Goal: Task Accomplishment & Management: Manage account settings

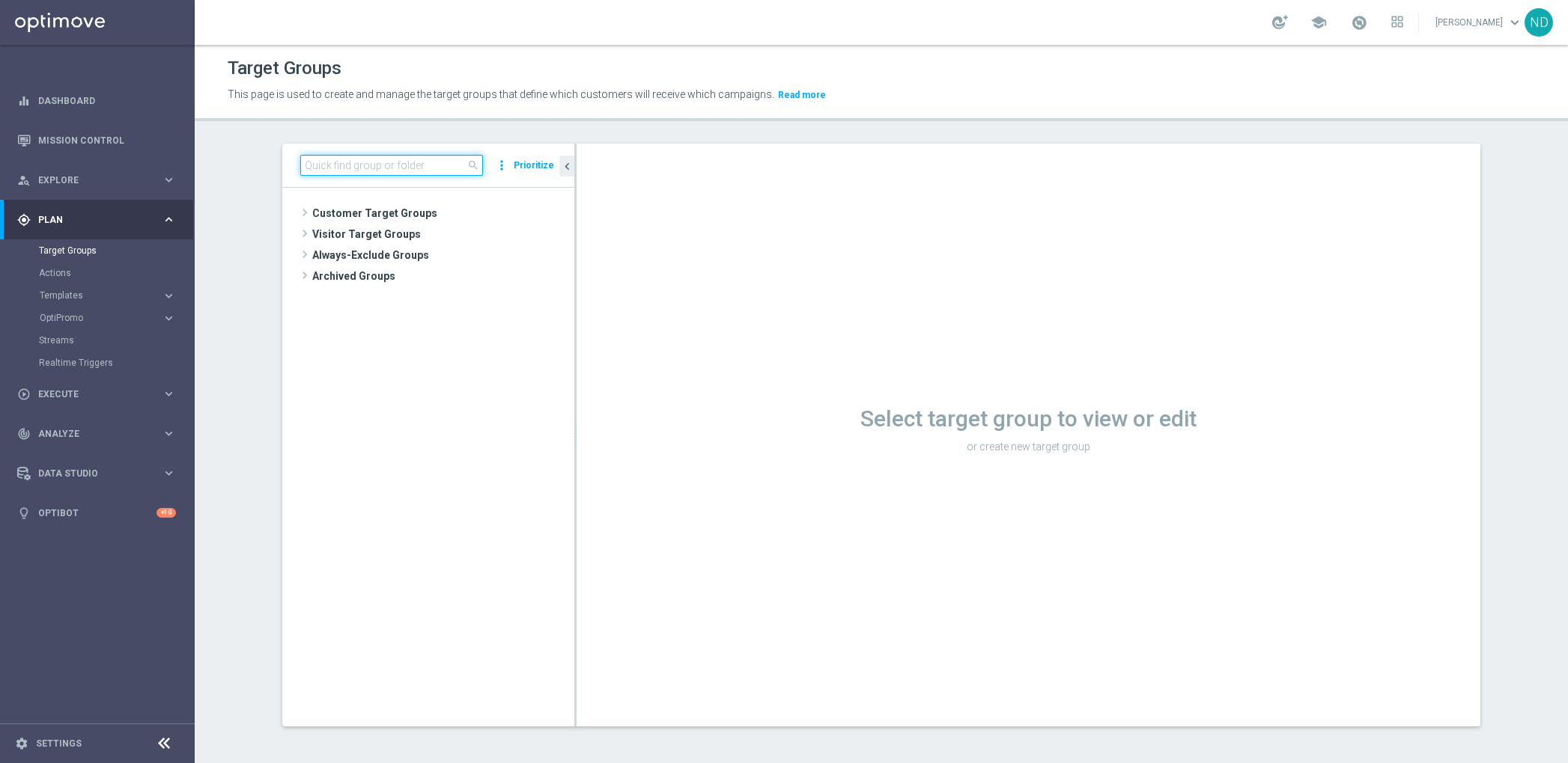
click at [392, 166] on input at bounding box center [391, 165] width 183 height 21
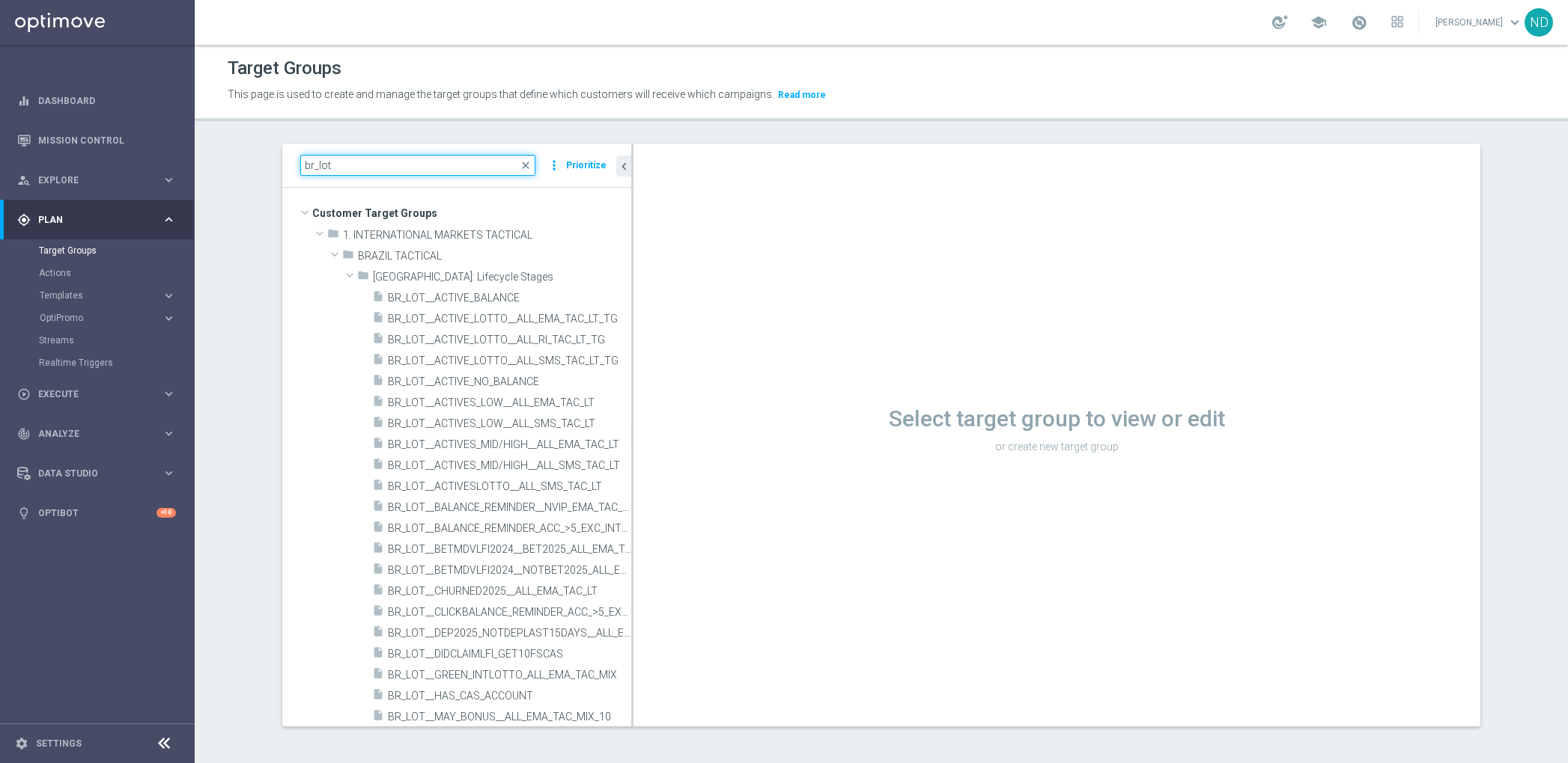
drag, startPoint x: 567, startPoint y: 448, endPoint x: 758, endPoint y: 450, distance: 191.0
click at [759, 451] on as-split "br_lot close more_vert Prioritize Customer Target Groups library_add create_new…" at bounding box center [881, 435] width 1198 height 583
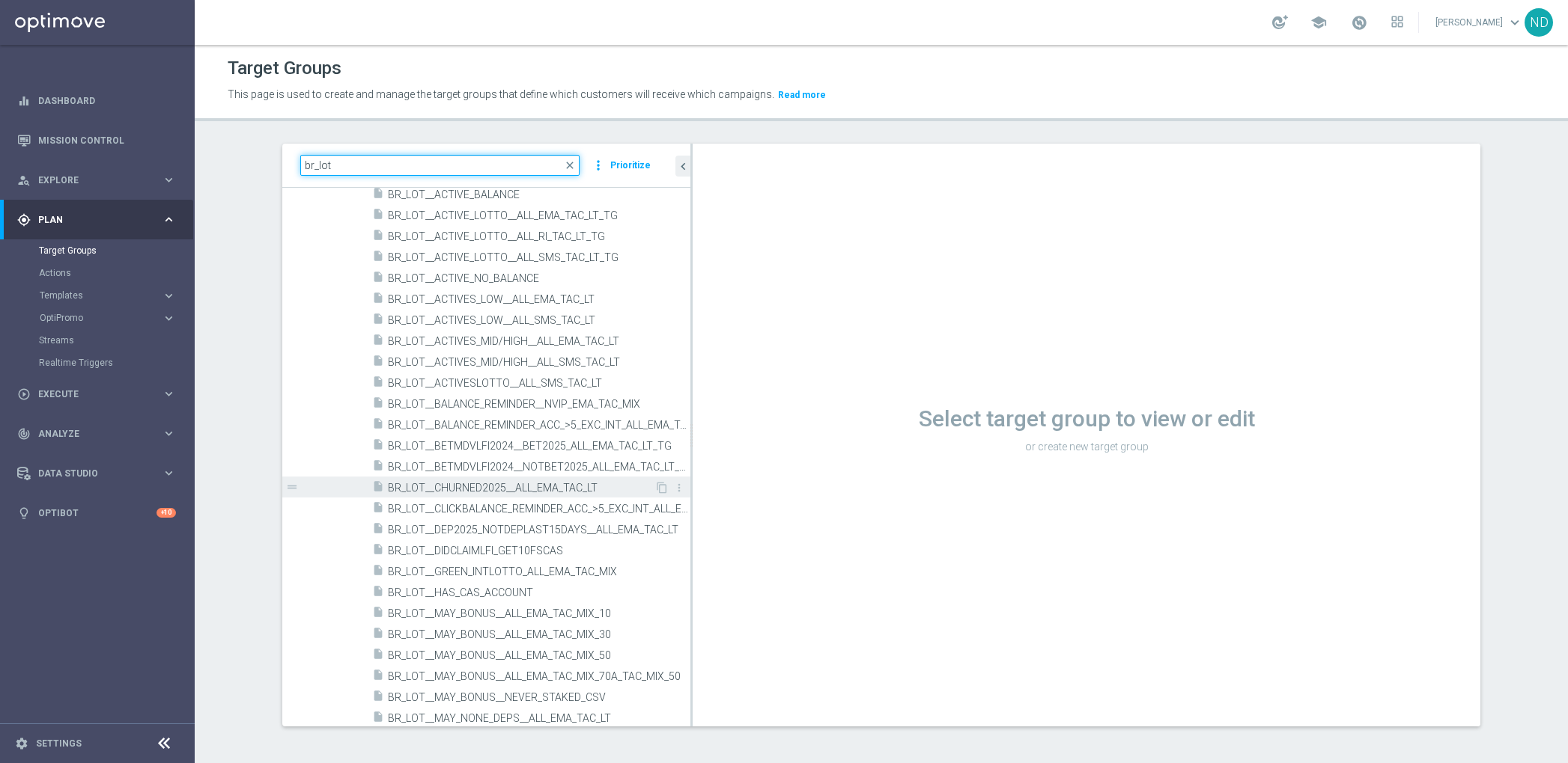
scroll to position [108, 0]
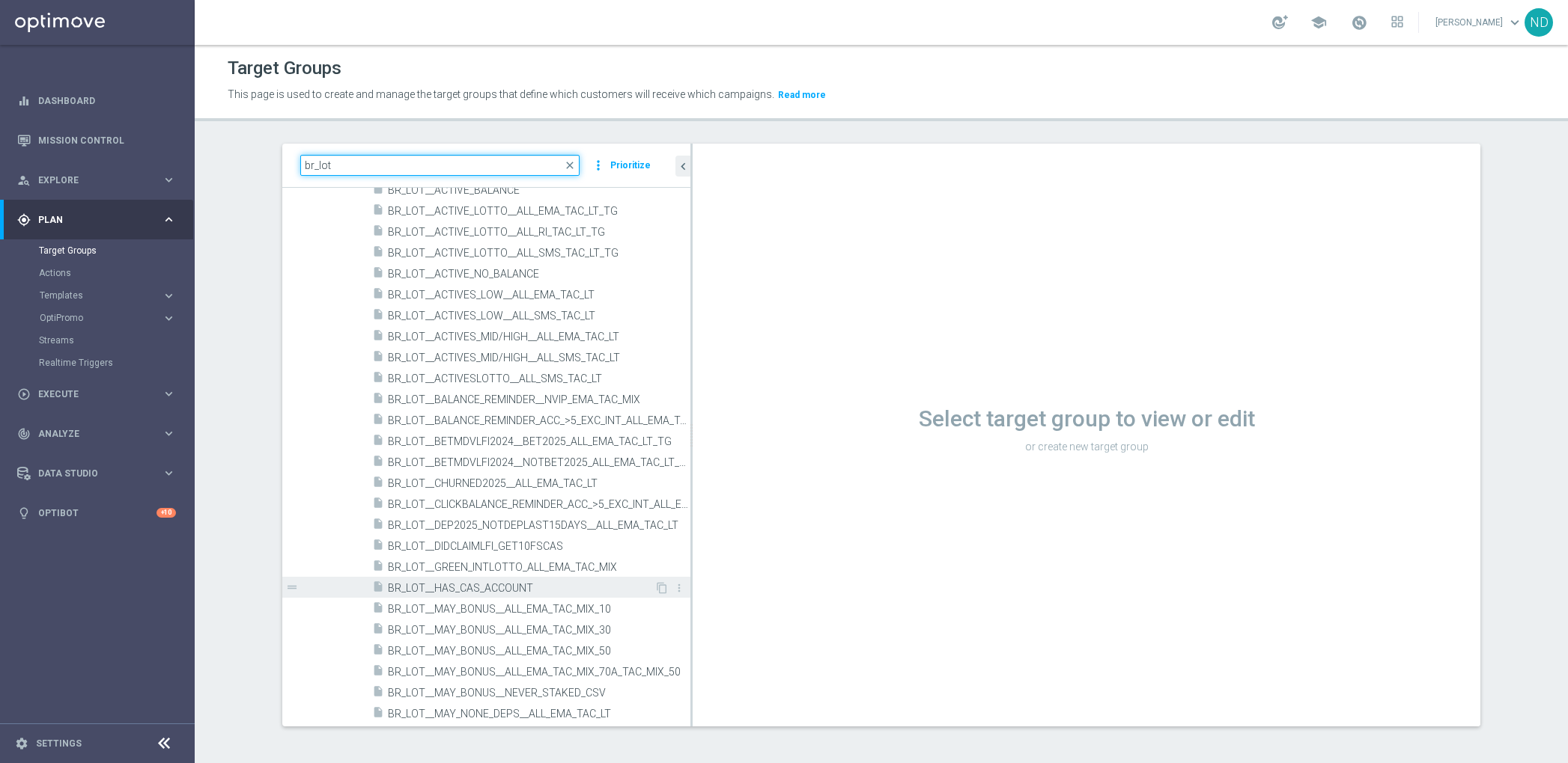
type input "br_lot"
click at [504, 589] on span "BR_LOT__HAS_CAS_ACCOUNT" at bounding box center [520, 588] width 267 height 12
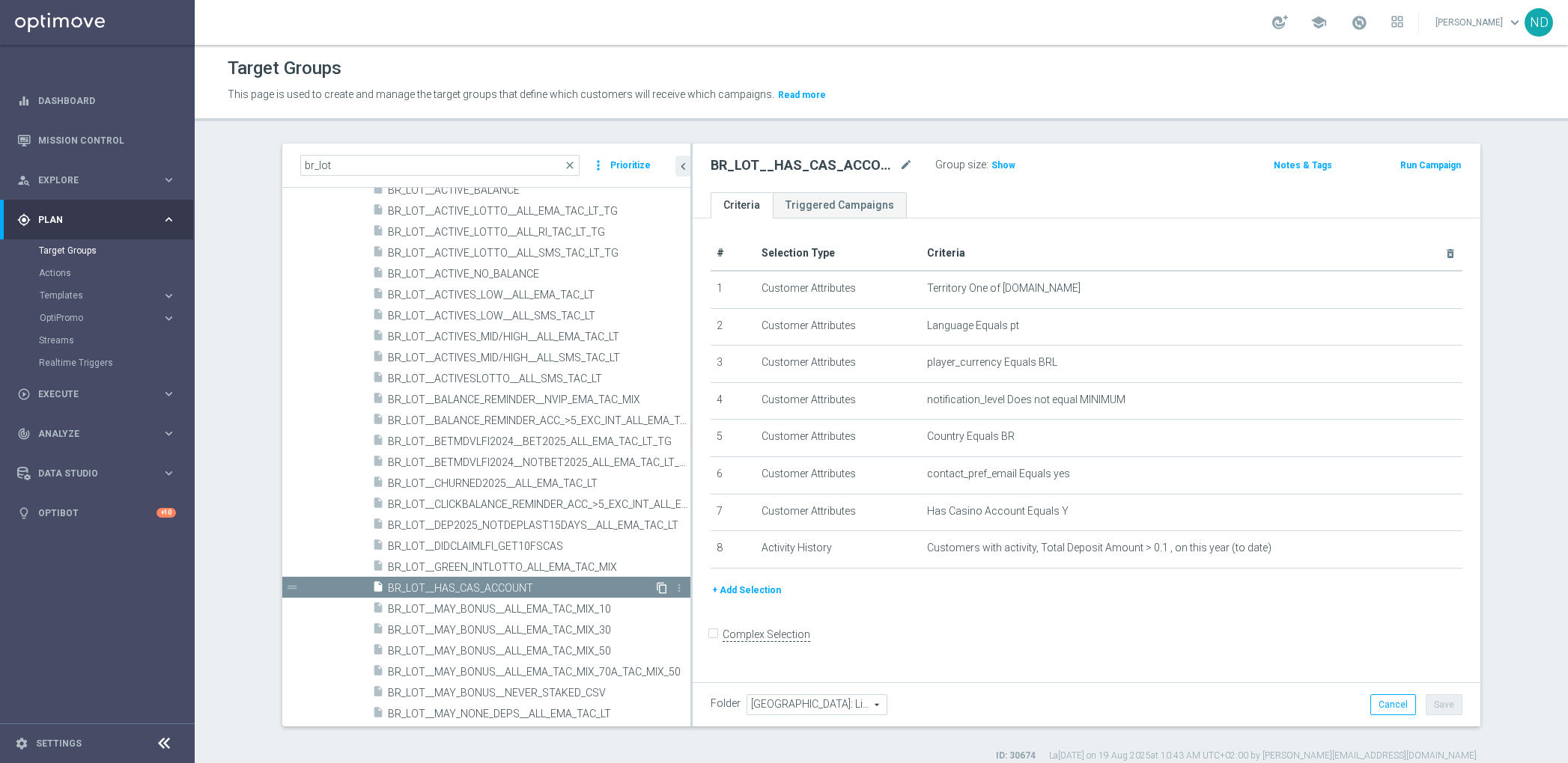
click at [656, 589] on icon "content_copy" at bounding box center [662, 588] width 12 height 12
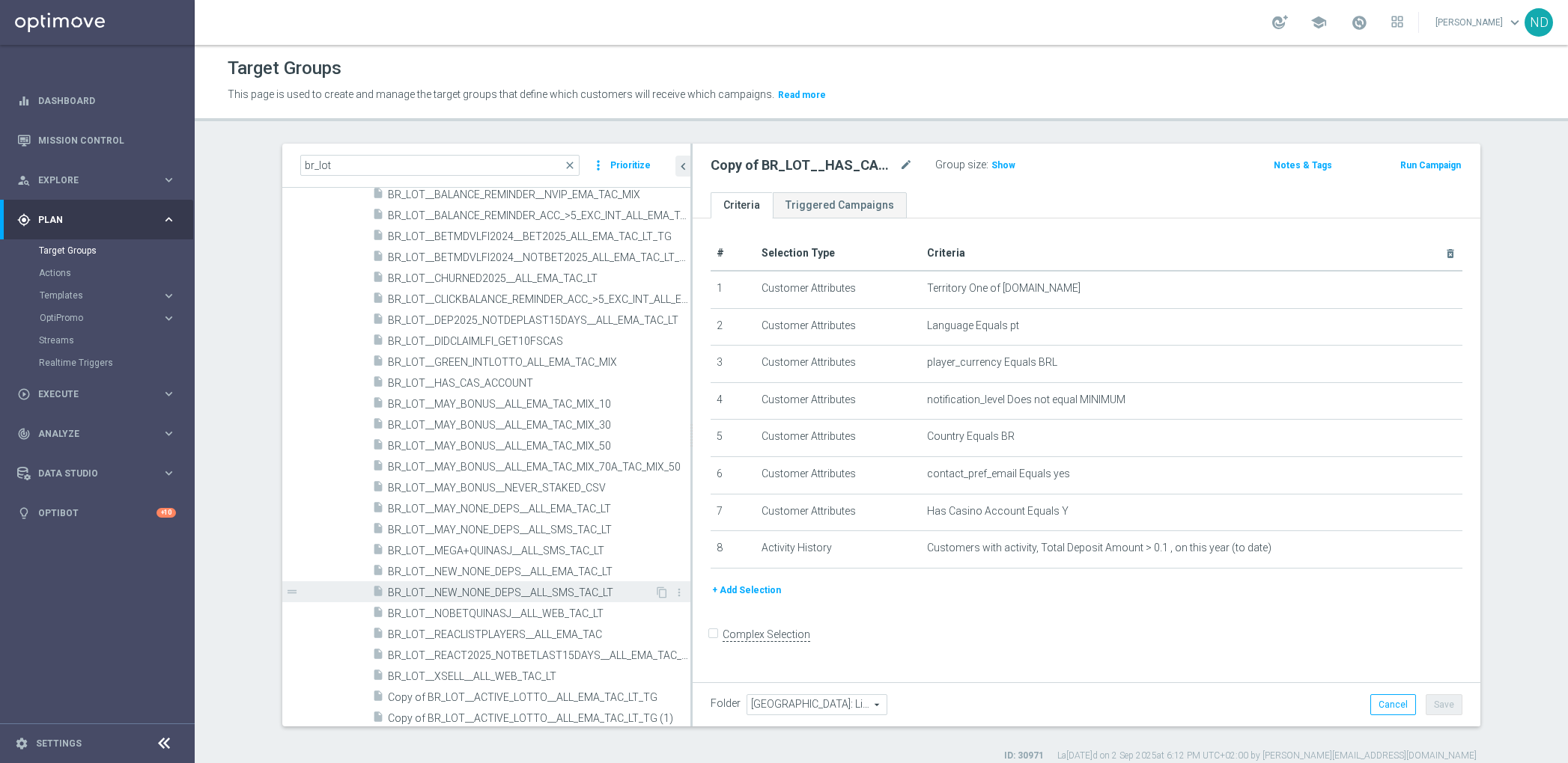
scroll to position [381, 0]
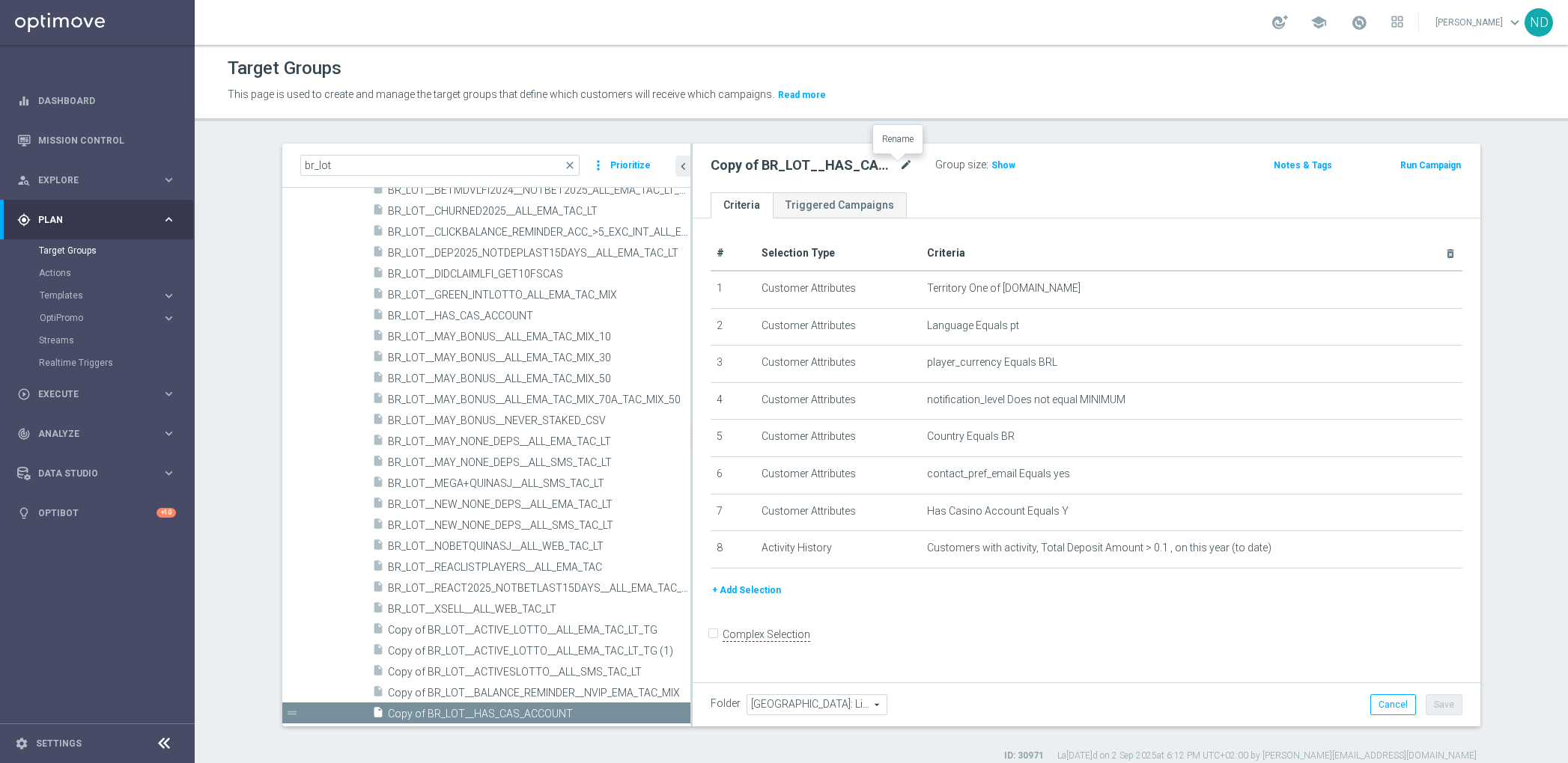
click at [899, 164] on icon "mode_edit" at bounding box center [906, 165] width 13 height 18
click at [765, 168] on input "Copy of BR_LOT__HAS_CAS_ACCOUNT" at bounding box center [811, 167] width 202 height 21
drag, startPoint x: 745, startPoint y: 167, endPoint x: 685, endPoint y: 166, distance: 60.0
click at [693, 166] on div "Copy of BR_LOT__HAS_CAS_ACCOUNT Group size : Show Notes & Tags Run Cam[DATE]" at bounding box center [1086, 167] width 787 height 49
drag, startPoint x: 849, startPoint y: 169, endPoint x: 755, endPoint y: 166, distance: 94.0
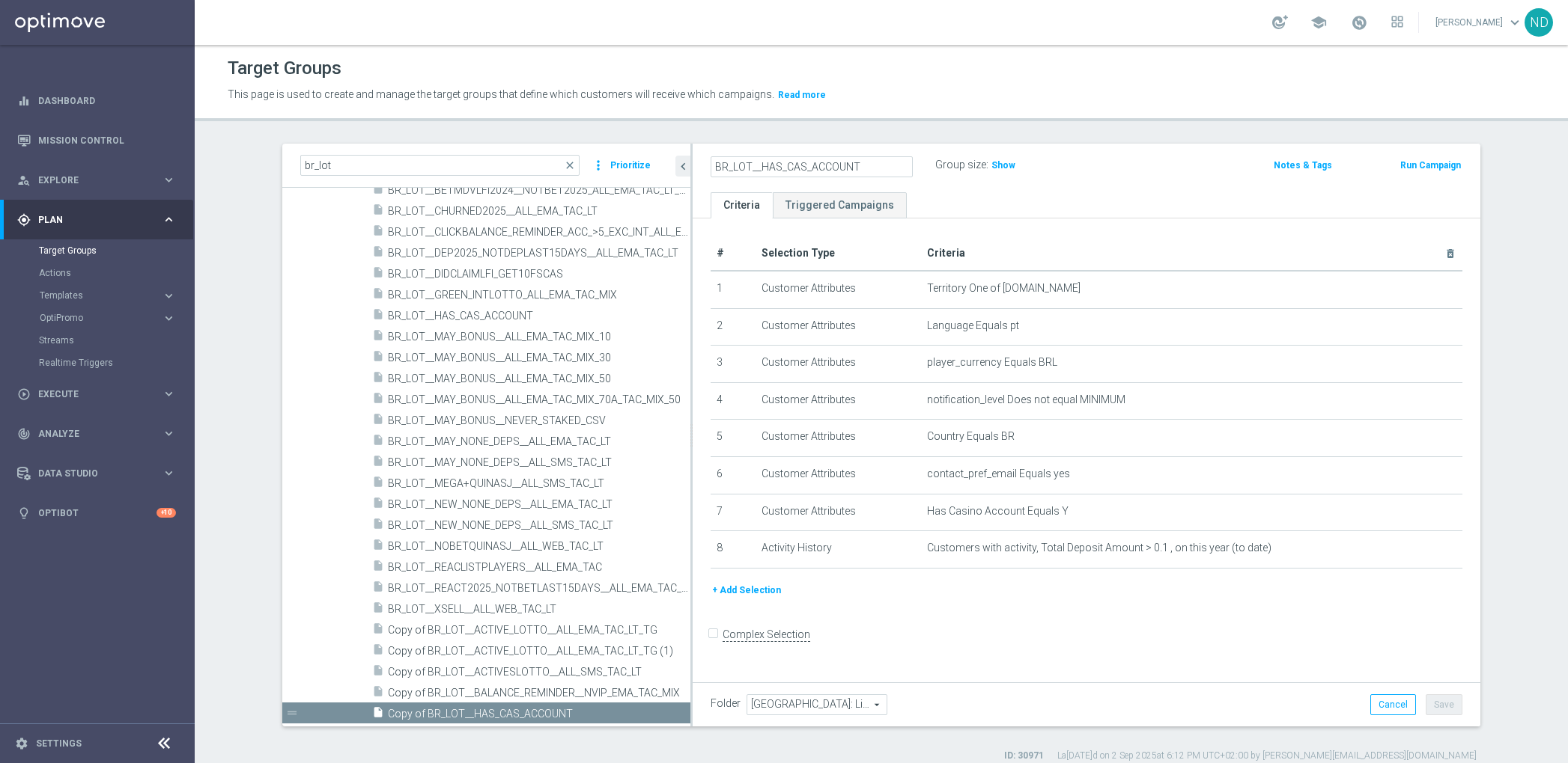
click at [755, 166] on input "BR_LOT__HAS_CAS_ACCOUNT" at bounding box center [811, 167] width 202 height 21
type input "BR_LOT__LOTTOCASHBACK_XSELL"
click at [899, 164] on icon "mode_edit" at bounding box center [906, 165] width 13 height 18
click at [985, 206] on ul "Criteria Triggered Campaigns" at bounding box center [1086, 205] width 787 height 26
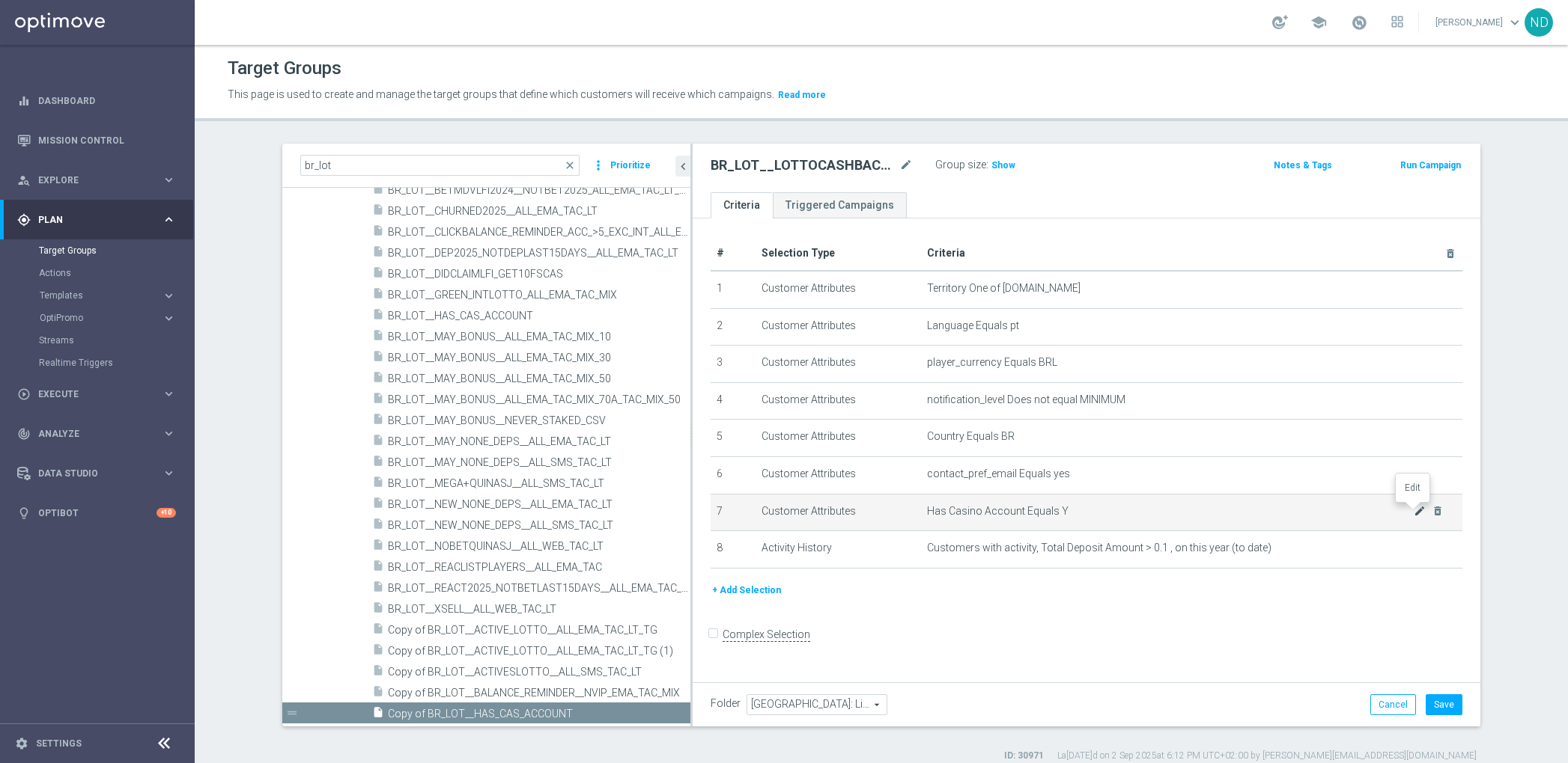
click at [1414, 512] on icon "mode_edit" at bounding box center [1420, 511] width 12 height 12
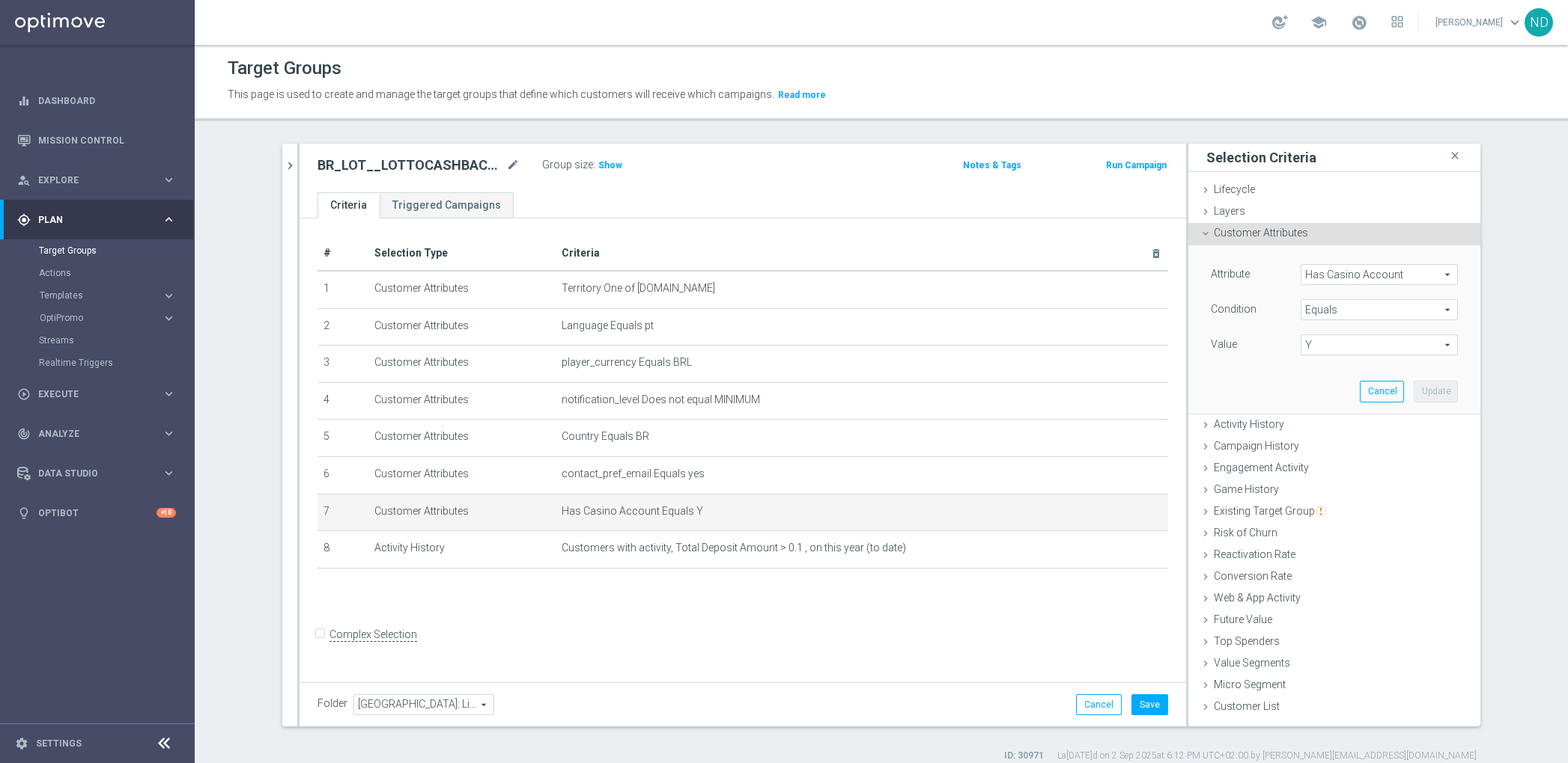
click at [1314, 382] on div "Attribute Has Casino Account Has Casino Account arrow_drop_down search Conditio…" at bounding box center [1335, 329] width 270 height 167
click at [963, 636] on form "Complex Selection Invalid Expression" at bounding box center [742, 650] width 850 height 55
click at [610, 164] on h3 "Show" at bounding box center [610, 164] width 27 height 16
click at [1115, 510] on icon "mode_edit" at bounding box center [1120, 511] width 12 height 12
click at [1318, 349] on span "Y" at bounding box center [1379, 345] width 156 height 19
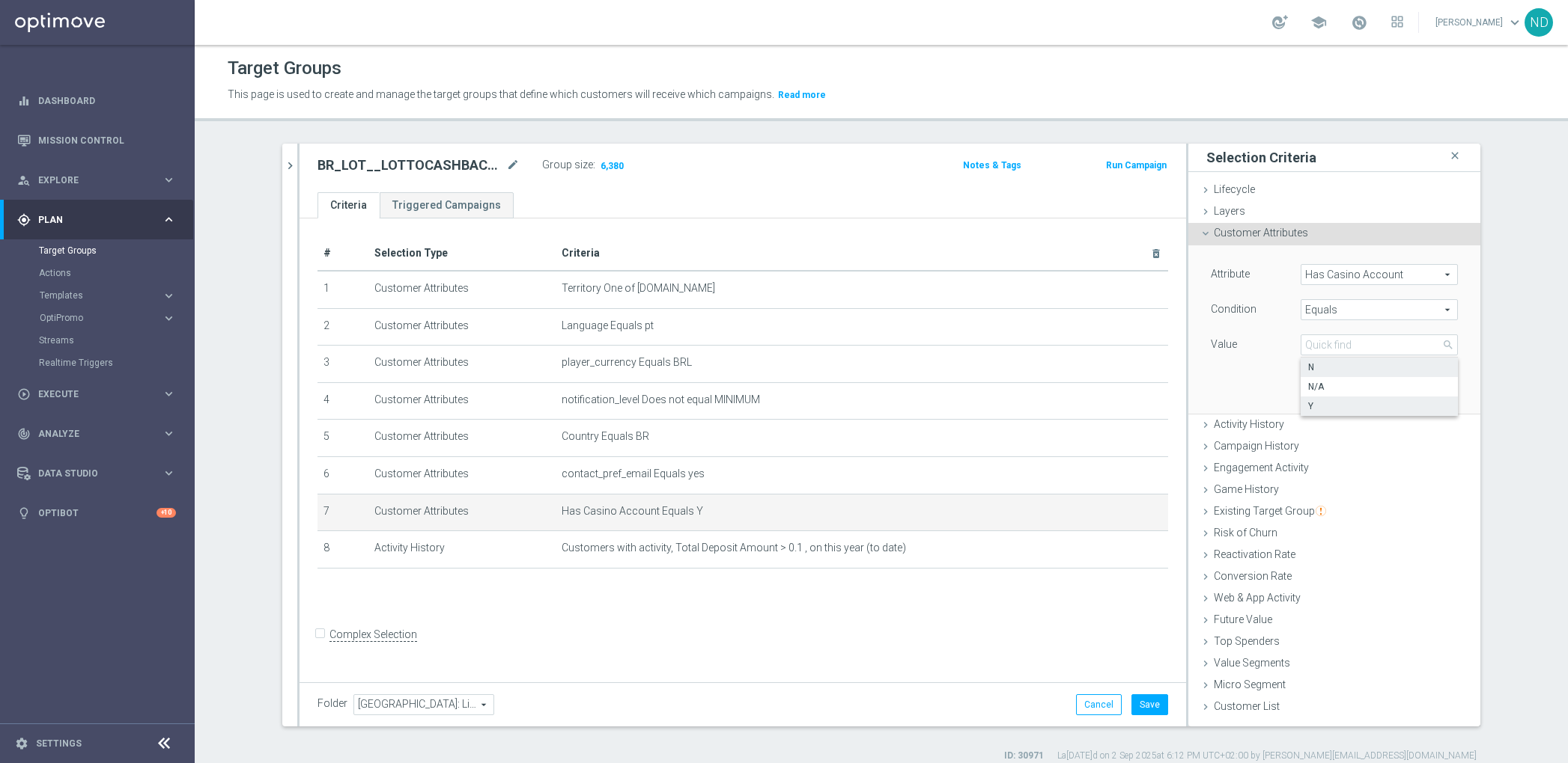
click at [1318, 370] on span "N" at bounding box center [1380, 367] width 143 height 12
type input "N"
click at [1432, 386] on button "Update" at bounding box center [1436, 391] width 44 height 21
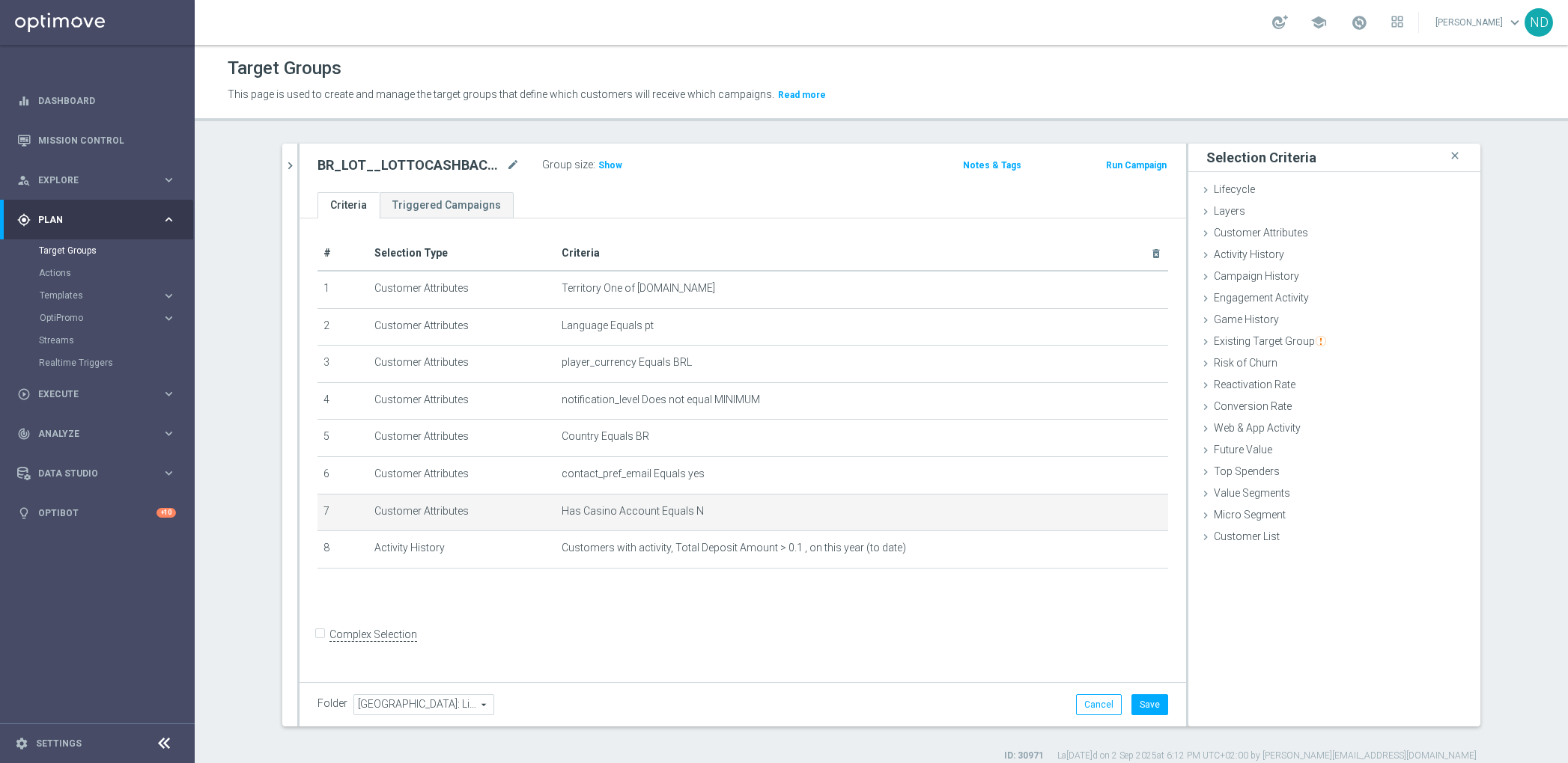
click at [934, 633] on div "# Selection Type Criteria delete_forever 1 Customer Attributes Territory One of…" at bounding box center [742, 448] width 887 height 459
click at [1333, 232] on div "Customer Attributes done selection updated" at bounding box center [1334, 233] width 292 height 22
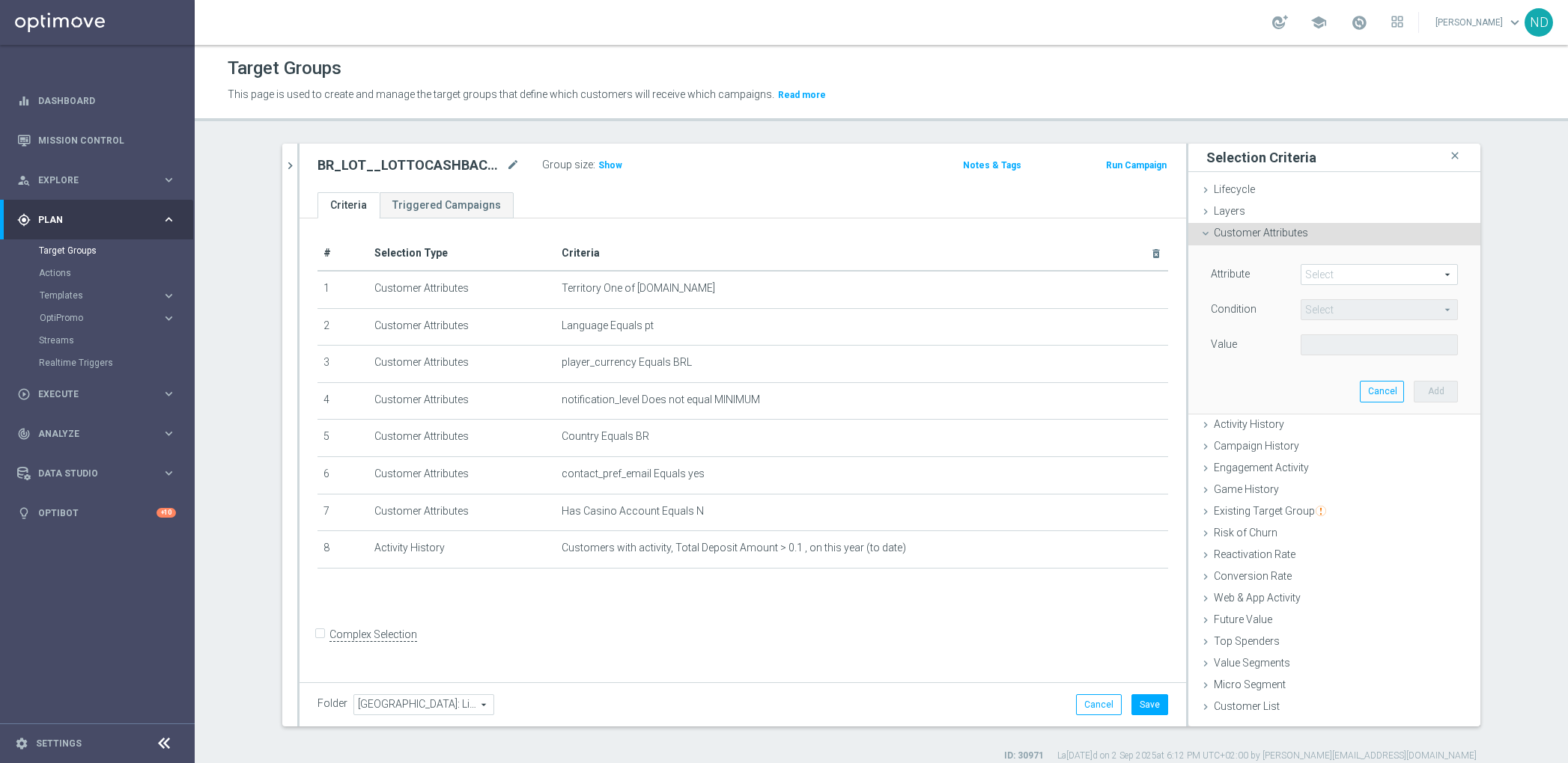
click at [1333, 232] on div "Customer Attributes done selection updated" at bounding box center [1334, 233] width 292 height 22
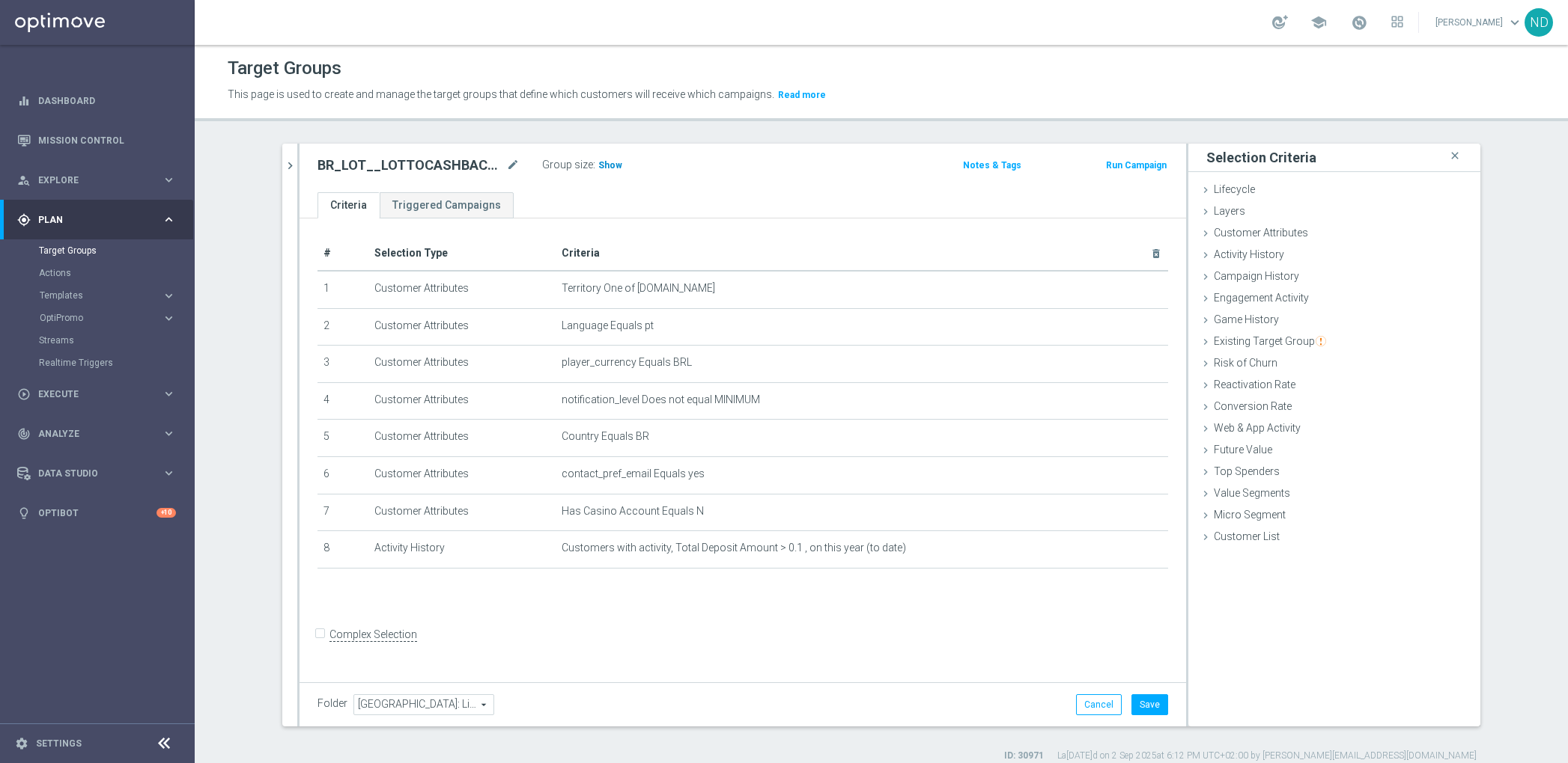
click at [605, 159] on h3 "Show" at bounding box center [610, 164] width 27 height 16
click at [1305, 224] on div "Customer Attributes done selection updated" at bounding box center [1334, 233] width 292 height 22
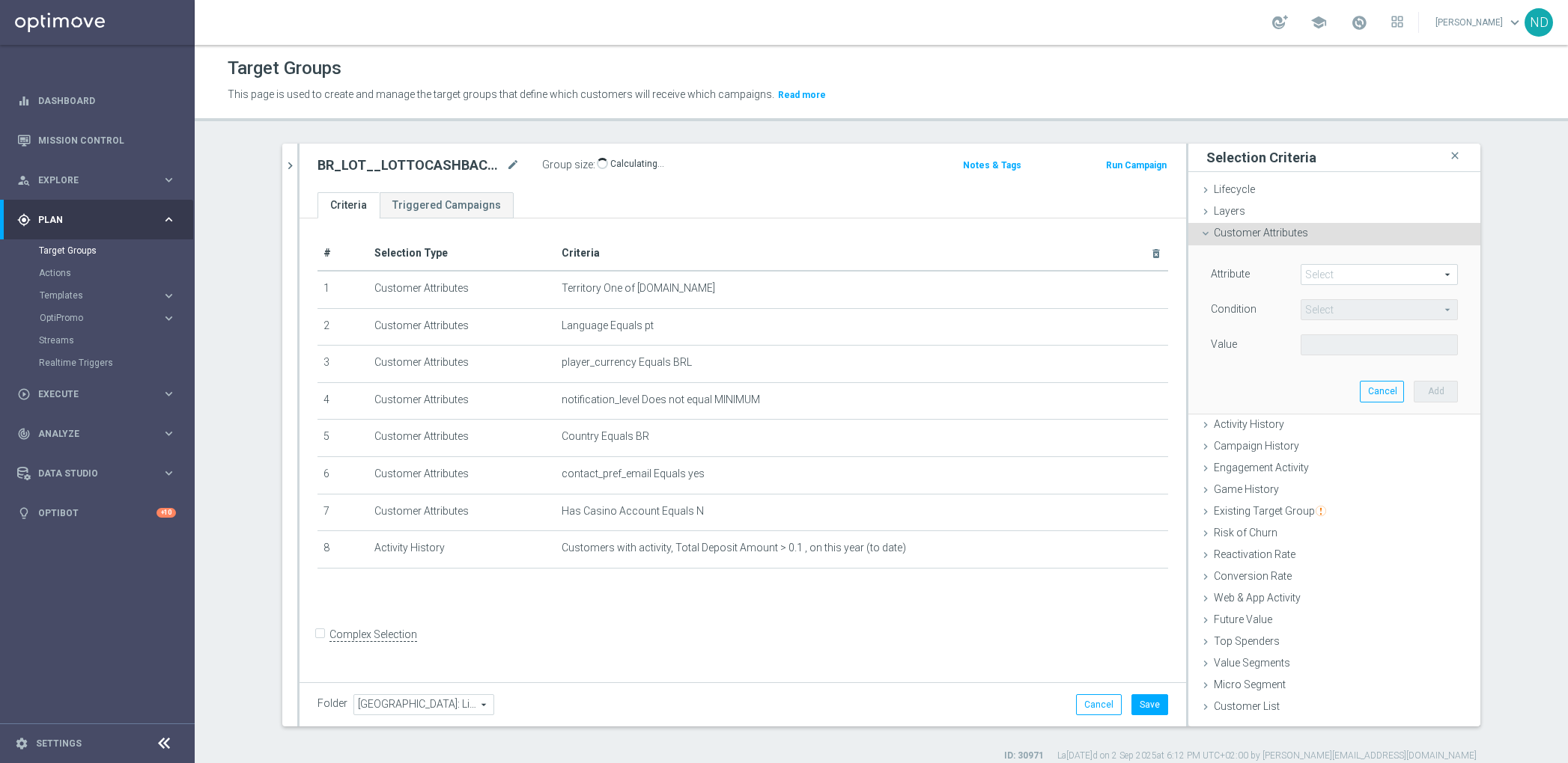
click at [1323, 226] on div "Customer Attributes done selection updated" at bounding box center [1334, 233] width 292 height 22
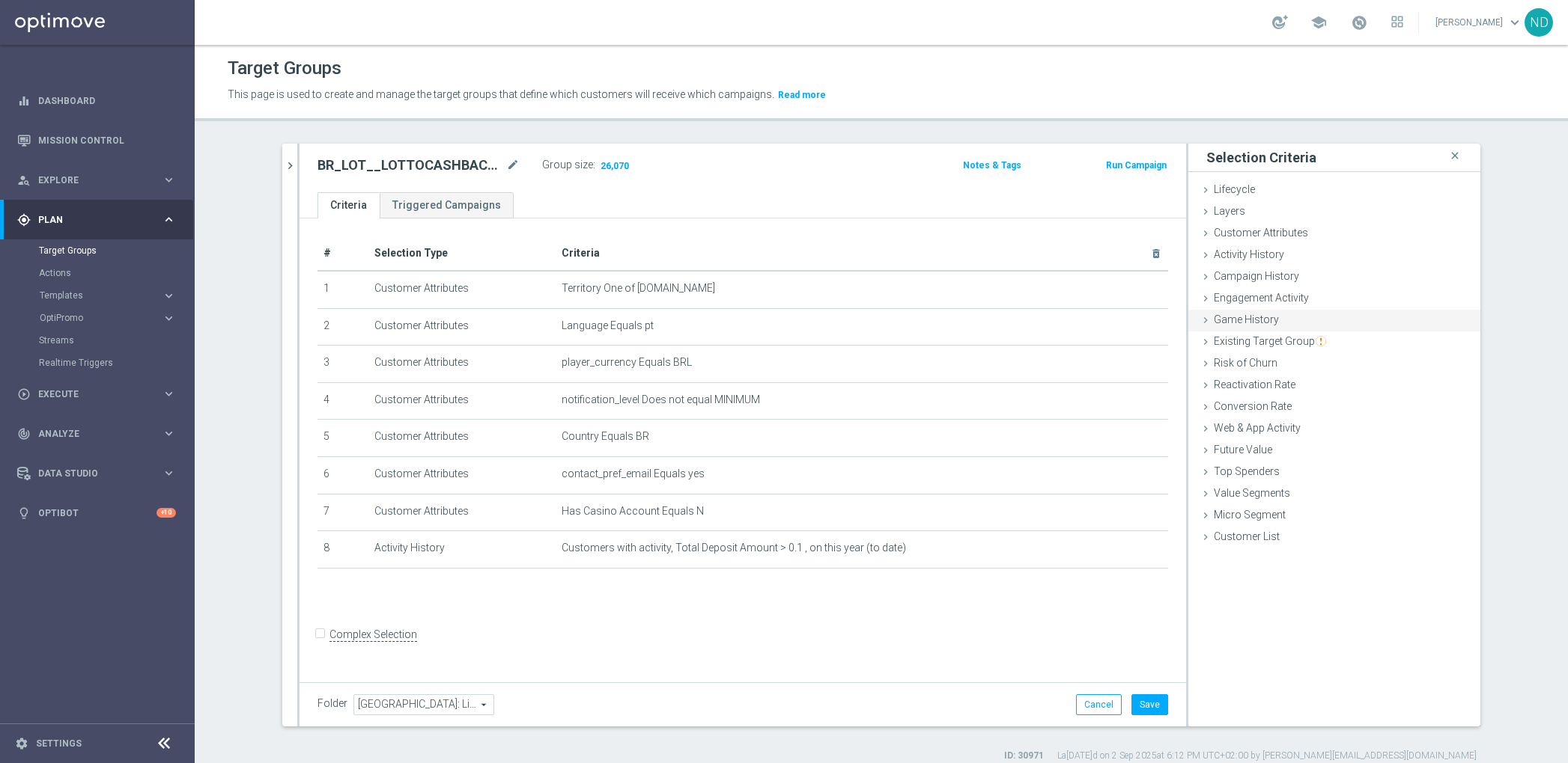
click at [1290, 316] on div "Game History done" at bounding box center [1334, 320] width 292 height 22
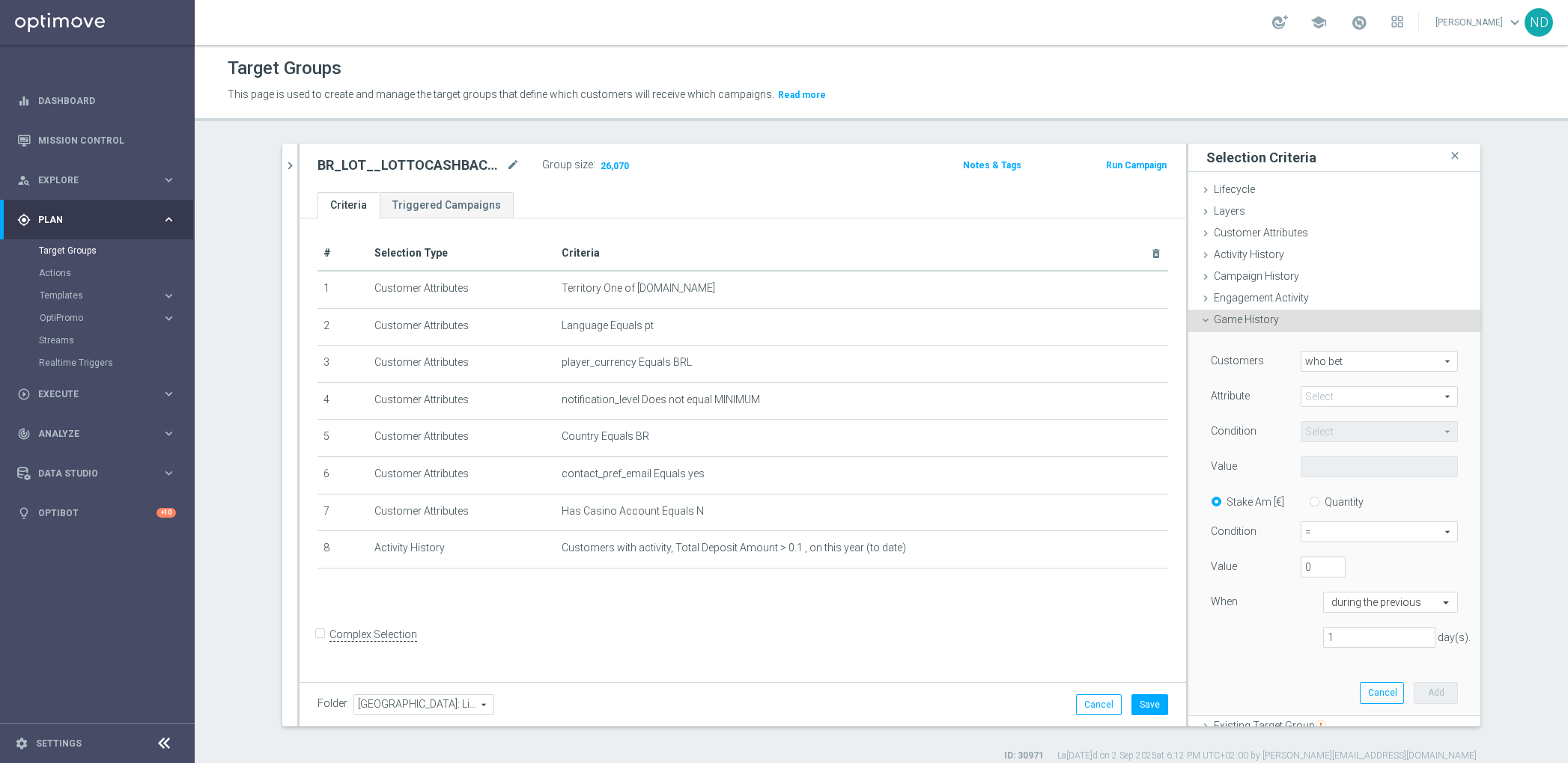
click at [1402, 398] on span at bounding box center [1379, 397] width 156 height 19
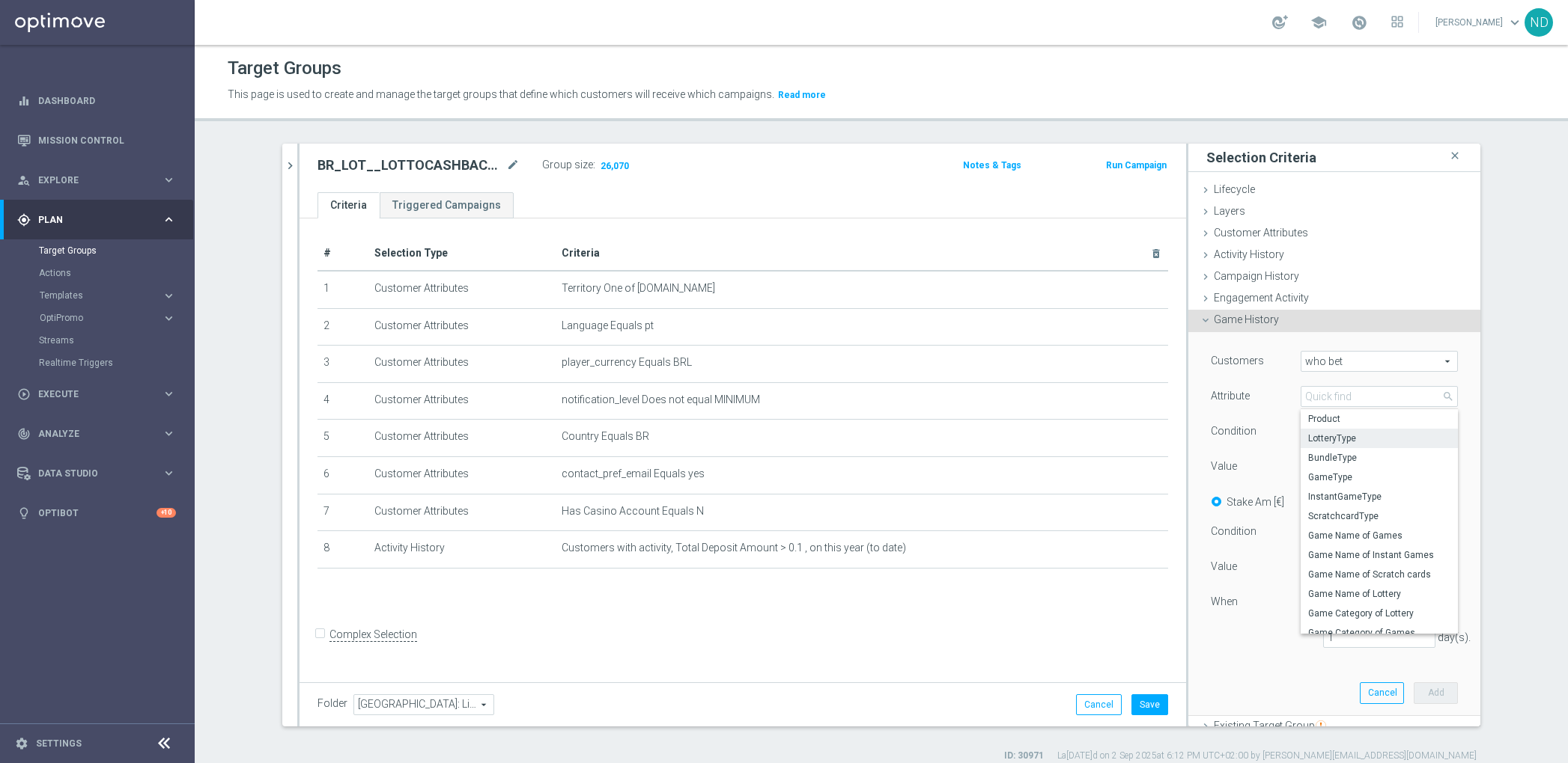
click at [1351, 436] on span "LotteryType" at bounding box center [1380, 438] width 143 height 12
type input "LotteryType"
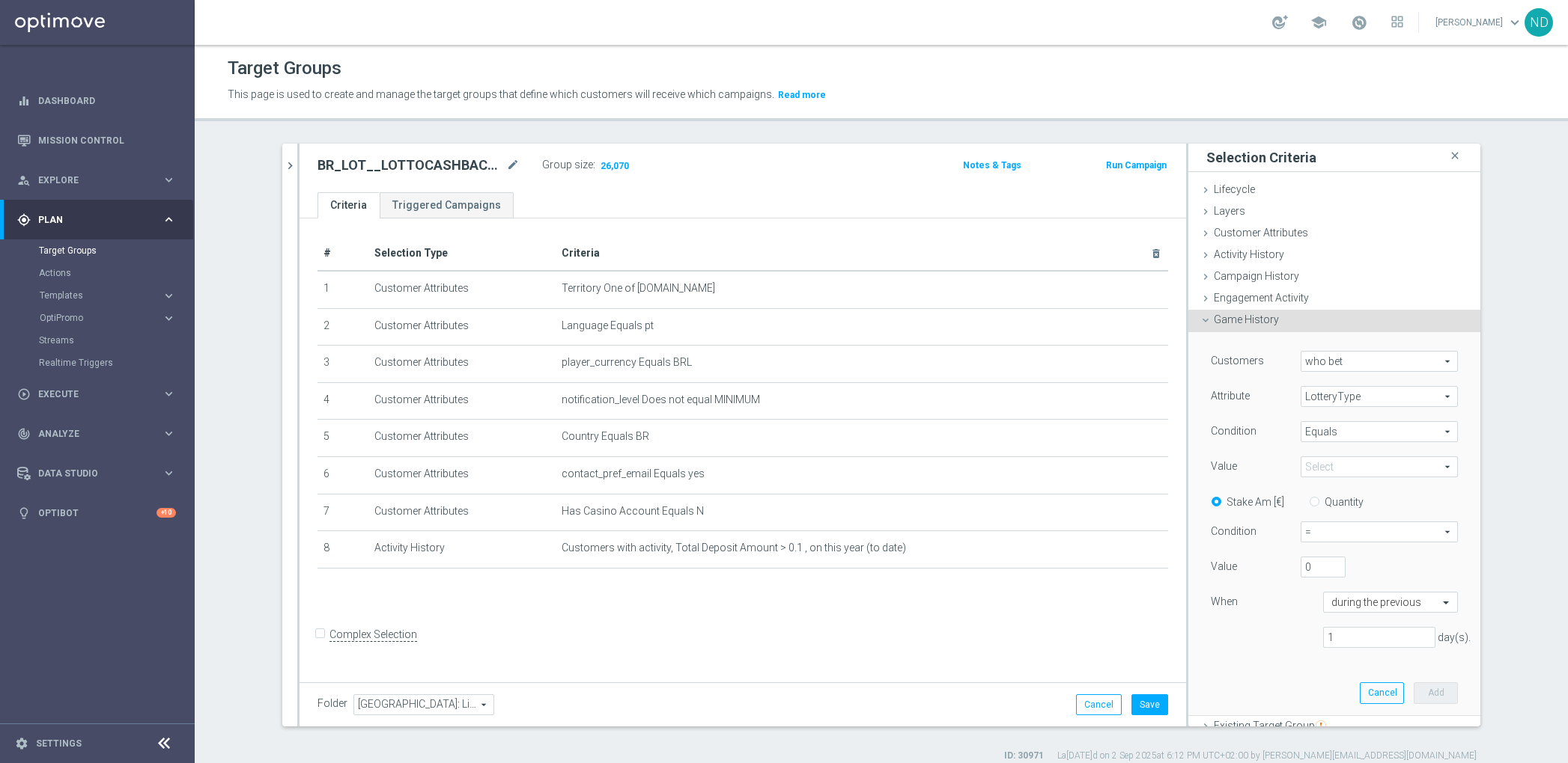
click at [1409, 428] on span "Equals" at bounding box center [1379, 431] width 156 height 19
click at [1342, 573] on span "One of" at bounding box center [1380, 571] width 143 height 12
type input "One of"
click at [1367, 467] on span at bounding box center [1379, 467] width 156 height 19
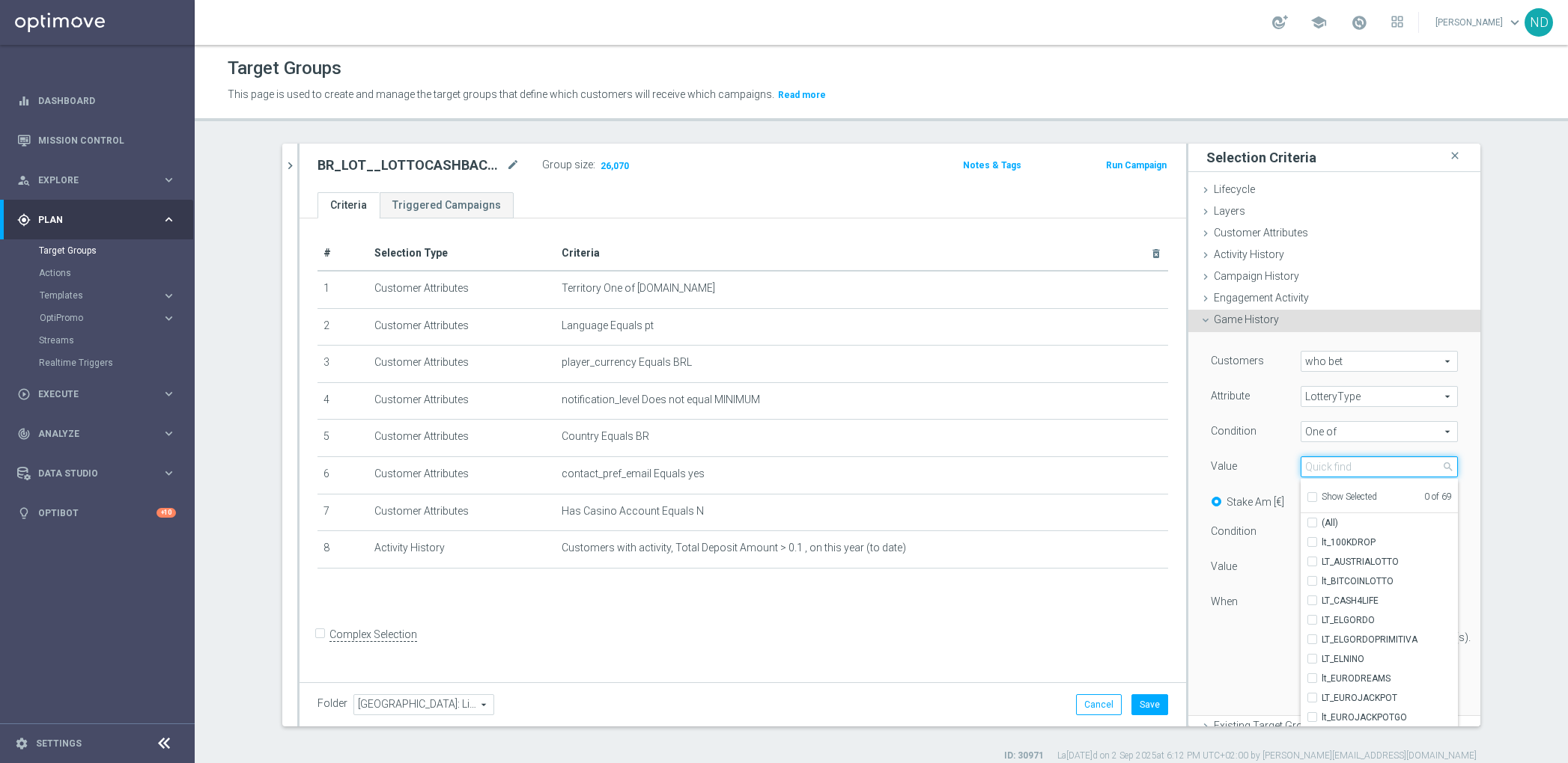
click at [1355, 468] on input "search" at bounding box center [1380, 467] width 157 height 21
type input "lotof"
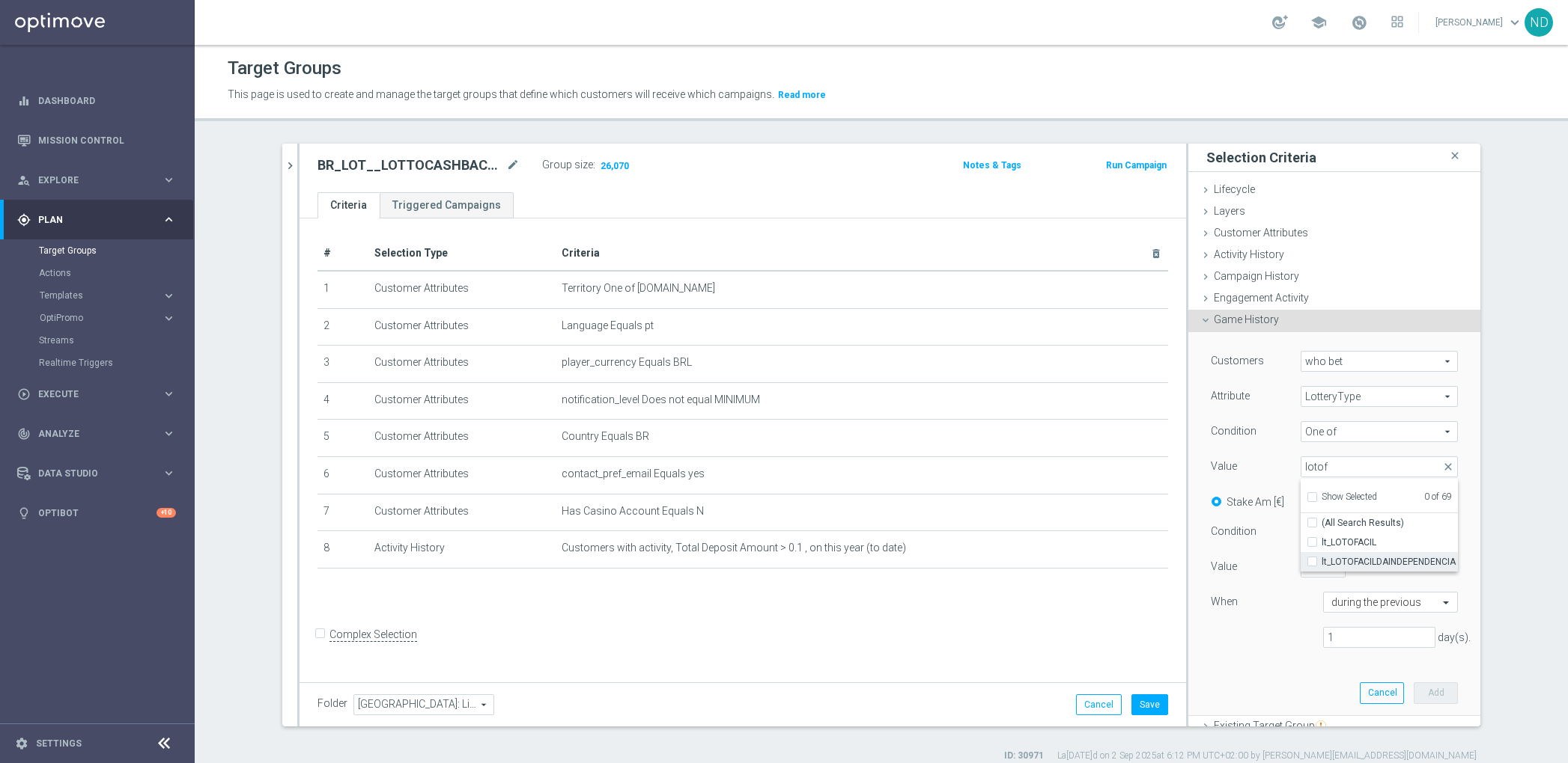
click at [1312, 560] on input "lt_LOTOFACILDAINDEPENDENCIA" at bounding box center [1316, 562] width 10 height 10
checkbox input "true"
type input "lt_LOTOFACILDAINDEPENDENCIA"
click at [1271, 652] on div "Customers who bet who bet arrow_drop_down search Attribute LotteryType LotteryT…" at bounding box center [1335, 505] width 247 height 309
click at [1313, 496] on input "Quantity" at bounding box center [1317, 499] width 10 height 10
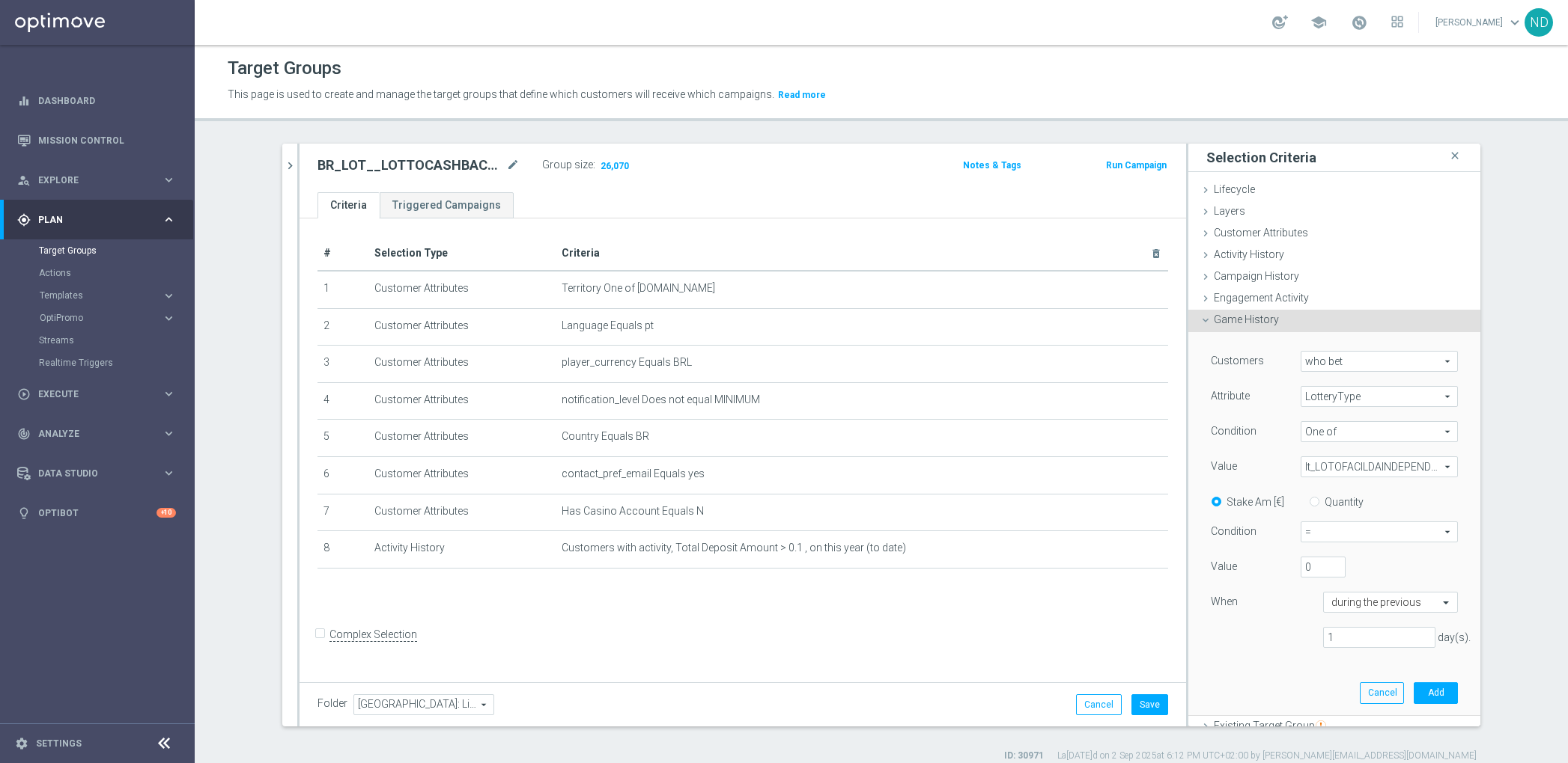
radio input "true"
click at [1422, 537] on span "=" at bounding box center [1379, 532] width 156 height 19
click at [1326, 591] on span ">" at bounding box center [1379, 593] width 141 height 12
type input ">"
drag, startPoint x: 1334, startPoint y: 638, endPoint x: 1302, endPoint y: 638, distance: 32.0
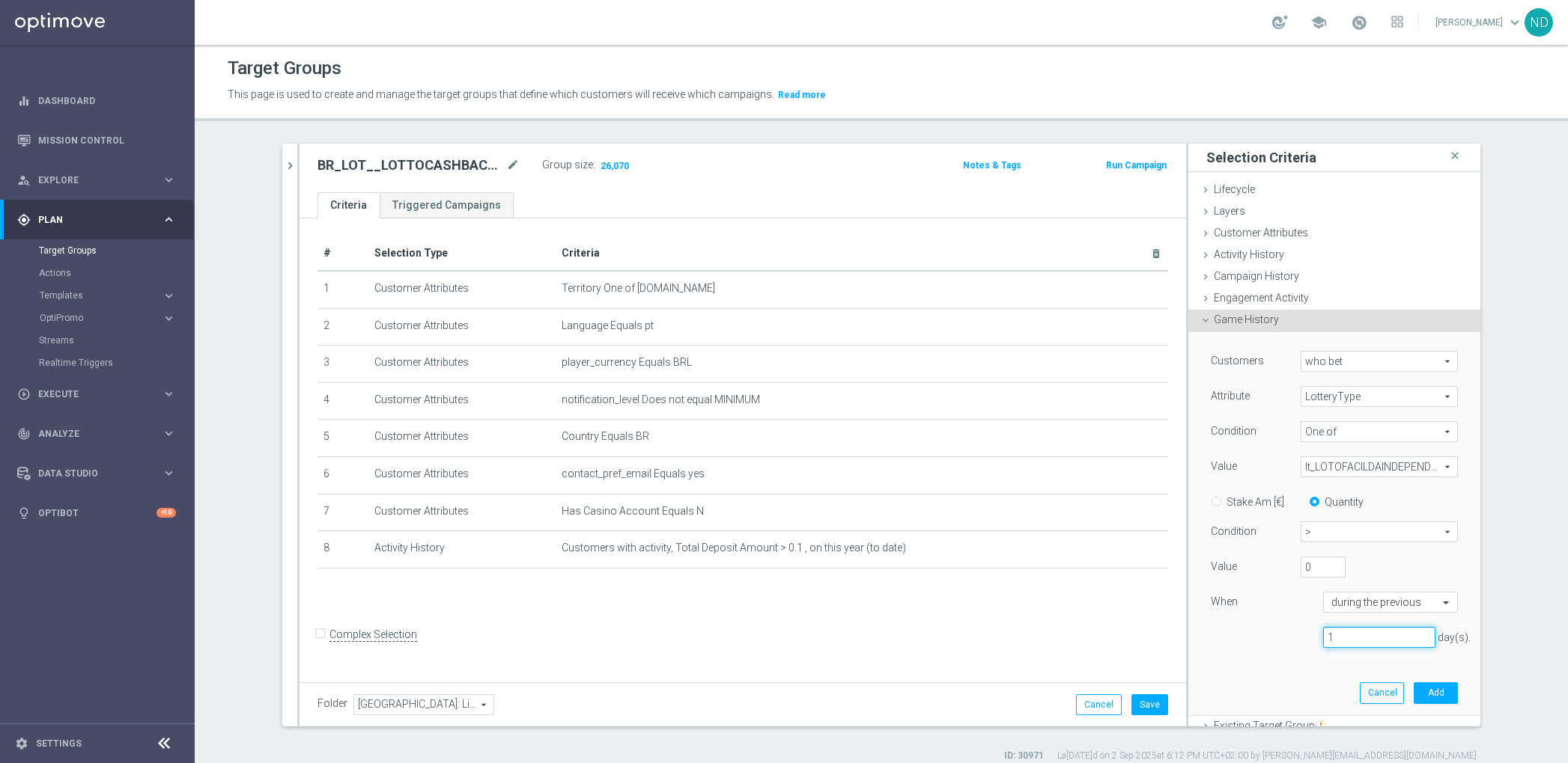
click at [1312, 638] on div "1 day(s)." at bounding box center [1379, 638] width 135 height 21
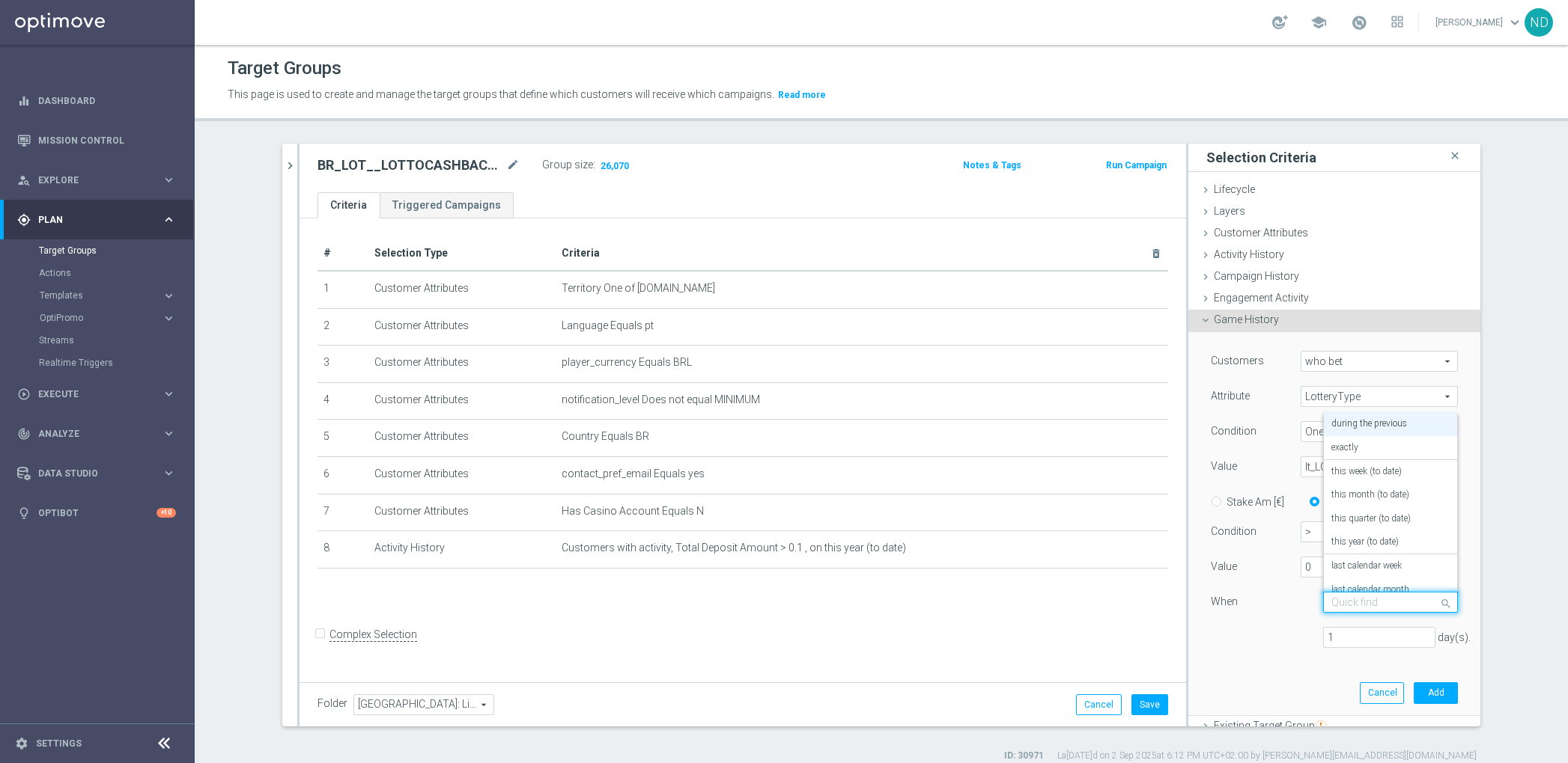
click at [1439, 601] on span at bounding box center [1448, 602] width 19 height 20
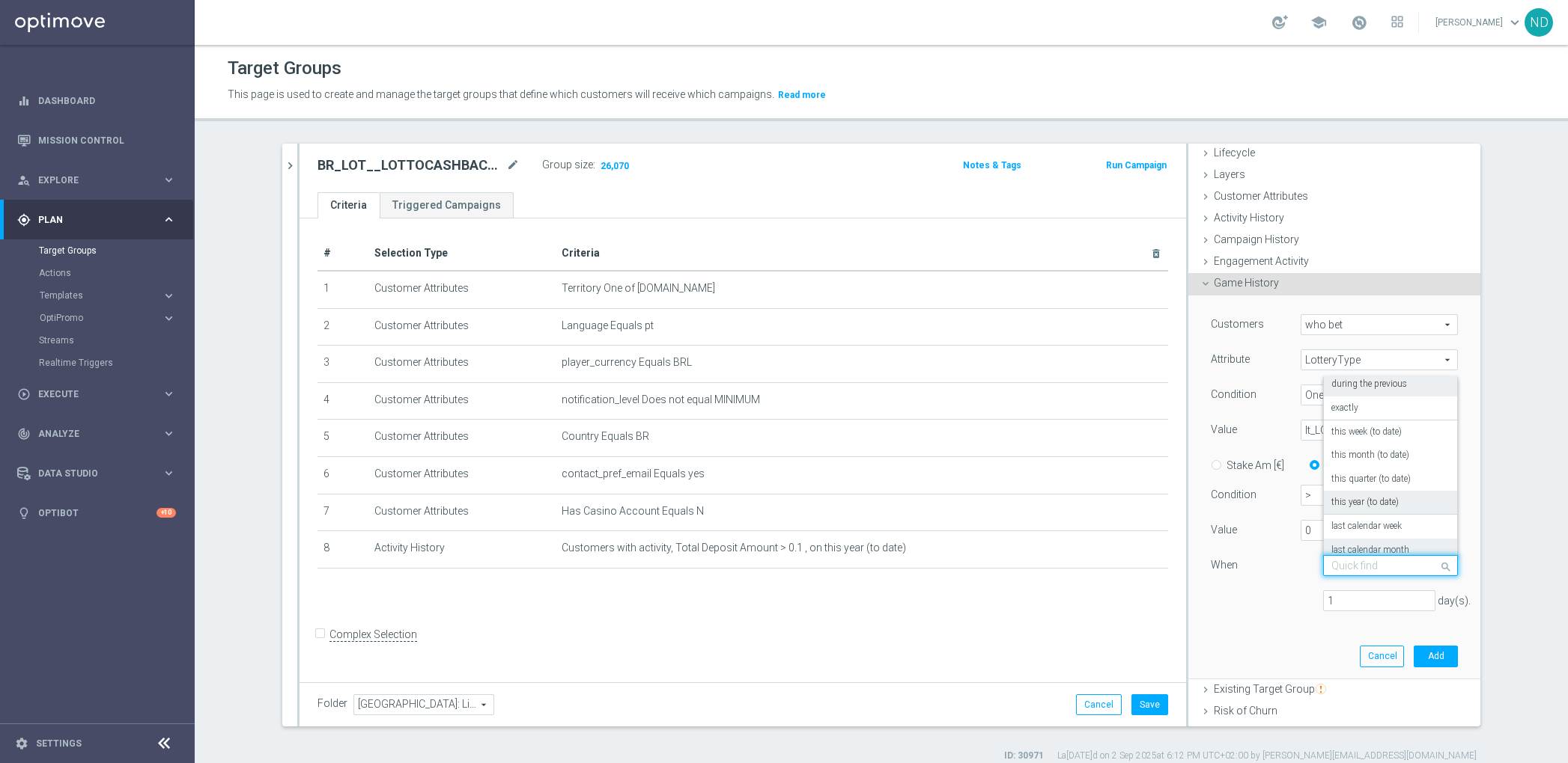
scroll to position [0, 0]
click at [1377, 387] on label "during the previous" at bounding box center [1369, 387] width 76 height 12
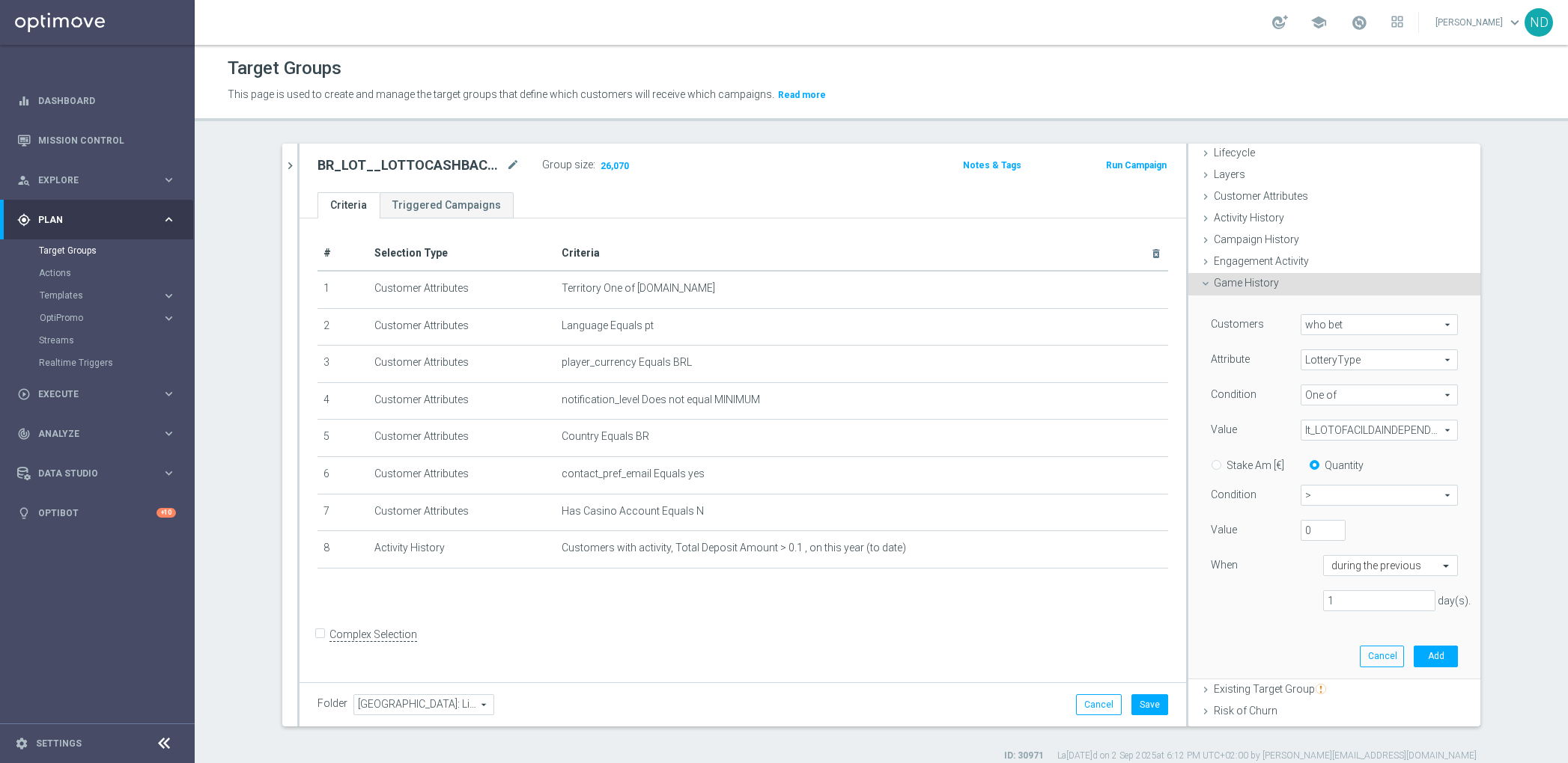
click at [1241, 602] on div "1 day(s)." at bounding box center [1335, 601] width 270 height 22
drag, startPoint x: 1336, startPoint y: 596, endPoint x: 1279, endPoint y: 596, distance: 57.0
click at [1279, 596] on div "1 day(s)." at bounding box center [1335, 601] width 270 height 22
drag, startPoint x: 1342, startPoint y: 608, endPoint x: 1303, endPoint y: 600, distance: 39.8
click at [1312, 600] on div "90 day(s)." at bounding box center [1379, 601] width 135 height 21
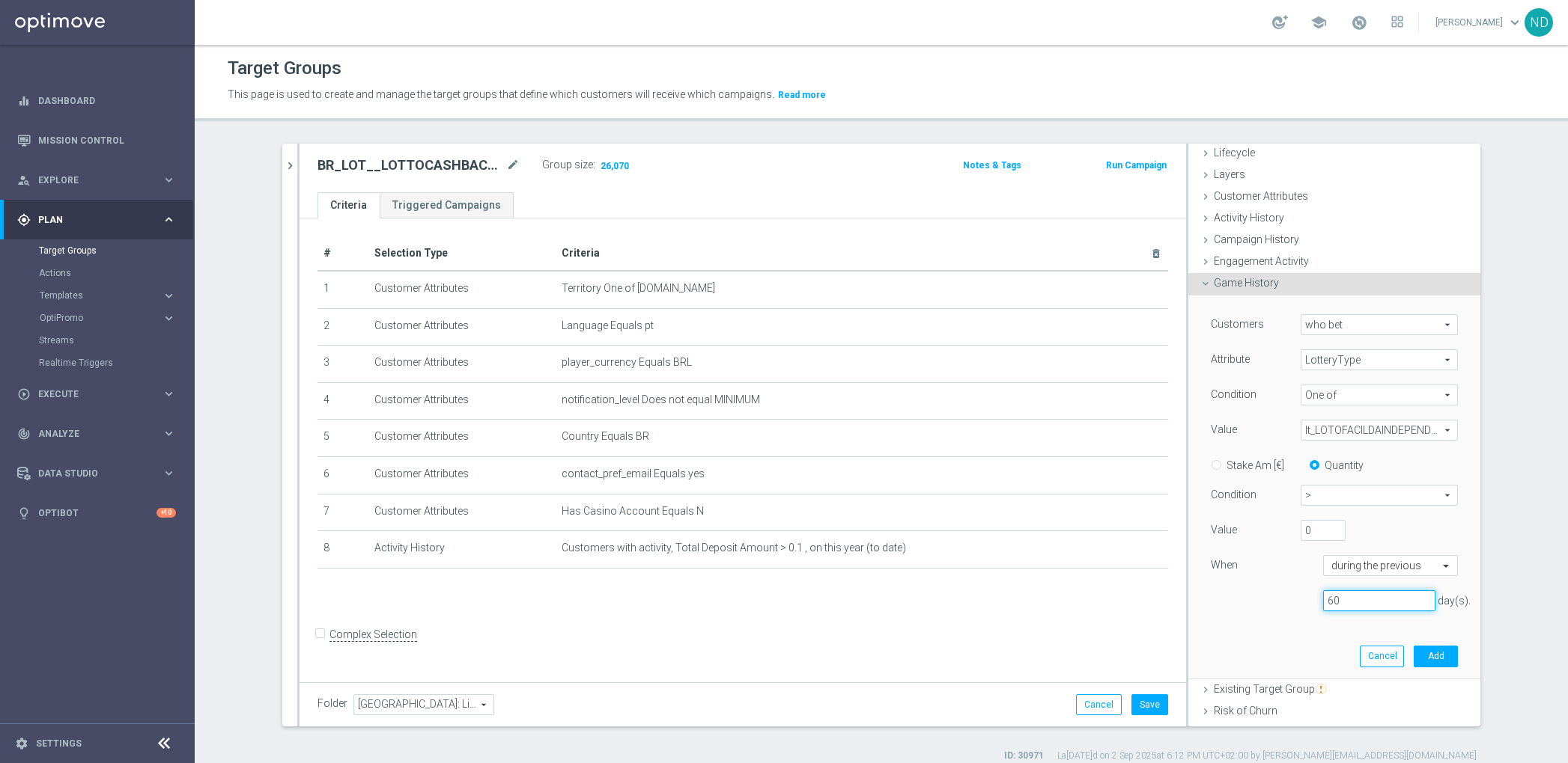
type input "60"
click at [1211, 597] on div "60 day(s)." at bounding box center [1335, 601] width 270 height 22
click at [1414, 655] on button "Add" at bounding box center [1436, 657] width 44 height 21
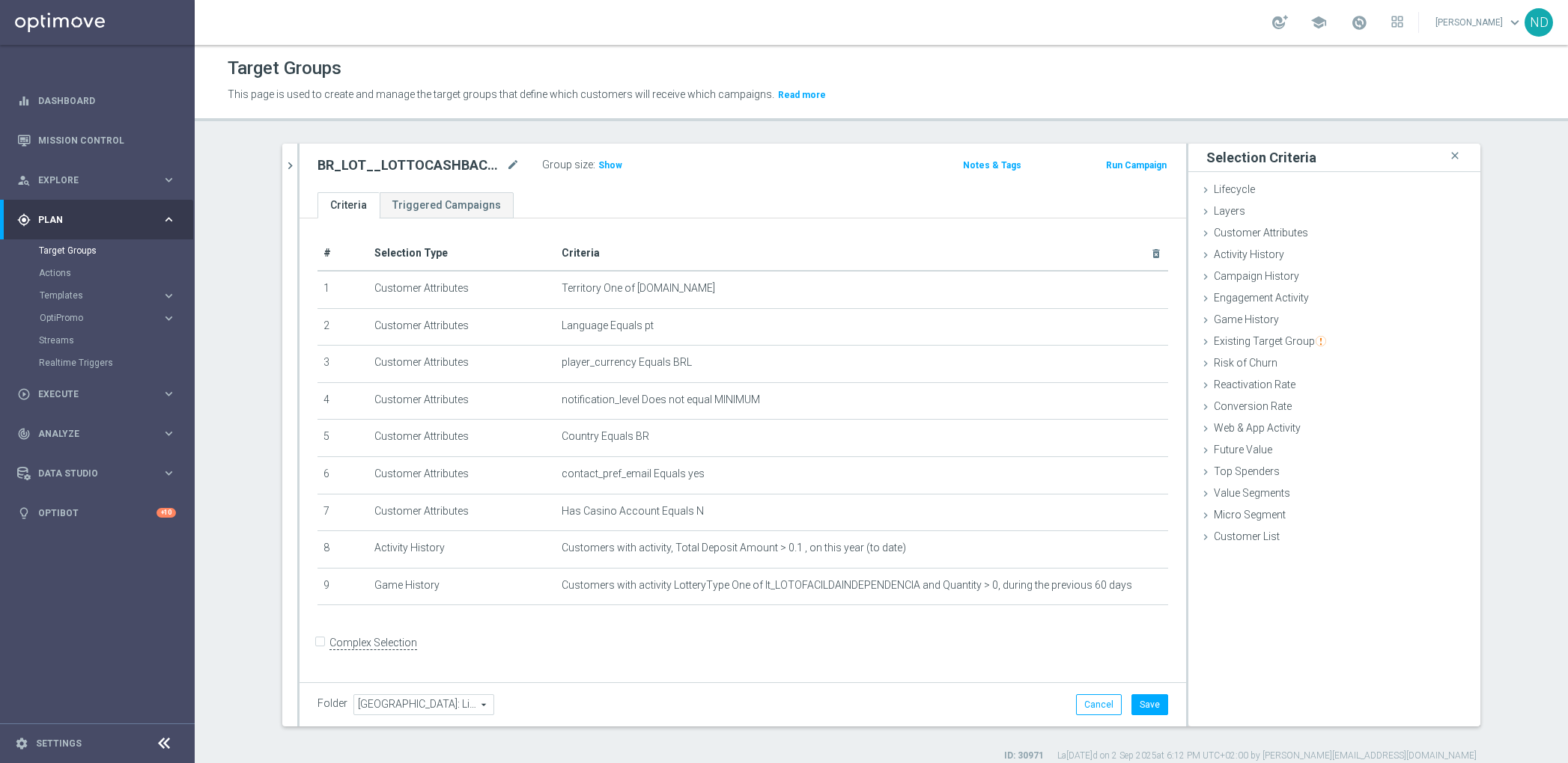
click at [383, 636] on div "Complex Selection" at bounding box center [367, 643] width 99 height 24
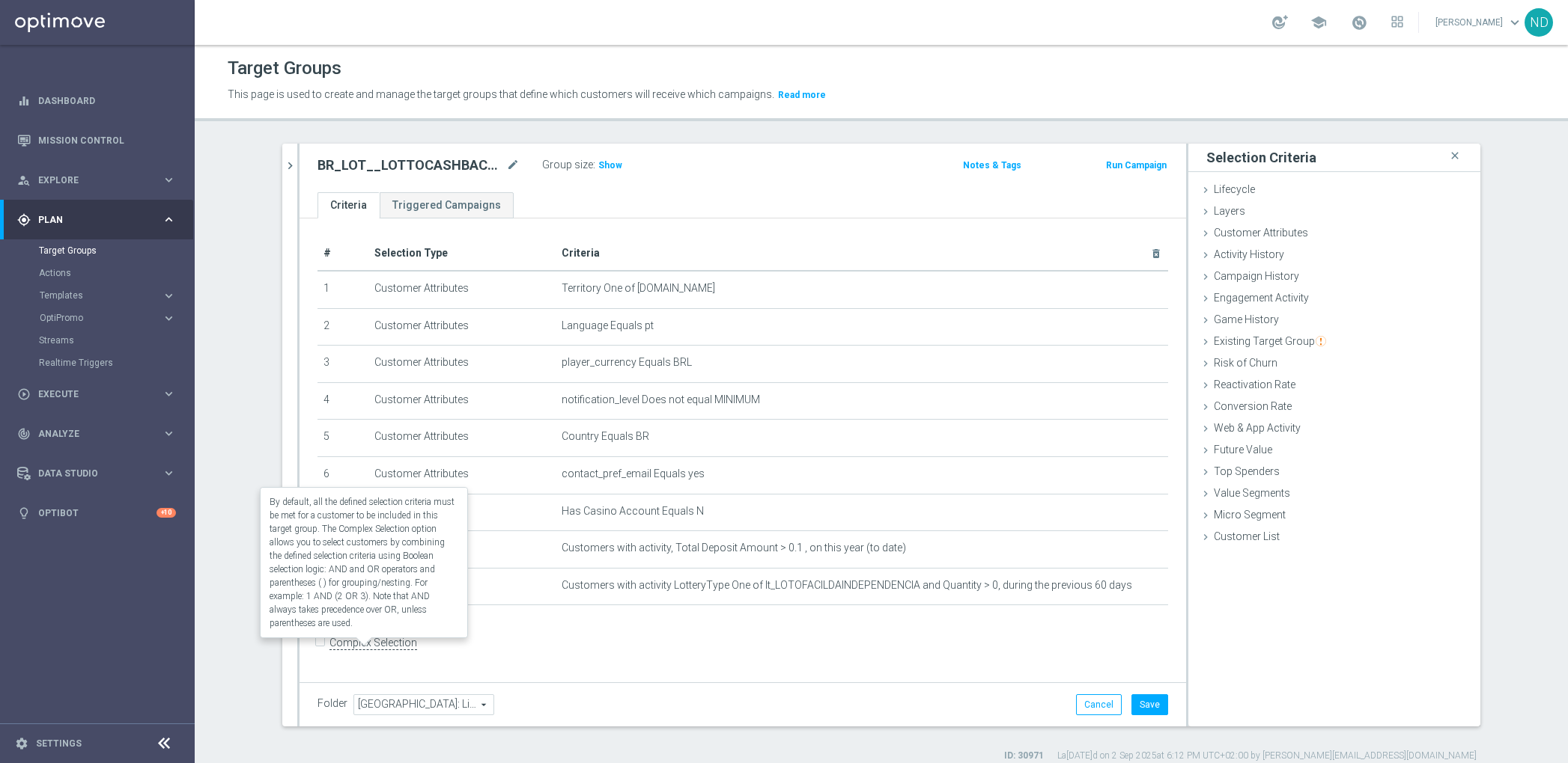
click at [391, 650] on label "Complex Selection" at bounding box center [373, 643] width 88 height 14
click at [327, 653] on input "Complex Selection" at bounding box center [322, 644] width 10 height 21
checkbox input "true"
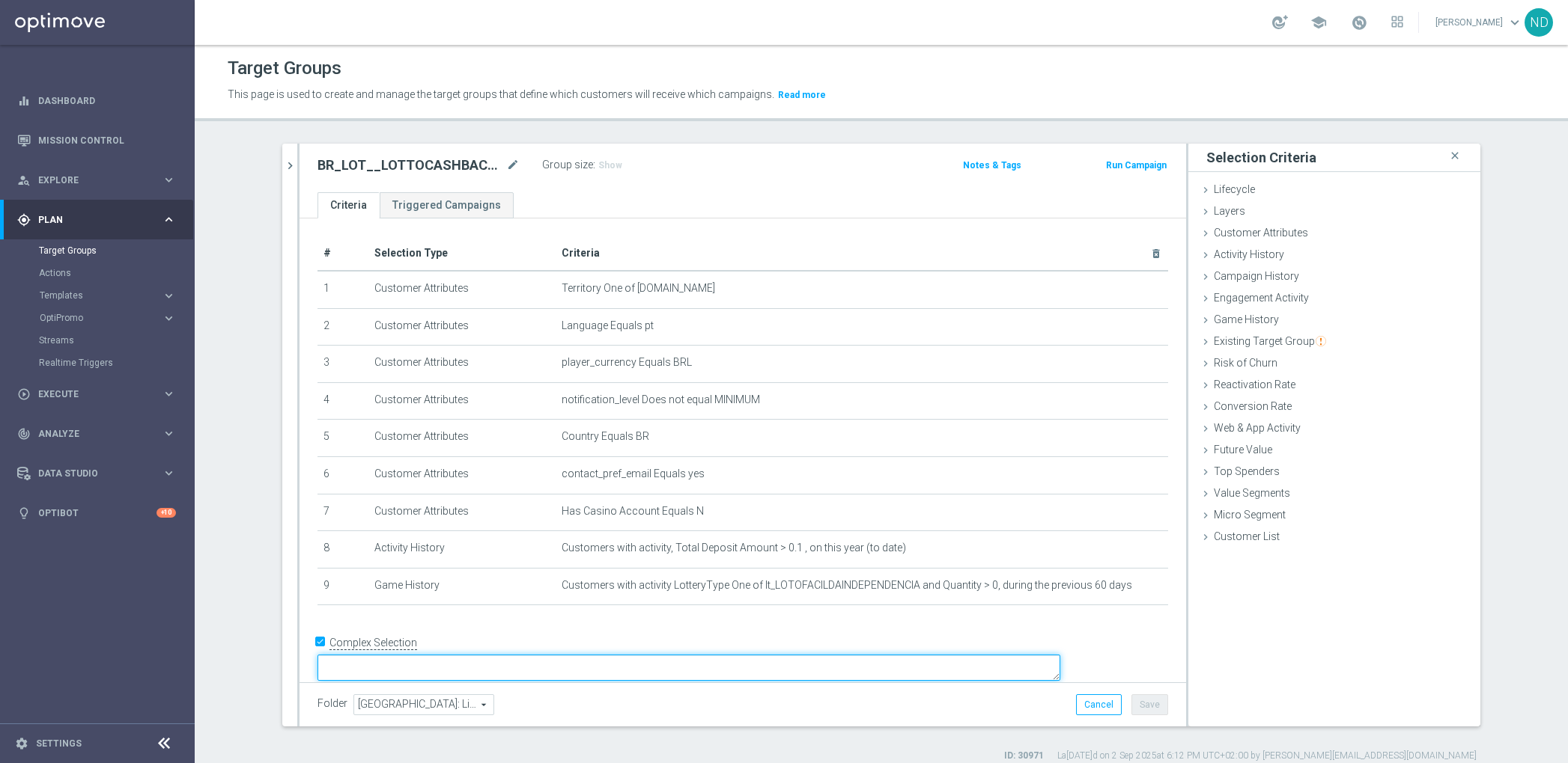
click at [492, 655] on textarea at bounding box center [689, 667] width 743 height 26
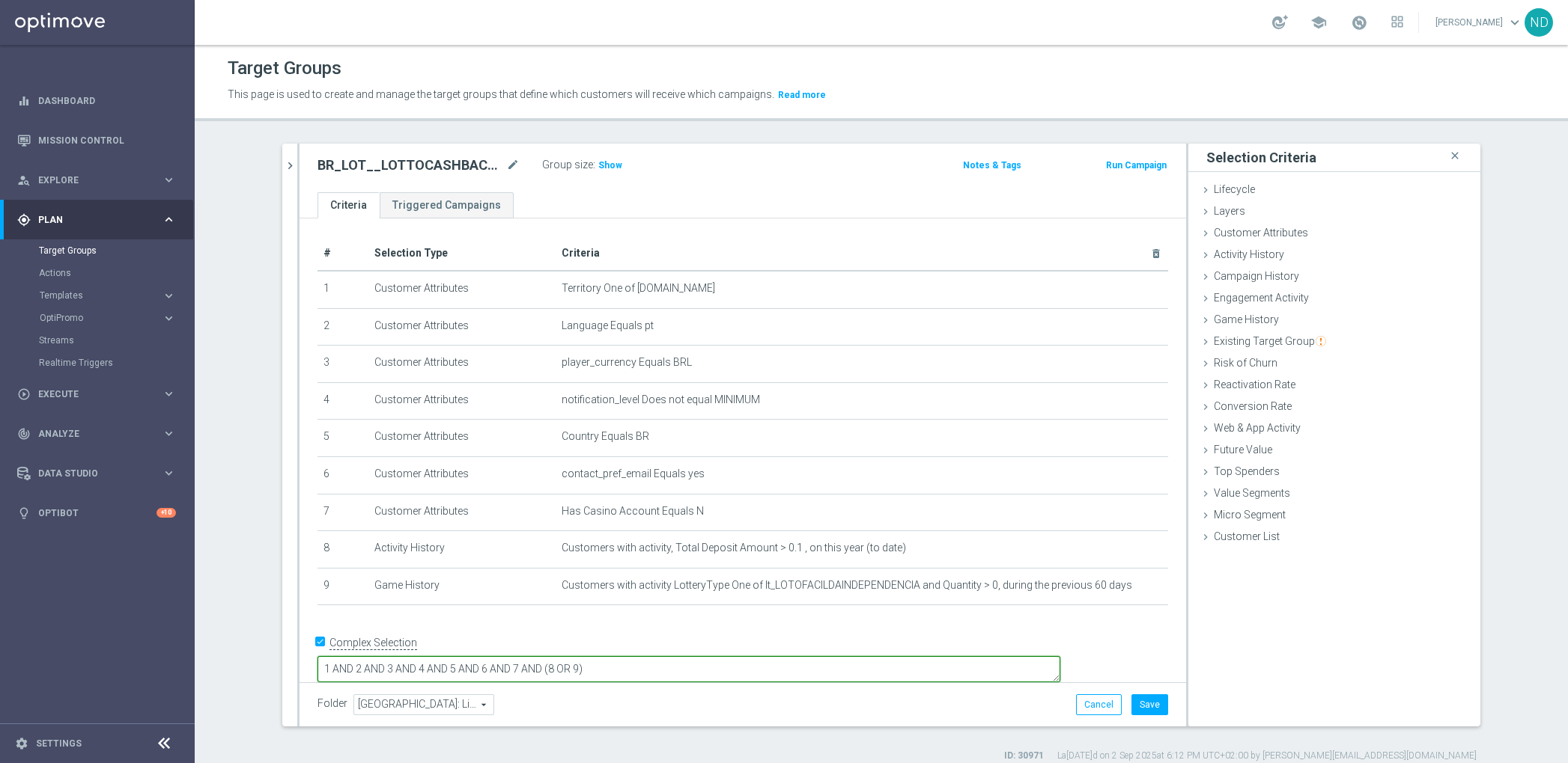
click at [645, 657] on textarea "1 AND 2 AND 3 AND 4 AND 5 AND 6 AND 7 AND (8 OR 9)" at bounding box center [689, 669] width 743 height 26
type textarea "1 AND 2 AND 3 AND 4 AND 5 AND 6 AND 7 AND 8 AND (8 OR 9)"
click at [1277, 319] on div "Game History done selection saved" at bounding box center [1334, 320] width 292 height 22
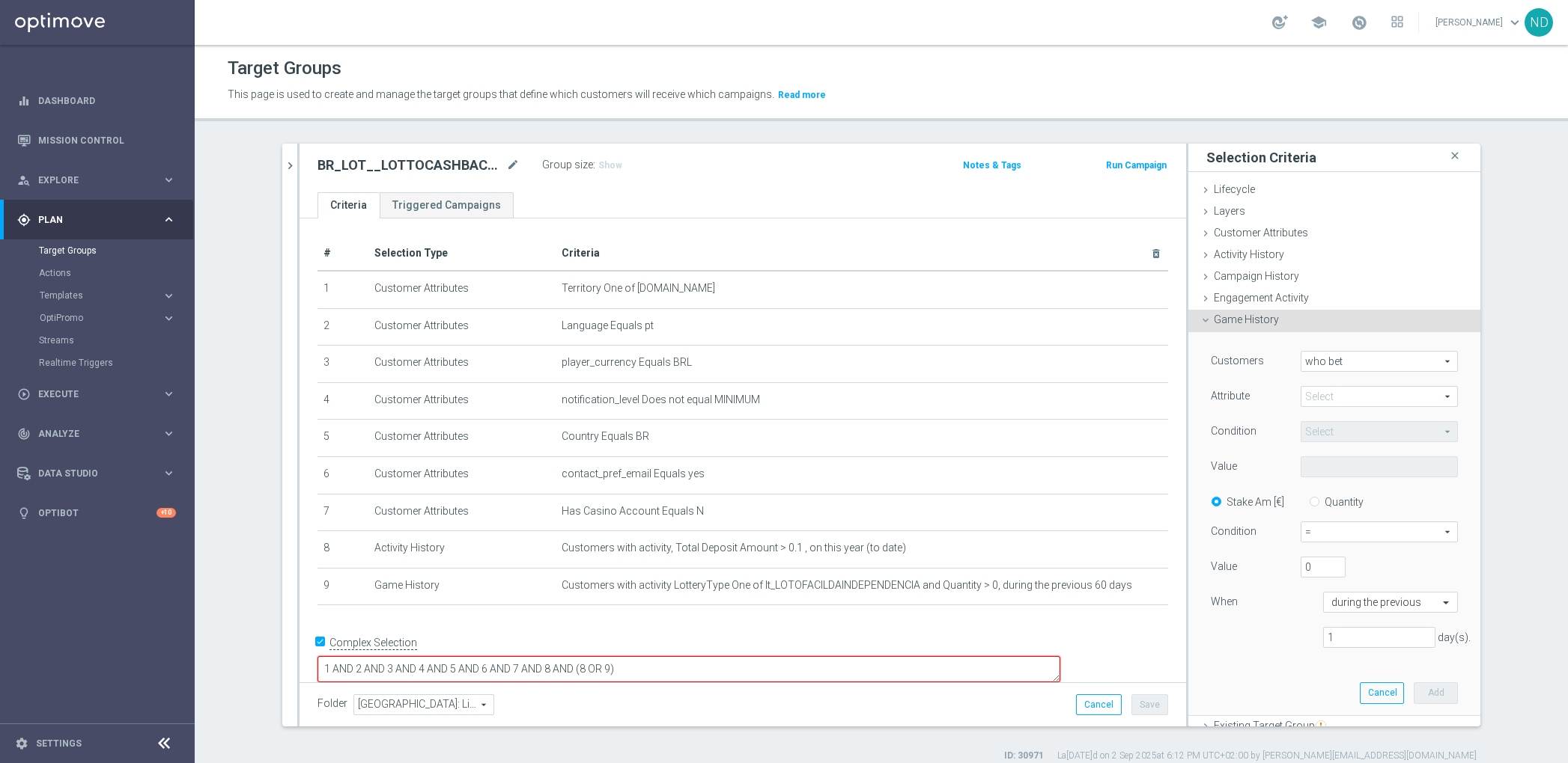
click at [1411, 388] on span at bounding box center [1379, 397] width 156 height 19
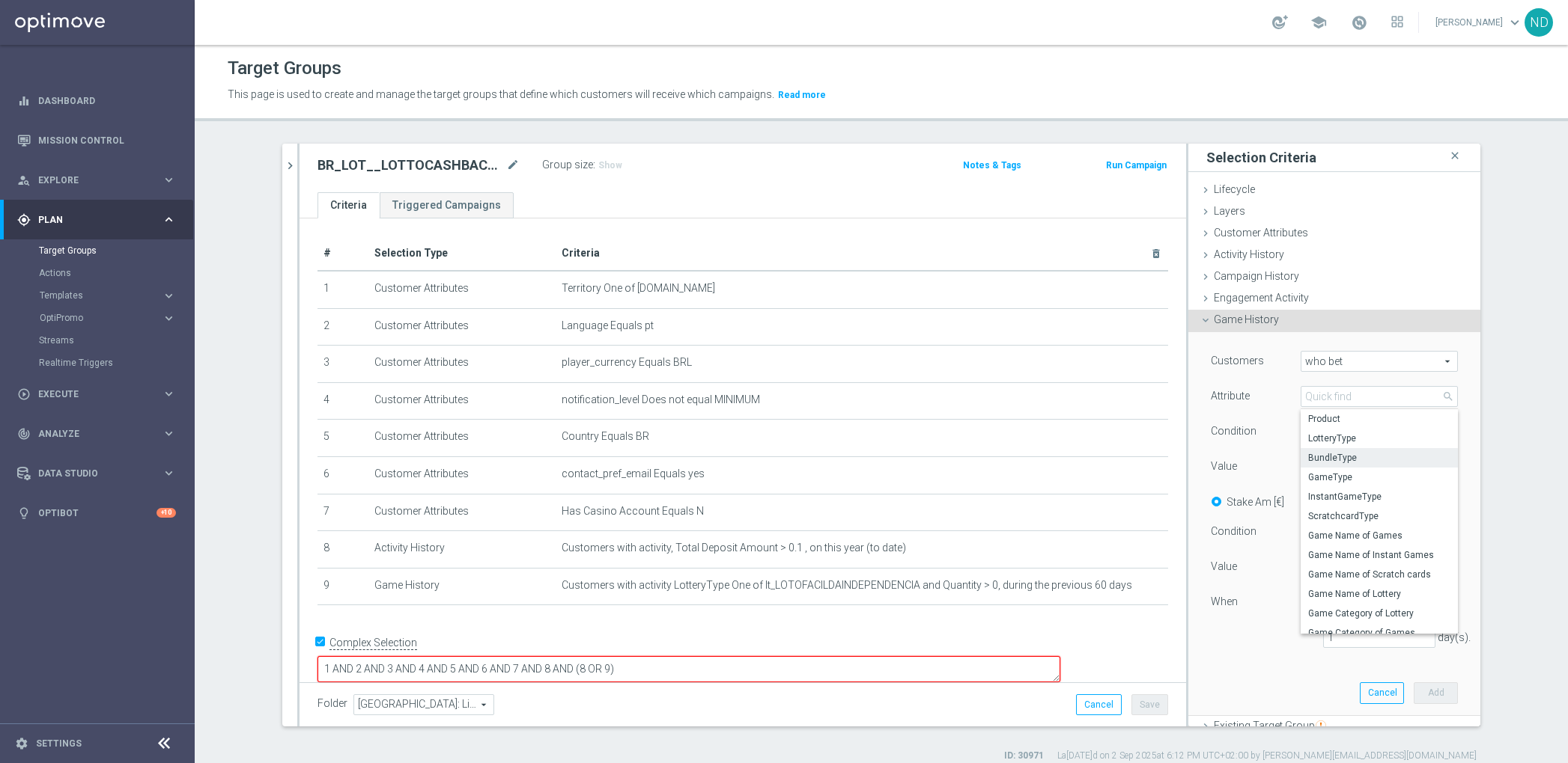
click at [1341, 456] on span "BundleType" at bounding box center [1380, 458] width 143 height 12
type input "BundleType"
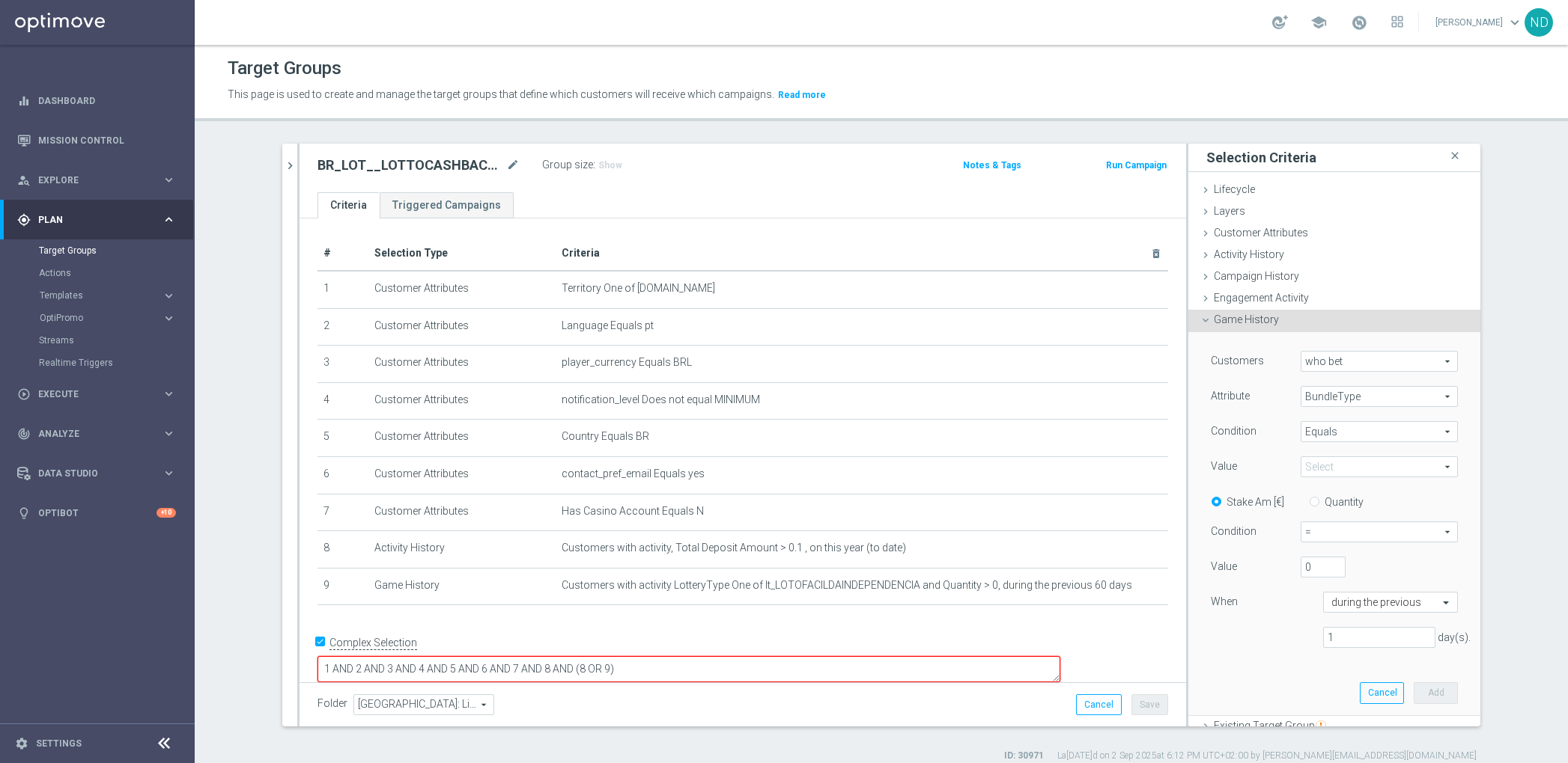
click at [1341, 425] on span "Equals" at bounding box center [1379, 431] width 156 height 19
click at [1338, 561] on label "One of" at bounding box center [1380, 571] width 157 height 19
type input "One of"
click at [1348, 426] on span "One of" at bounding box center [1379, 431] width 156 height 19
click at [1269, 447] on div "Customers who bet who bet arrow_drop_down search Attribute BundleType BundleTyp…" at bounding box center [1335, 505] width 247 height 309
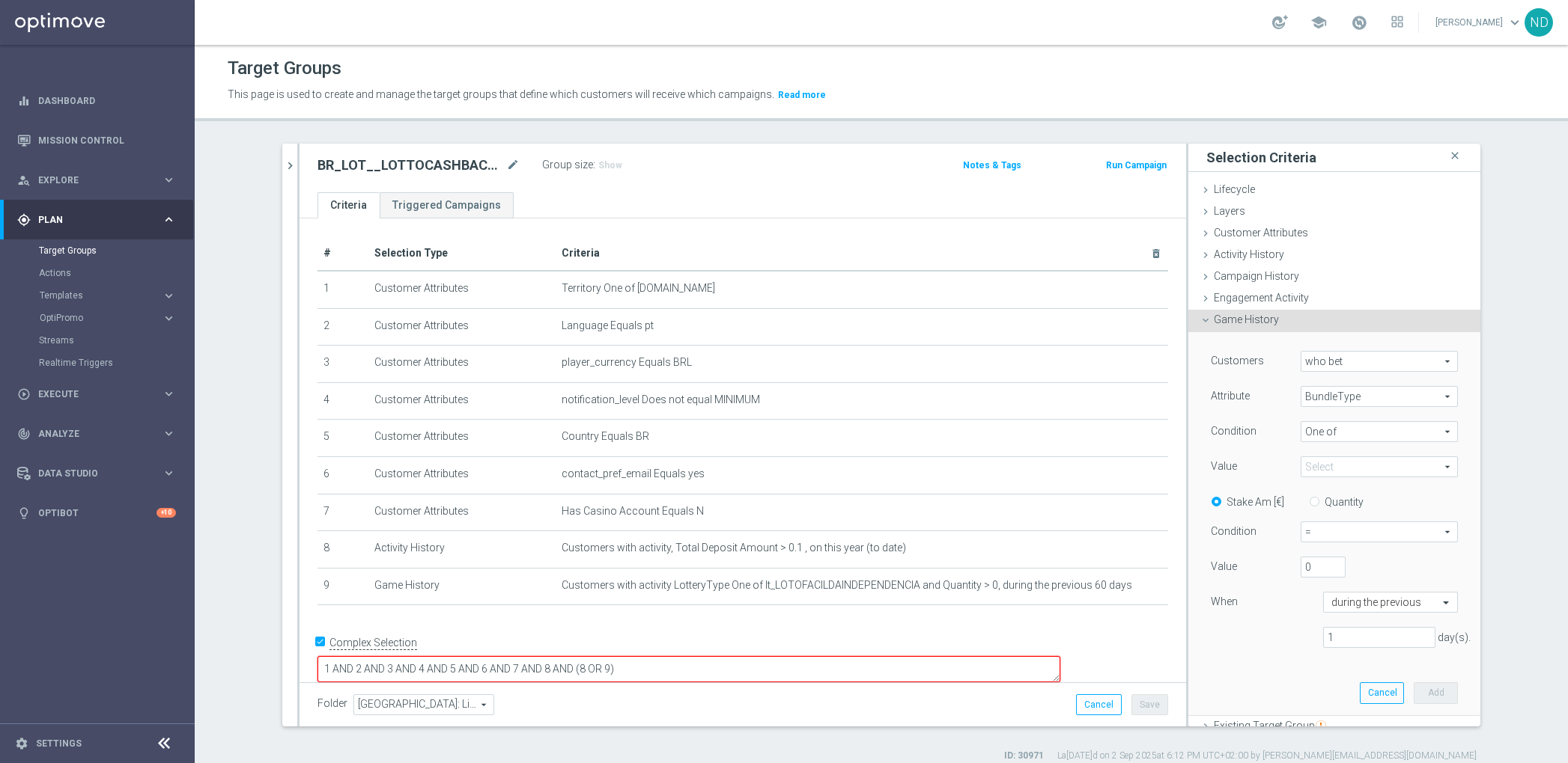
click at [1336, 474] on span at bounding box center [1379, 467] width 156 height 19
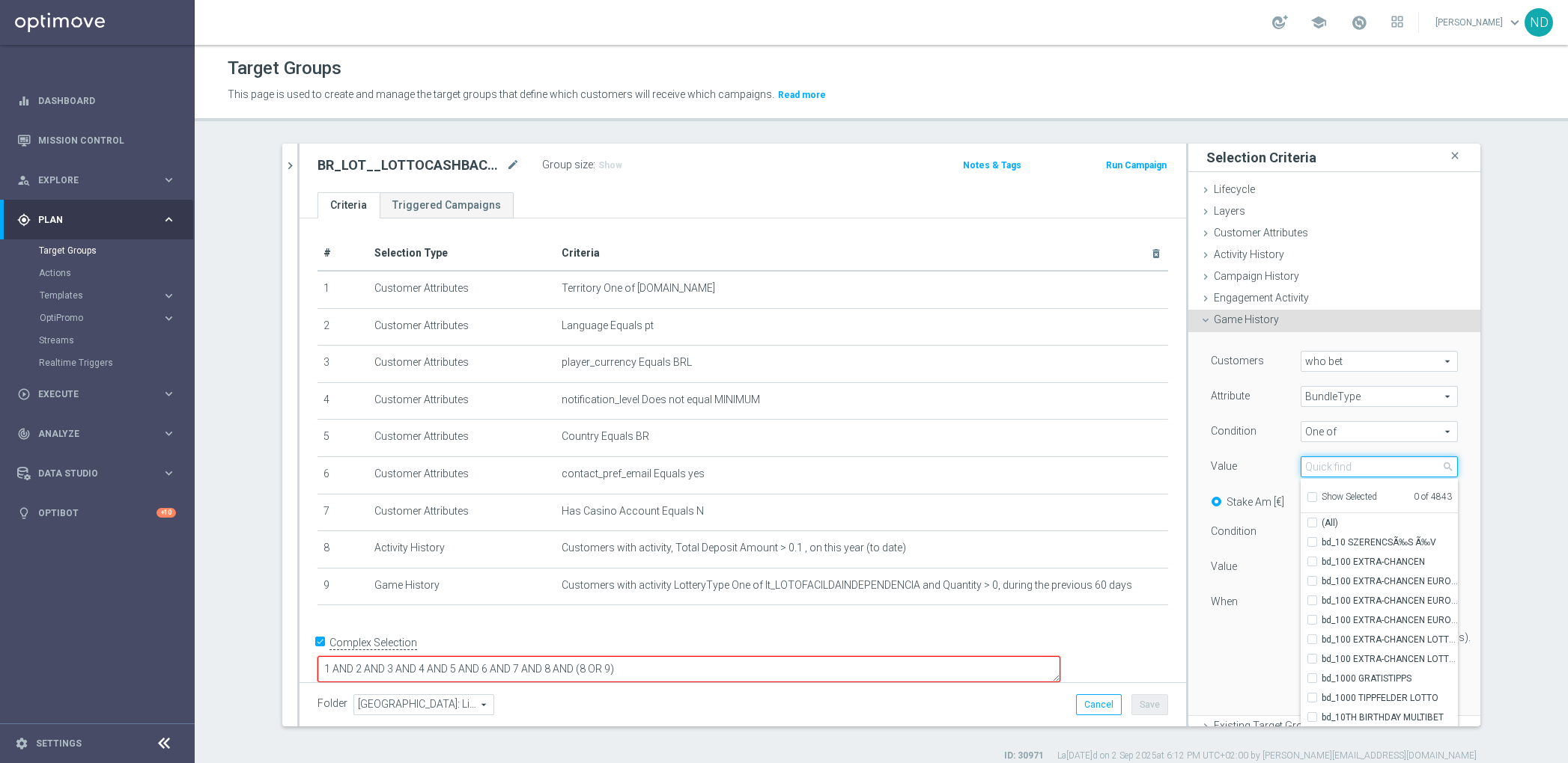
click at [1336, 467] on input "search" at bounding box center [1380, 467] width 157 height 21
type input "IND"
click at [1312, 524] on input "(All Search Results)" at bounding box center [1316, 523] width 10 height 10
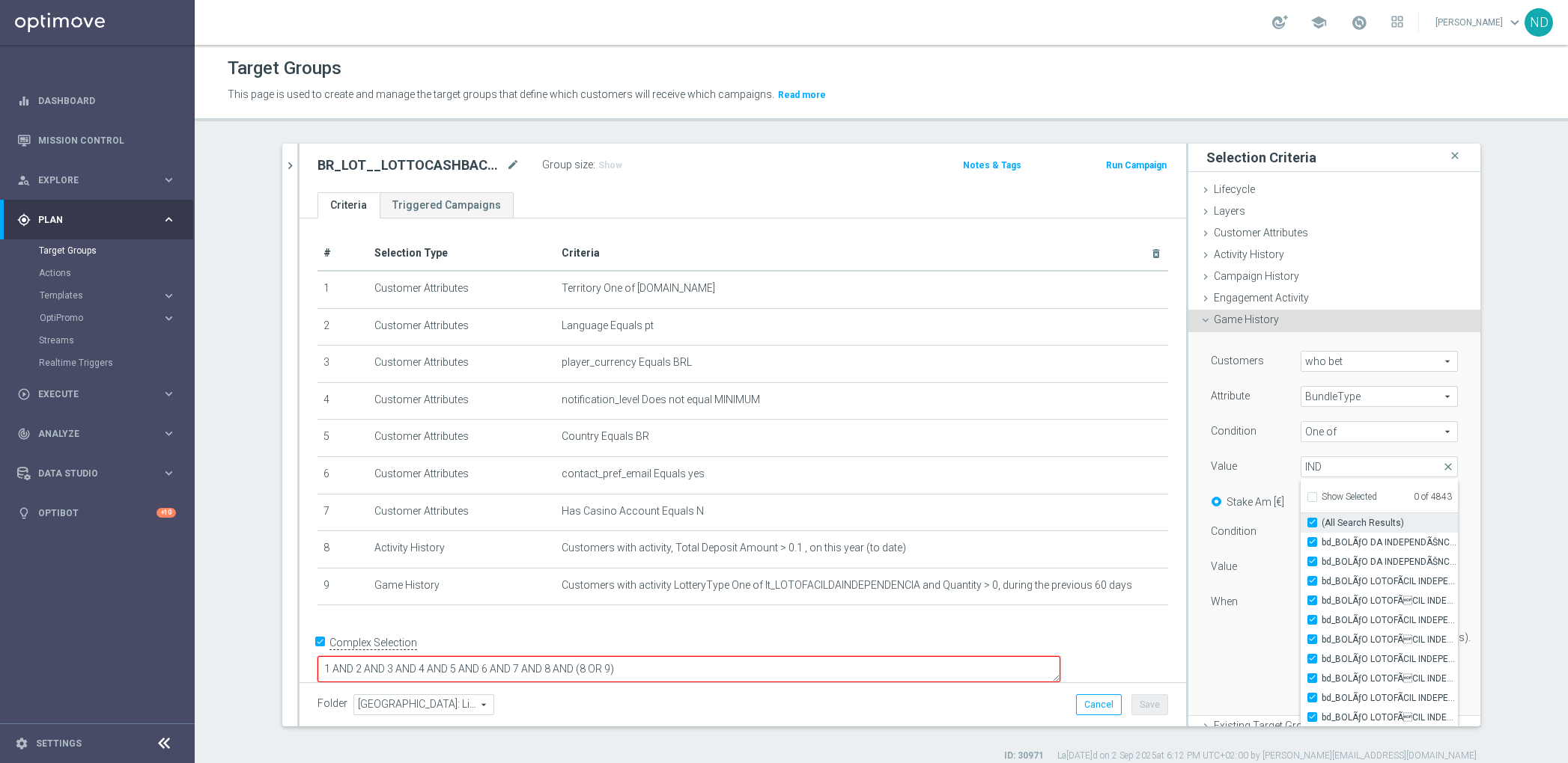
checkbox input "true"
type input "Selected 85 of 4843"
checkbox input "true"
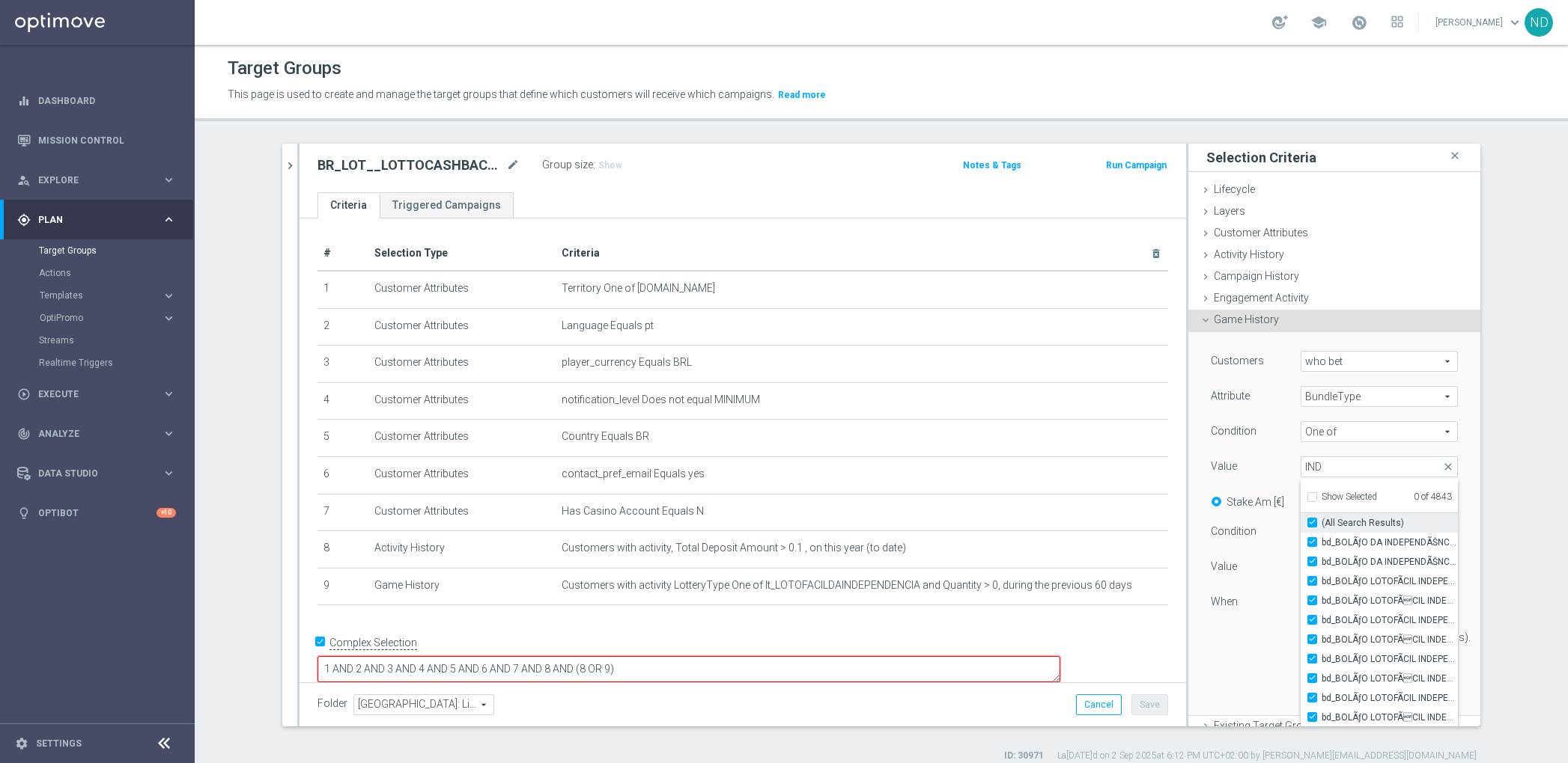
checkbox input "true"
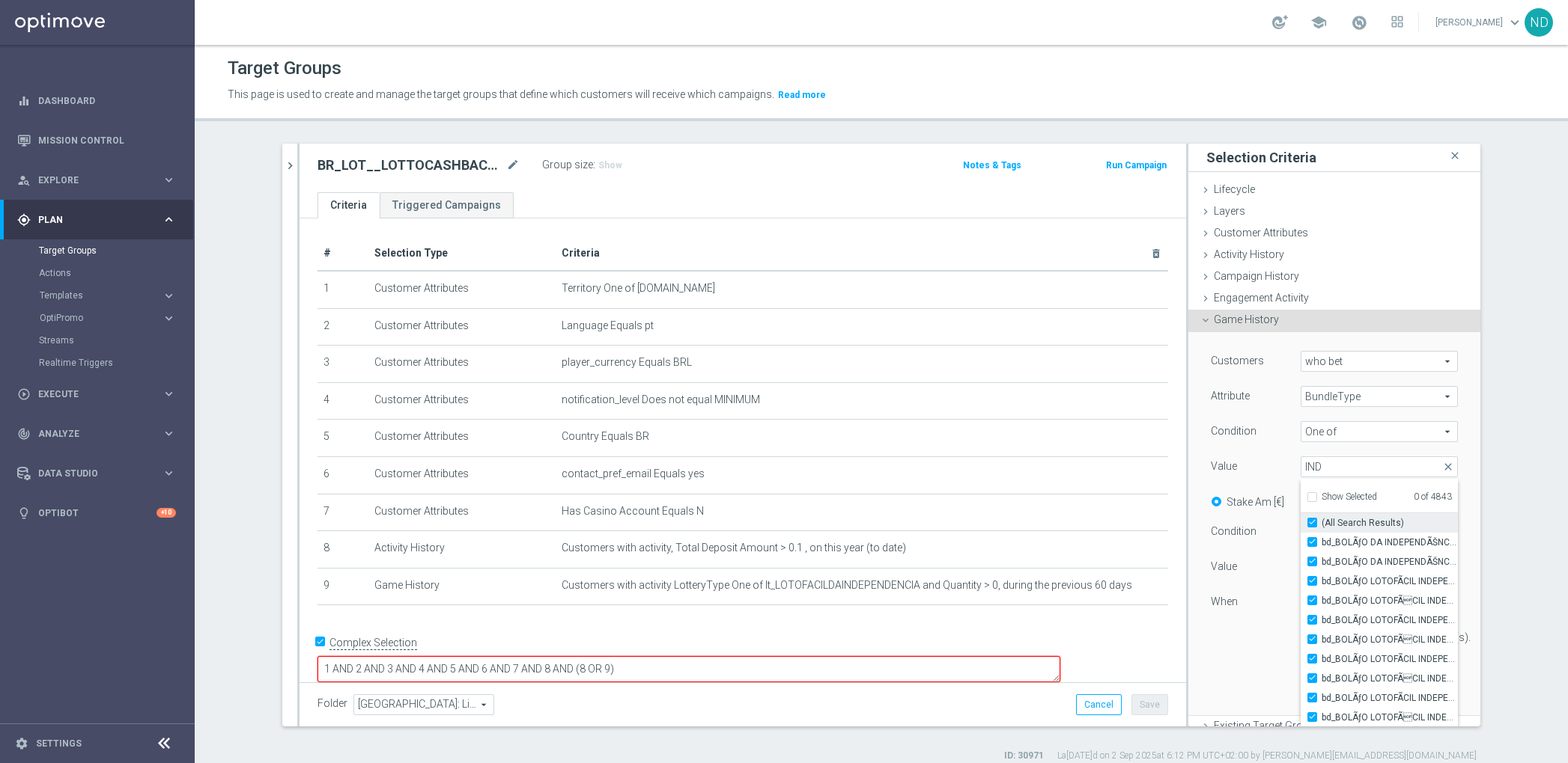
checkbox input "true"
click at [1444, 455] on div "Customers who bet who bet arrow_drop_down search Attribute BundleType BundleTyp…" at bounding box center [1334, 525] width 292 height 384
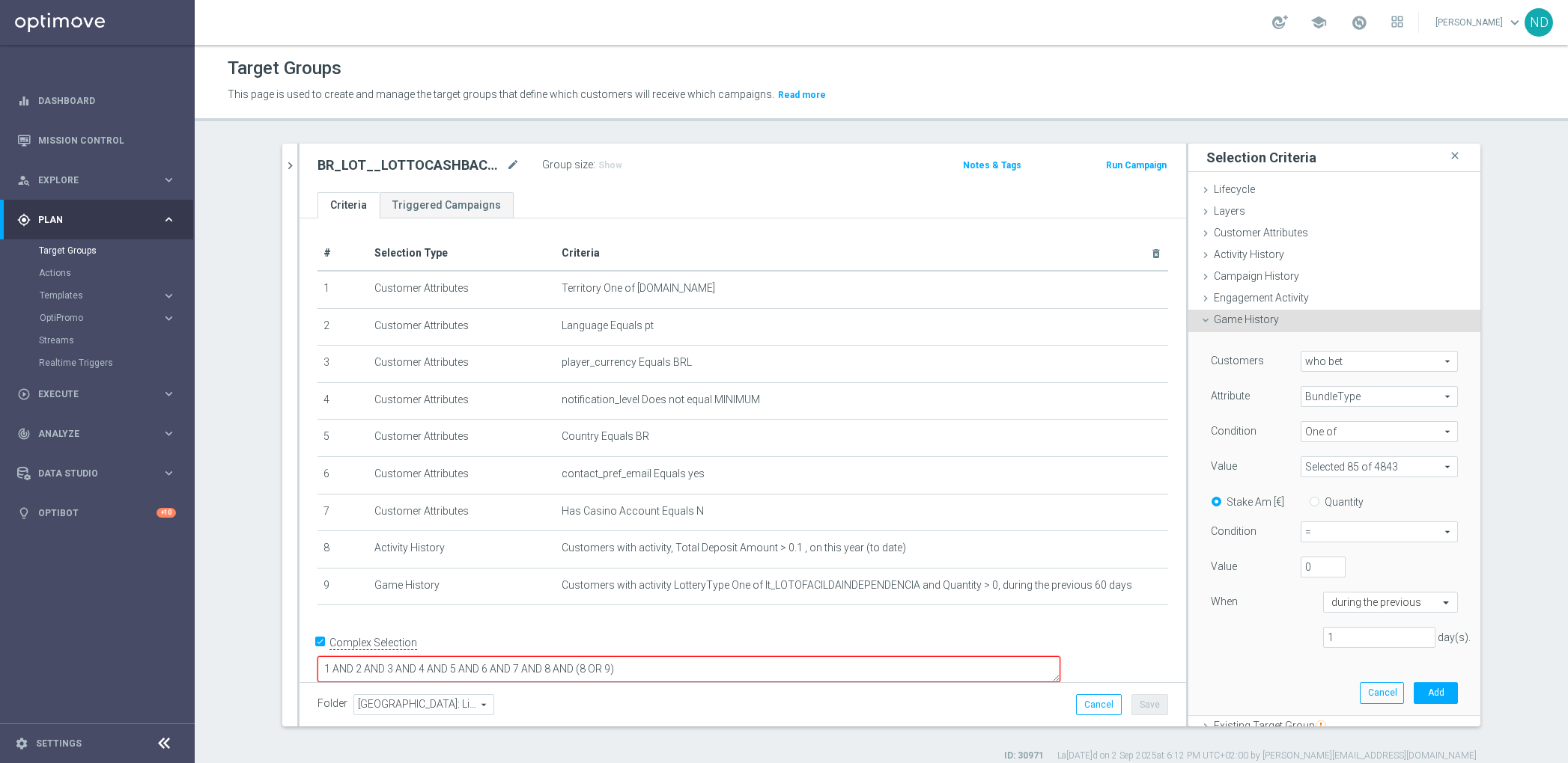
click at [1421, 469] on span at bounding box center [1379, 467] width 156 height 19
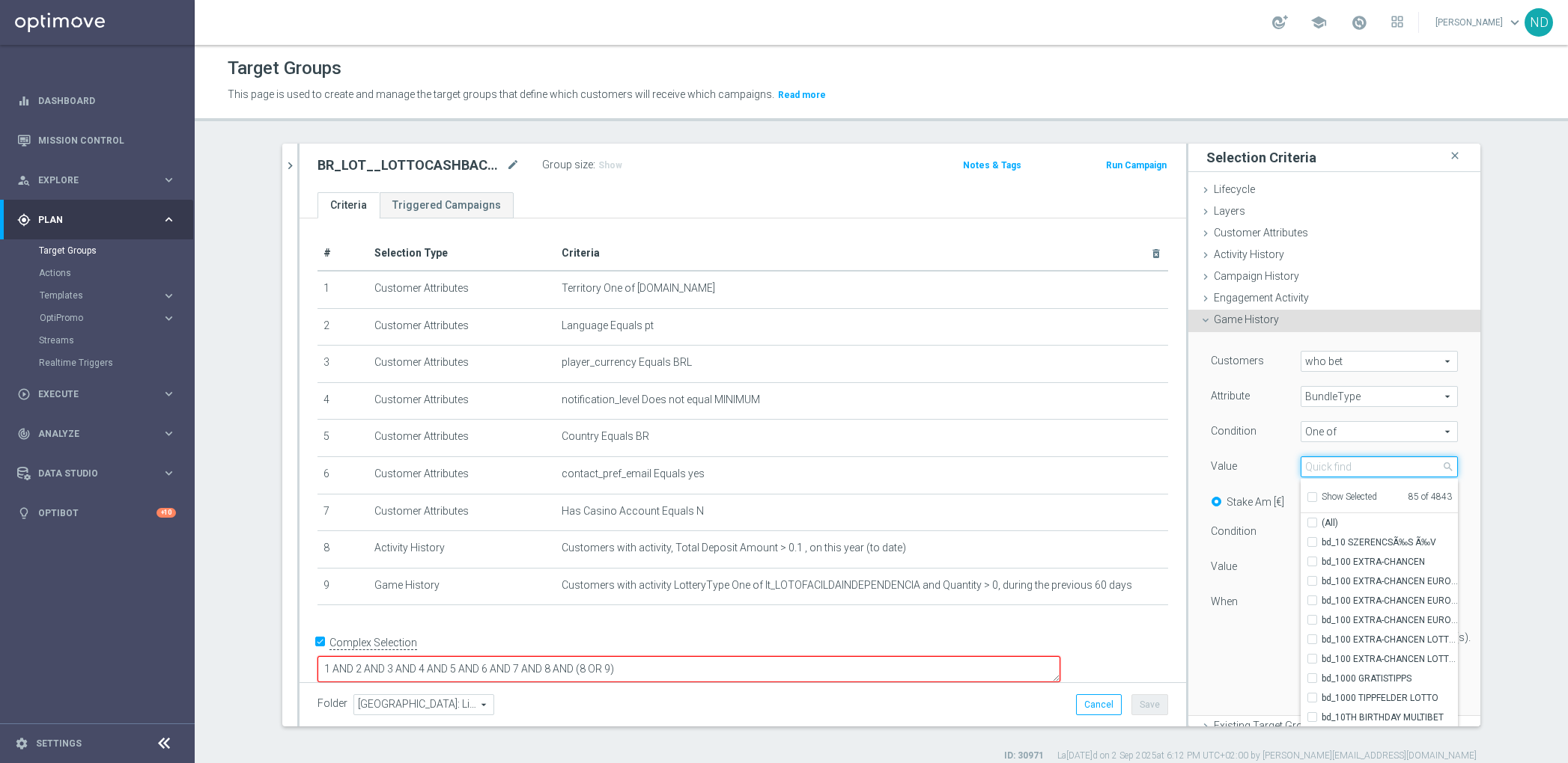
click at [1340, 468] on input "search" at bounding box center [1380, 467] width 157 height 21
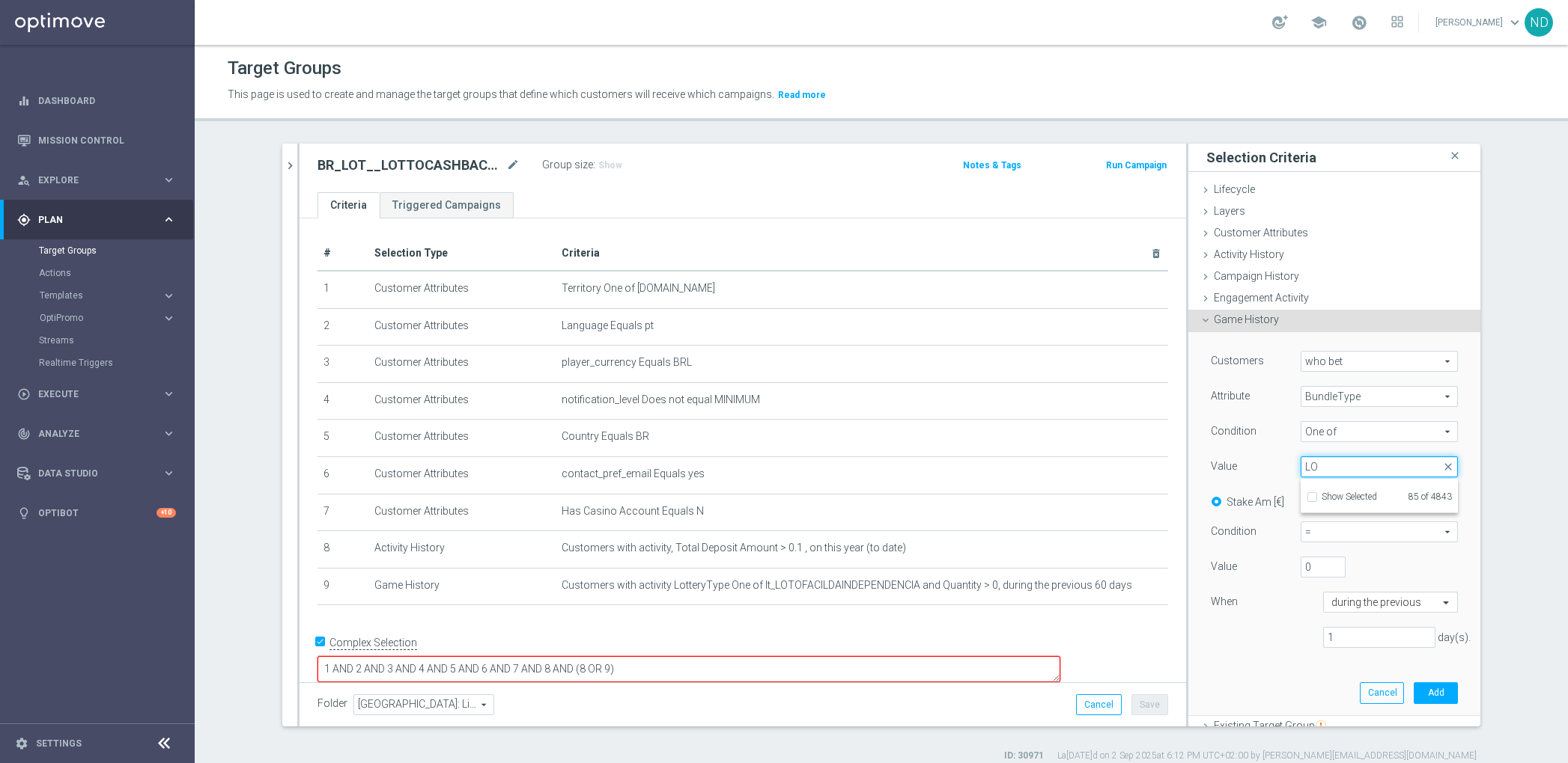
type input "L"
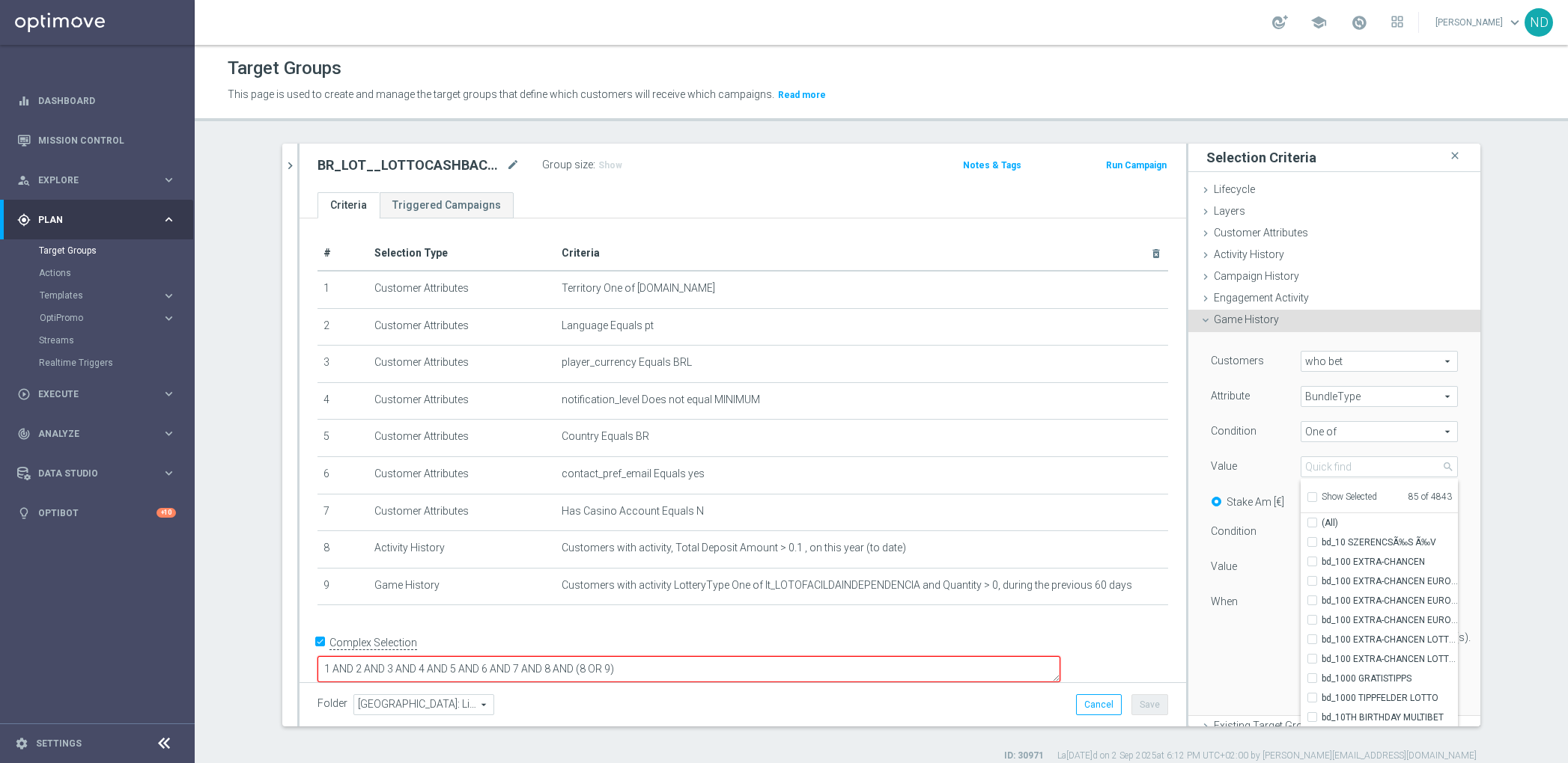
click at [1250, 615] on div "When" at bounding box center [1255, 603] width 112 height 24
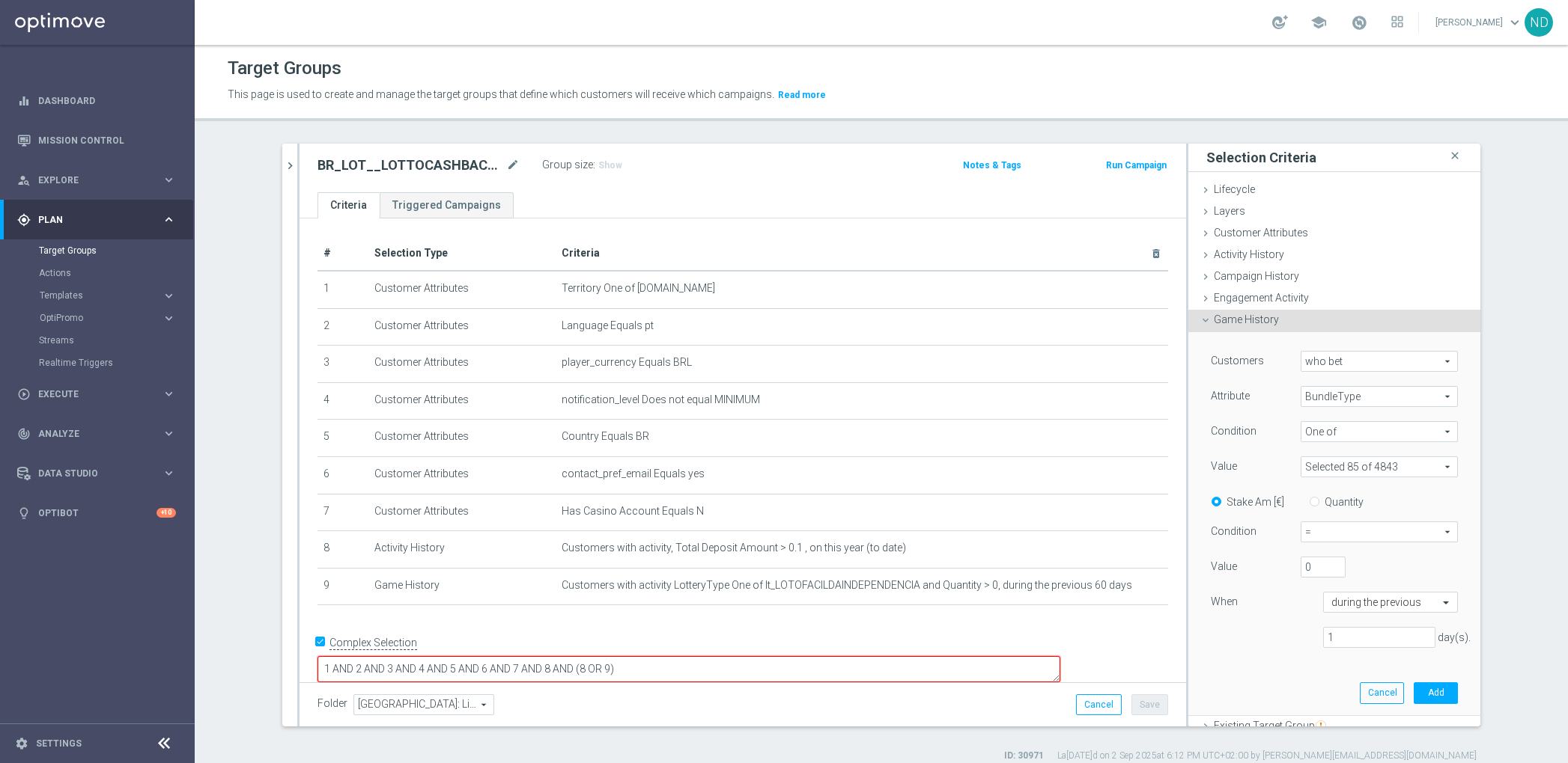
click at [1313, 502] on input "Quantity" at bounding box center [1317, 499] width 10 height 10
radio input "true"
click at [1403, 529] on span "=" at bounding box center [1379, 532] width 156 height 19
click at [1324, 593] on span ">" at bounding box center [1379, 593] width 141 height 12
type input ">"
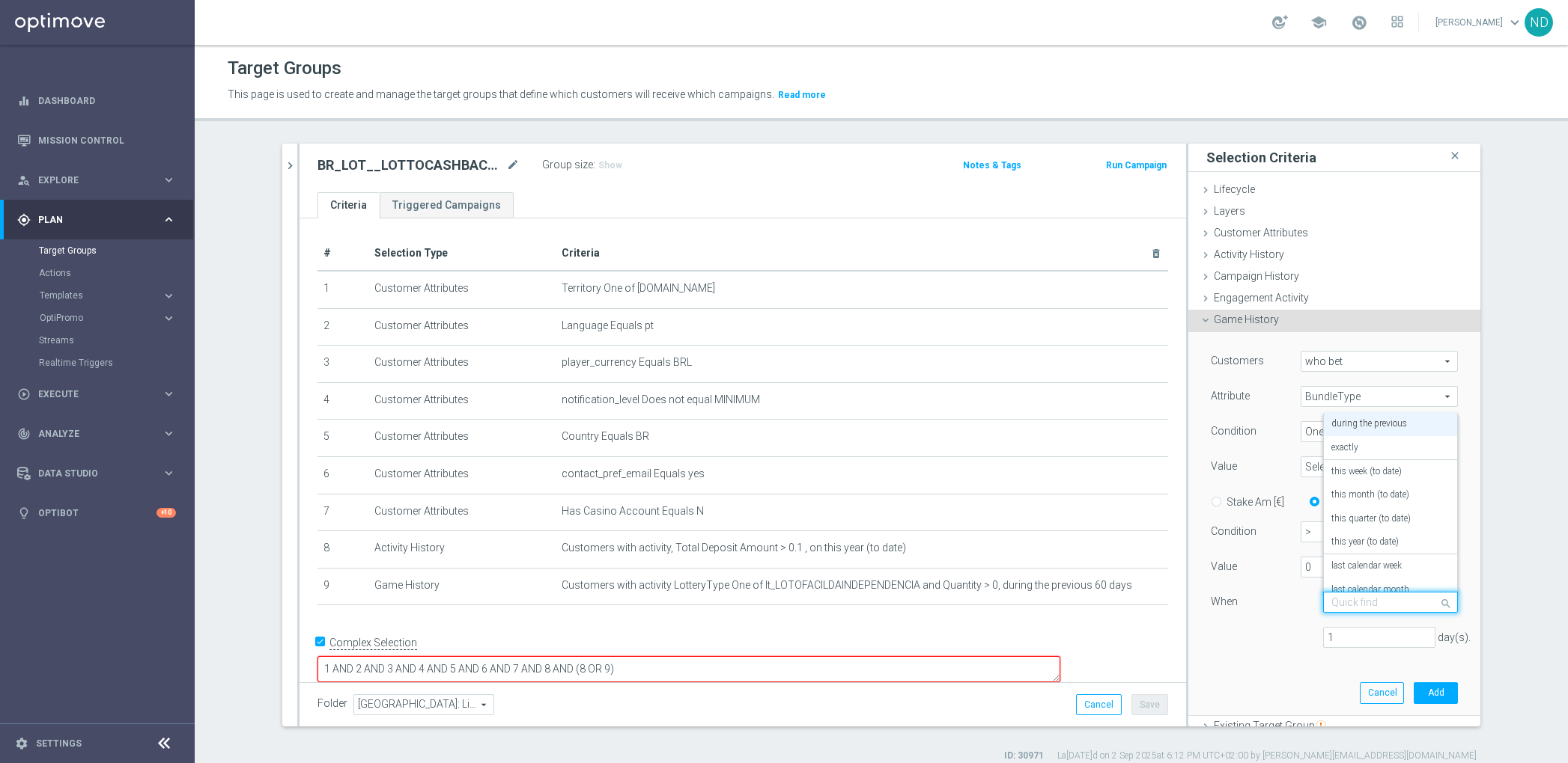
click at [1439, 601] on span at bounding box center [1448, 602] width 19 height 20
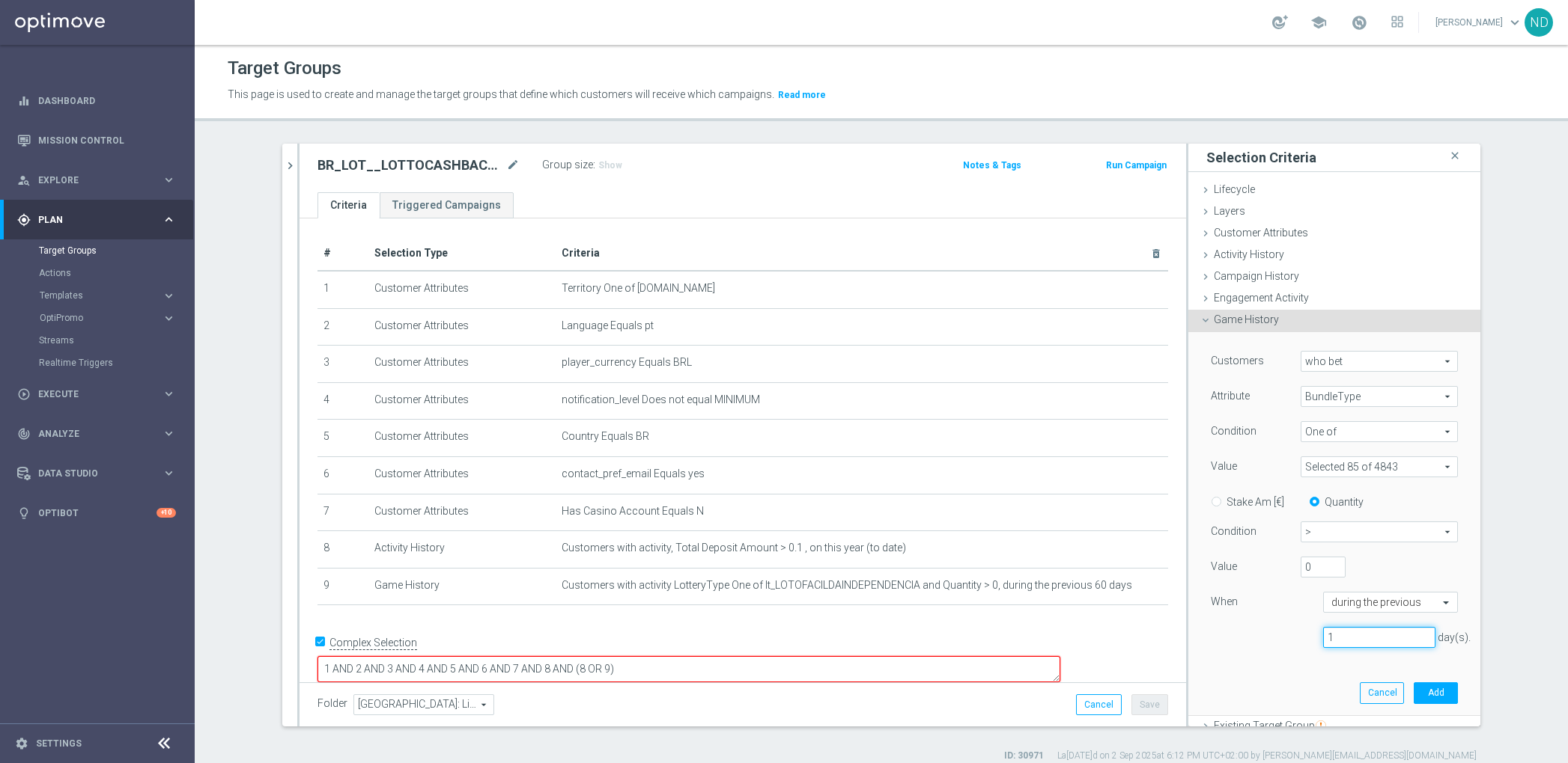
click at [1361, 639] on input "1" at bounding box center [1379, 638] width 112 height 21
type input "60"
click at [1277, 654] on div "Customers who bet who bet arrow_drop_down search Attribute BundleType BundleTyp…" at bounding box center [1335, 505] width 247 height 309
click at [1429, 465] on span at bounding box center [1379, 467] width 156 height 19
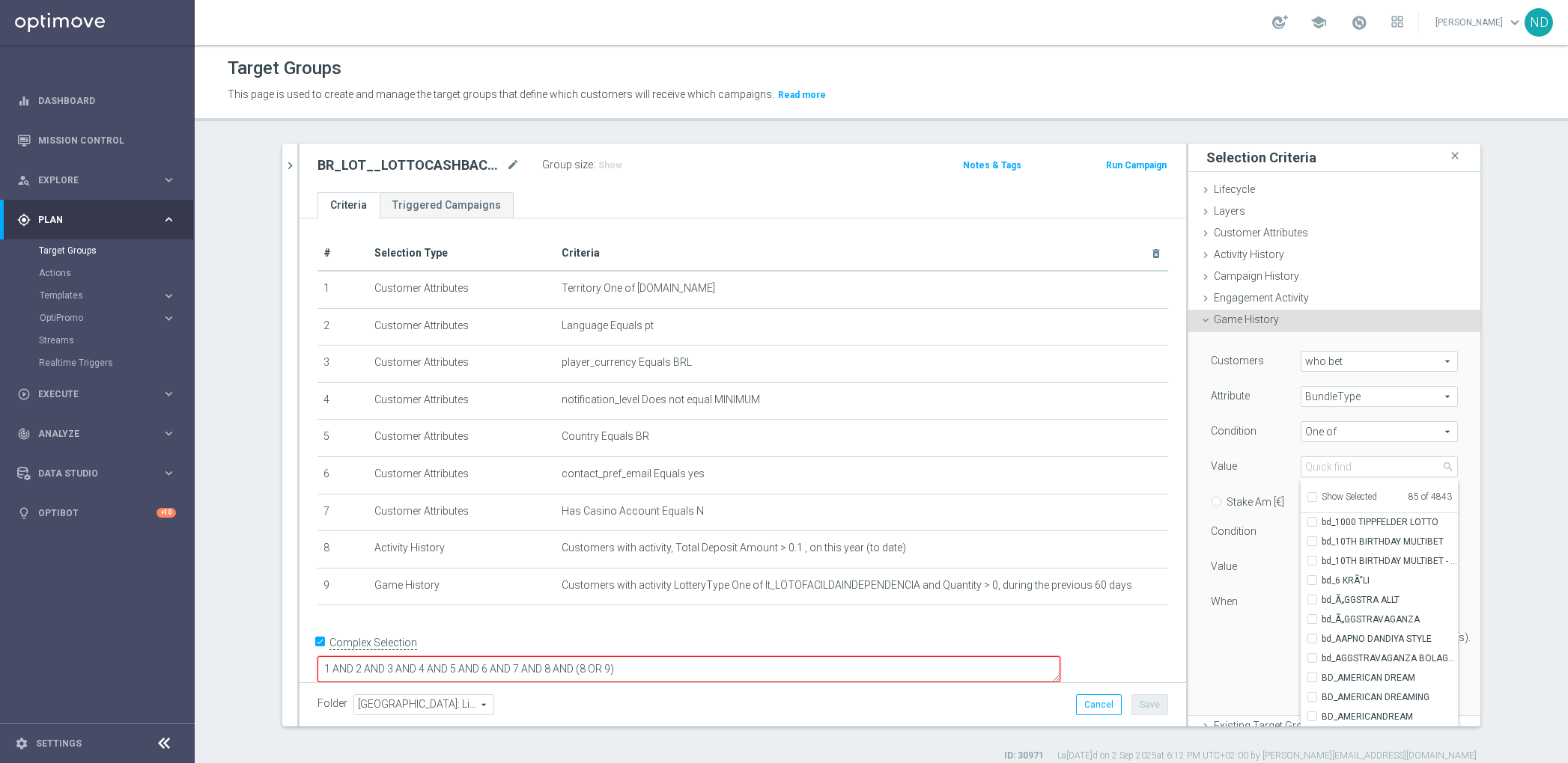
scroll to position [191, 0]
click at [1357, 467] on input "search" at bounding box center [1380, 467] width 157 height 21
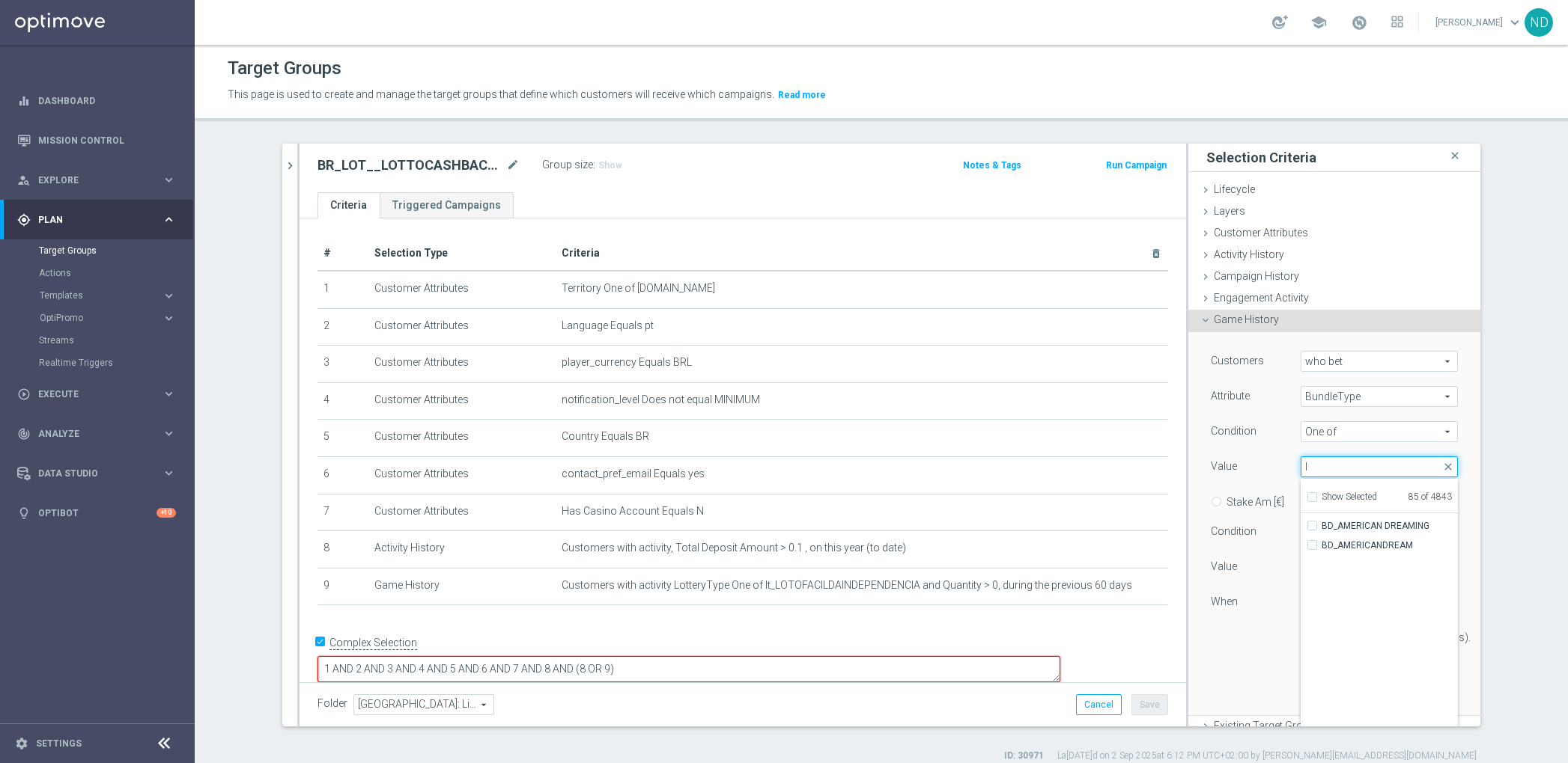
scroll to position [0, 0]
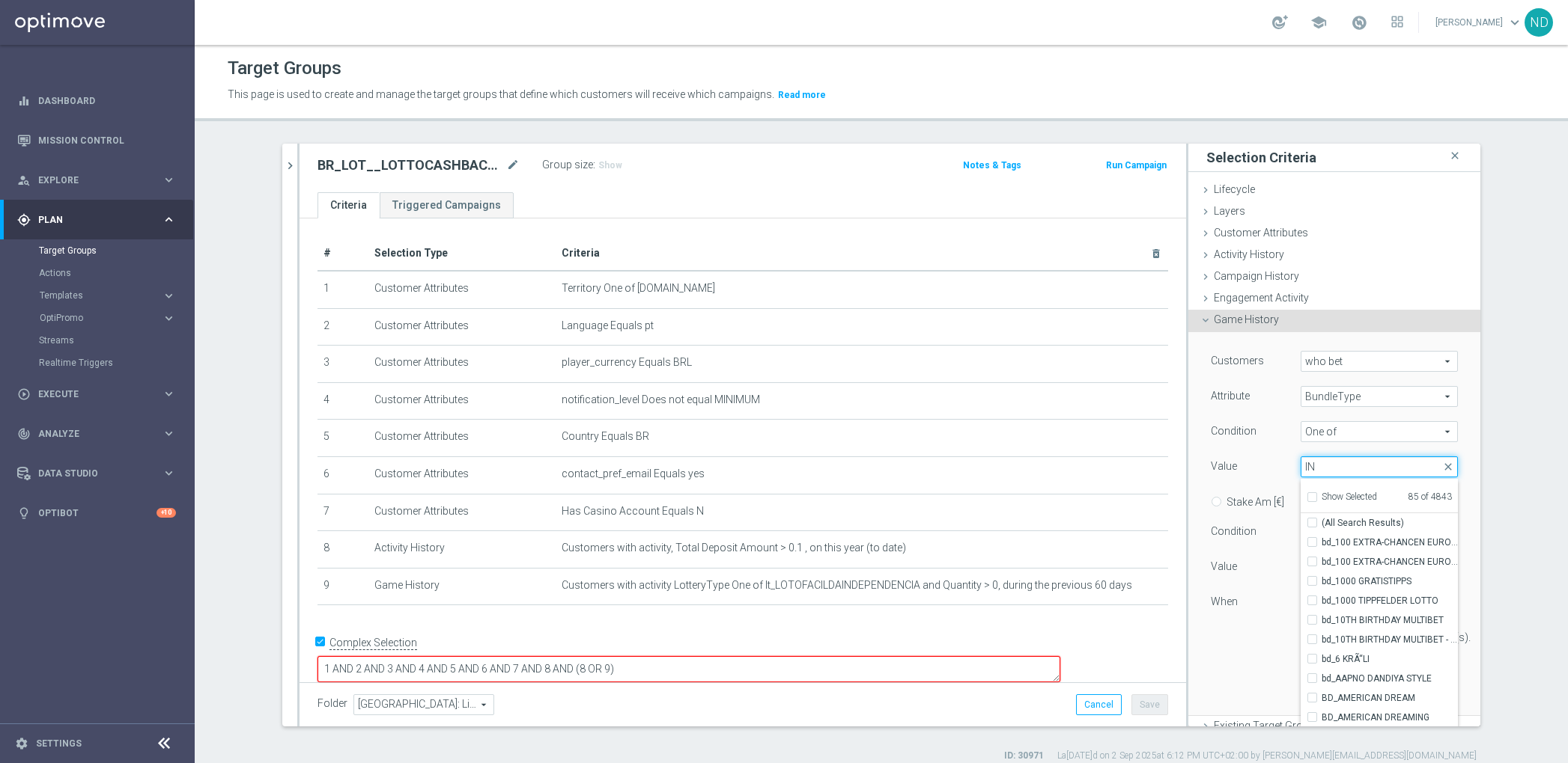
type input "IND"
checkbox input "true"
type input "I"
checkbox input "false"
type input "-"
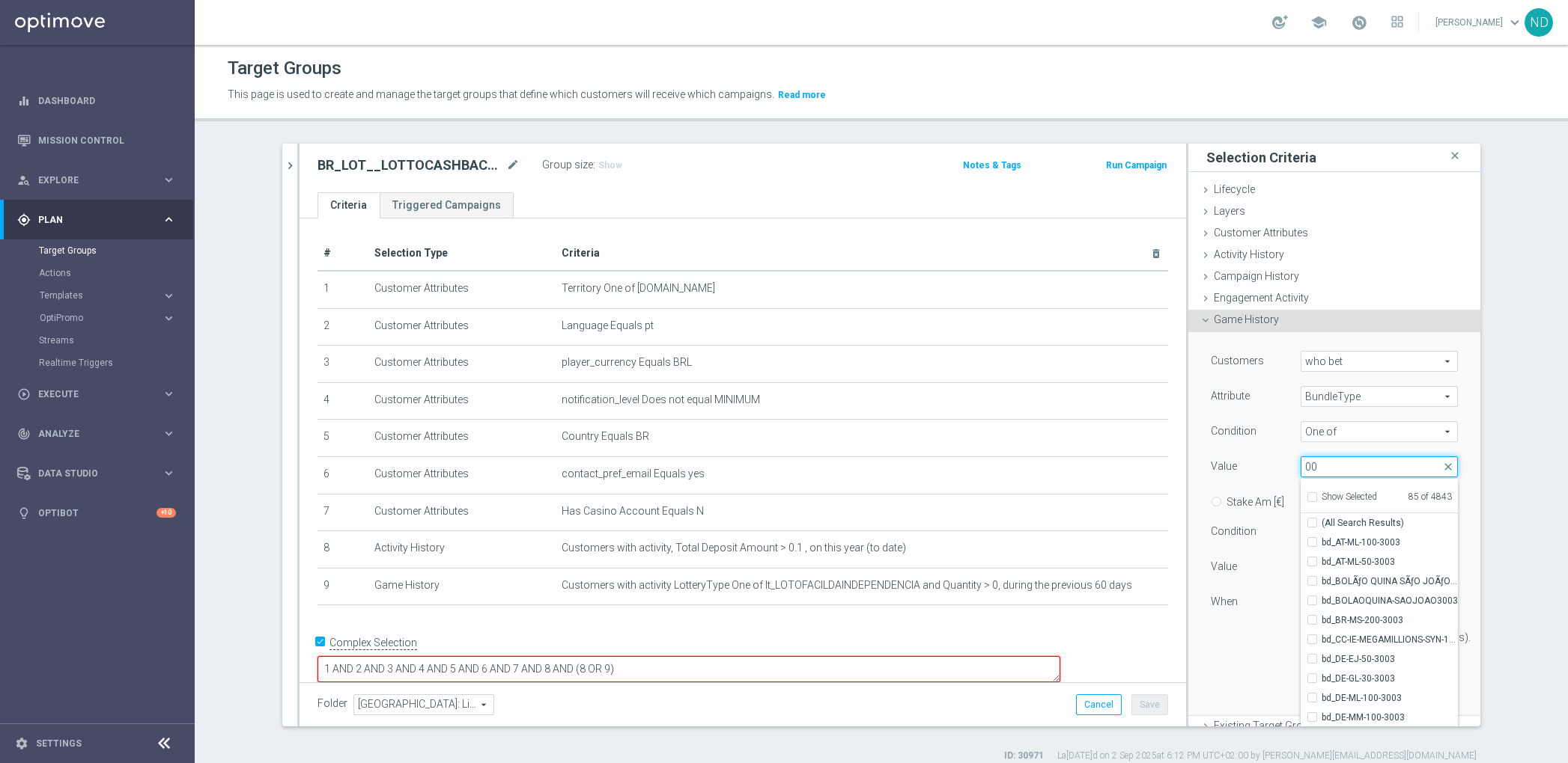
type input "0"
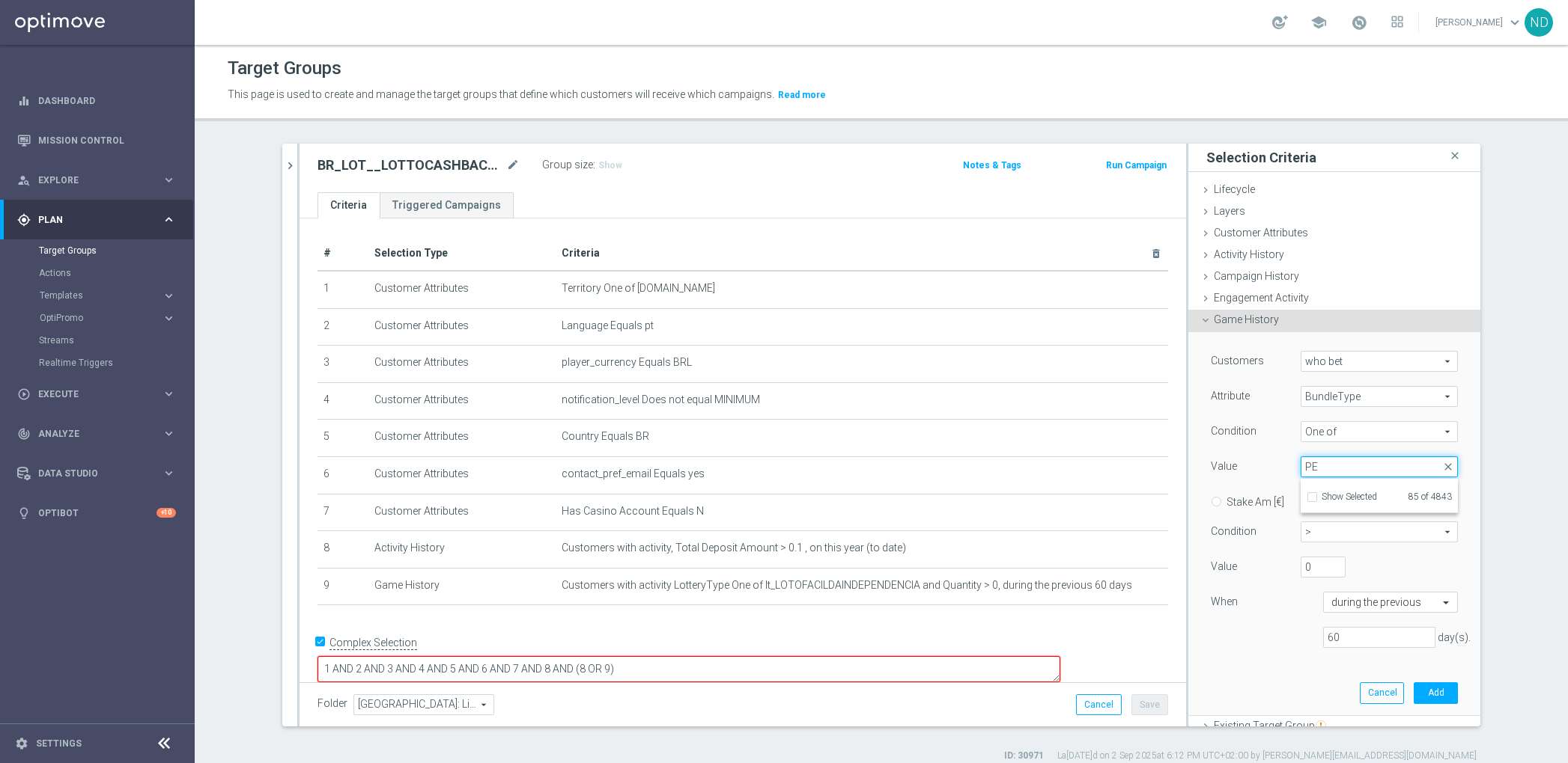
type input "P"
type input "0"
type input "LF"
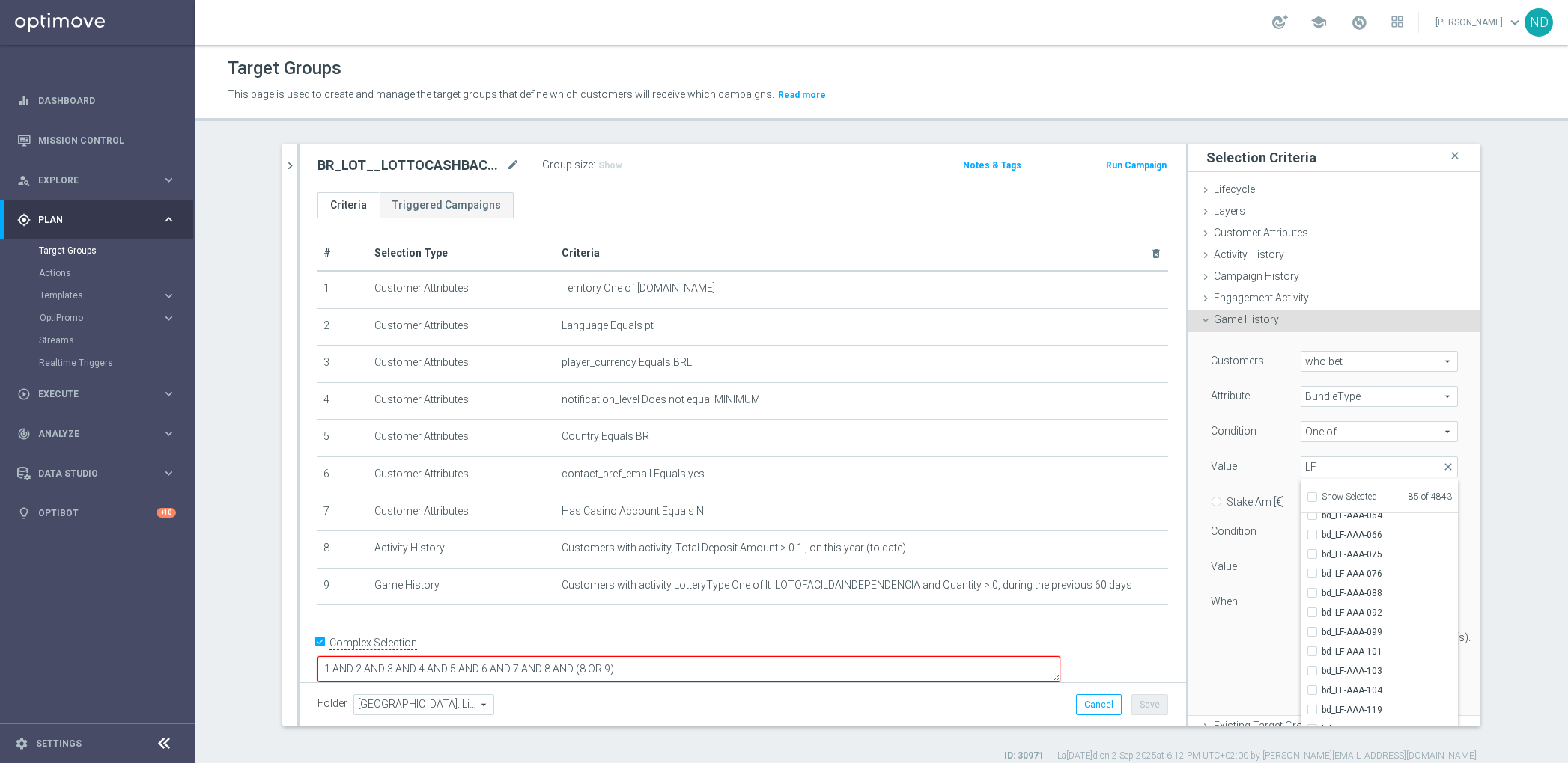
click at [1322, 495] on span "Show Selected" at bounding box center [1350, 496] width 55 height 11
click at [1316, 495] on input "Show Selected" at bounding box center [1312, 499] width 10 height 10
checkbox input "true"
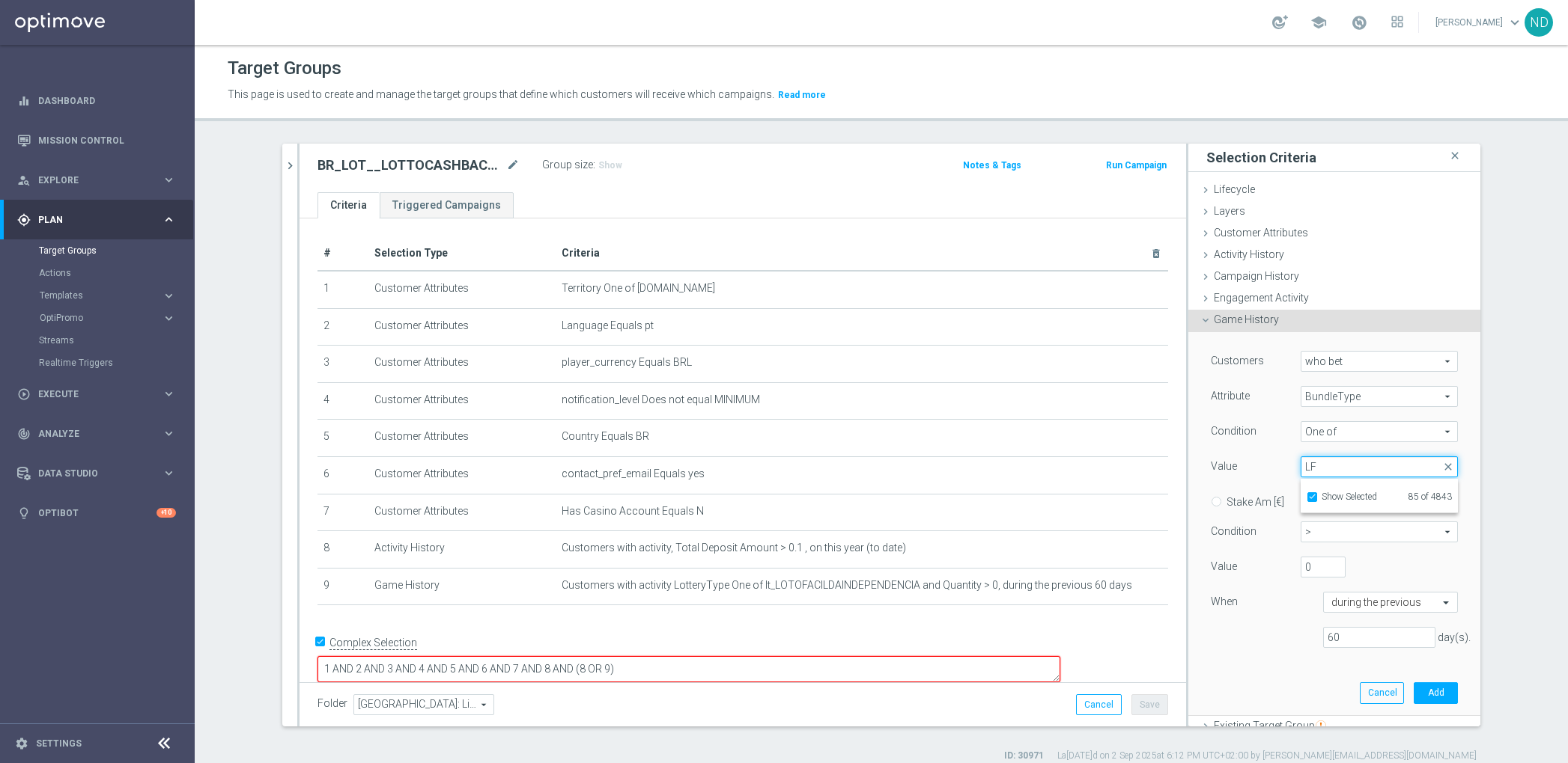
click at [1315, 469] on input "LF" at bounding box center [1380, 467] width 157 height 21
type input "L"
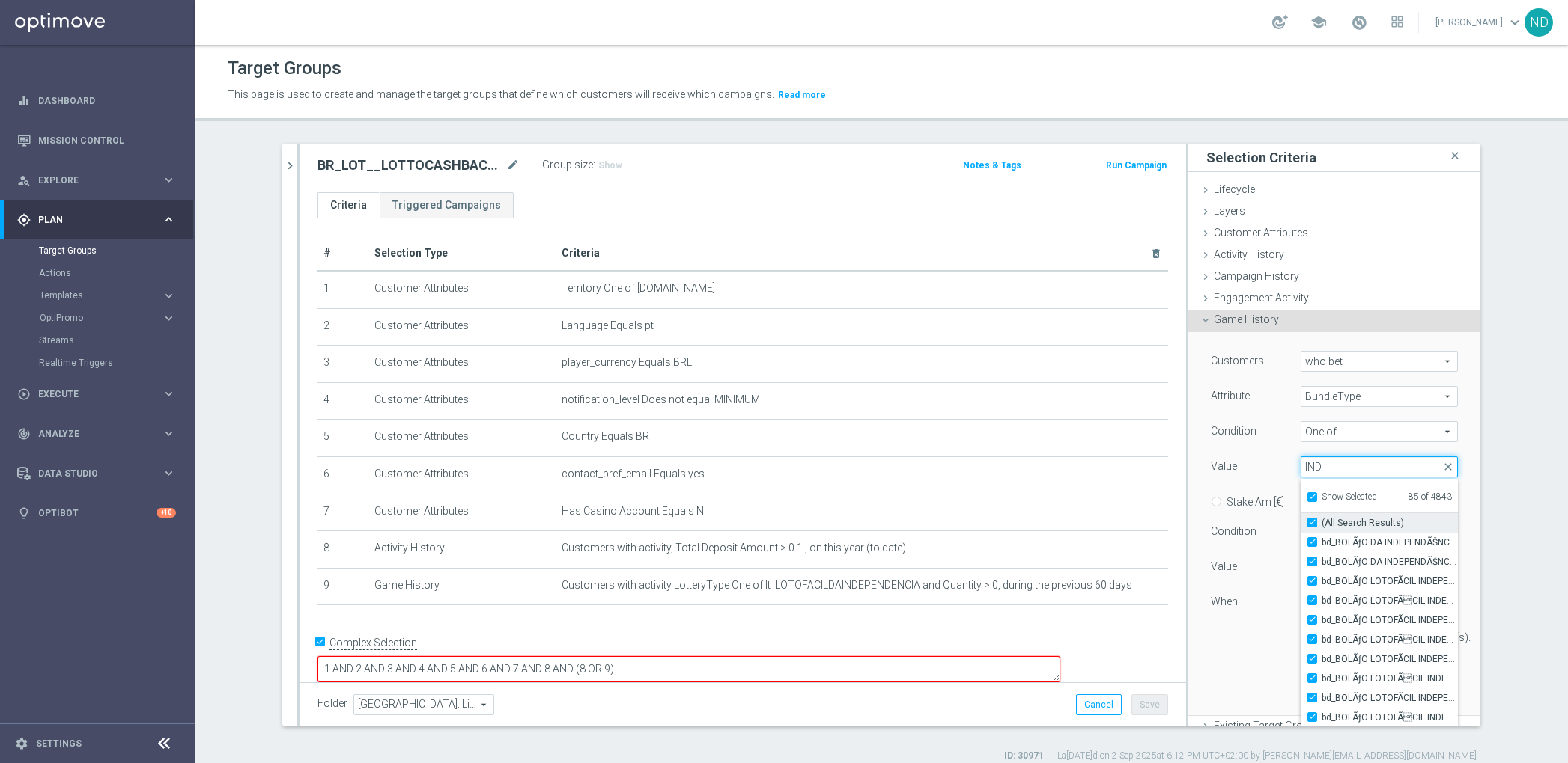
type input "IND"
click at [1312, 521] on input "(All Search Results)" at bounding box center [1316, 523] width 10 height 10
checkbox input "false"
type input "Select"
checkbox input "false"
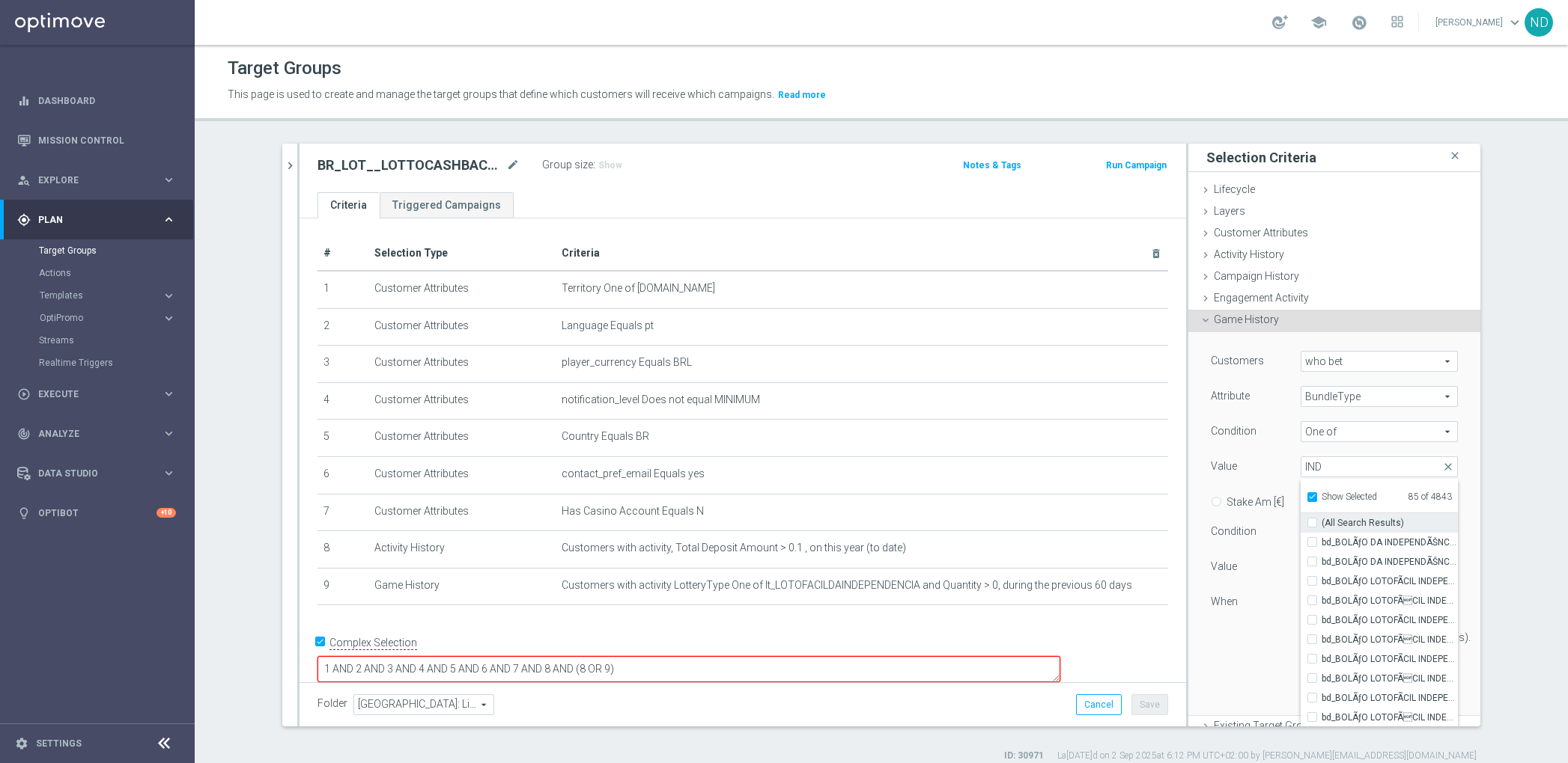
checkbox input "false"
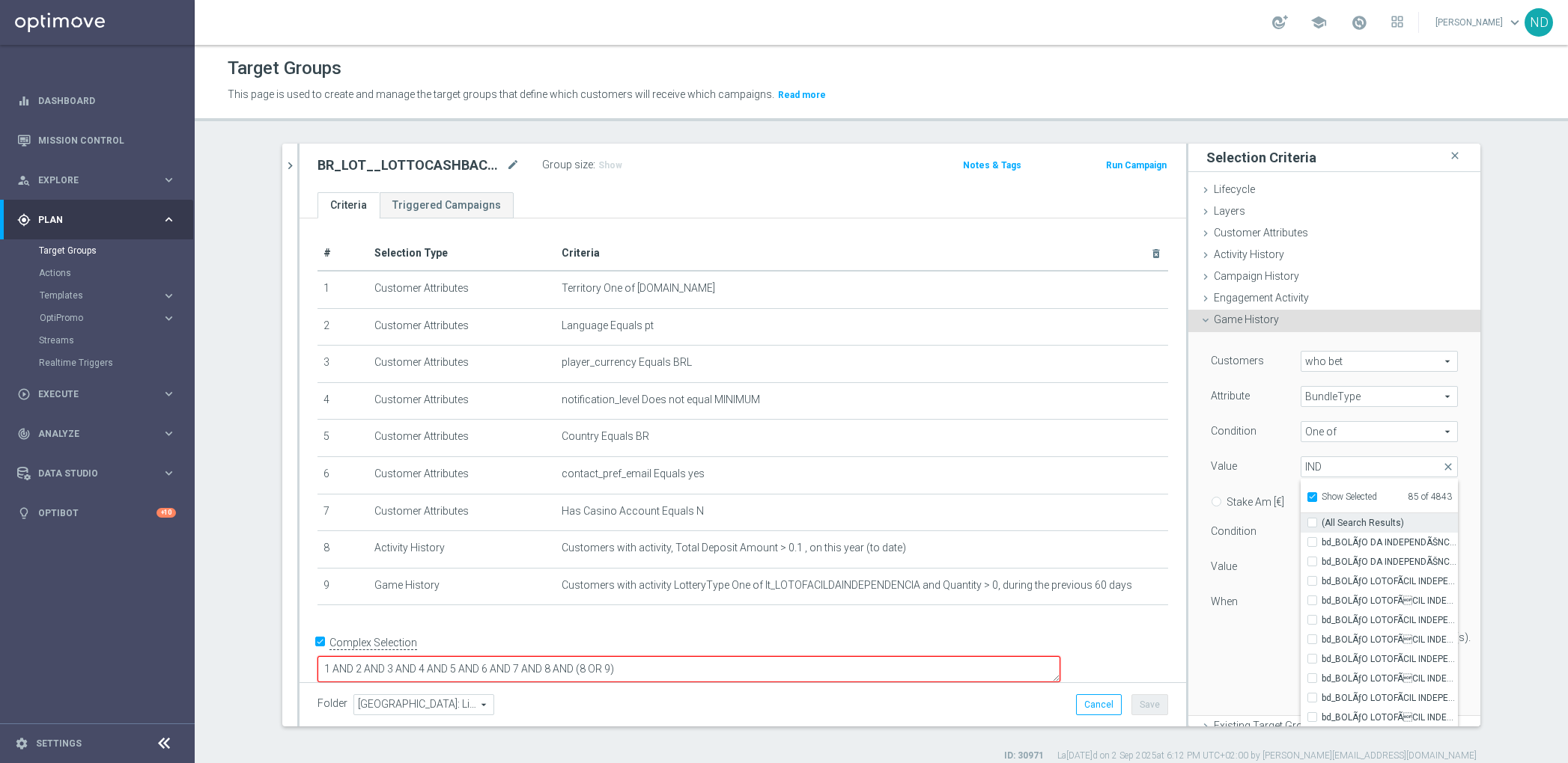
checkbox input "false"
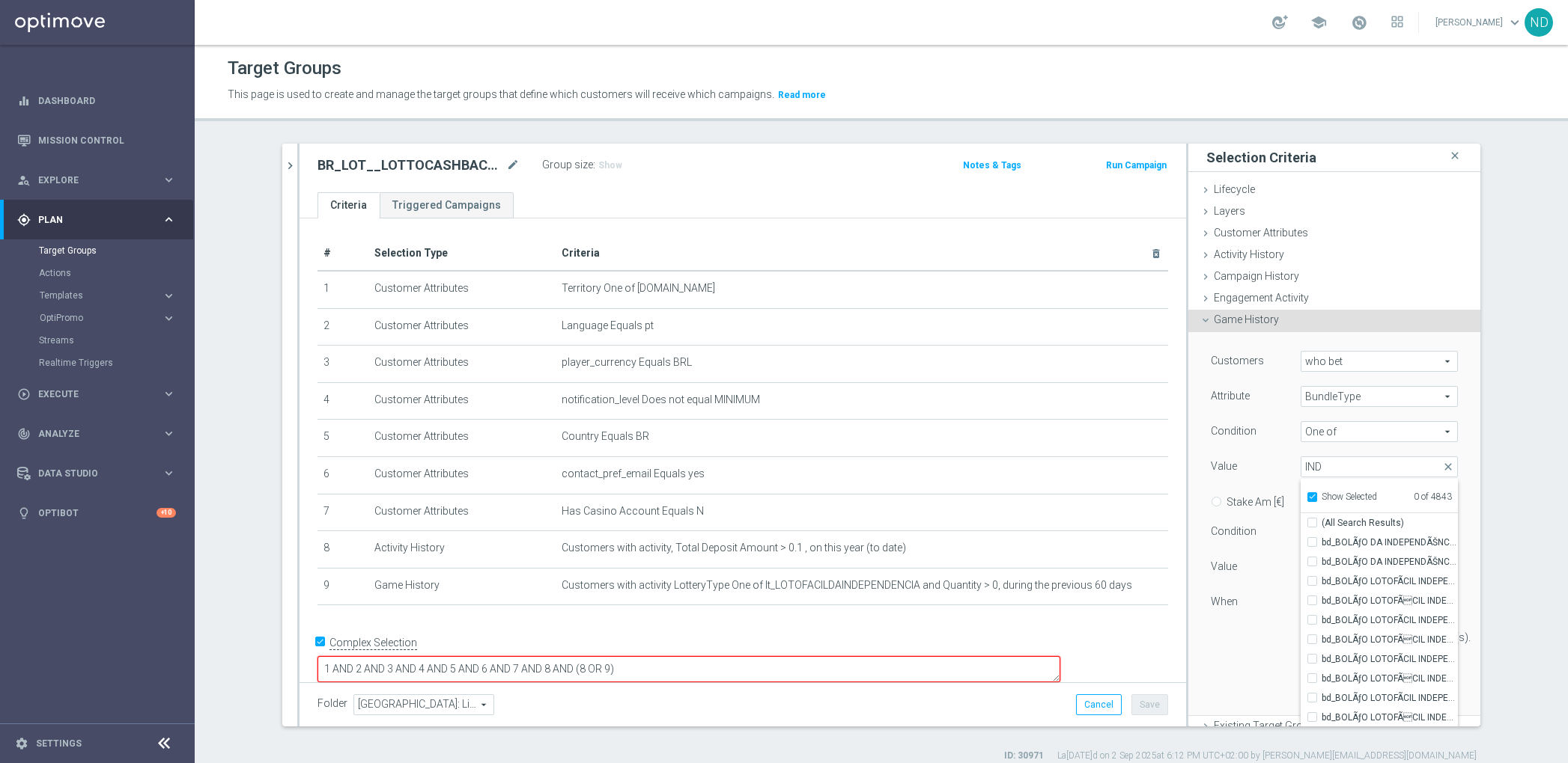
click at [1307, 494] on input "Show Selected" at bounding box center [1312, 499] width 10 height 10
checkbox input "false"
click at [1344, 468] on input "IND" at bounding box center [1380, 467] width 157 height 21
type input "I"
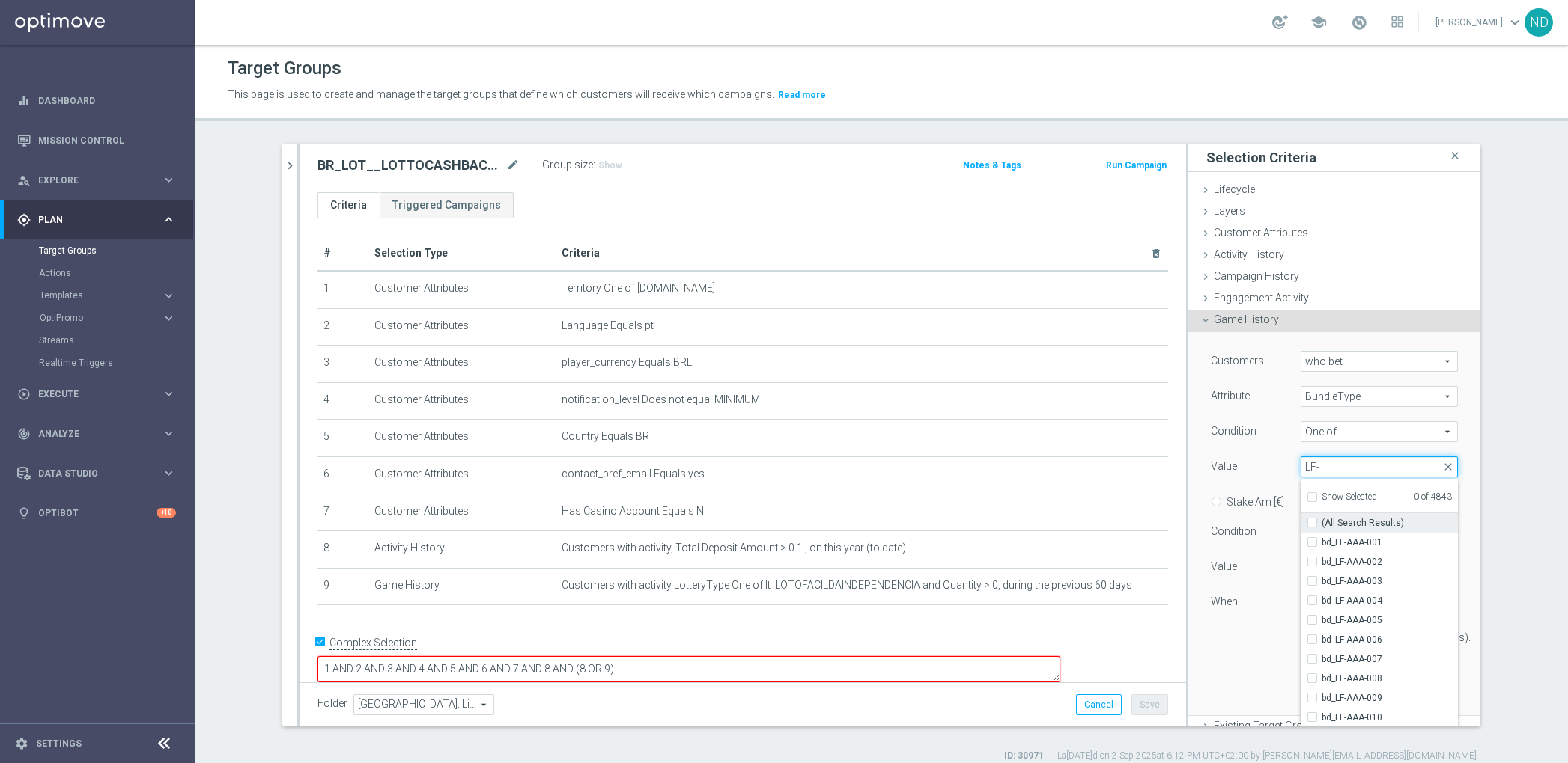
type input "LF-"
click at [1312, 518] on input "(All Search Results)" at bounding box center [1316, 523] width 10 height 10
checkbox input "true"
type input "Selected 1776 of 4843"
checkbox input "true"
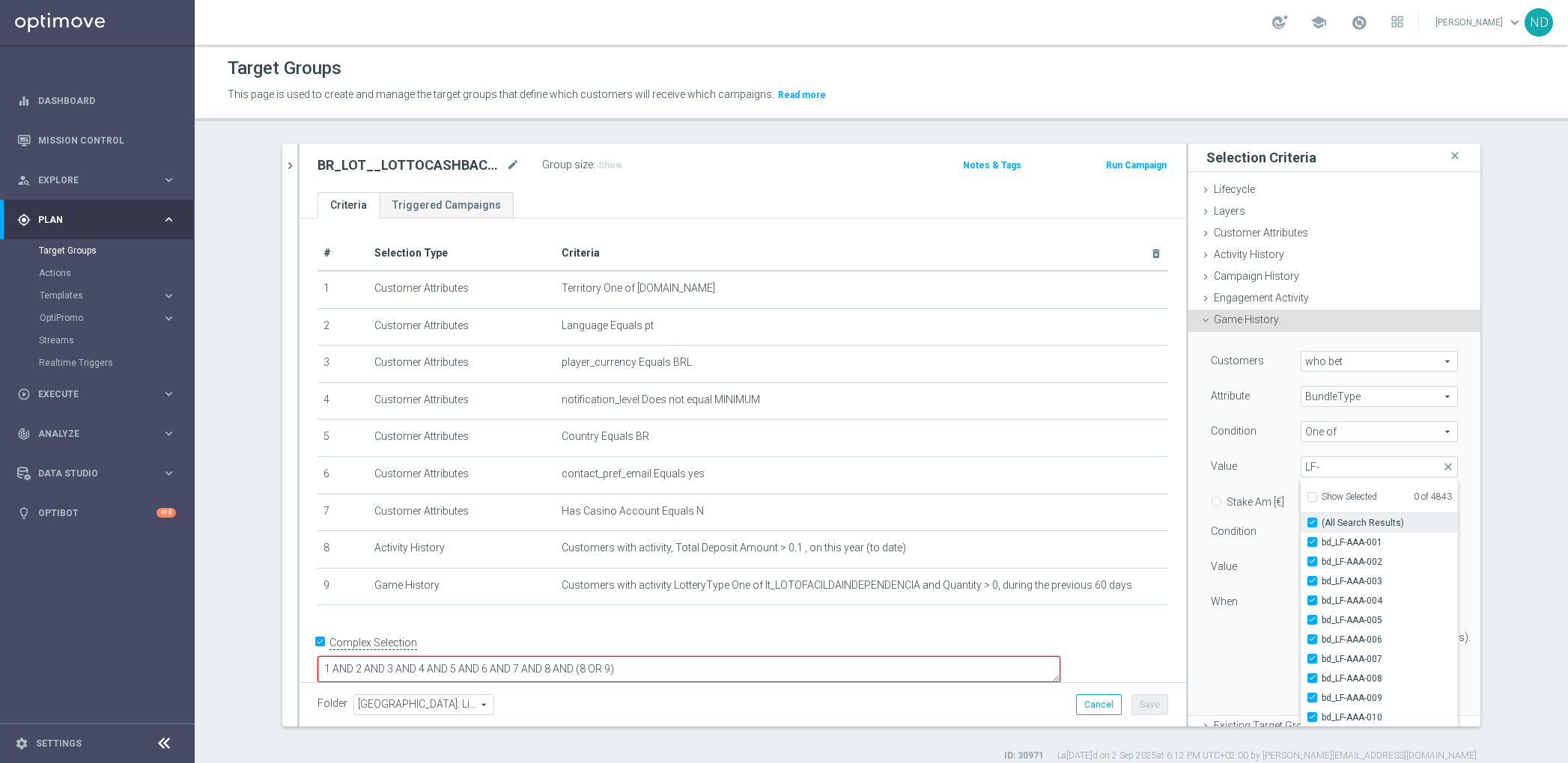
checkbox input "true"
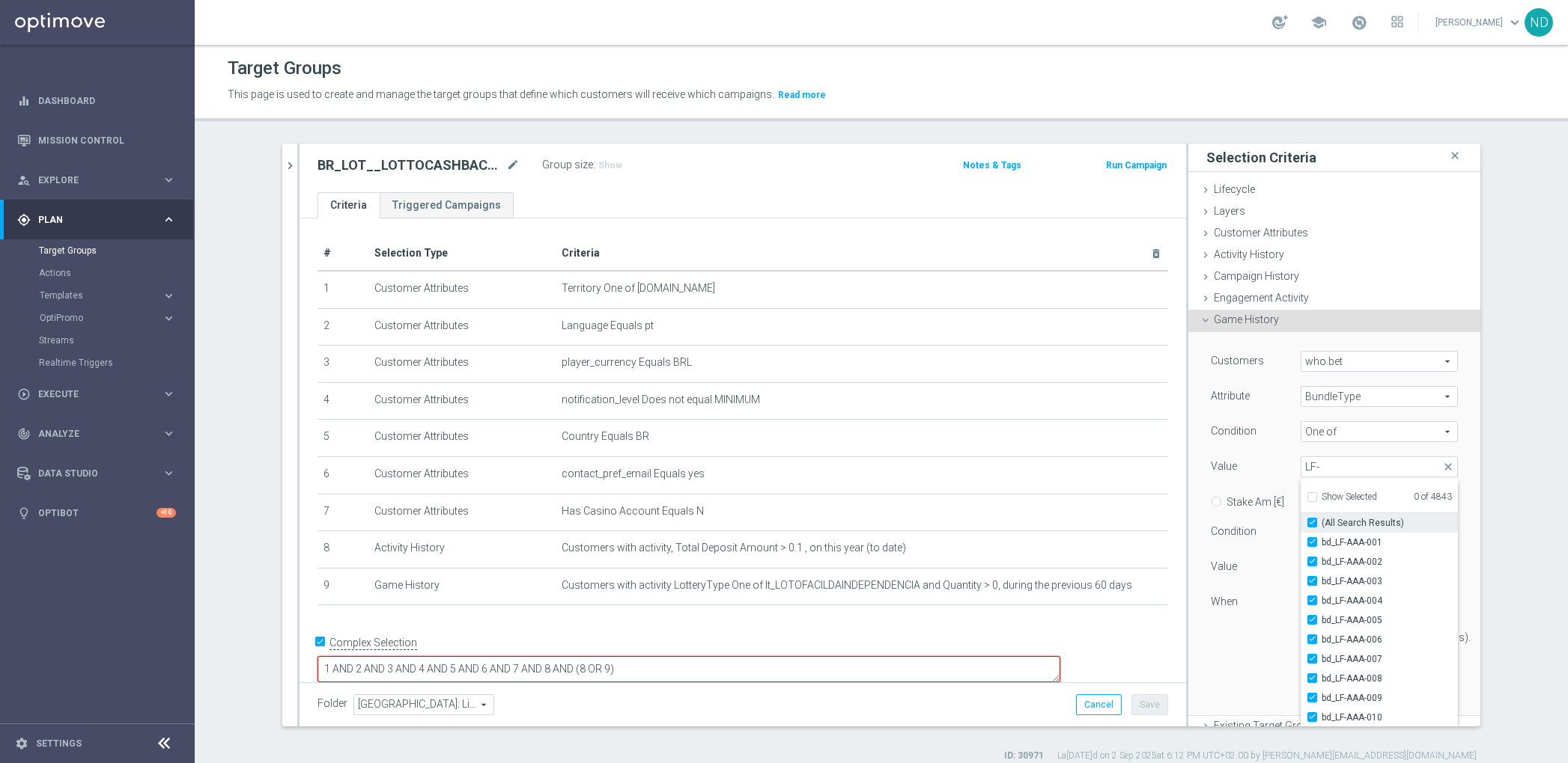
checkbox input "true"
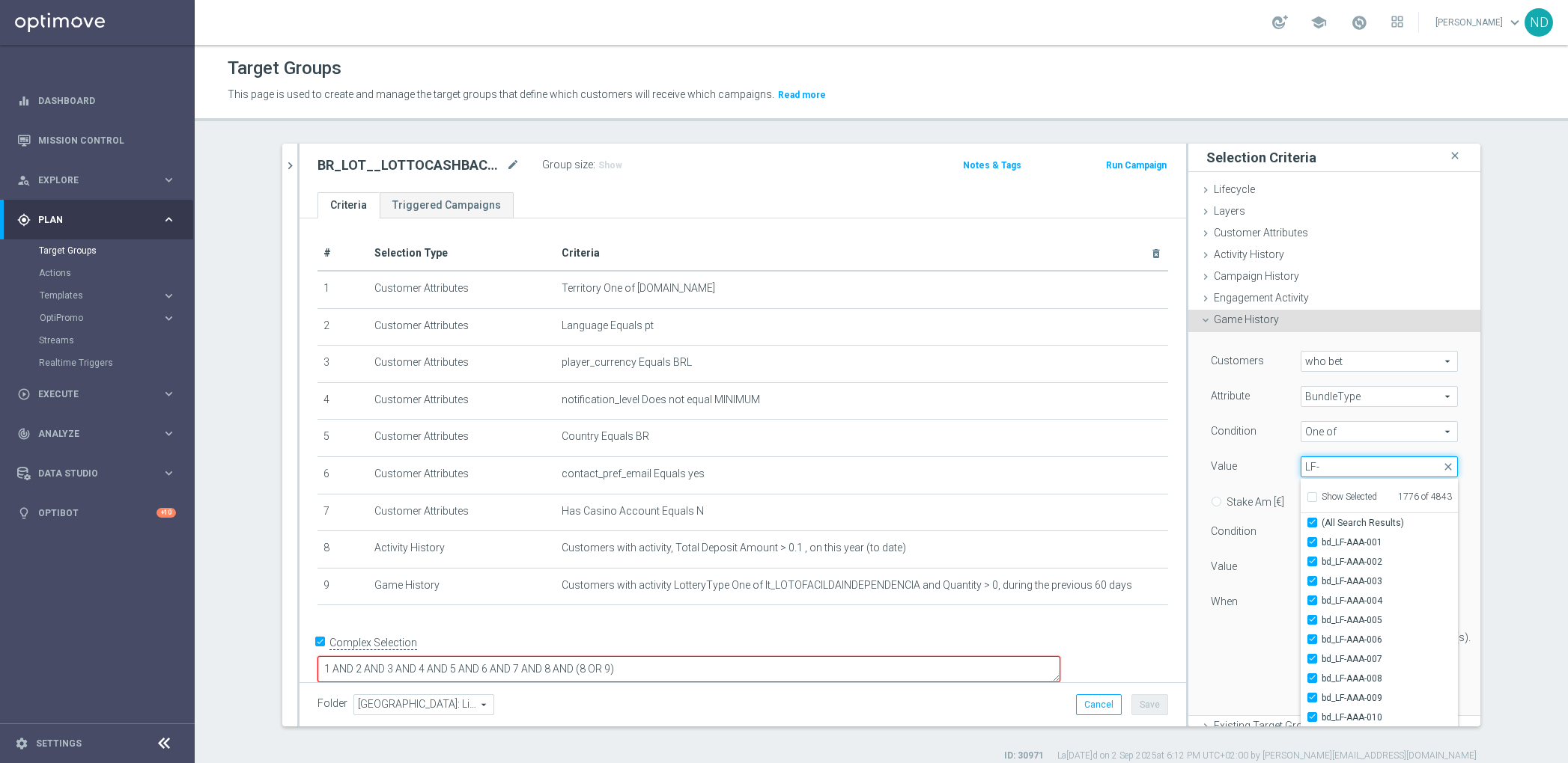
click at [1320, 467] on input "LF-" at bounding box center [1380, 467] width 157 height 21
checkbox input "false"
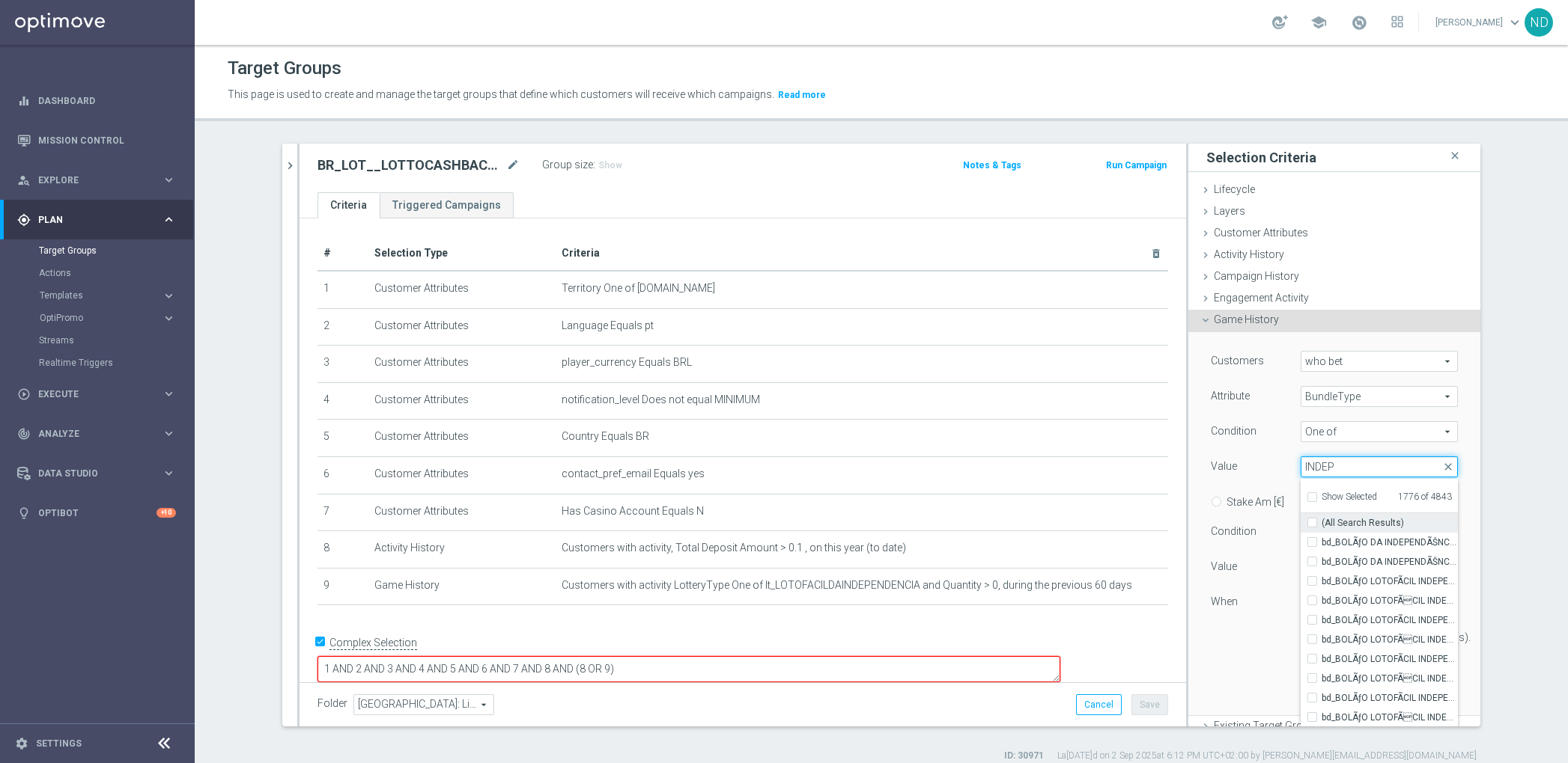
type input "INDEP"
click at [1312, 522] on input "(All Search Results)" at bounding box center [1316, 523] width 10 height 10
checkbox input "true"
type input "Selected 1860 of 4843"
checkbox input "true"
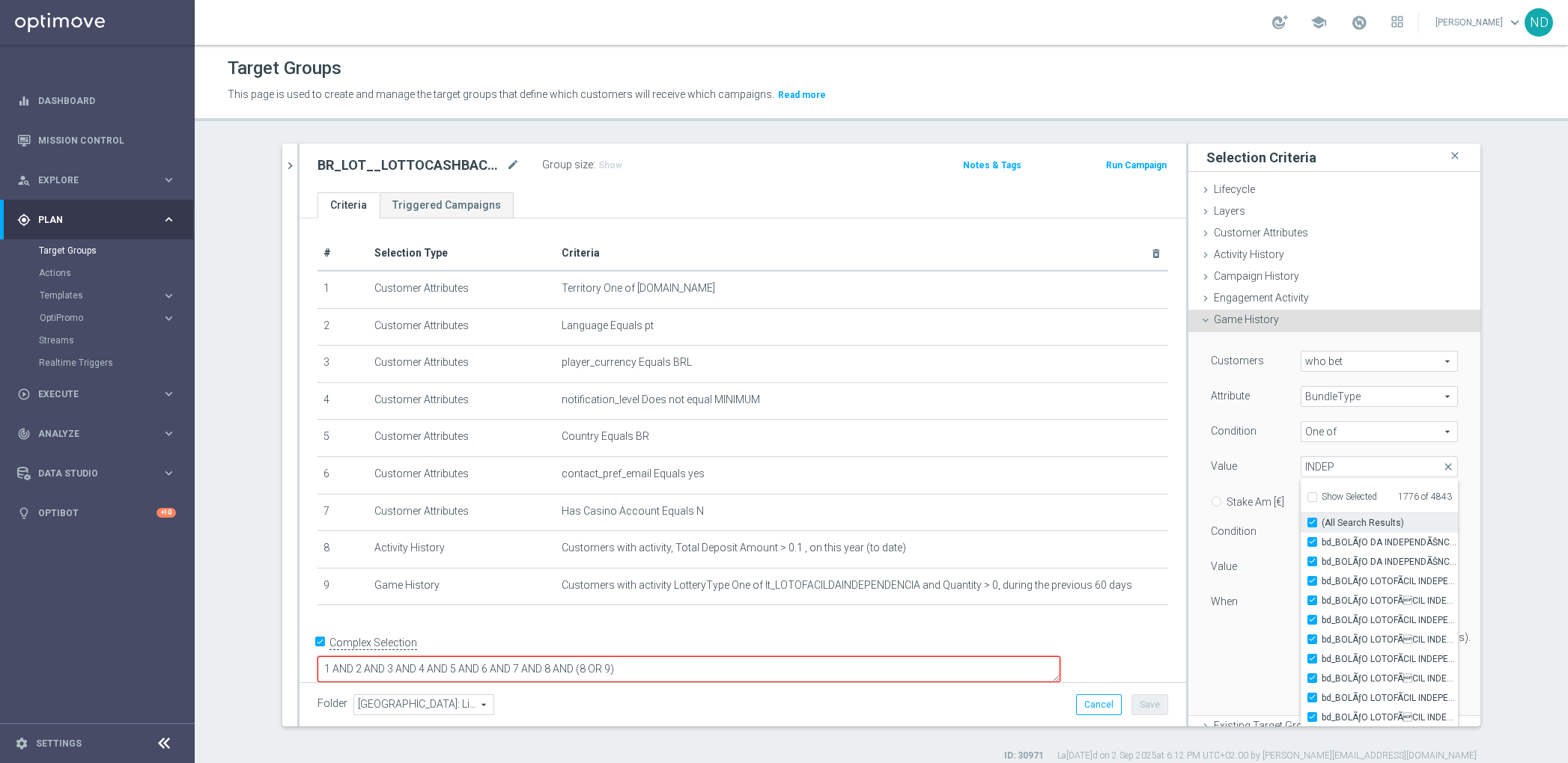
checkbox input "true"
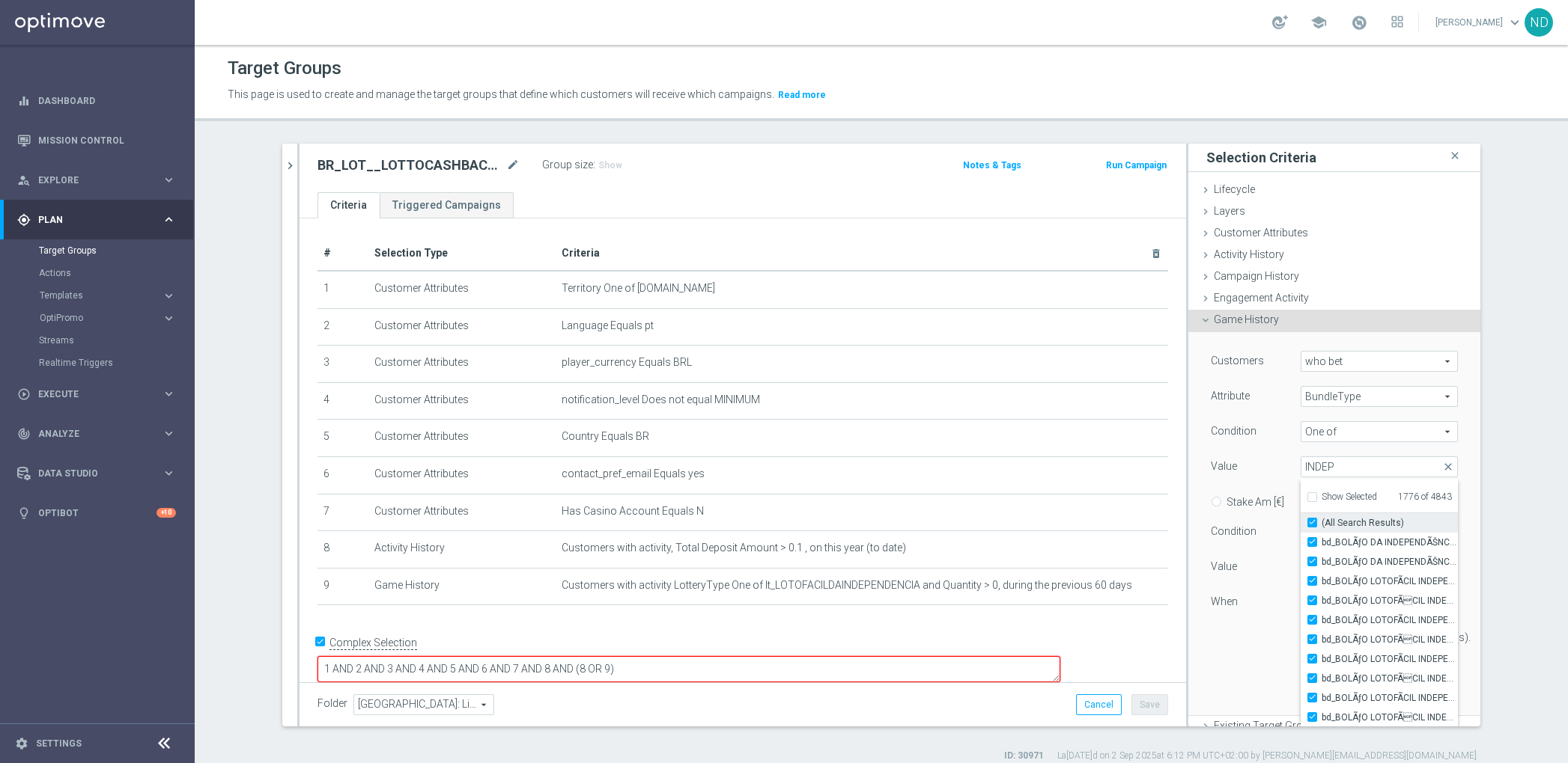
checkbox input "true"
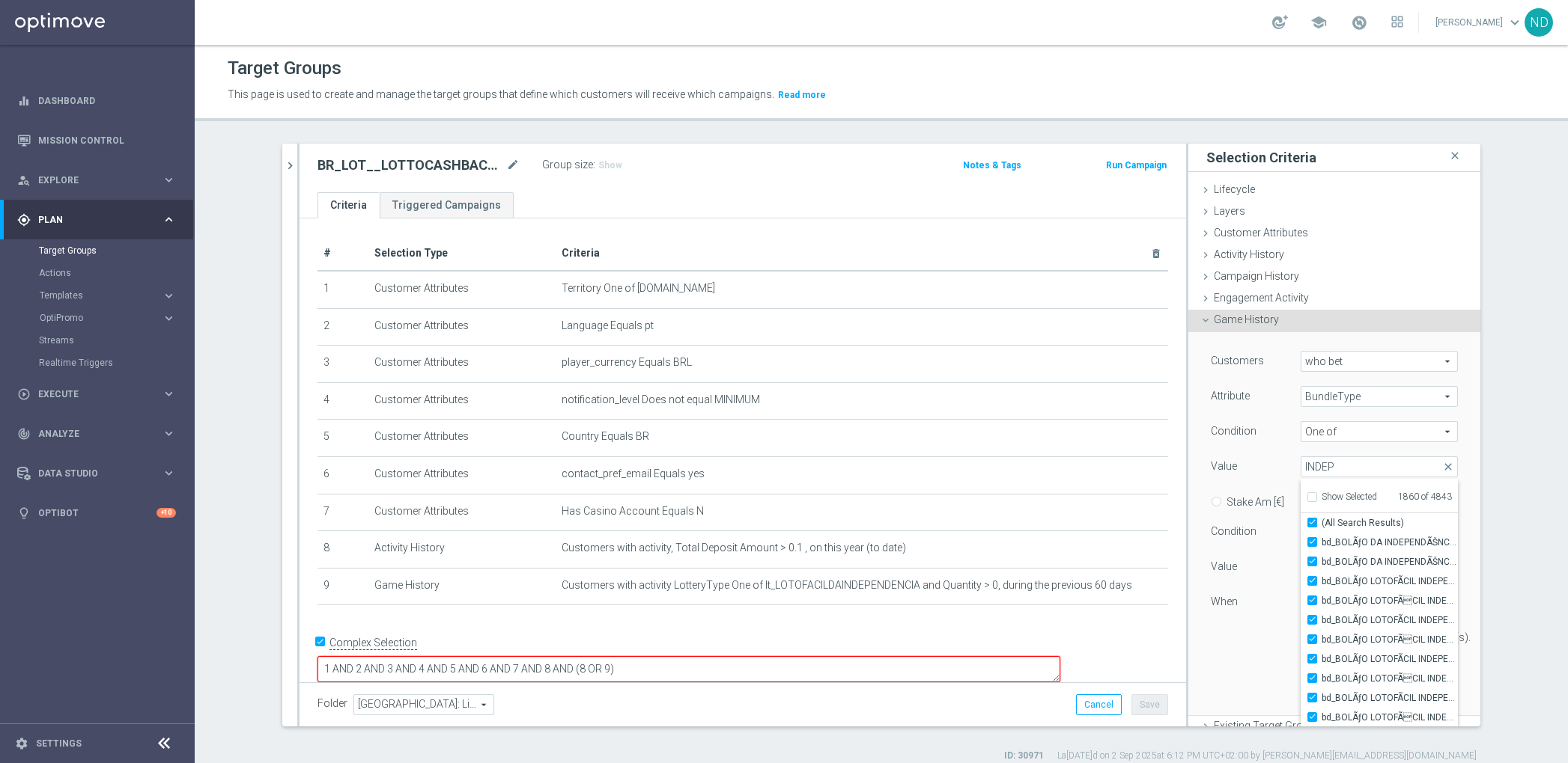
click at [1442, 470] on div "Selected 1860 of 4843 arrow_drop_down INDEP close Show Selected 1860 of 4843 (A…" at bounding box center [1380, 467] width 180 height 21
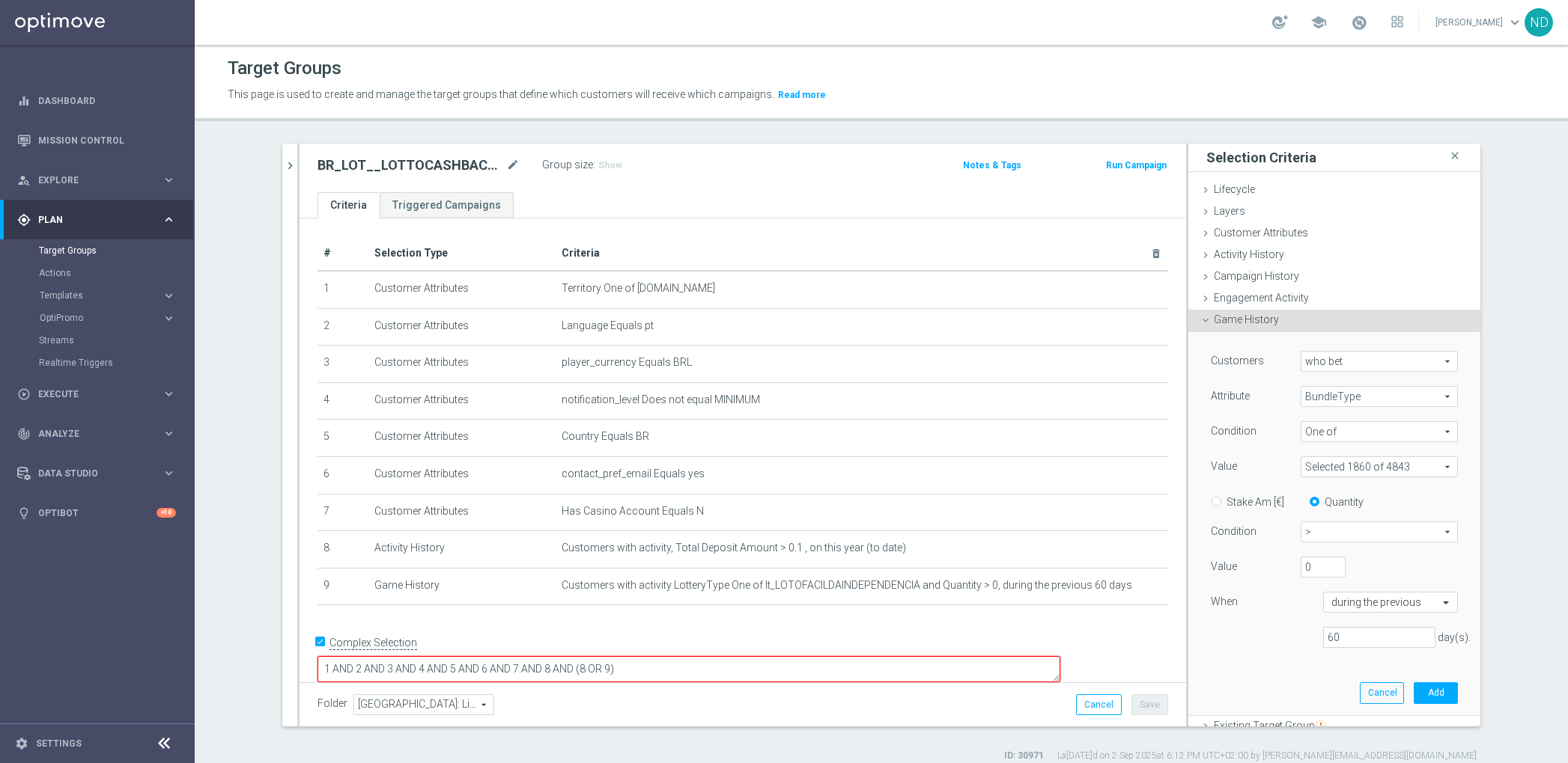
click at [1270, 676] on div "Customers who bet who bet arrow_drop_down search Attribute BundleType BundleTyp…" at bounding box center [1335, 524] width 270 height 382
click at [677, 657] on textarea "1 AND 2 AND 3 AND 4 AND 5 AND 6 AND 7 AND 8 AND (8 OR 9)" at bounding box center [689, 669] width 743 height 26
click at [759, 613] on div "# Selection Type Criteria delete_forever 1 Customer Attributes Territory One of…" at bounding box center [742, 427] width 873 height 382
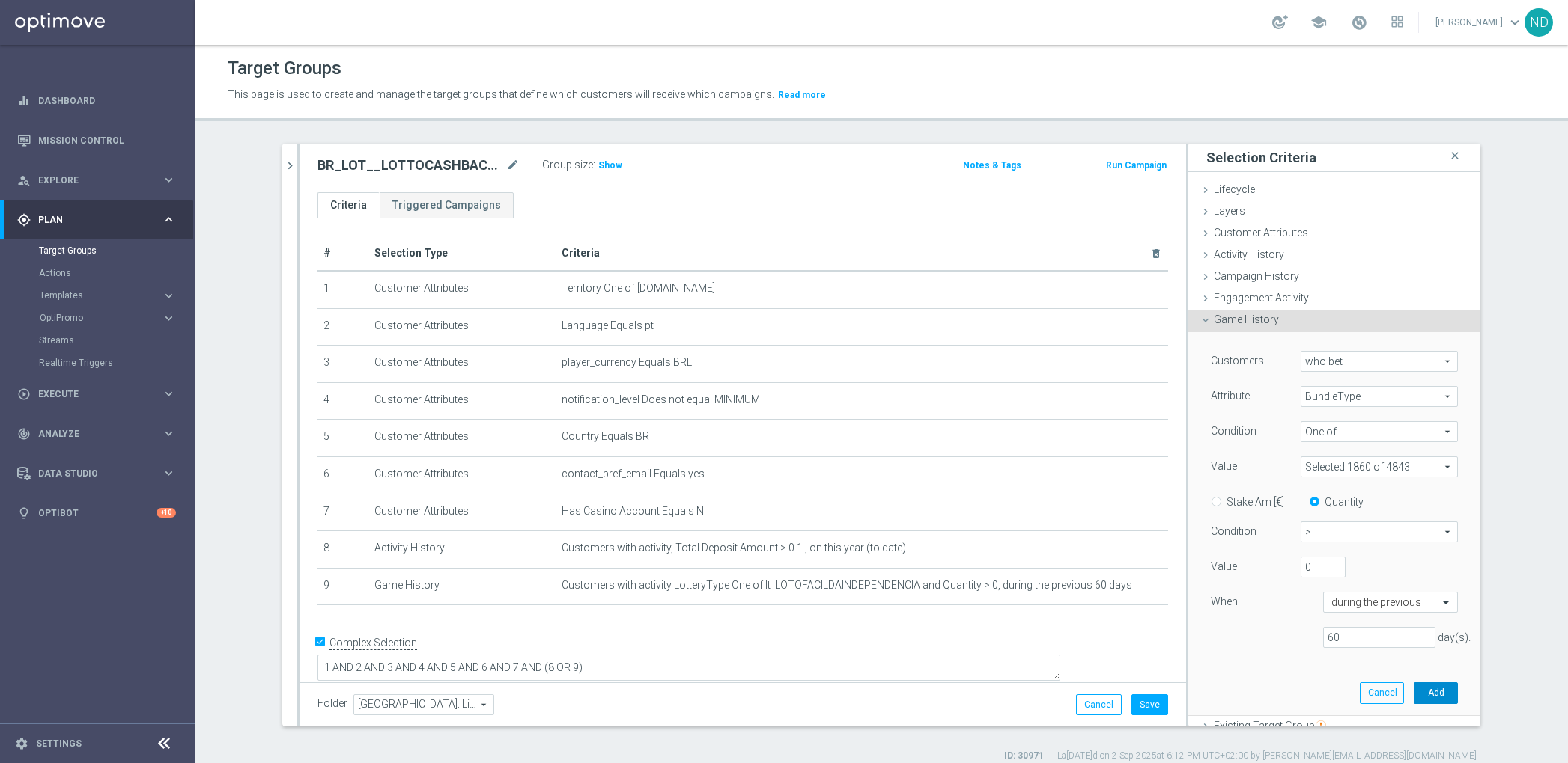
click at [1414, 690] on button "Add" at bounding box center [1436, 693] width 44 height 21
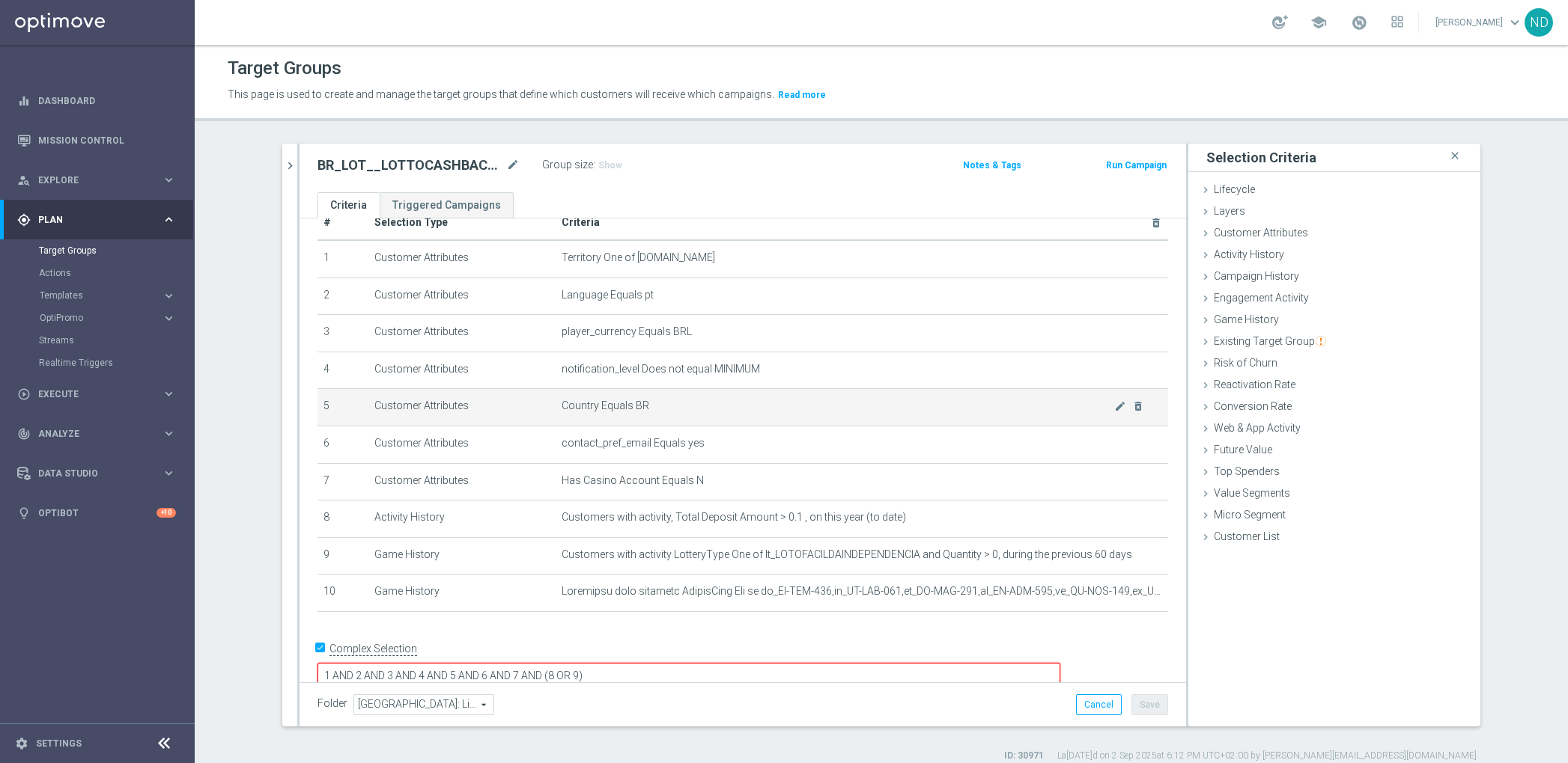
scroll to position [13, 0]
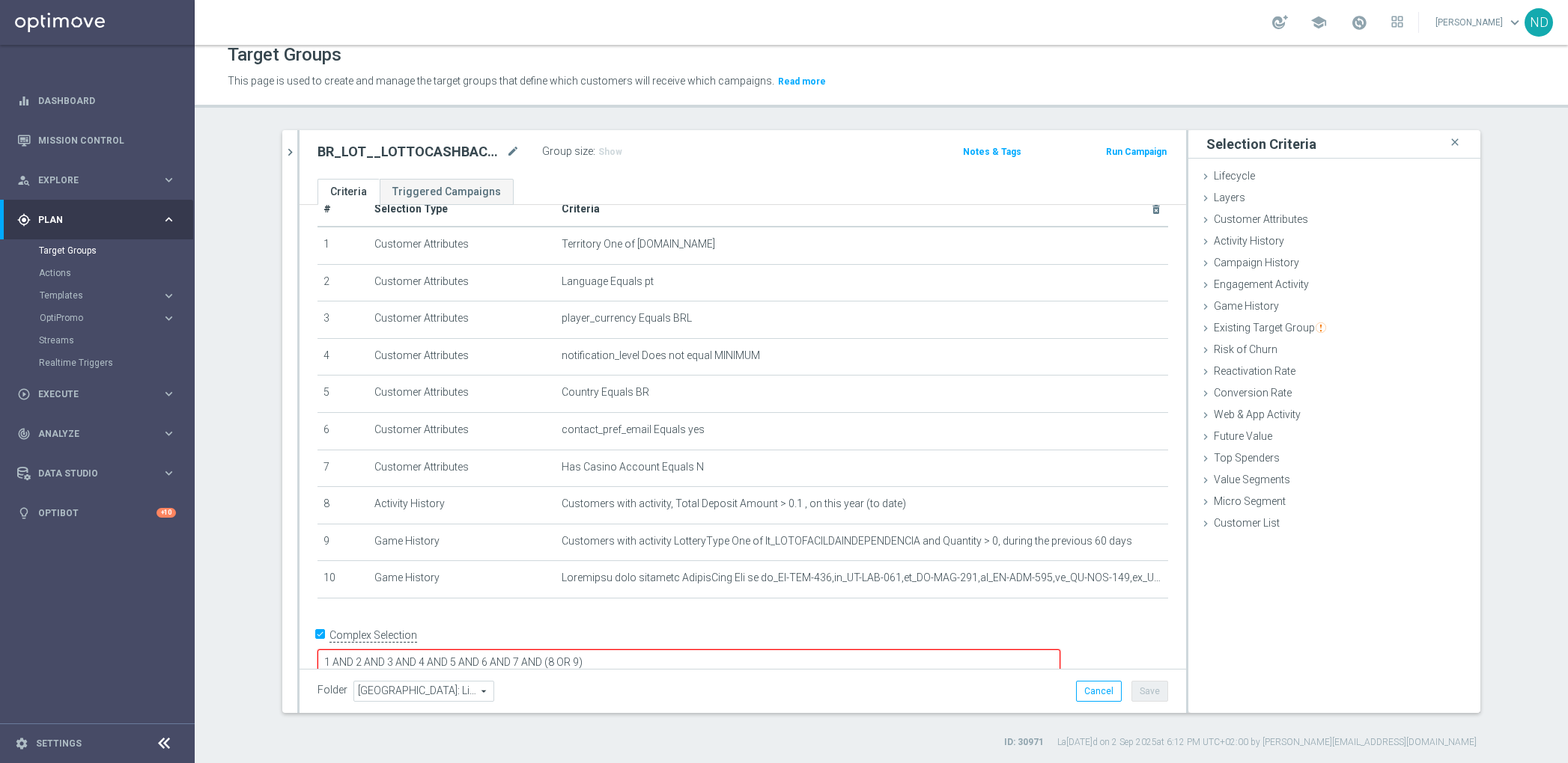
drag, startPoint x: 653, startPoint y: 637, endPoint x: 693, endPoint y: 746, distance: 116.1
click at [653, 649] on textarea "1 AND 2 AND 3 AND 4 AND 5 AND 6 AND 7 AND (8 OR 9)" at bounding box center [689, 662] width 743 height 26
click at [647, 649] on textarea "1 AND 2 AND 3 AND 4 AND 5 AND 6 AND 7 AND (9 OR 10)" at bounding box center [689, 662] width 743 height 26
click at [747, 598] on div "# Selection Type Criteria delete_forever 1 Customer Attributes Territory One of…" at bounding box center [742, 402] width 873 height 420
click at [677, 650] on form "Complex Selection 1 AND 2 AND 3 AND 4 AND 5 AND 6 AND 7 AND 8 (9 OR 10) Invalid…" at bounding box center [742, 660] width 850 height 71
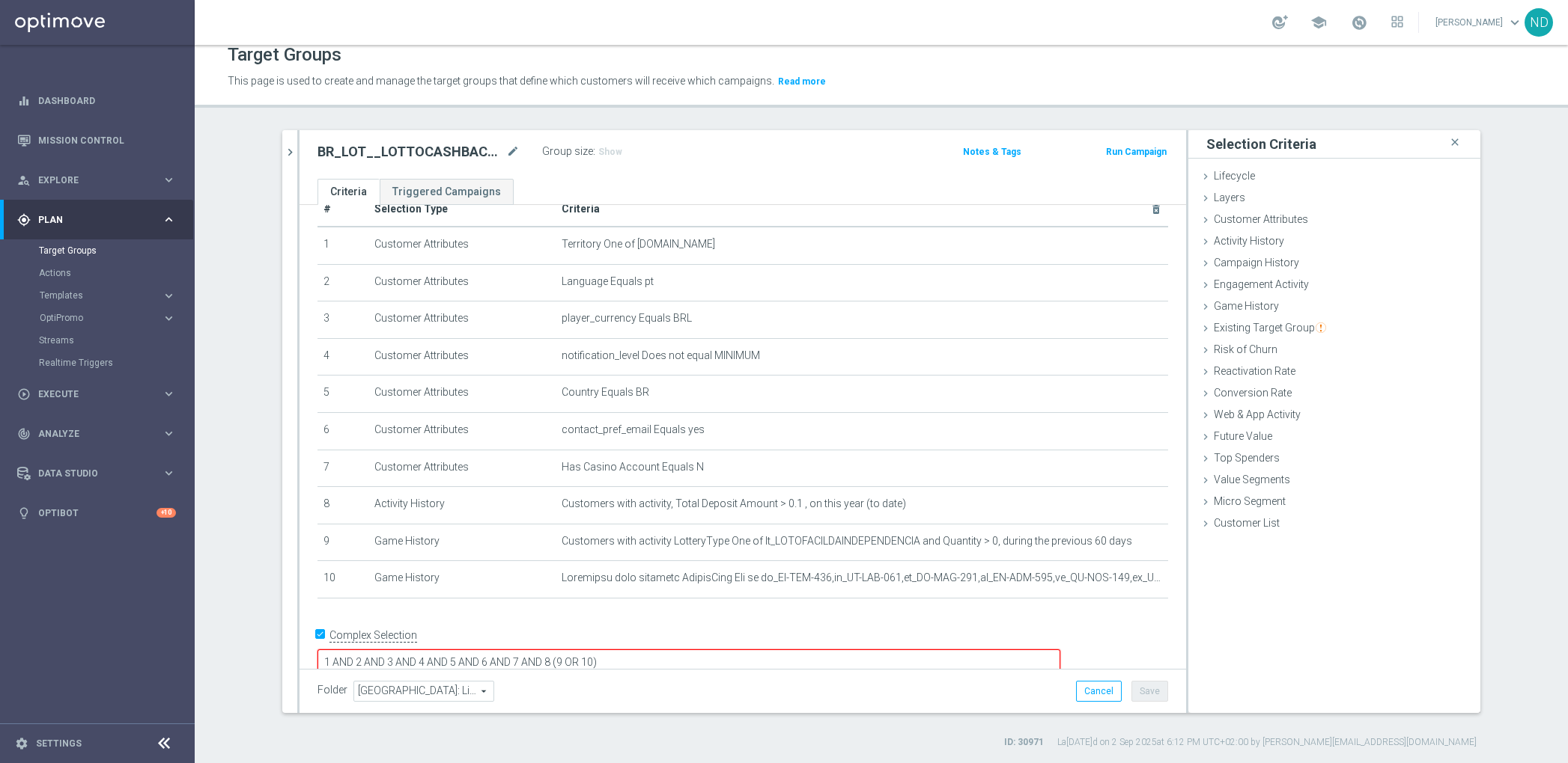
click at [651, 649] on textarea "1 AND 2 AND 3 AND 4 AND 5 AND 6 AND 7 AND 8 (9 OR 10)" at bounding box center [689, 662] width 743 height 26
type textarea "1 AND 2 AND 3 AND 4 AND 5 AND 6 AND 7 AND 8 AND (9 OR 10)"
click at [706, 615] on div "+ Add Selection" at bounding box center [742, 618] width 873 height 12
click at [601, 153] on span "Show" at bounding box center [609, 151] width 24 height 11
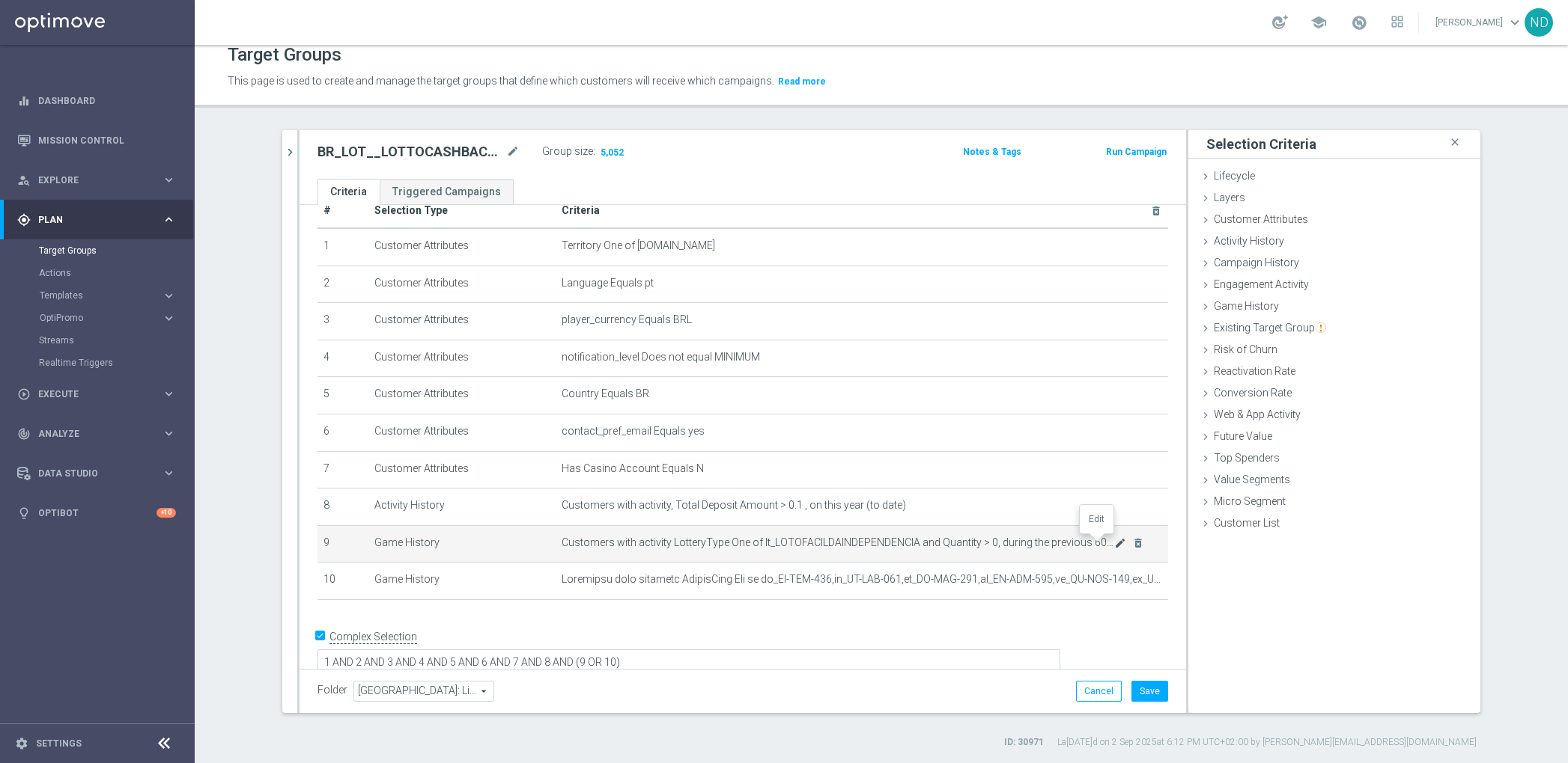
click at [1115, 539] on icon "mode_edit" at bounding box center [1120, 543] width 12 height 12
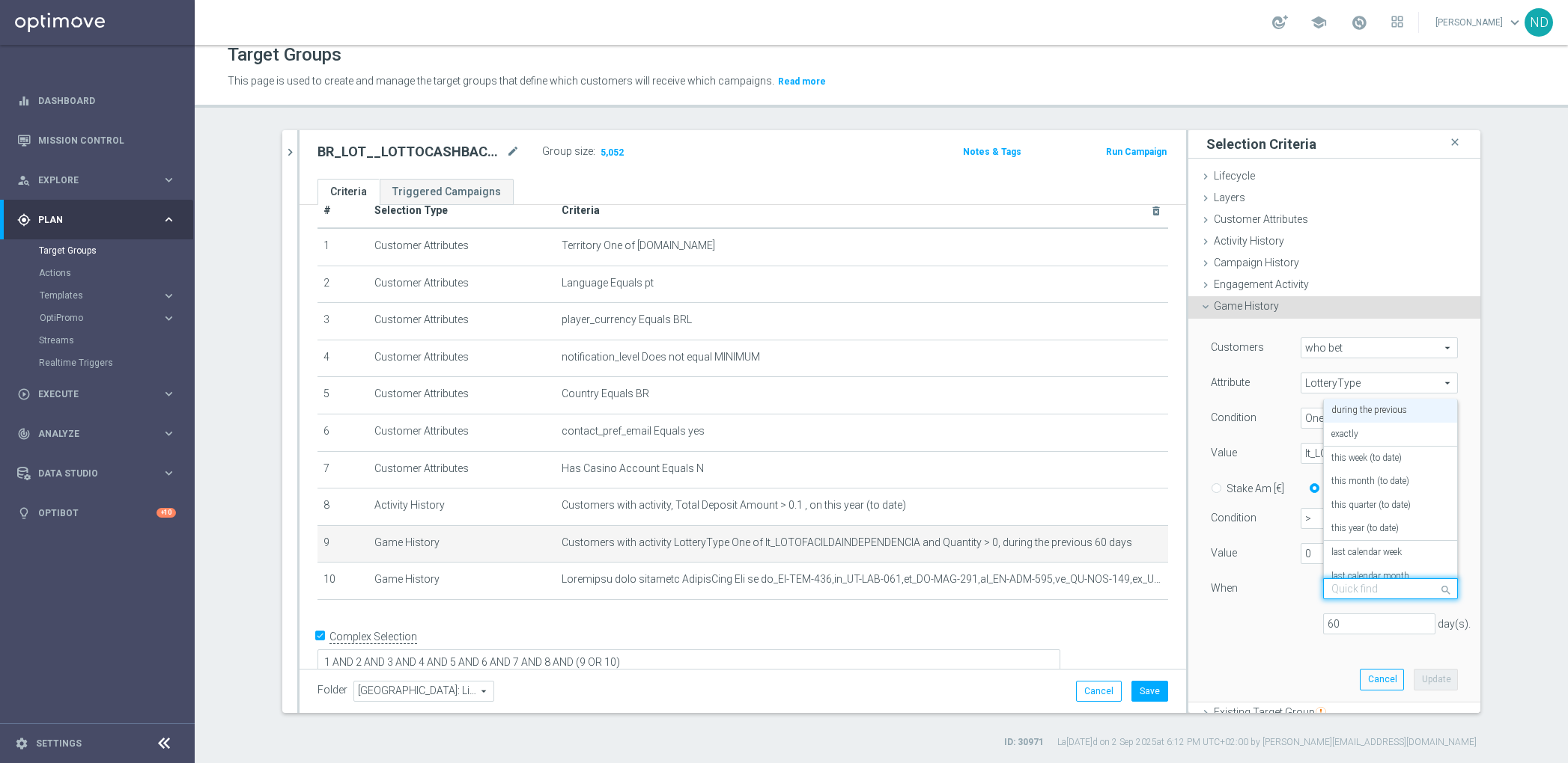
click at [1407, 591] on div at bounding box center [1390, 590] width 133 height 13
click at [1384, 530] on div "this year (to date)" at bounding box center [1391, 529] width 119 height 24
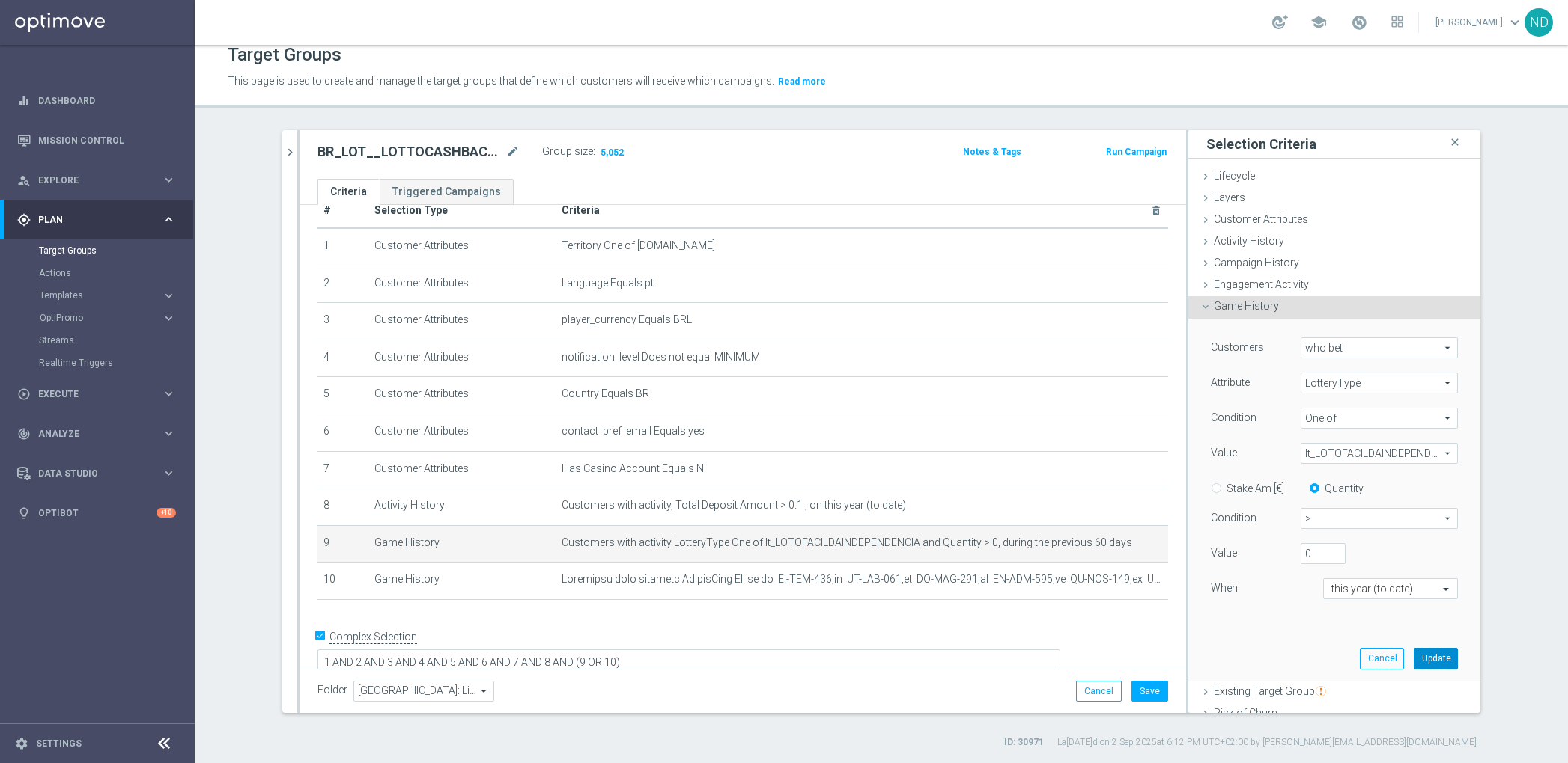
click at [1423, 657] on button "Update" at bounding box center [1436, 659] width 44 height 21
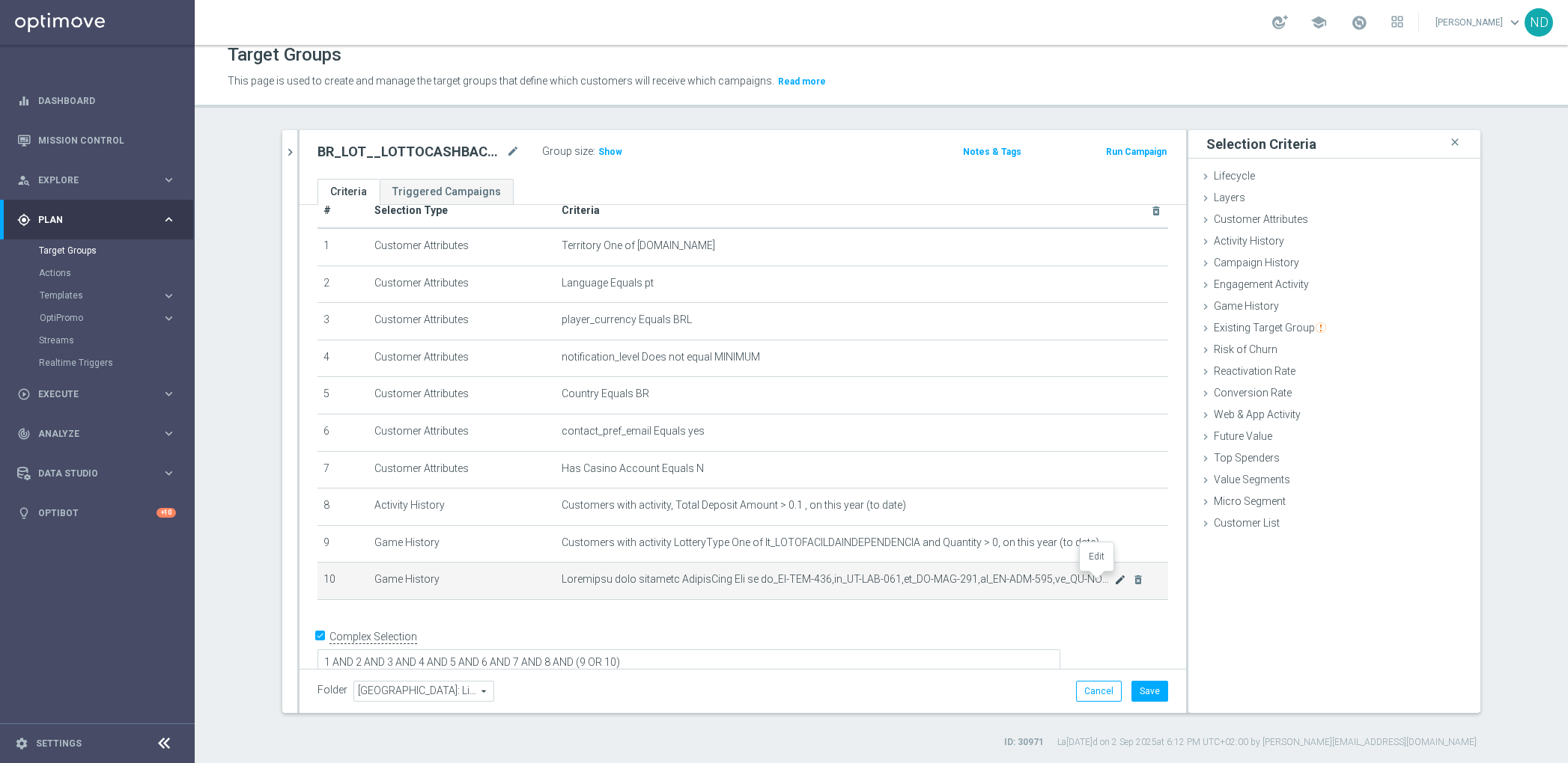
click at [1115, 578] on icon "mode_edit" at bounding box center [1120, 579] width 12 height 12
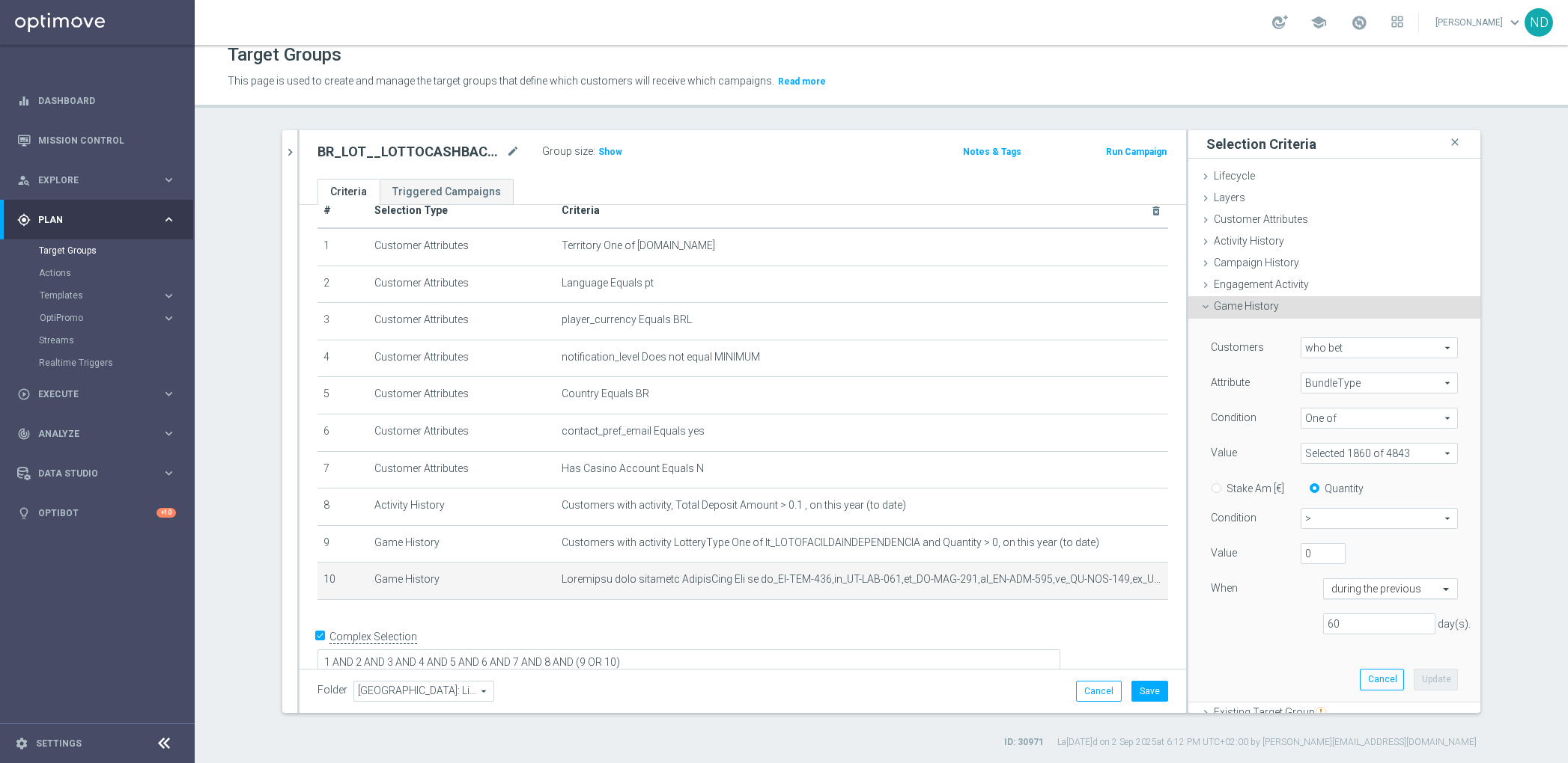
click at [1370, 586] on input "text" at bounding box center [1376, 590] width 88 height 13
click at [1370, 531] on label "this year (to date)" at bounding box center [1365, 529] width 67 height 12
click at [602, 149] on span "Show" at bounding box center [609, 151] width 24 height 11
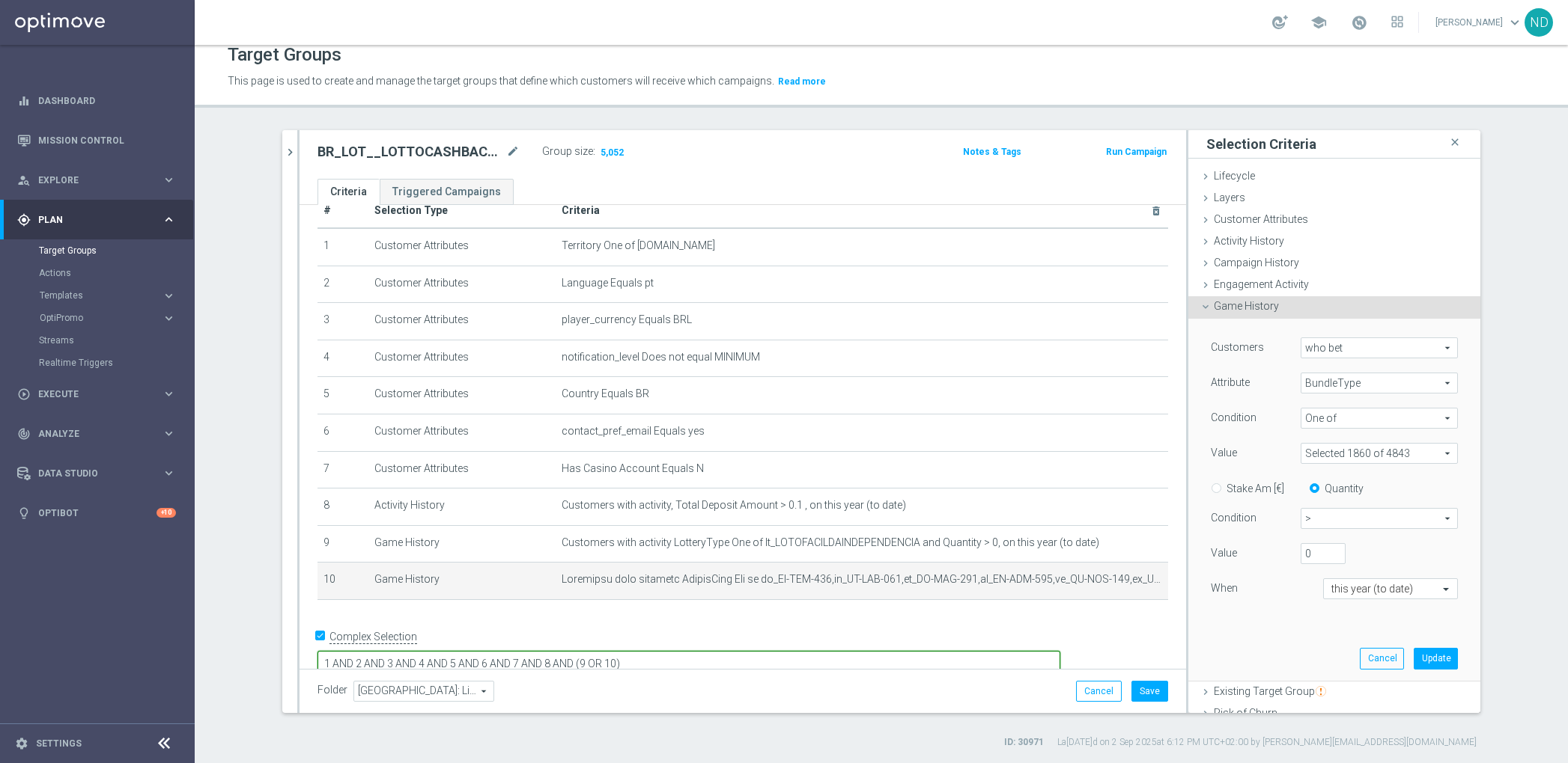
click at [964, 649] on div "1 AND 2 AND 3 AND 4 AND 5 AND 6 AND 7 AND 8 AND (9 OR 10)" at bounding box center [689, 663] width 743 height 28
click at [976, 619] on div "+ Add Selection" at bounding box center [742, 620] width 873 height 12
click at [1148, 692] on button "Save" at bounding box center [1150, 691] width 36 height 21
click at [1274, 307] on div "Game History done selection updated" at bounding box center [1334, 307] width 292 height 22
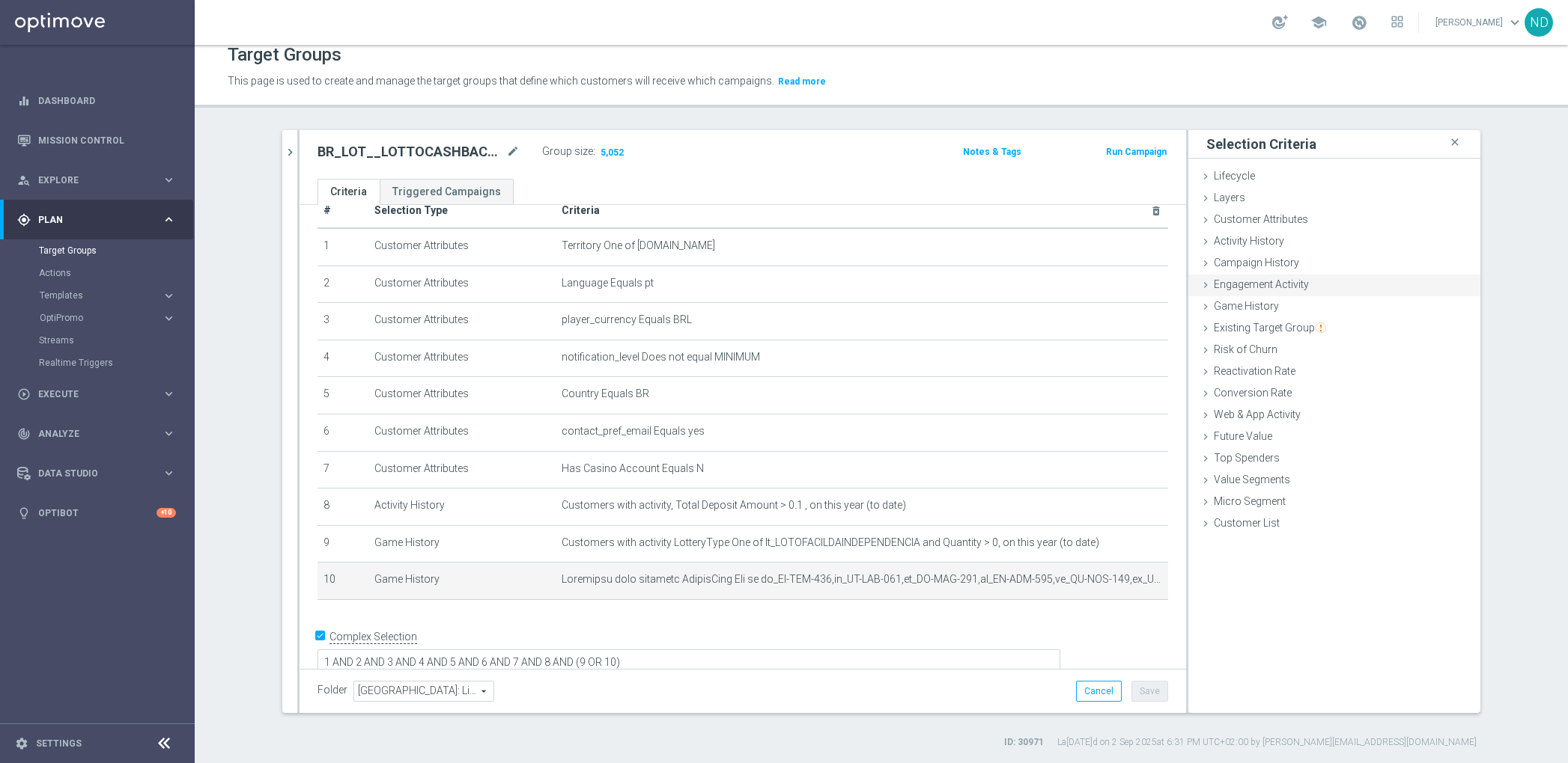
click at [1271, 284] on span "Engagement Activity" at bounding box center [1261, 284] width 95 height 12
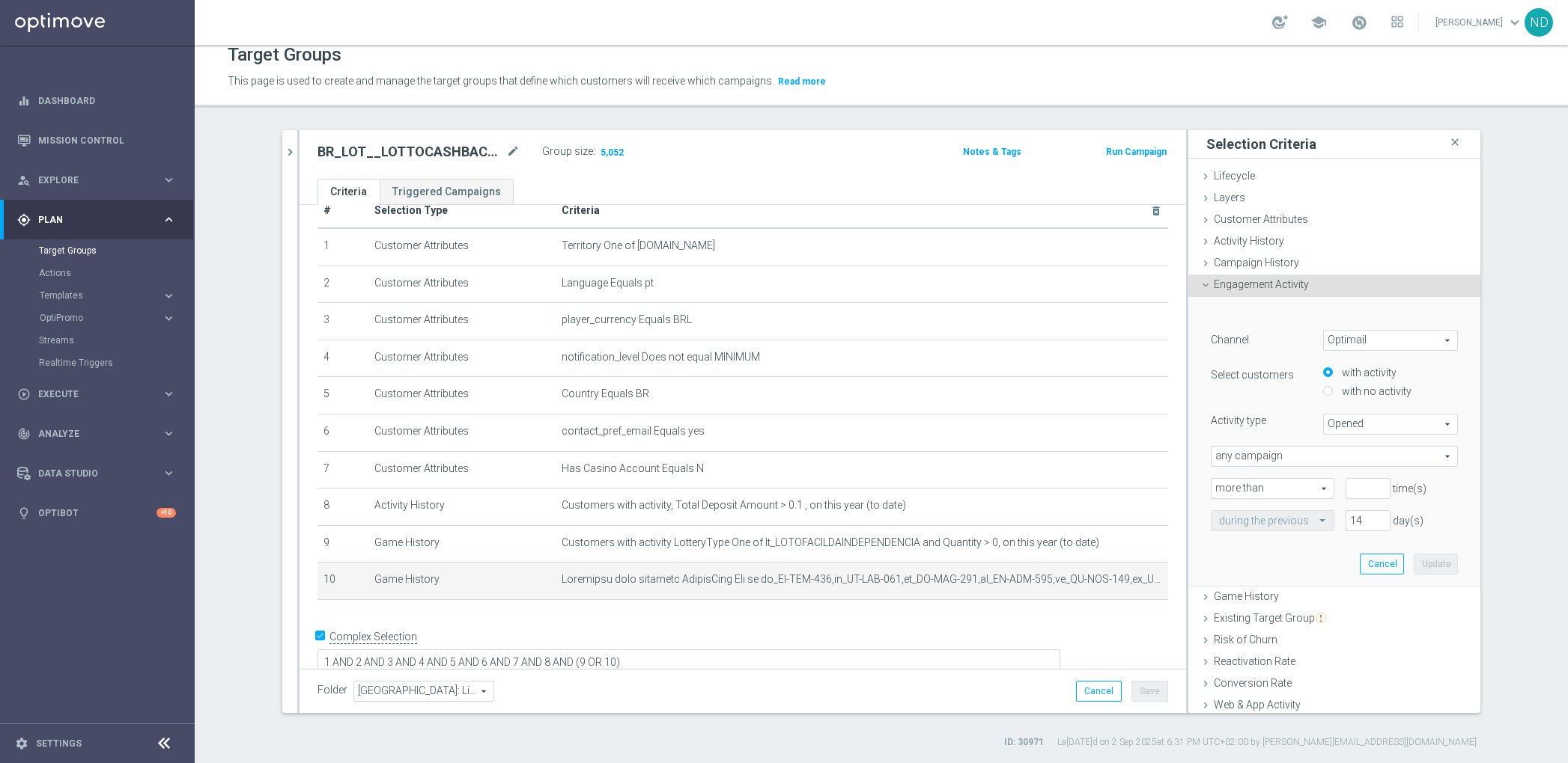
click at [1396, 342] on span "Optimail" at bounding box center [1390, 340] width 133 height 19
click at [1444, 355] on div "﻿ Channel Optimail Optimail arrow_drop_down search Optimail Embedded Messaging …" at bounding box center [1334, 443] width 292 height 291
click at [1346, 487] on input "number" at bounding box center [1368, 489] width 45 height 21
type input "2"
click at [1493, 515] on div "br_lot close more_vert Prioritize Customer Target Groups library_add create_new…" at bounding box center [881, 439] width 1258 height 619
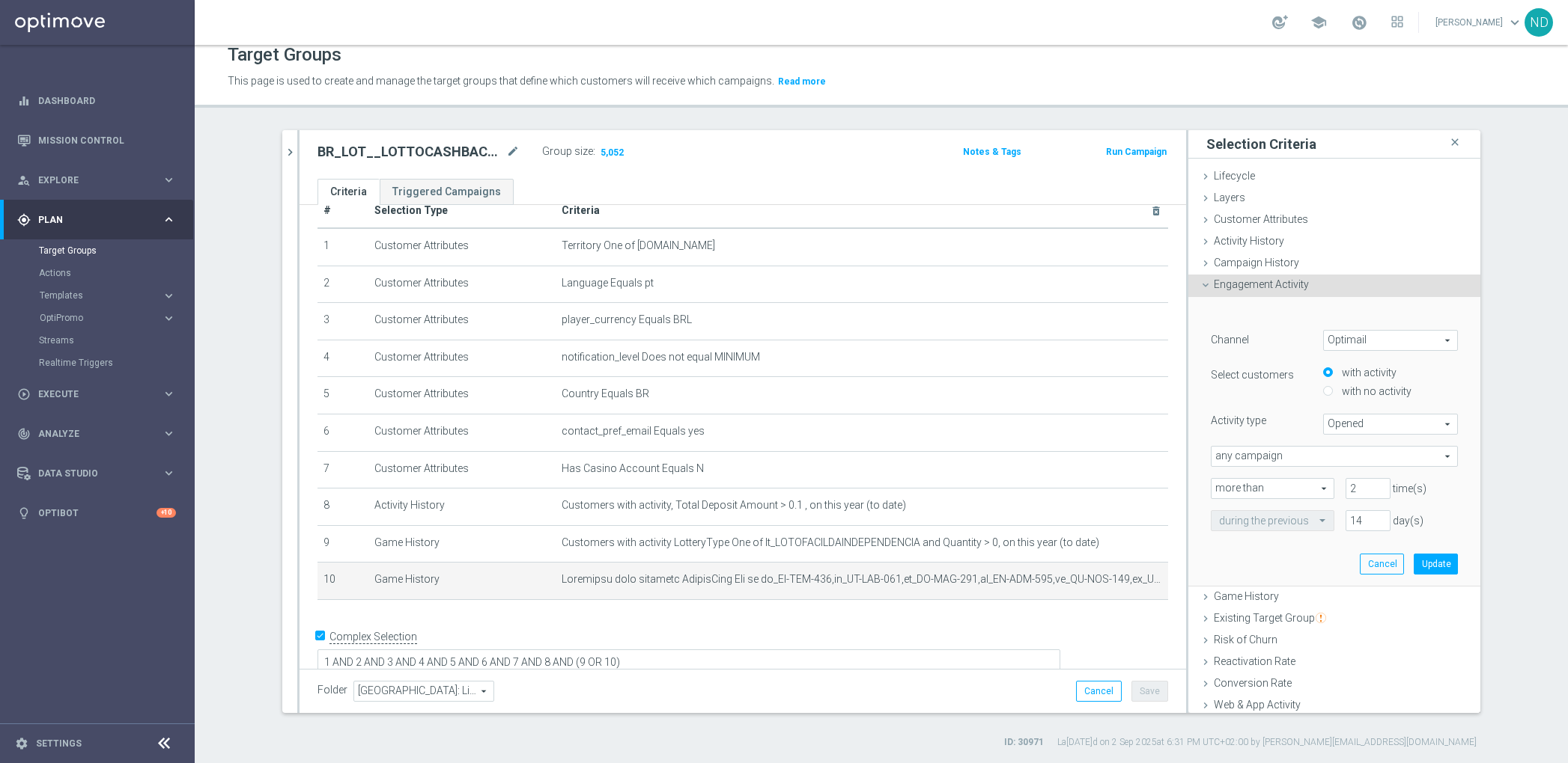
click at [1315, 523] on span at bounding box center [1325, 520] width 19 height 13
click at [1350, 523] on input "14" at bounding box center [1368, 521] width 45 height 21
drag, startPoint x: 1347, startPoint y: 520, endPoint x: 1292, endPoint y: 520, distance: 55.0
click at [1292, 520] on div "during the previous 14 day(s)" at bounding box center [1335, 521] width 270 height 21
type input "365"
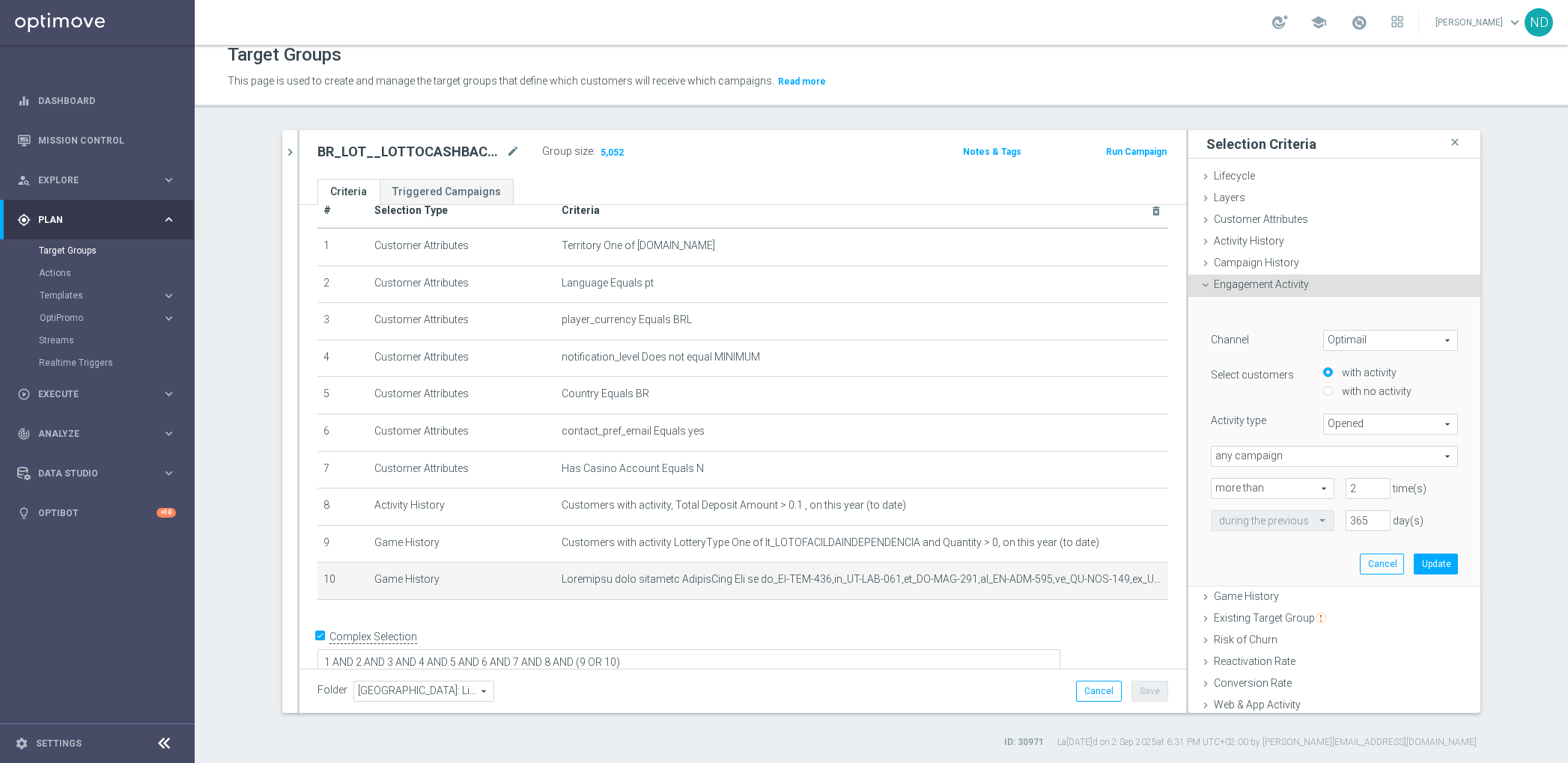
click at [1276, 556] on div "﻿ Channel Optimail Optimail arrow_drop_down search Select customers with activi…" at bounding box center [1335, 442] width 270 height 289
click at [1422, 556] on button "Update" at bounding box center [1436, 564] width 44 height 21
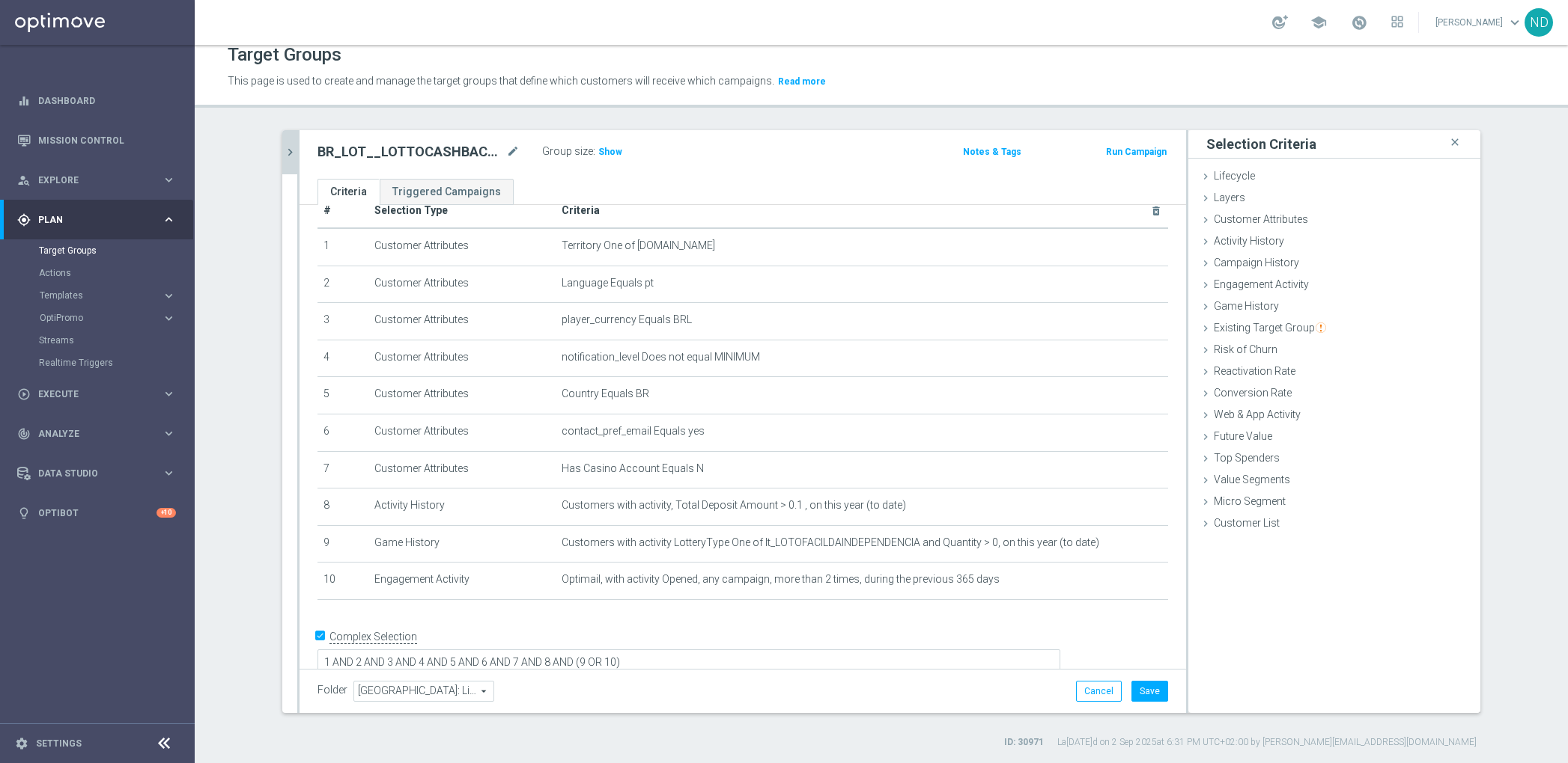
click at [285, 159] on button "chevron_right" at bounding box center [290, 152] width 15 height 44
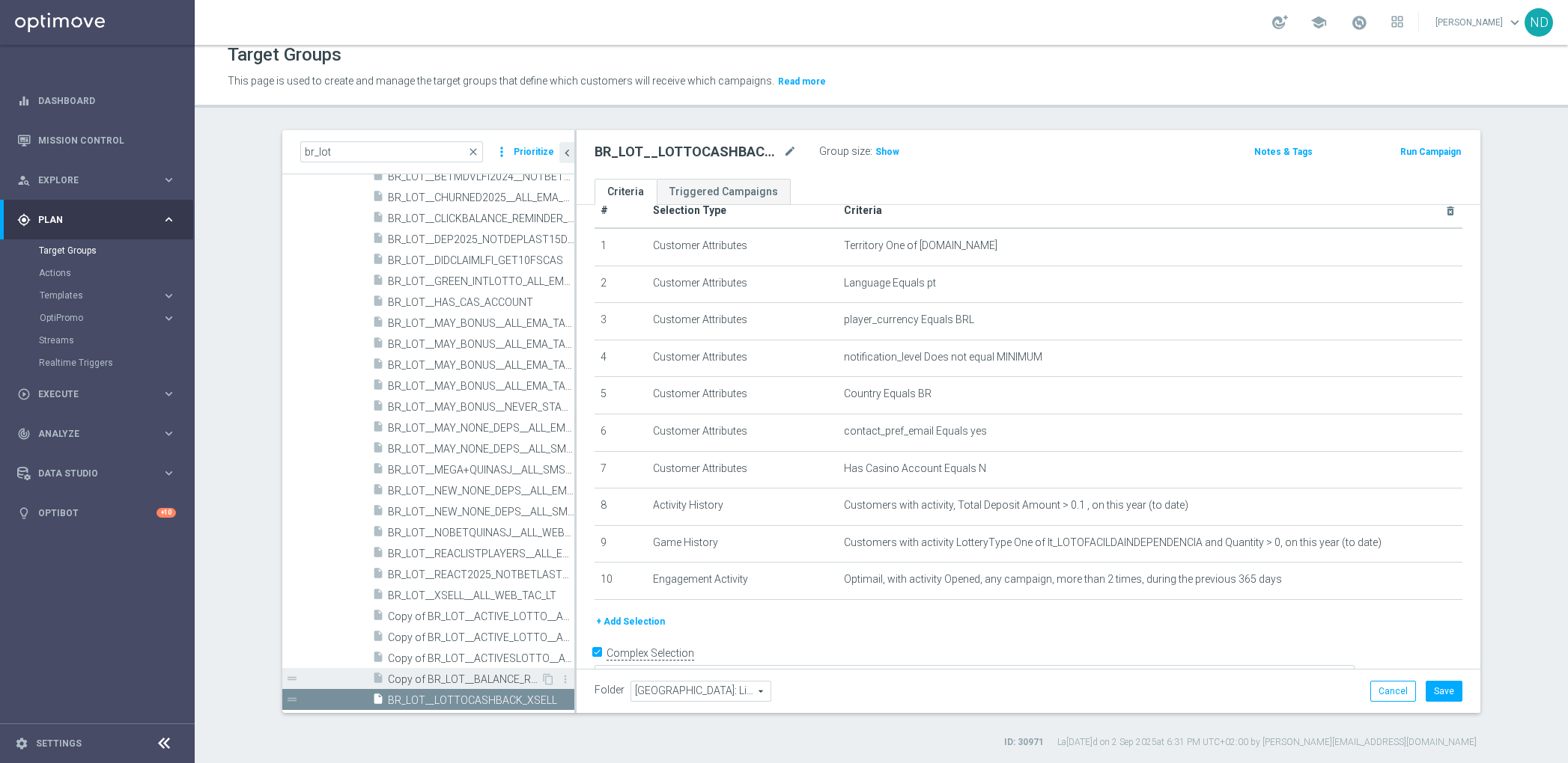
click at [484, 669] on div "insert_drive_file Copy of BR_LOT__BALANCE_REMINDER__NVIP_EMA_TAC_MIX" at bounding box center [456, 679] width 168 height 21
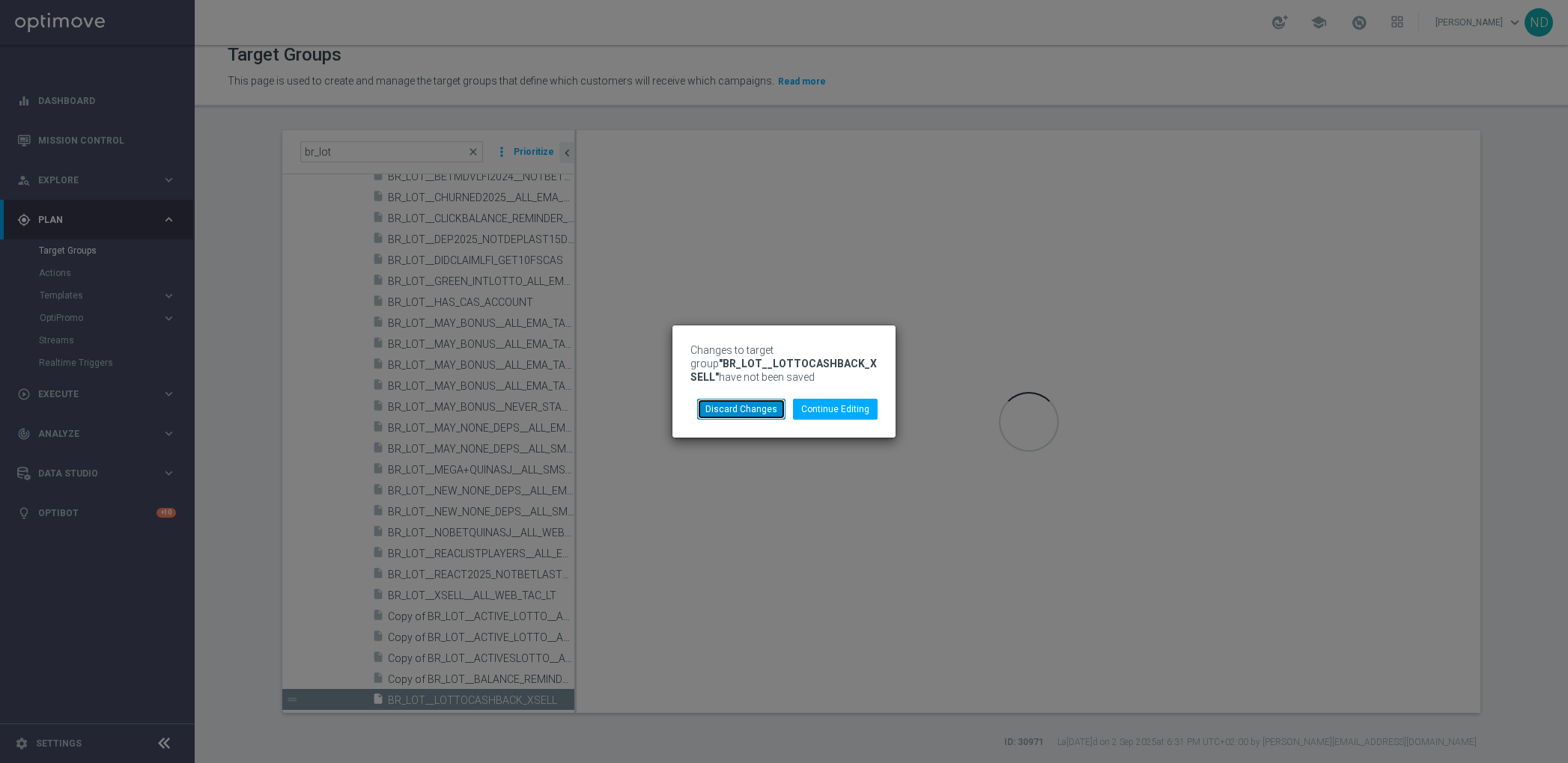
click at [757, 406] on button "Discard Changes" at bounding box center [741, 409] width 88 height 21
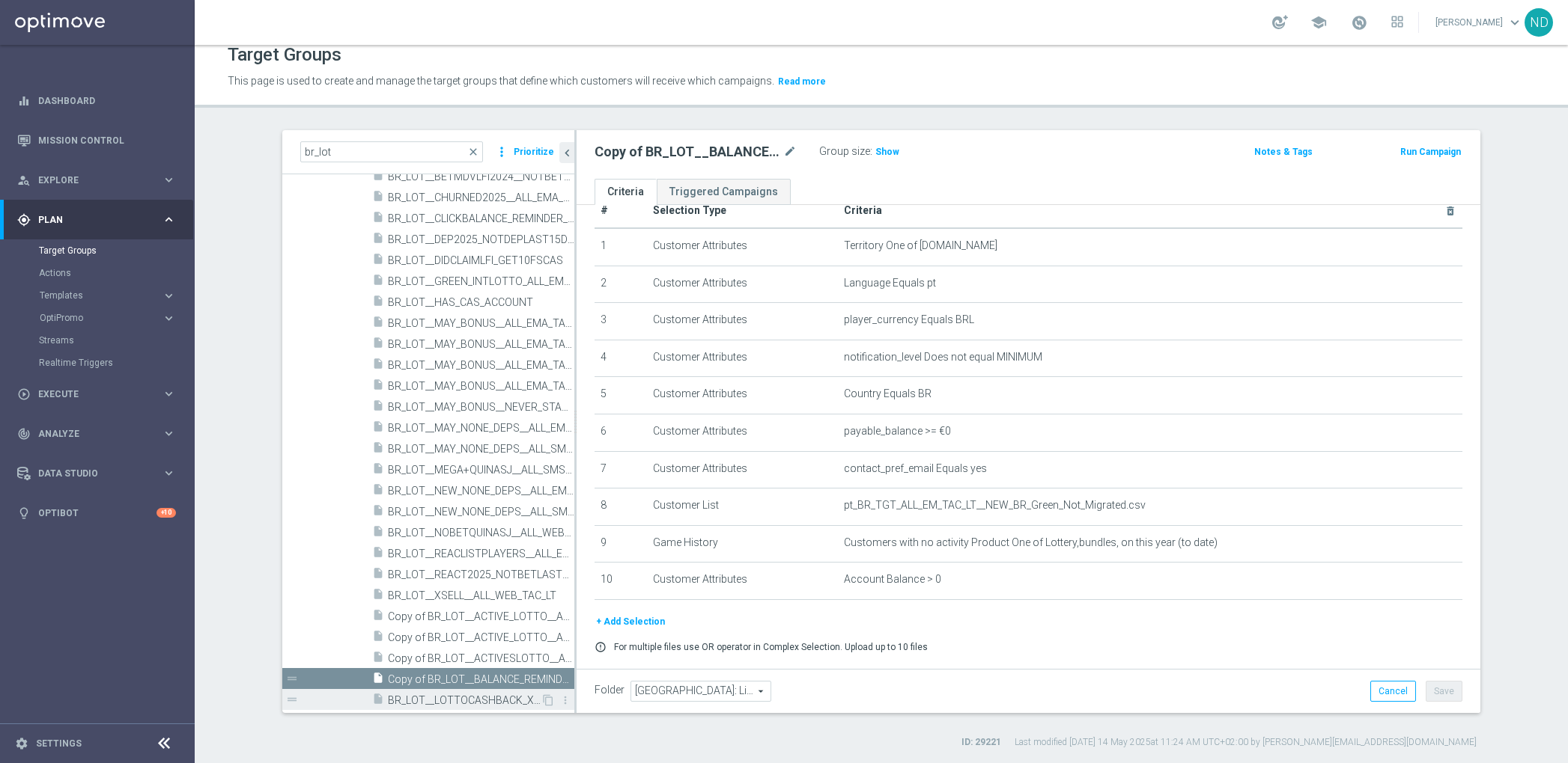
click at [473, 692] on div "insert_drive_file BR_LOT__LOTTOCASHBACK_XSELL" at bounding box center [456, 700] width 168 height 21
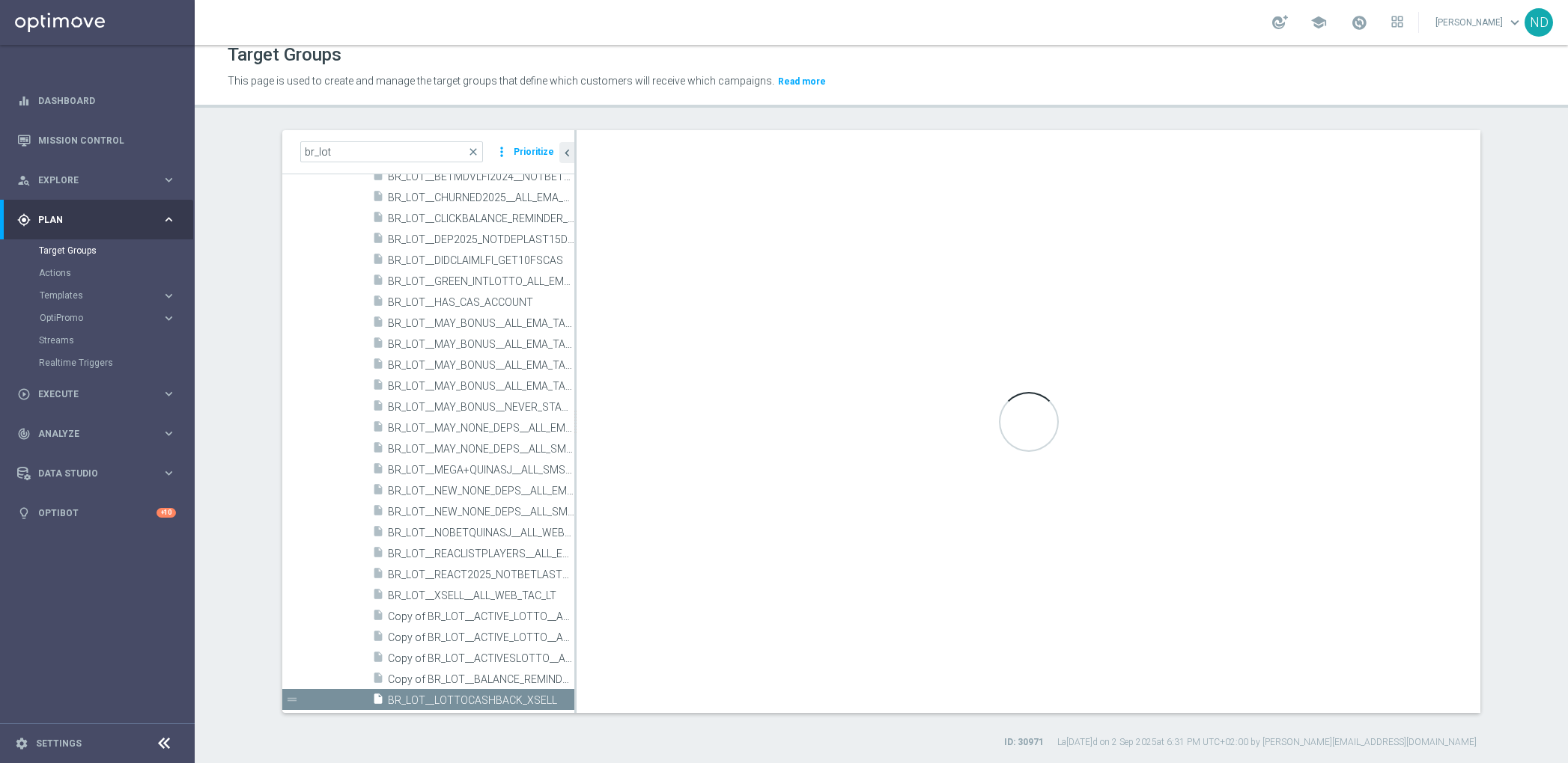
checkbox input "true"
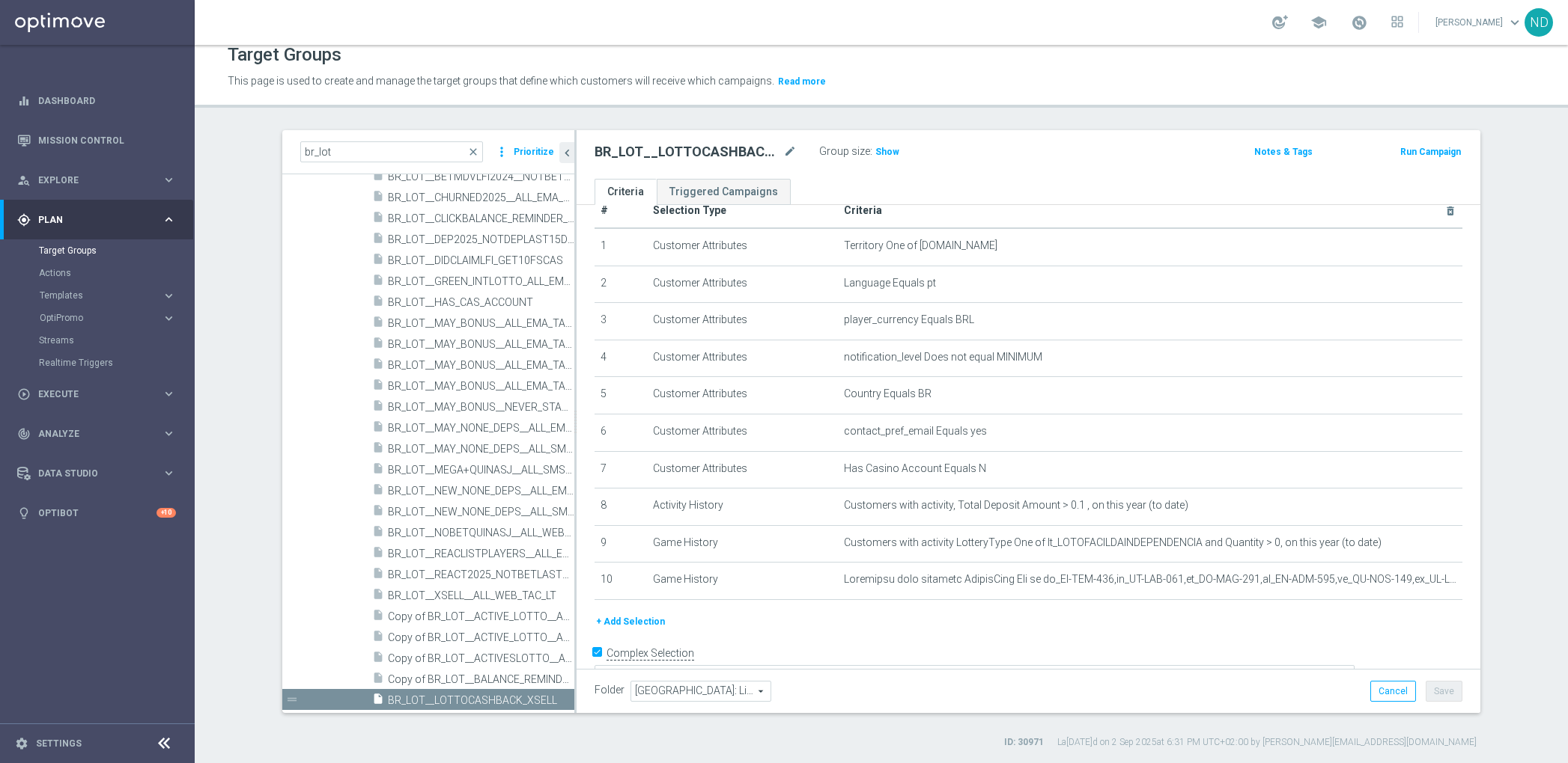
click at [632, 614] on button "+ Add Selection" at bounding box center [630, 621] width 72 height 16
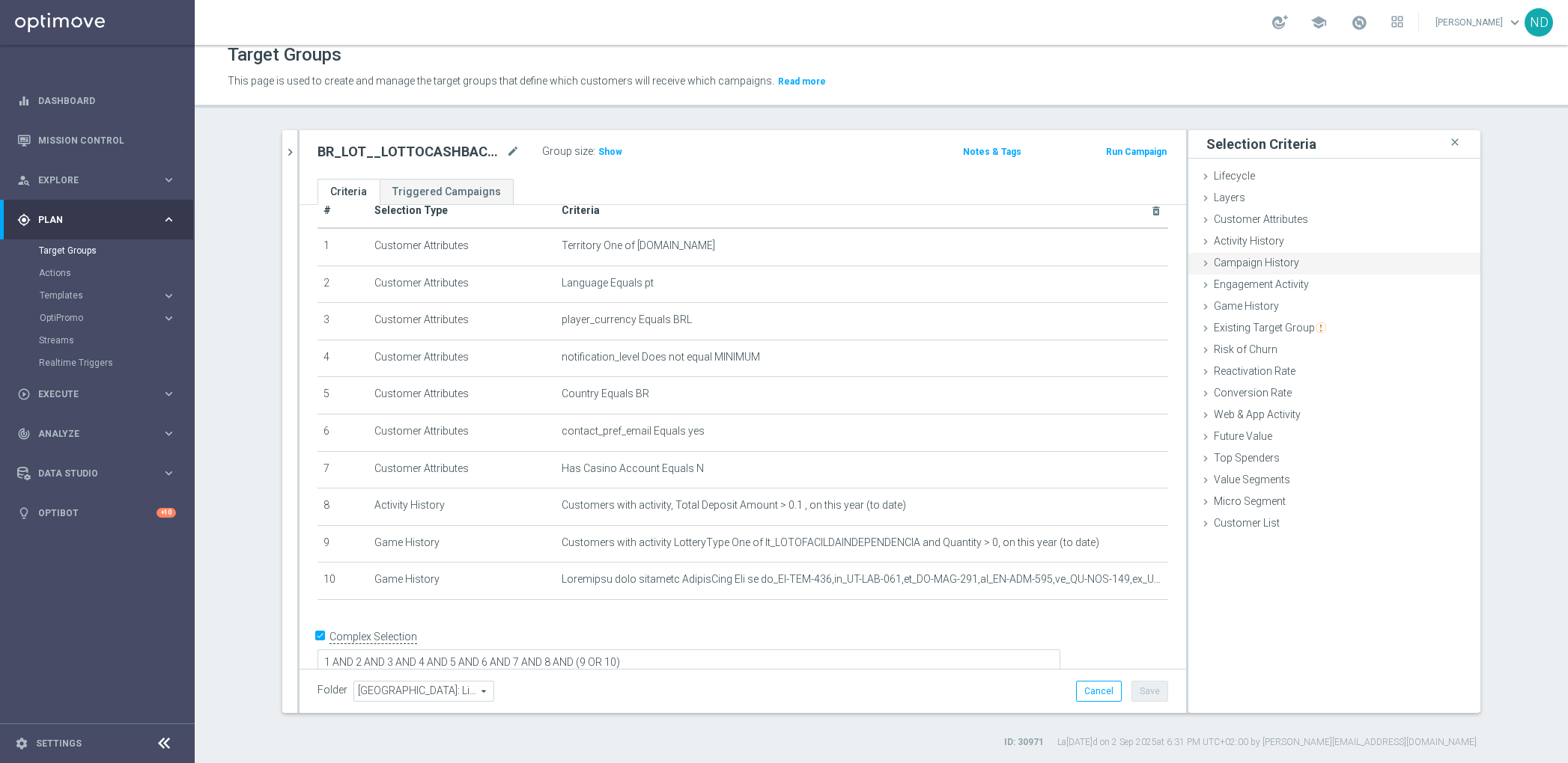
click at [1307, 273] on div "Campaign History done" at bounding box center [1334, 264] width 292 height 22
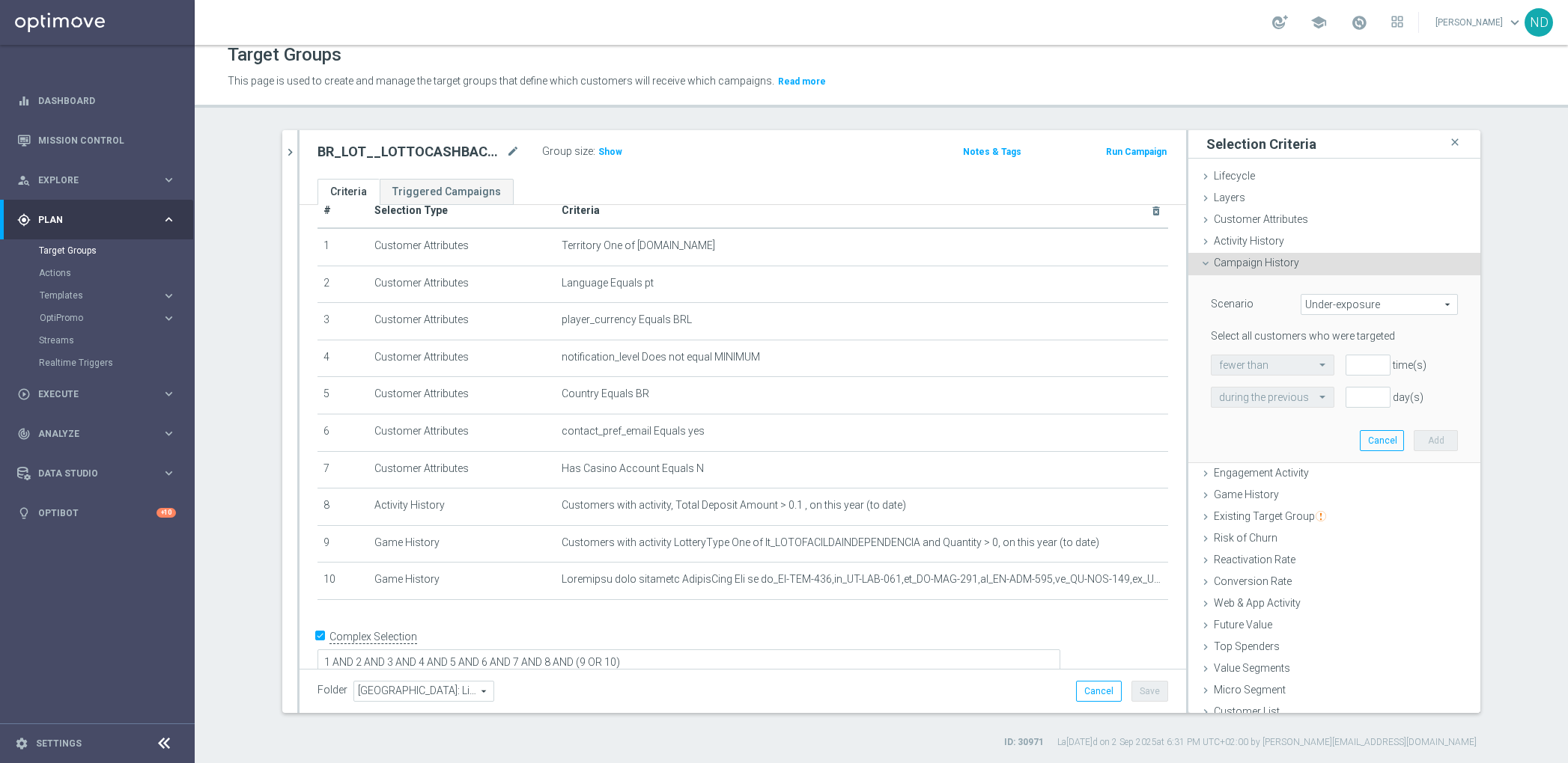
click at [1307, 273] on div "Campaign History done" at bounding box center [1334, 264] width 292 height 22
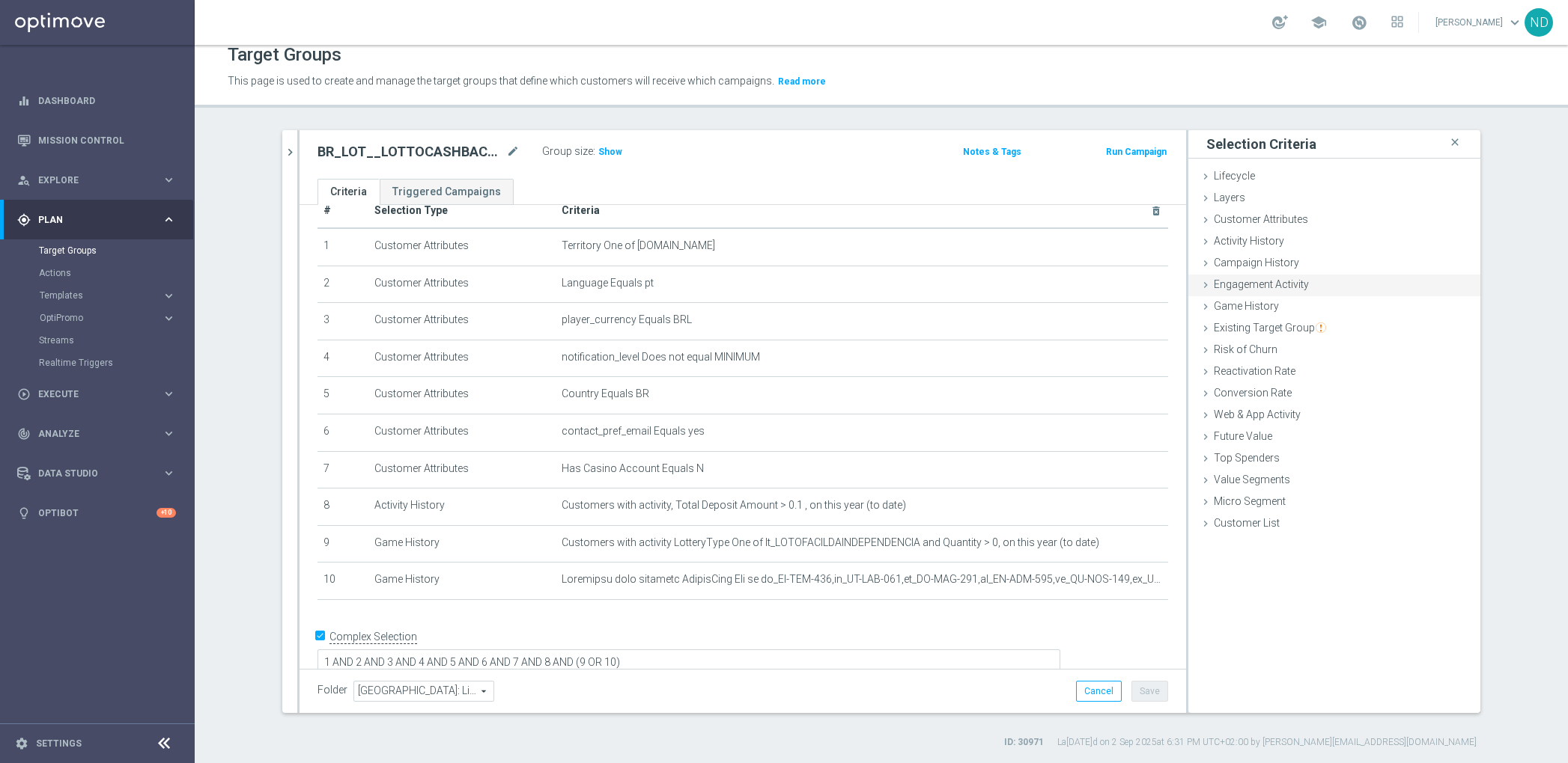
click at [1300, 279] on div "Engagement Activity done selection updated" at bounding box center [1334, 285] width 292 height 22
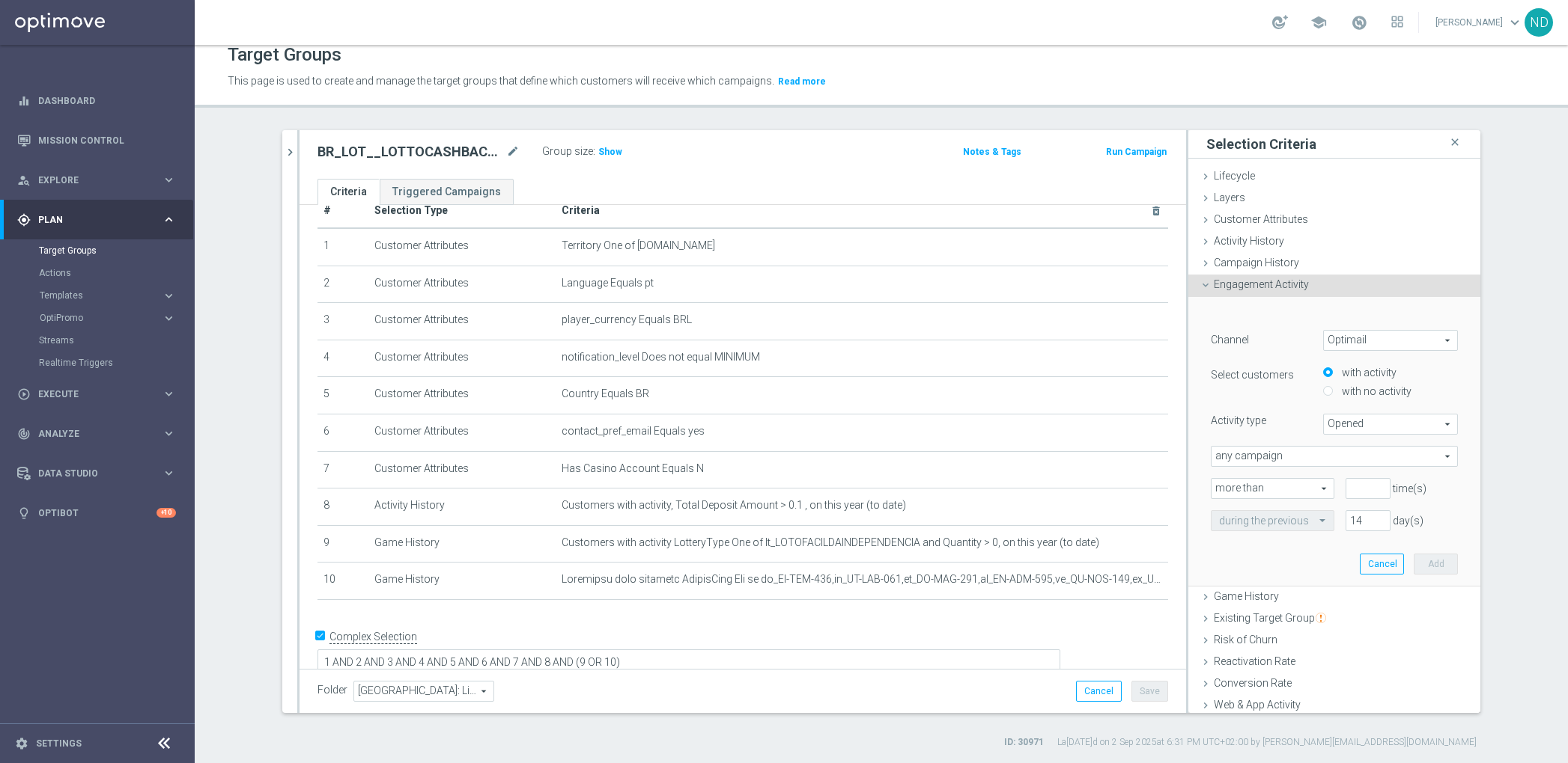
click at [1378, 421] on span "Opened" at bounding box center [1390, 425] width 133 height 19
click at [1346, 490] on input "number" at bounding box center [1368, 489] width 45 height 21
type input "2"
drag, startPoint x: 1347, startPoint y: 517, endPoint x: 1318, endPoint y: 517, distance: 29.0
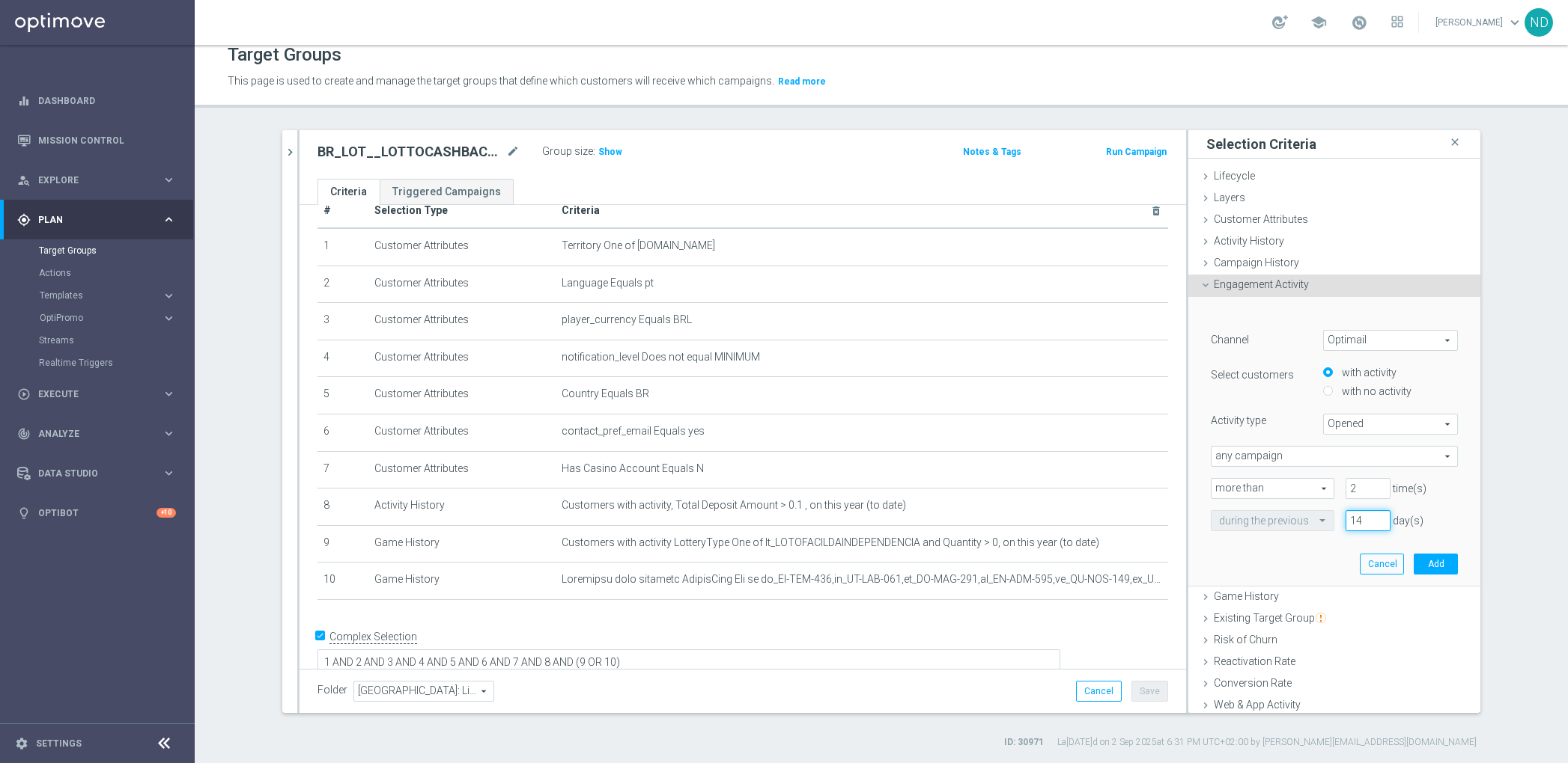
click at [1335, 517] on div "14 day(s)" at bounding box center [1368, 521] width 67 height 21
type input "365"
click at [1315, 558] on div "﻿ Channel Optimail Optimail arrow_drop_down search Select customers with activi…" at bounding box center [1335, 442] width 270 height 289
click at [1414, 562] on button "Add" at bounding box center [1436, 564] width 44 height 21
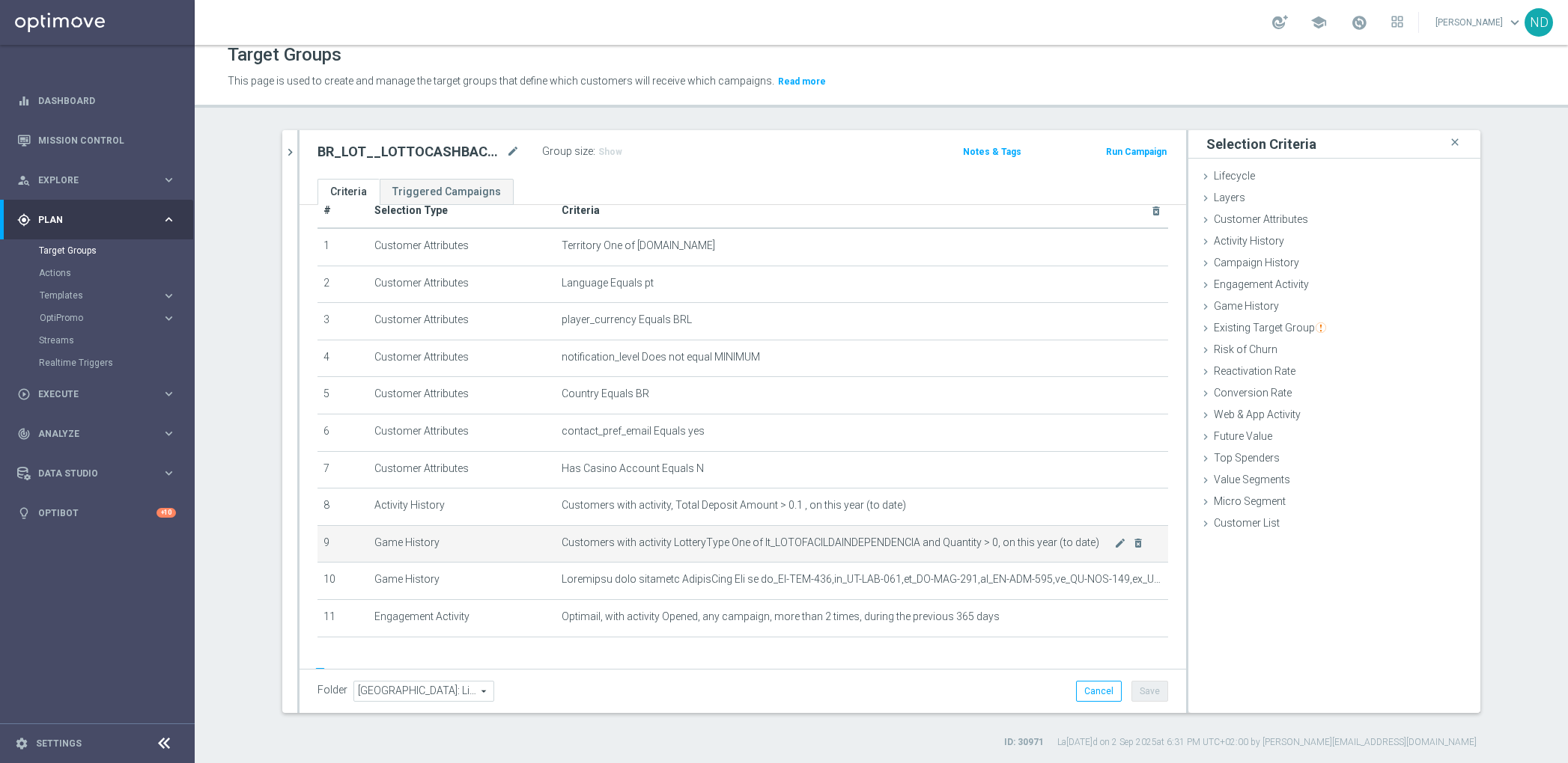
scroll to position [67, 0]
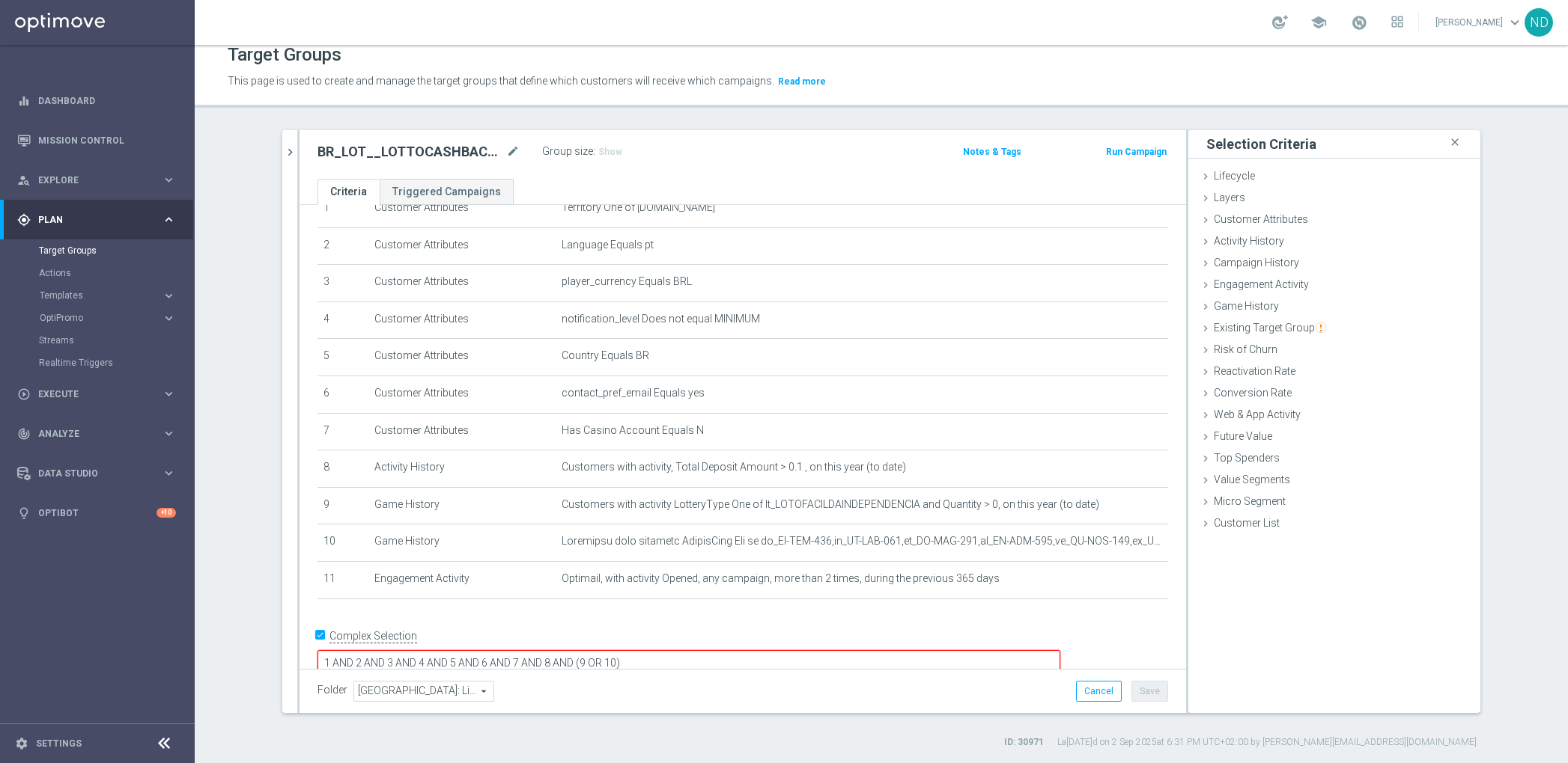
click at [805, 650] on textarea "1 AND 2 AND 3 AND 4 AND 5 AND 6 AND 7 AND 8 AND (9 OR 10)" at bounding box center [689, 663] width 743 height 26
click at [677, 650] on textarea "1 AND 2 AND 3 AND 4 AND 5 AND 6 AND 7 AND 8 AND (9 OR 10)" at bounding box center [689, 663] width 743 height 26
drag, startPoint x: 696, startPoint y: 636, endPoint x: 699, endPoint y: 667, distance: 31.1
click at [696, 650] on textarea "1 AND 2 AND 3 AND 4 AND 5 AND 6 AND 7 AND 8 AND 9 (9 OR 10)" at bounding box center [689, 663] width 743 height 26
click at [678, 650] on textarea "1 AND 2 AND 3 AND 4 AND 5 AND 6 AND 7 AND 8 AND 9 AND 10 AND (9 OR 10)" at bounding box center [689, 663] width 743 height 26
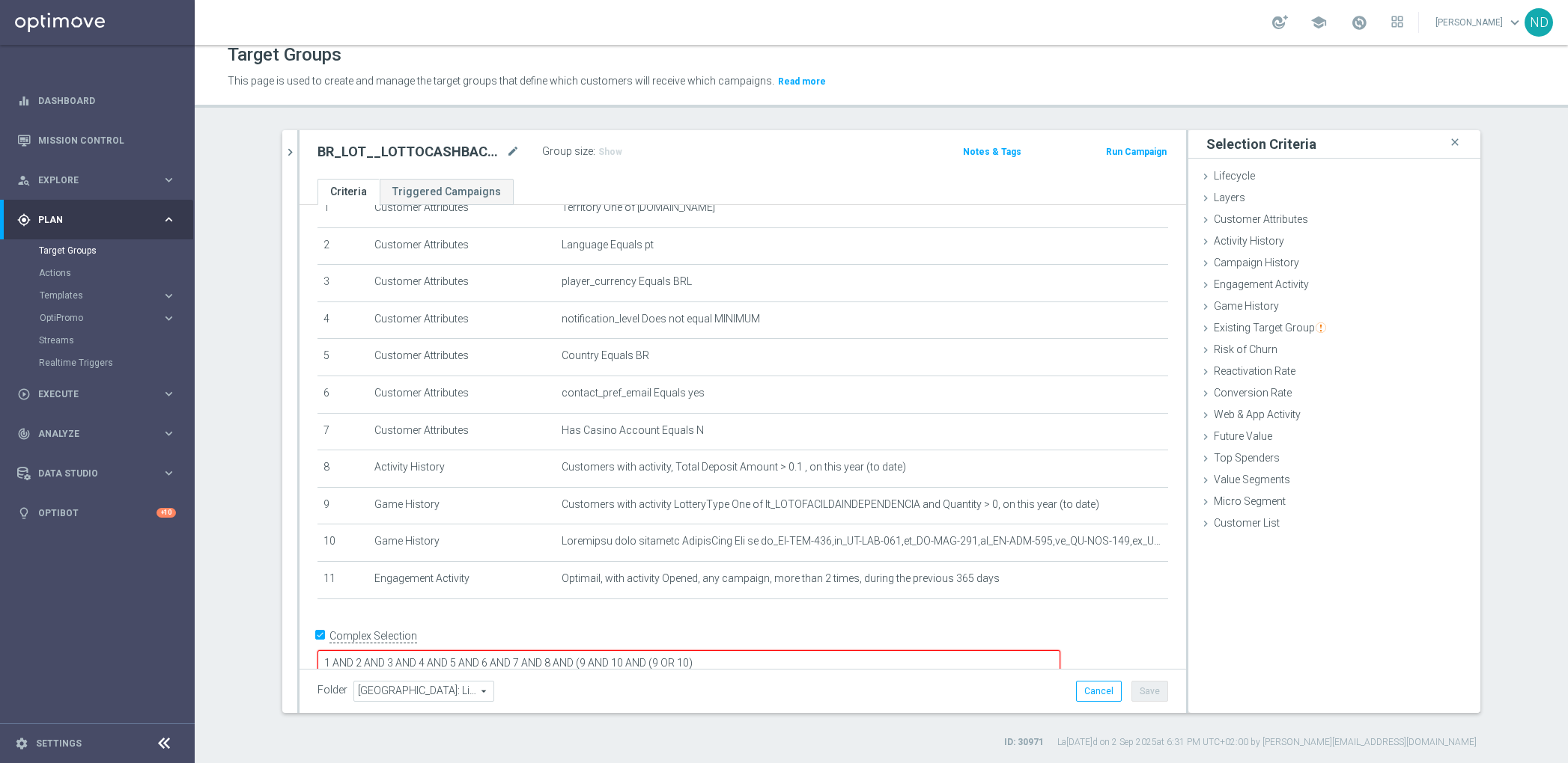
click at [725, 650] on textarea "1 AND 2 AND 3 AND 4 AND 5 AND 6 AND 7 AND 8 AND (9 AND 10 AND (9 OR 10)" at bounding box center [689, 663] width 743 height 26
drag, startPoint x: 826, startPoint y: 634, endPoint x: 733, endPoint y: 636, distance: 93.0
click at [733, 650] on textarea "1 AND 2 AND 3 AND 4 AND 5 AND 6 AND 7 AND 8 AND (9 AND 10) AND (9 OR 10)" at bounding box center [689, 663] width 743 height 26
click at [705, 650] on textarea "1 AND 2 AND 3 AND 4 AND 5 AND 6 AND 7 AND 8 AND (9 AND 10) AND 11" at bounding box center [689, 663] width 743 height 26
type textarea "1 AND 2 AND 3 AND 4 AND 5 AND 6 AND 7 AND 8 AND (9 OR 10) AND 11"
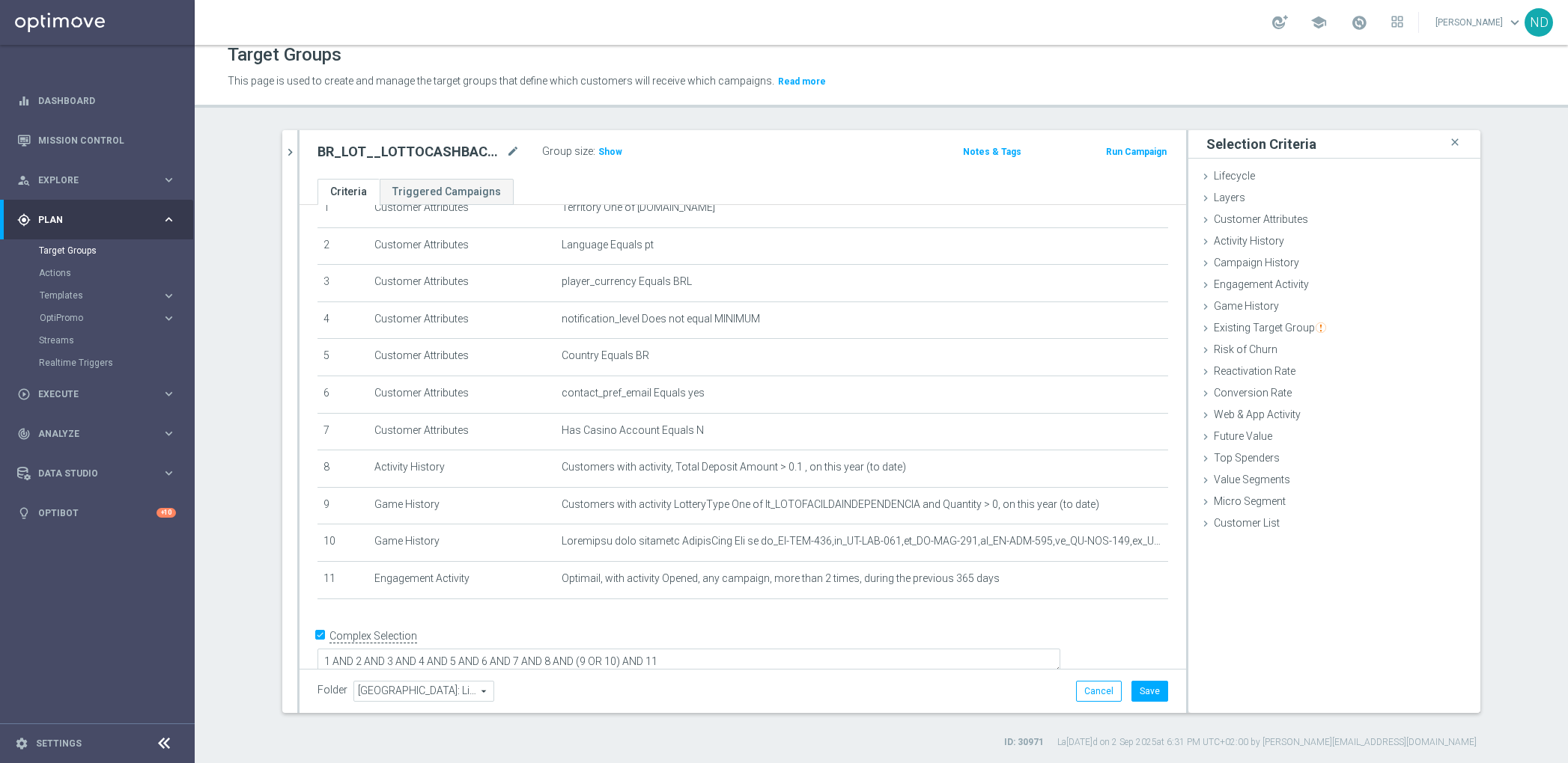
click at [784, 674] on div "Folder [GEOGRAPHIC_DATA]: Lifecycle Stages [GEOGRAPHIC_DATA]: Lifecycle Stages …" at bounding box center [742, 691] width 887 height 44
click at [597, 146] on h3 "Show" at bounding box center [610, 151] width 27 height 16
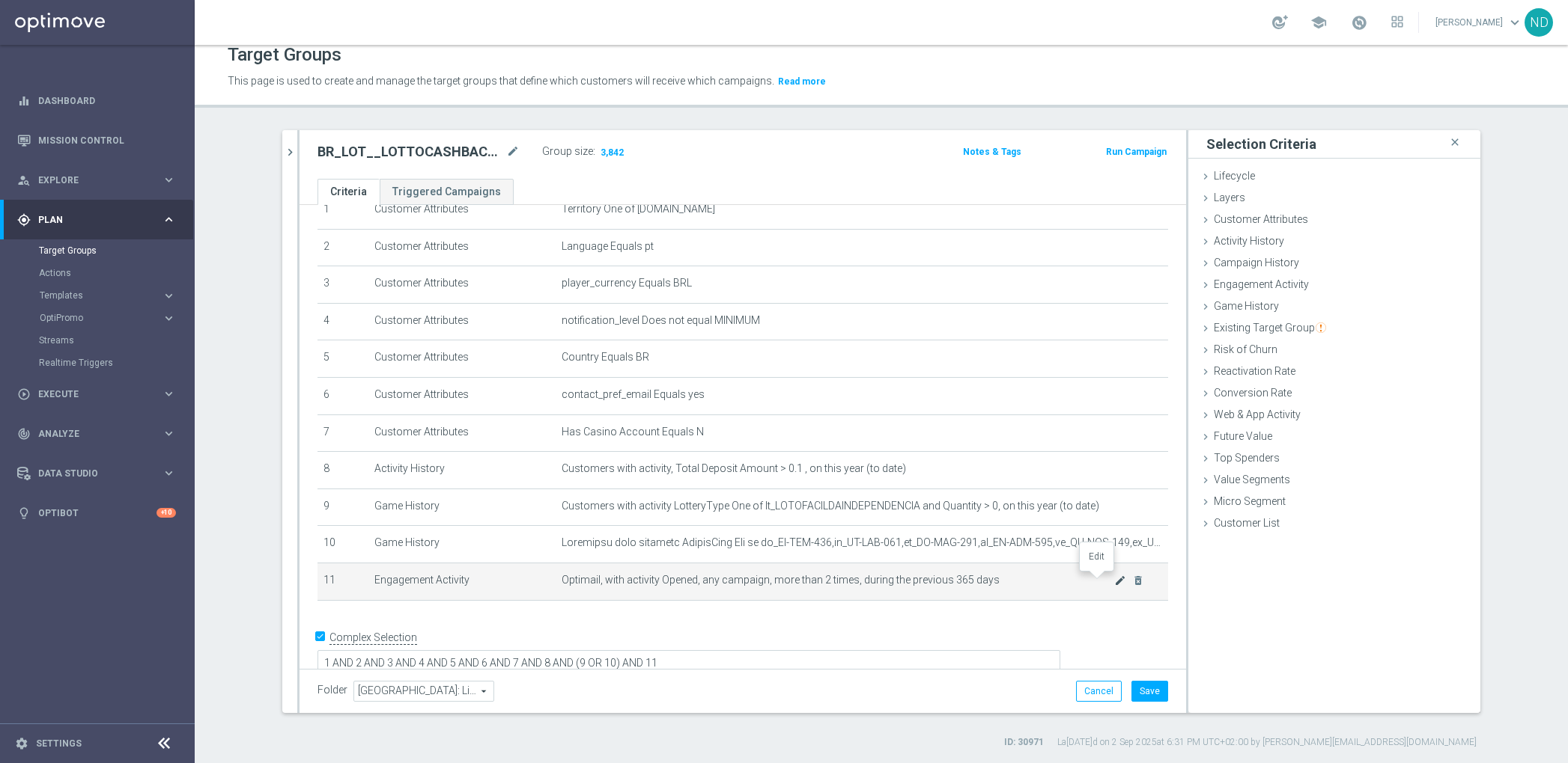
click at [1115, 578] on icon "mode_edit" at bounding box center [1120, 580] width 12 height 12
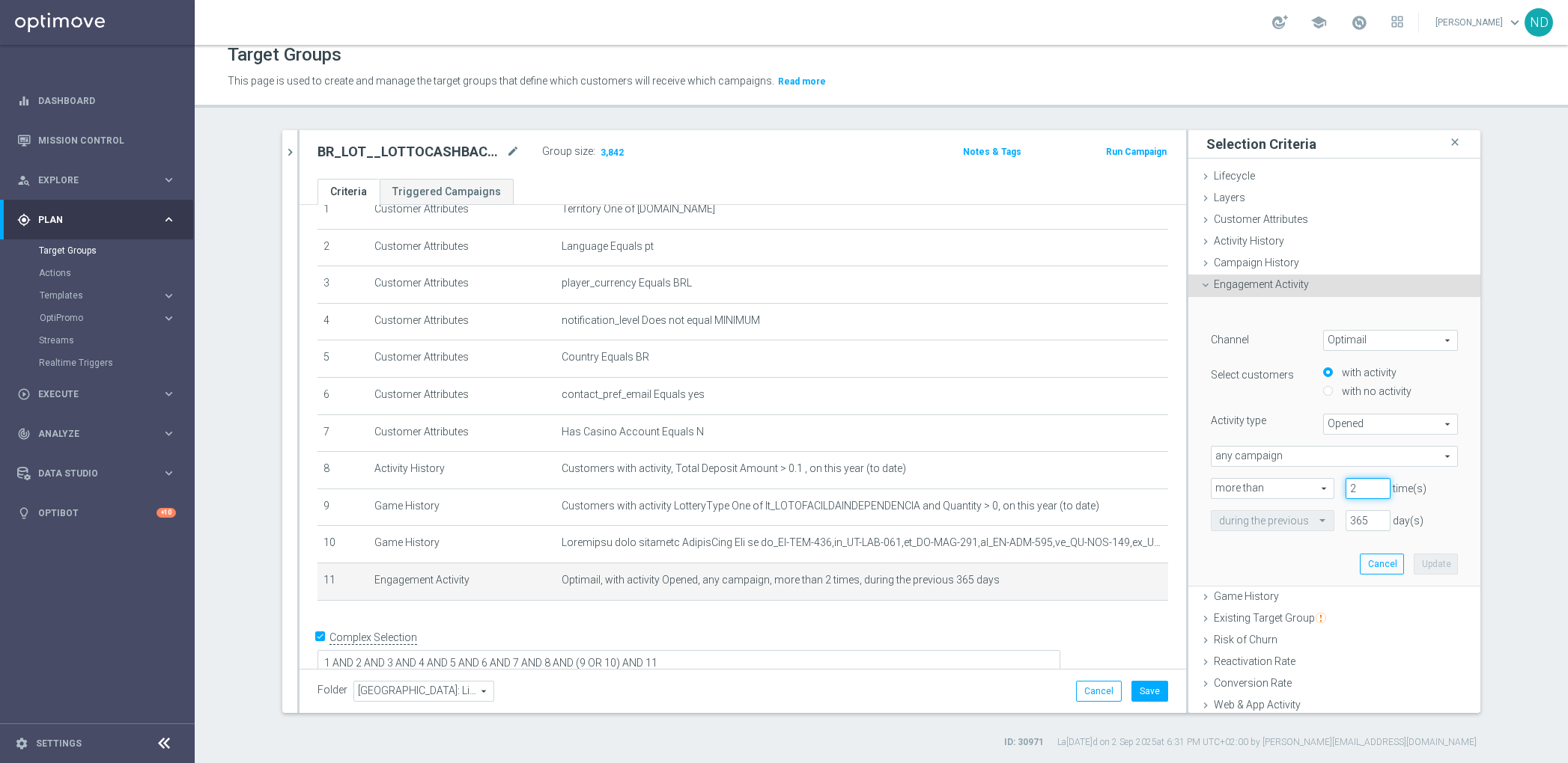
drag, startPoint x: 1339, startPoint y: 491, endPoint x: 1310, endPoint y: 491, distance: 29.0
click at [1311, 491] on div "more than more than arrow_drop_down search 2 time(s)" at bounding box center [1335, 489] width 270 height 21
type input "1"
click at [1415, 566] on button "Update" at bounding box center [1436, 564] width 44 height 21
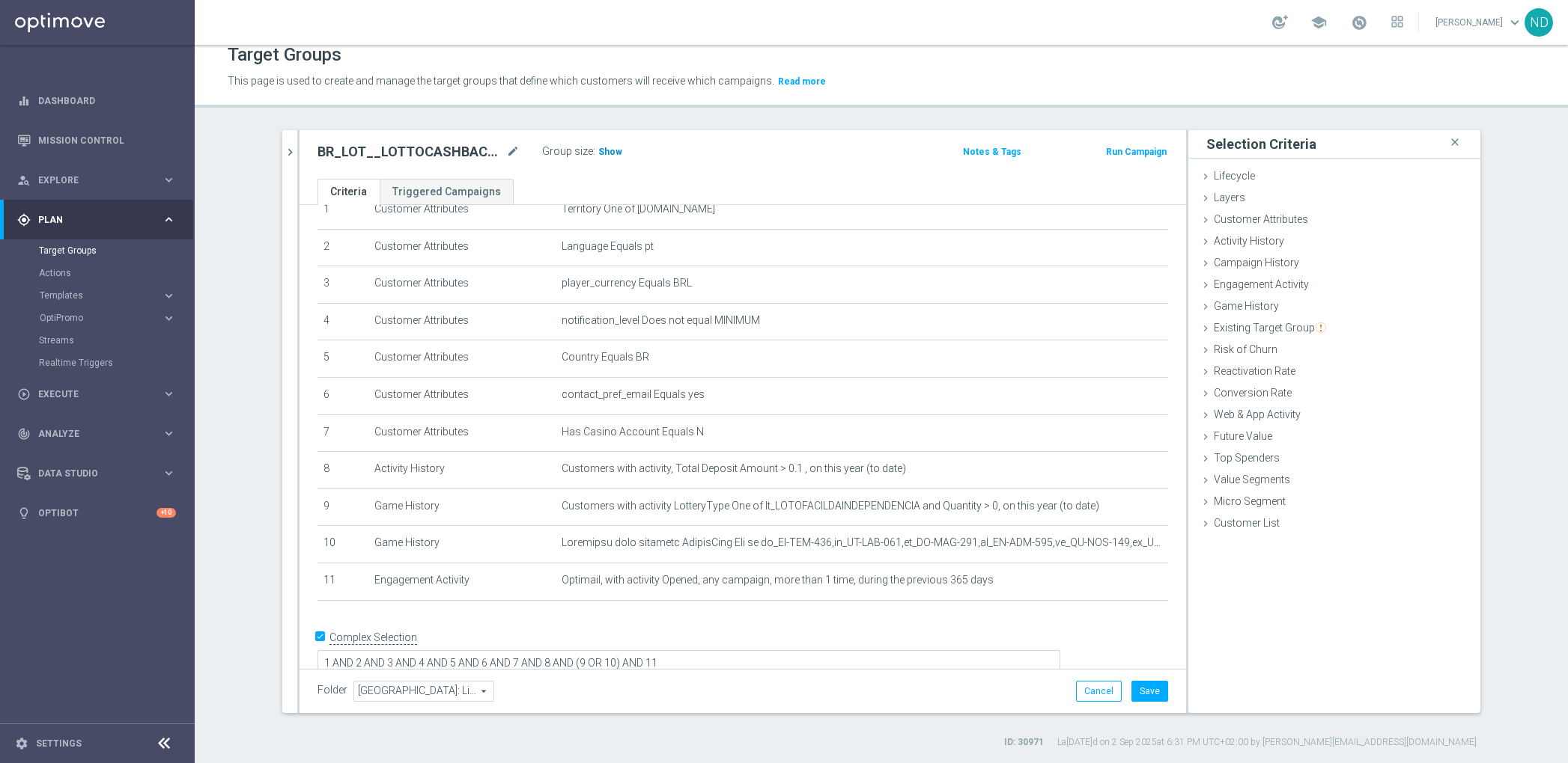
click at [605, 154] on span "Show" at bounding box center [609, 151] width 24 height 11
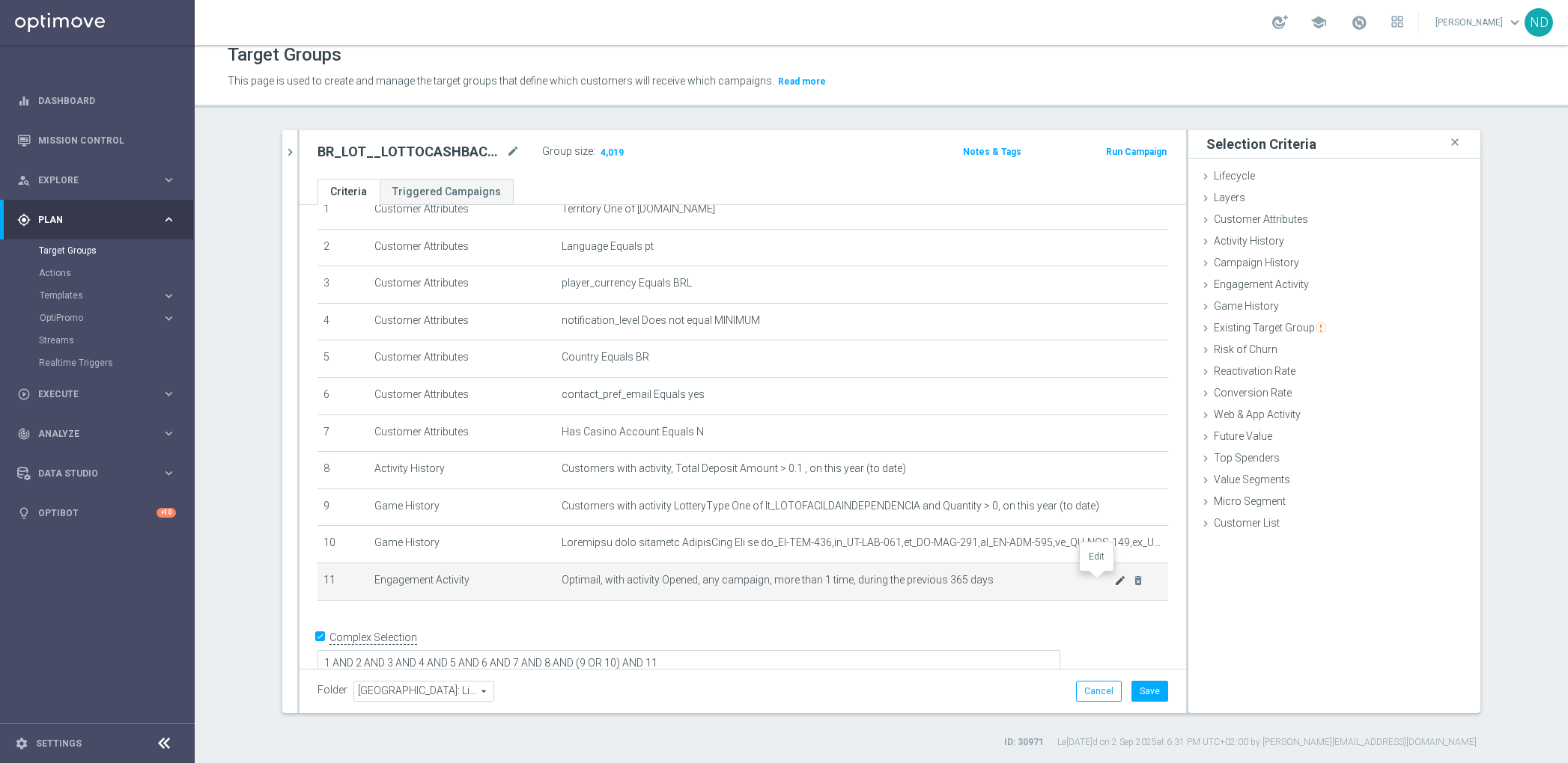
click at [1115, 584] on icon "mode_edit" at bounding box center [1120, 580] width 12 height 12
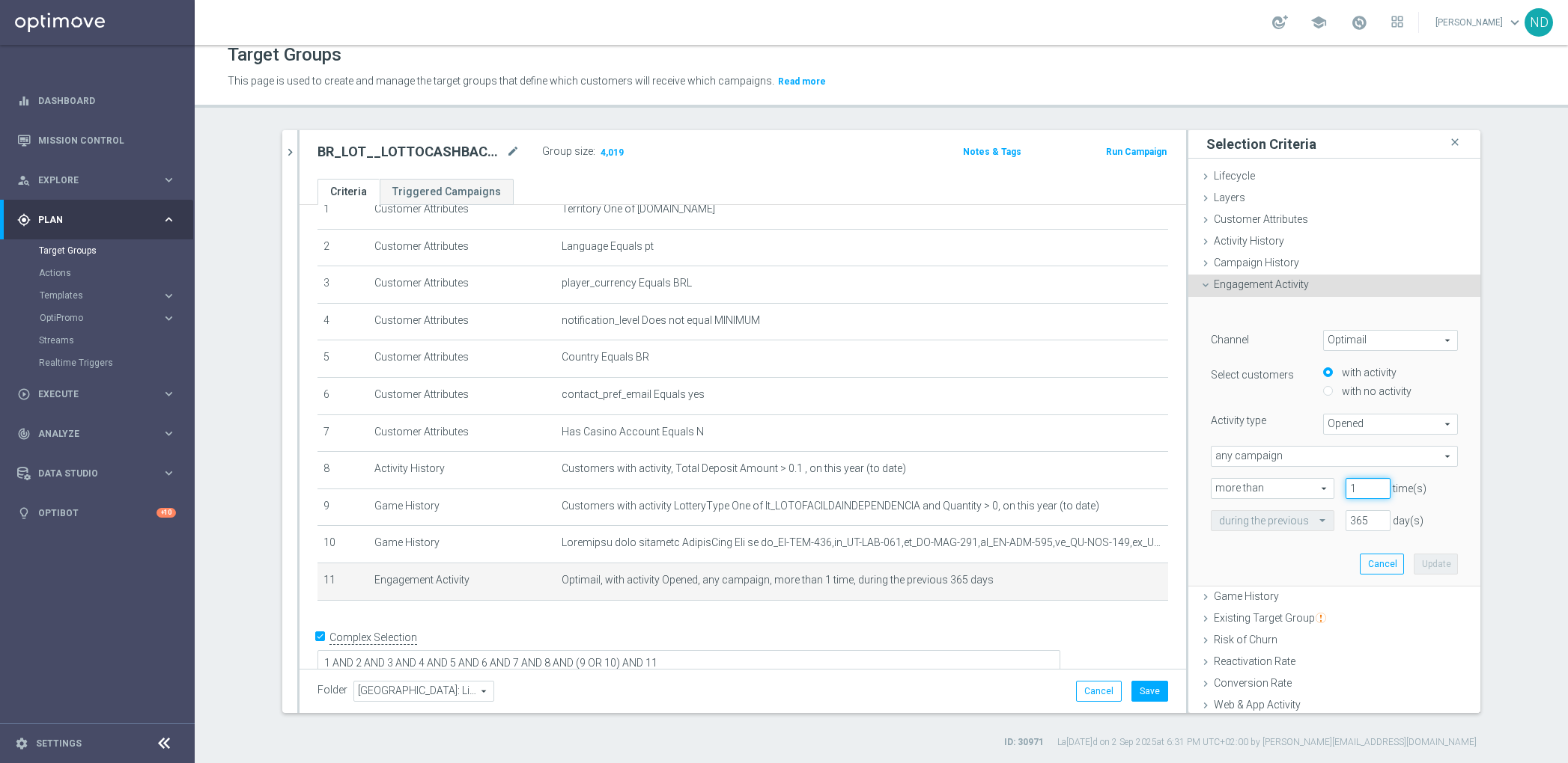
drag, startPoint x: 1345, startPoint y: 490, endPoint x: 1332, endPoint y: 490, distance: 13.0
click at [1346, 490] on input "1" at bounding box center [1368, 489] width 45 height 21
type input "2"
click at [1430, 561] on button "Update" at bounding box center [1436, 564] width 44 height 21
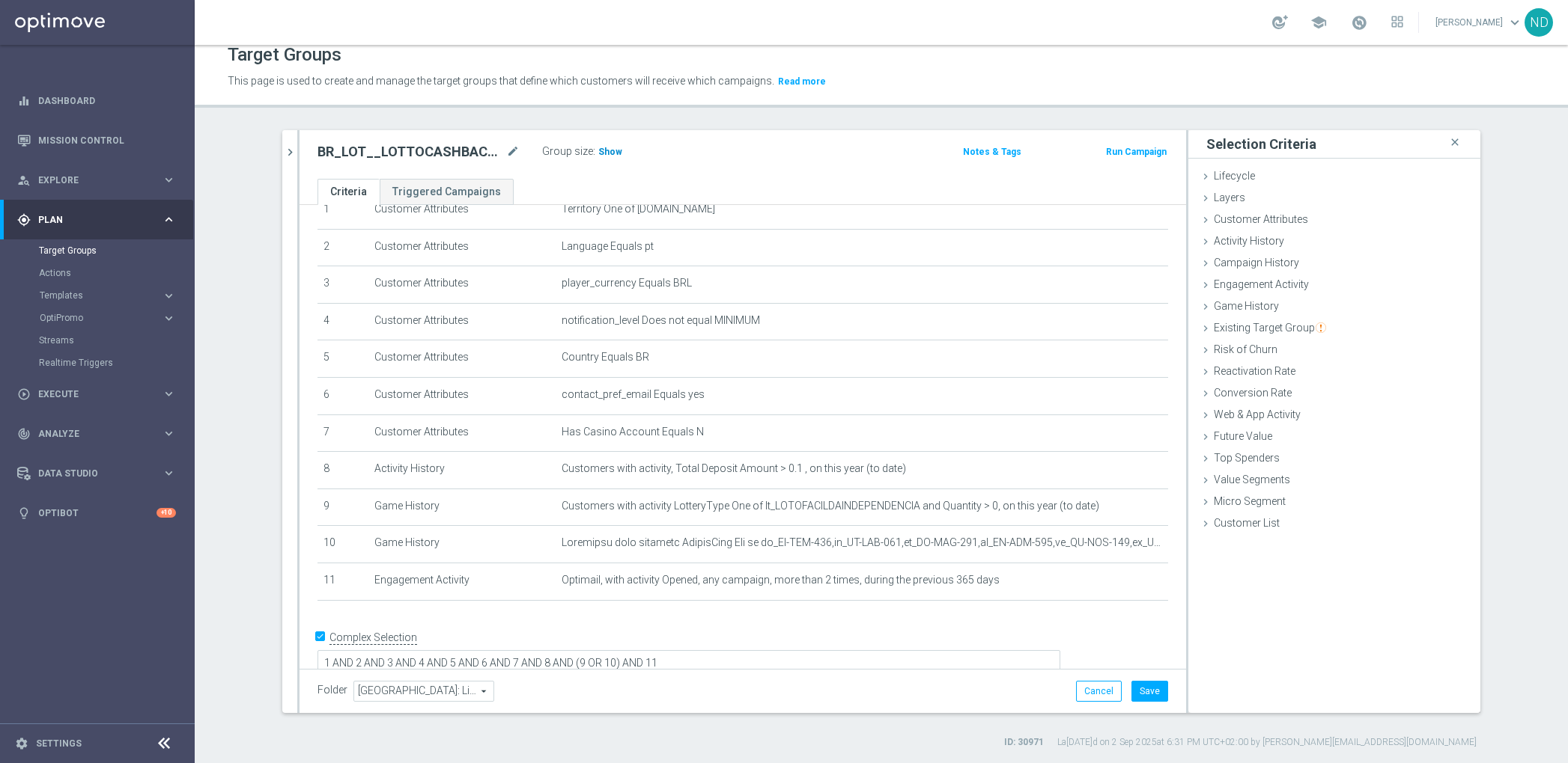
click at [603, 151] on span "Show" at bounding box center [609, 151] width 24 height 11
click at [1206, 585] on div "Selection Criteria close Lifecycle done Cancel Add Layers done Cancel Add done" at bounding box center [1334, 422] width 292 height 583
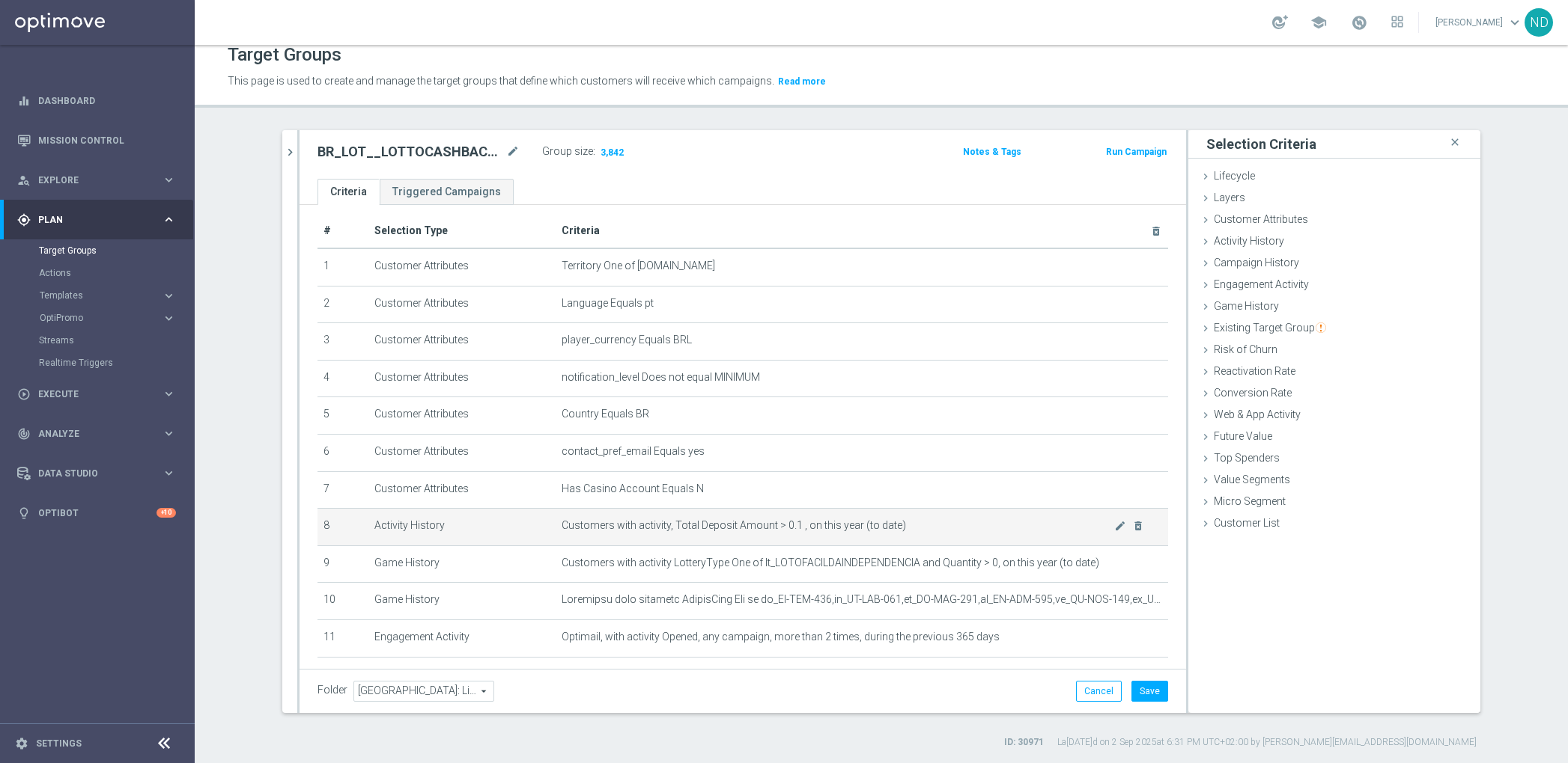
scroll to position [5, 0]
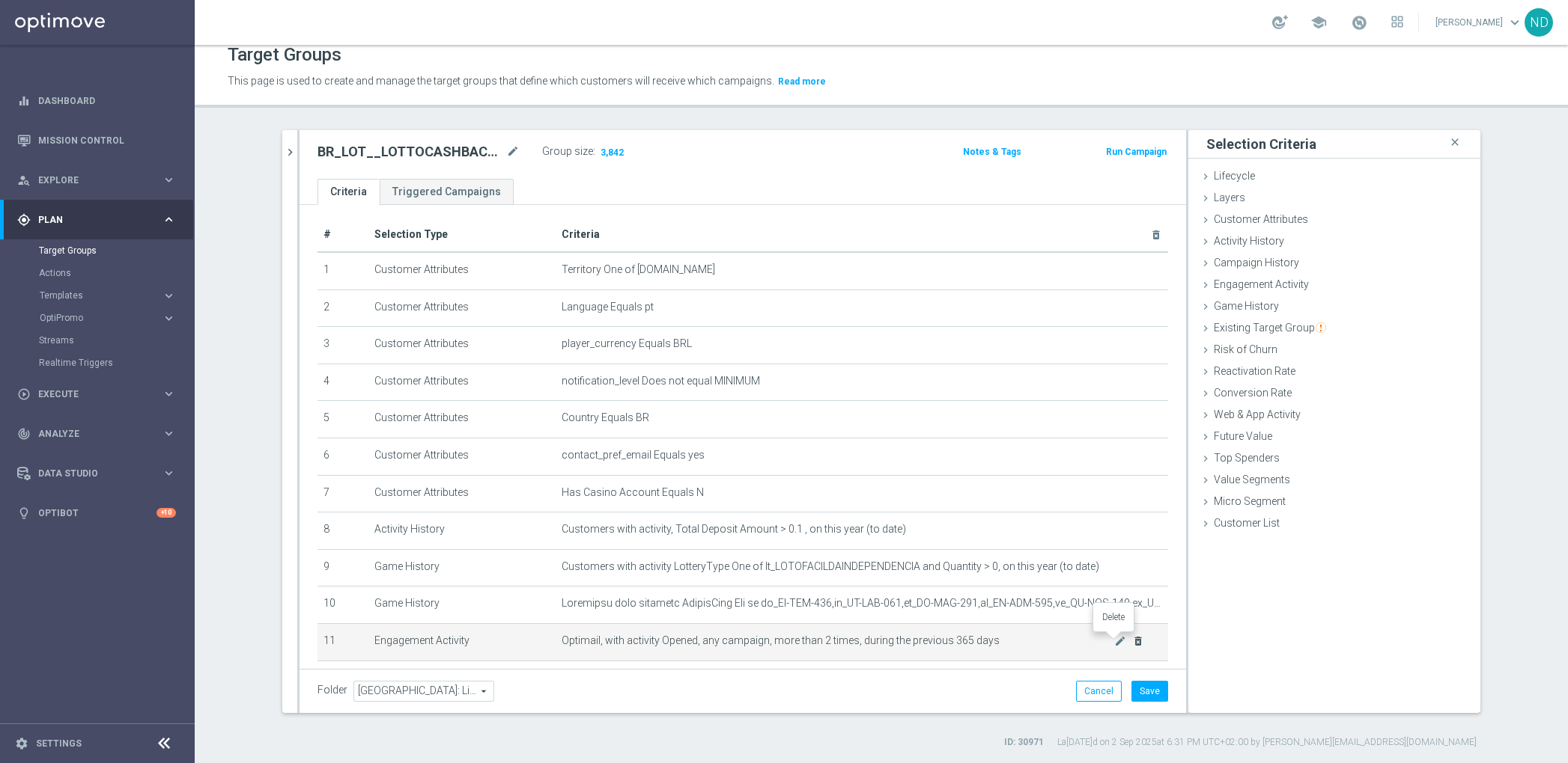
click at [1133, 641] on icon "delete_forever" at bounding box center [1138, 642] width 12 height 12
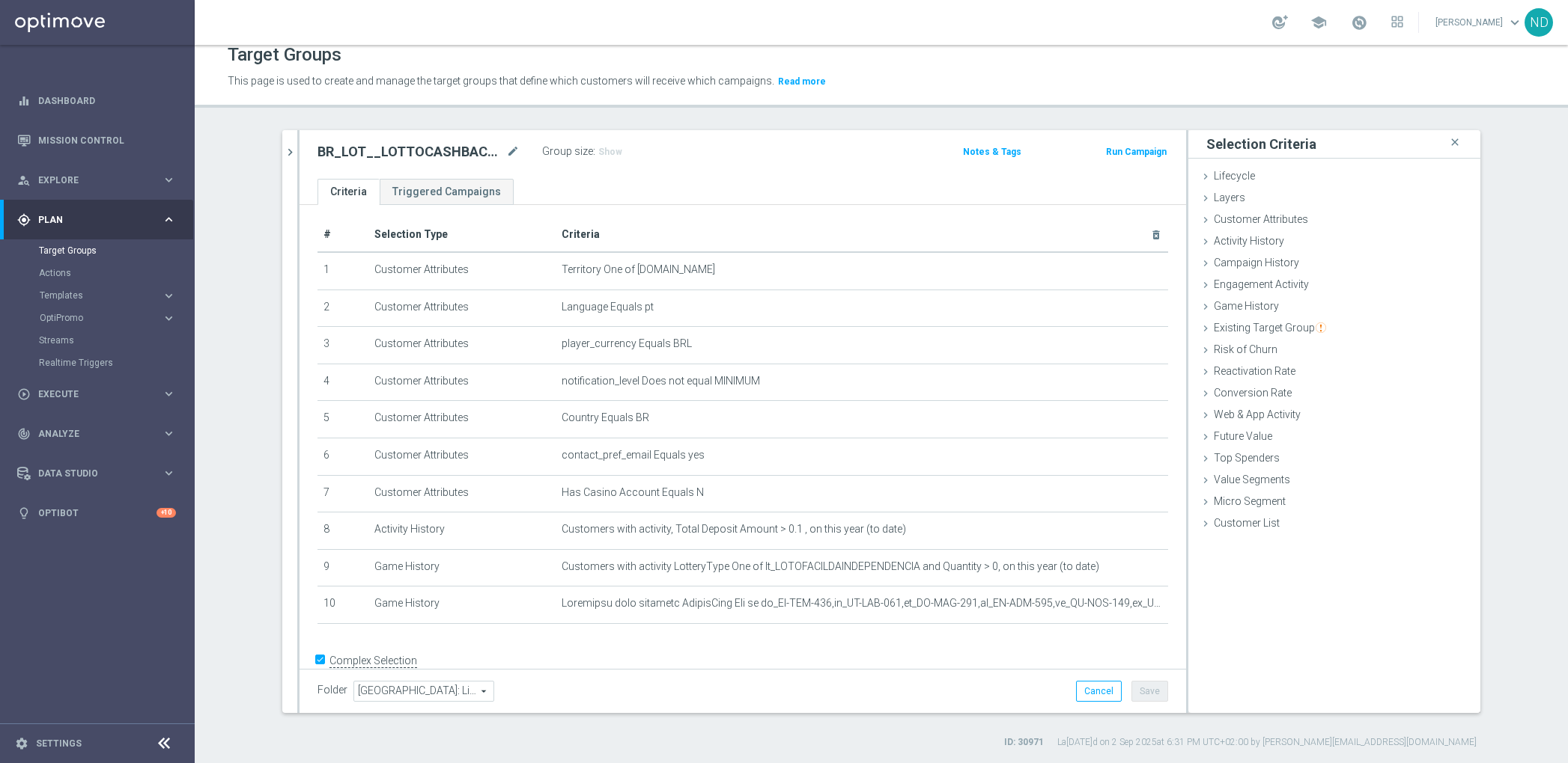
click at [784, 675] on textarea "1 AND 2 AND 3 AND 4 AND 5 AND 6 AND 7 AND 8 AND (9 OR 10) AND 11" at bounding box center [689, 687] width 743 height 26
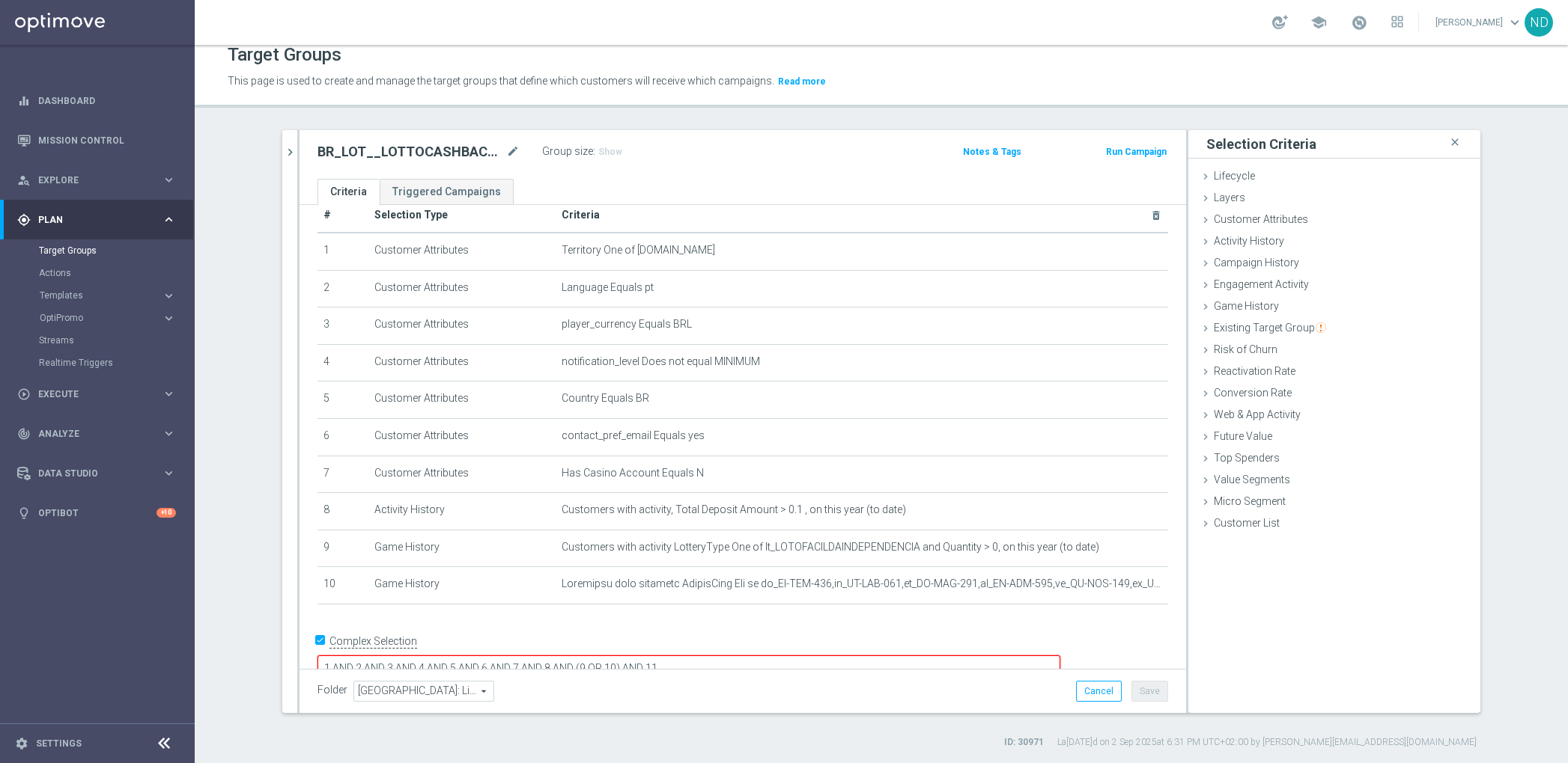
drag, startPoint x: 779, startPoint y: 641, endPoint x: 726, endPoint y: 643, distance: 53.0
click at [725, 656] on textarea "1 AND 2 AND 3 AND 4 AND 5 AND 6 AND 7 AND 8 AND (9 OR 10) AND 11" at bounding box center [689, 668] width 743 height 26
click at [777, 619] on div "+ Add Selection" at bounding box center [742, 624] width 873 height 12
click at [598, 150] on span "Show" at bounding box center [609, 151] width 24 height 11
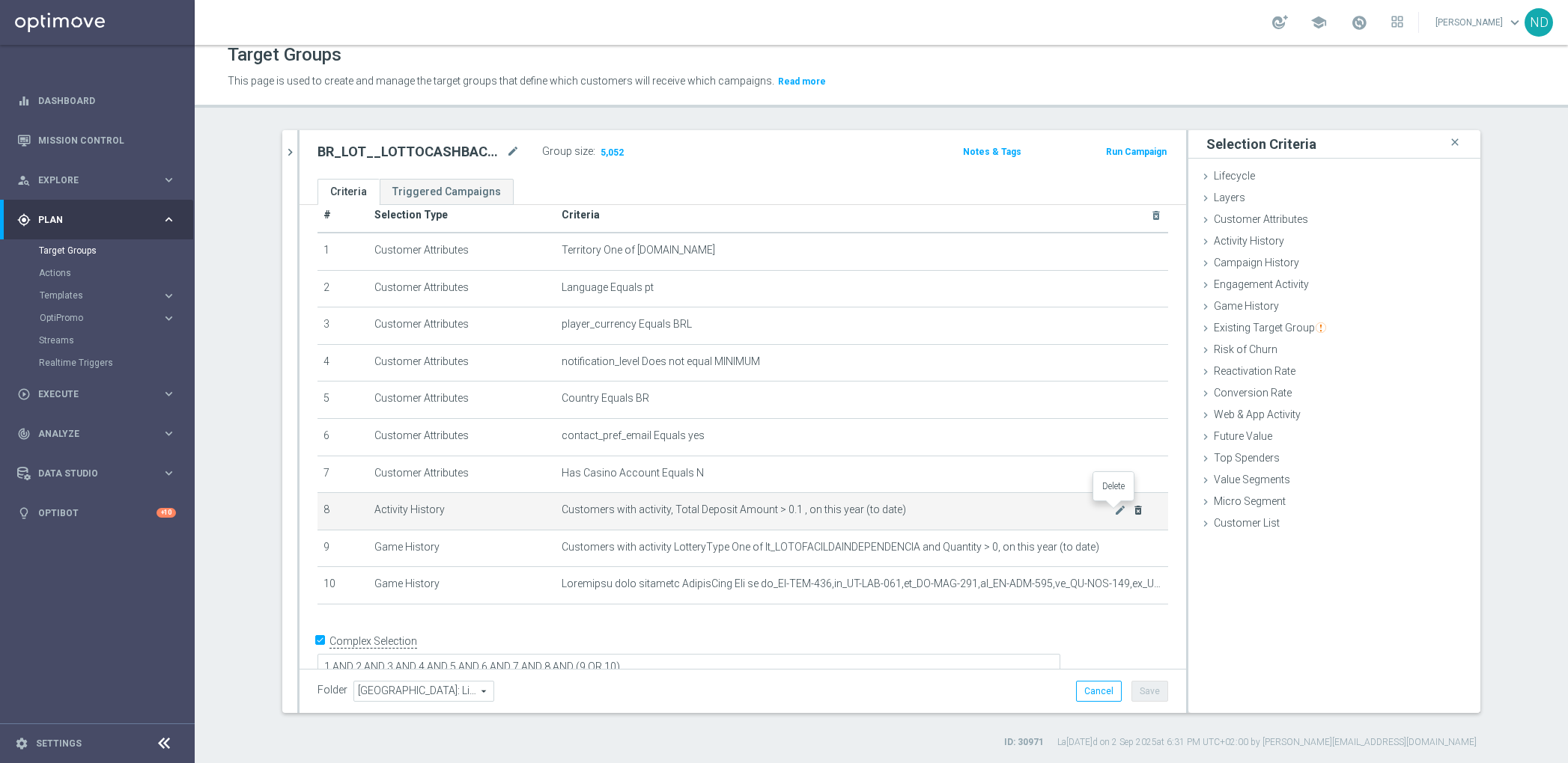
click at [1133, 508] on icon "delete_forever" at bounding box center [1138, 511] width 12 height 12
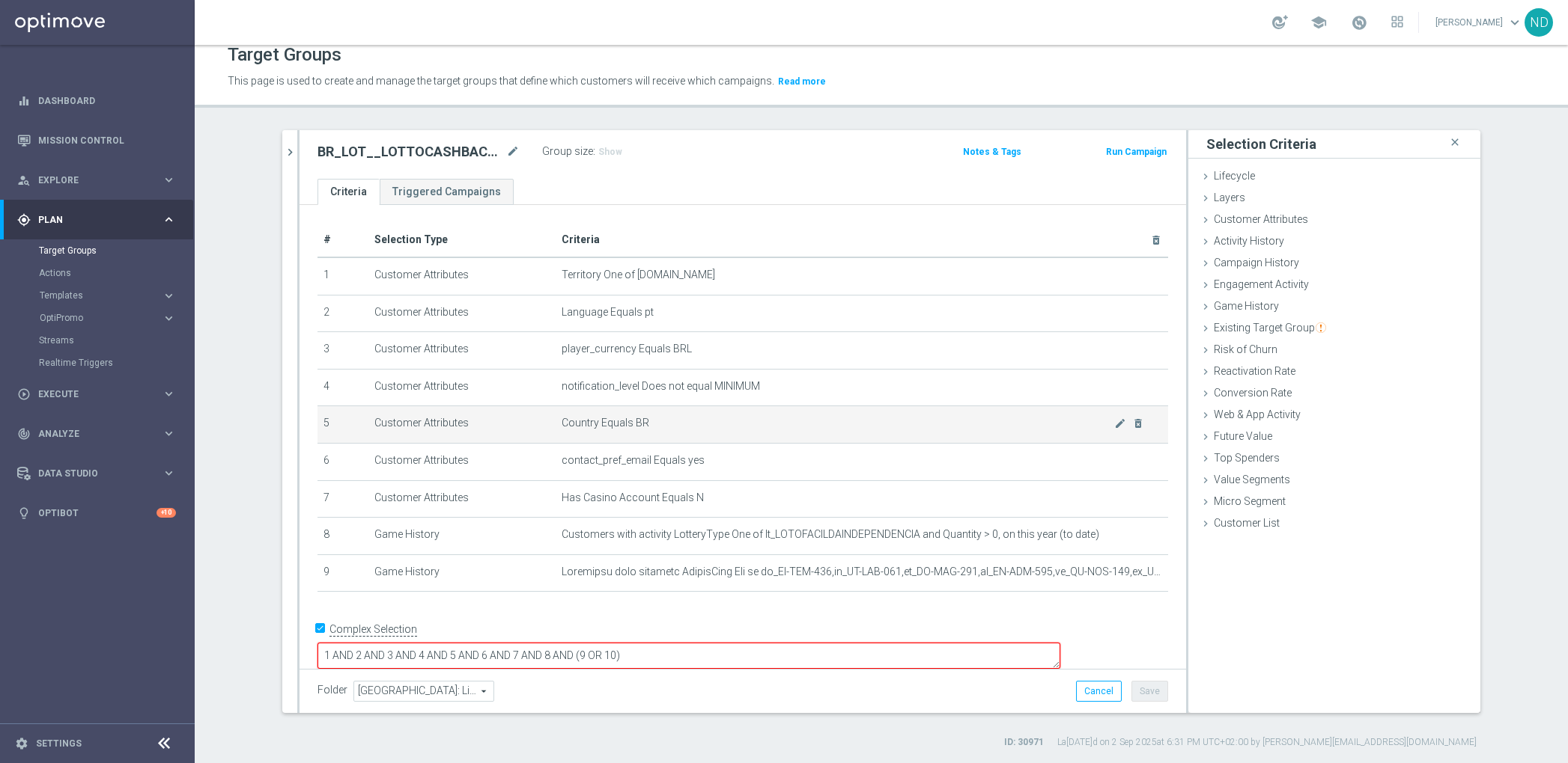
scroll to position [0, 0]
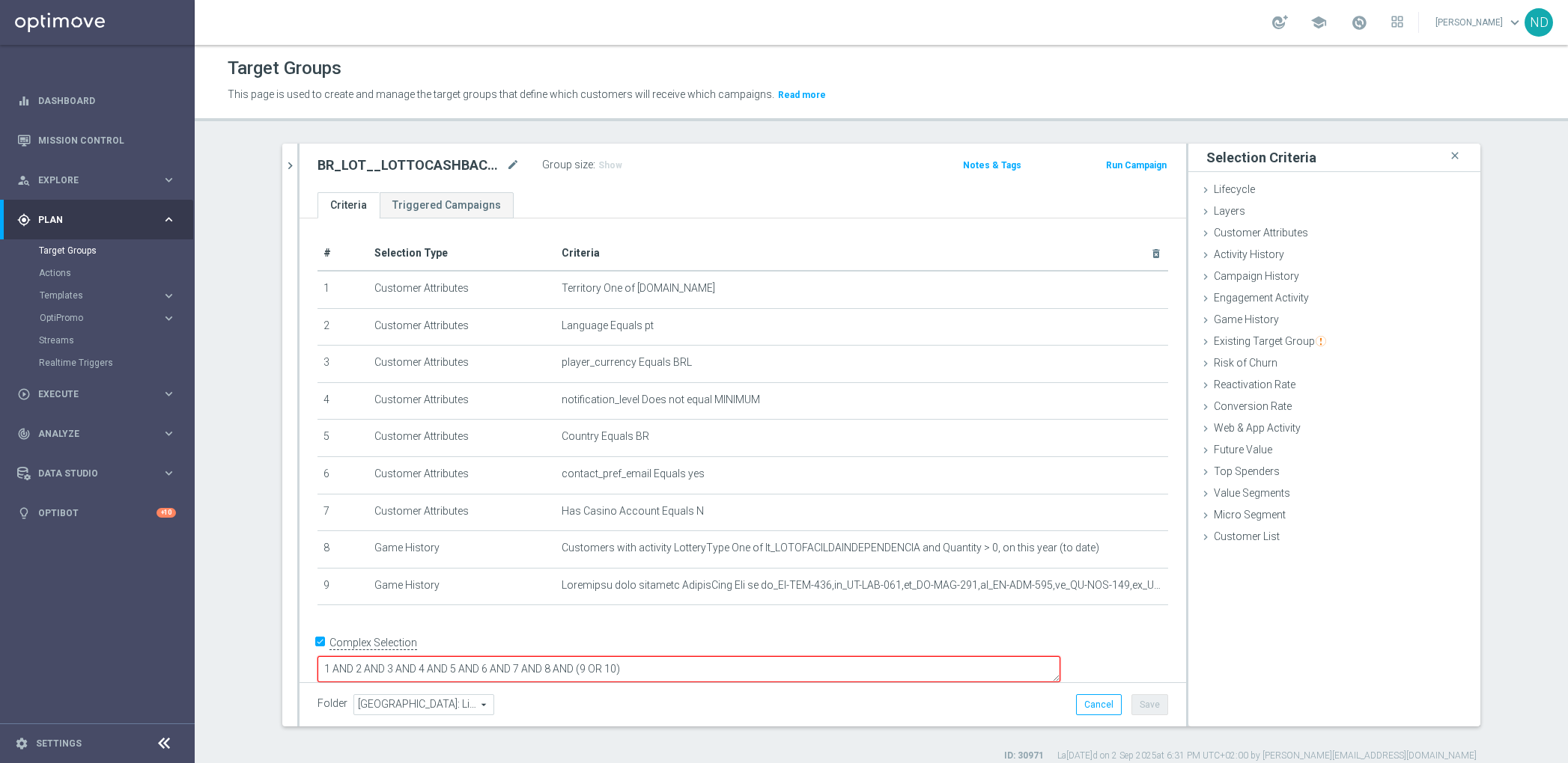
drag, startPoint x: 725, startPoint y: 650, endPoint x: 650, endPoint y: 647, distance: 75.1
click at [650, 657] on textarea "1 AND 2 AND 3 AND 4 AND 5 AND 6 AND 7 AND 8 AND (9 OR 10)" at bounding box center [689, 669] width 743 height 26
type textarea "1 AND 2 AND 3 AND 4 AND 5 AND 6 AND 7 AND (8 OR 9)"
click at [598, 166] on span "Show" at bounding box center [609, 165] width 24 height 11
click at [1139, 708] on button "Save" at bounding box center [1150, 705] width 36 height 21
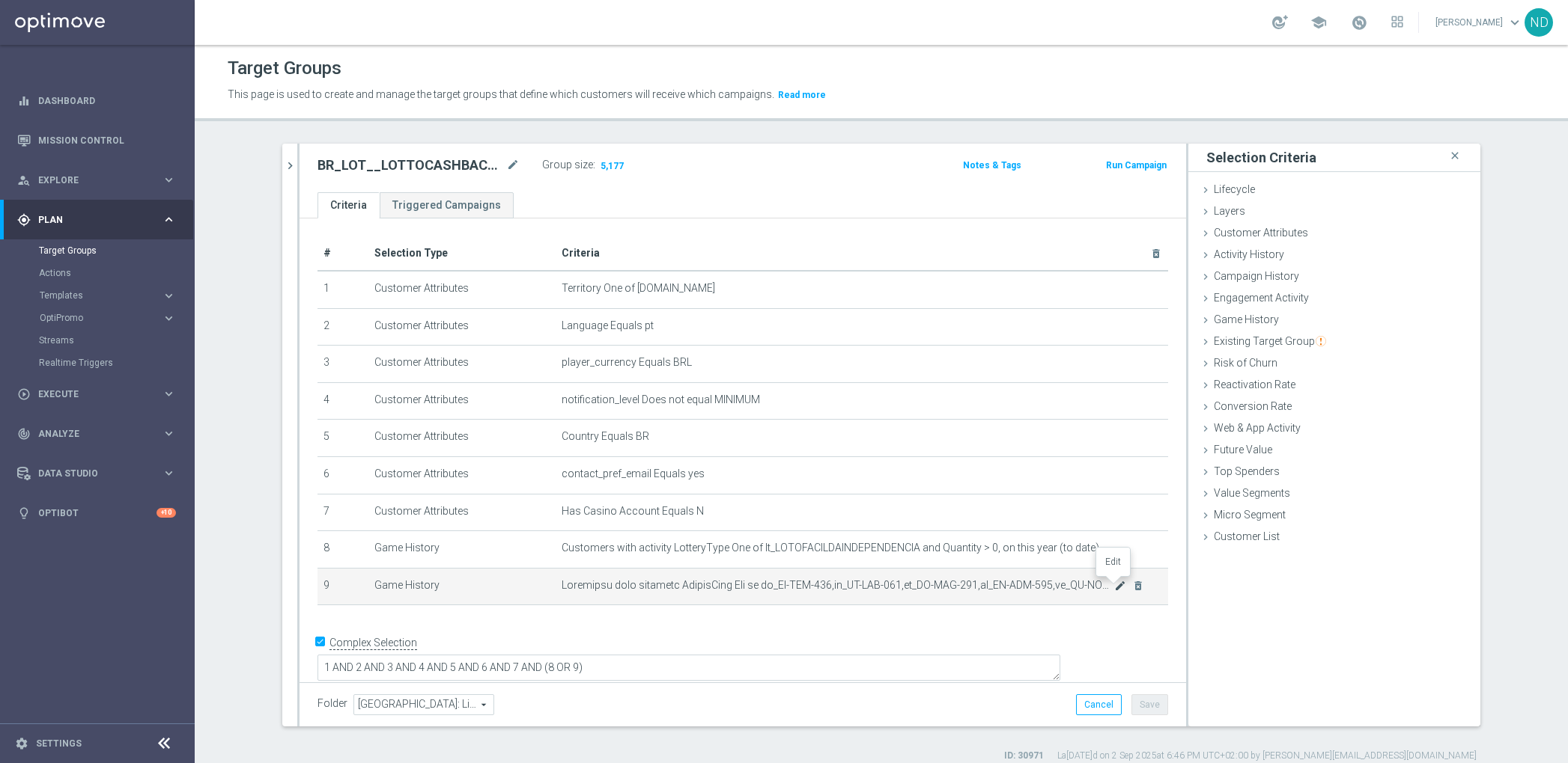
click at [1115, 584] on icon "mode_edit" at bounding box center [1120, 586] width 12 height 12
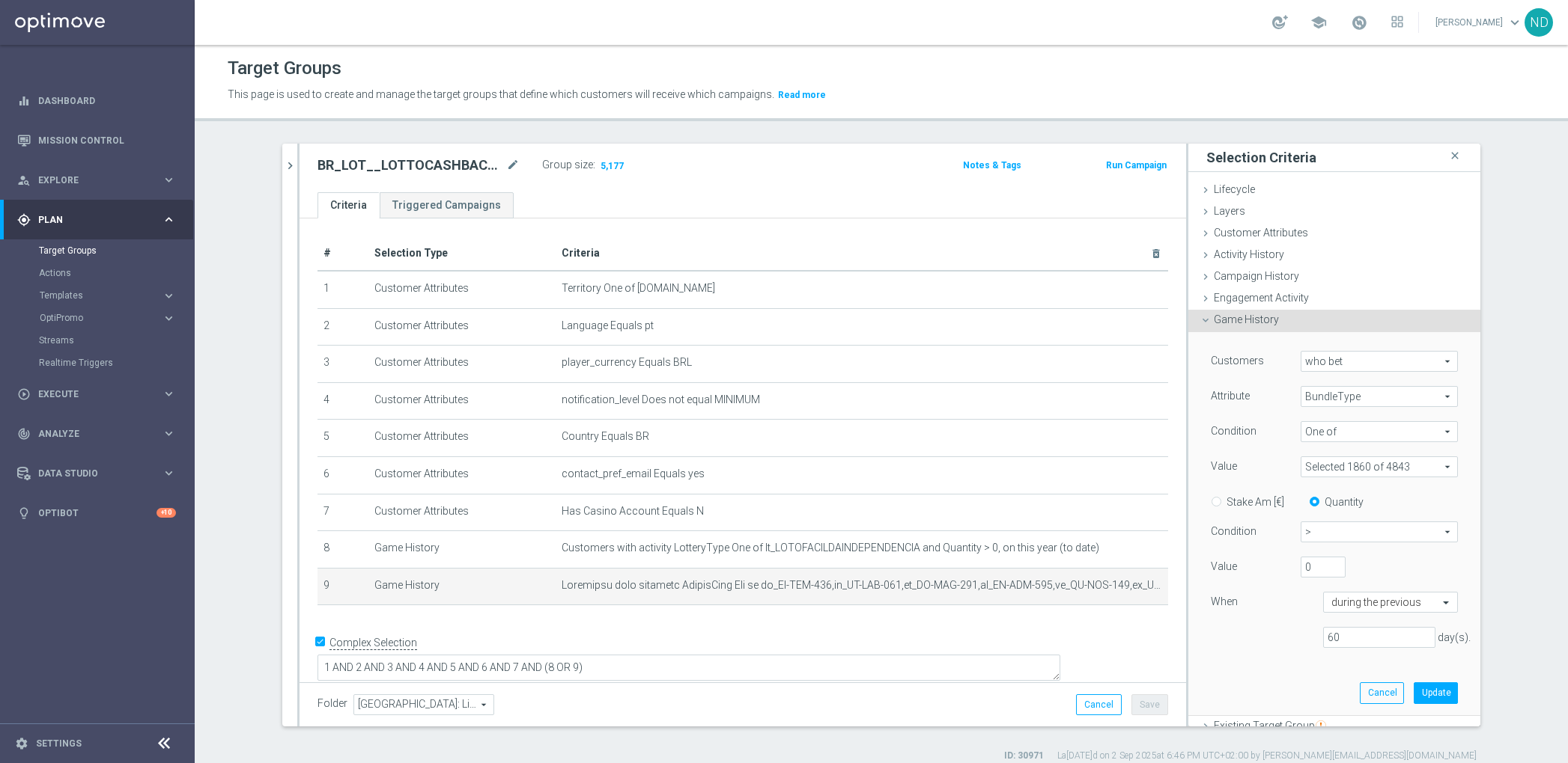
click at [1424, 465] on span at bounding box center [1379, 467] width 156 height 19
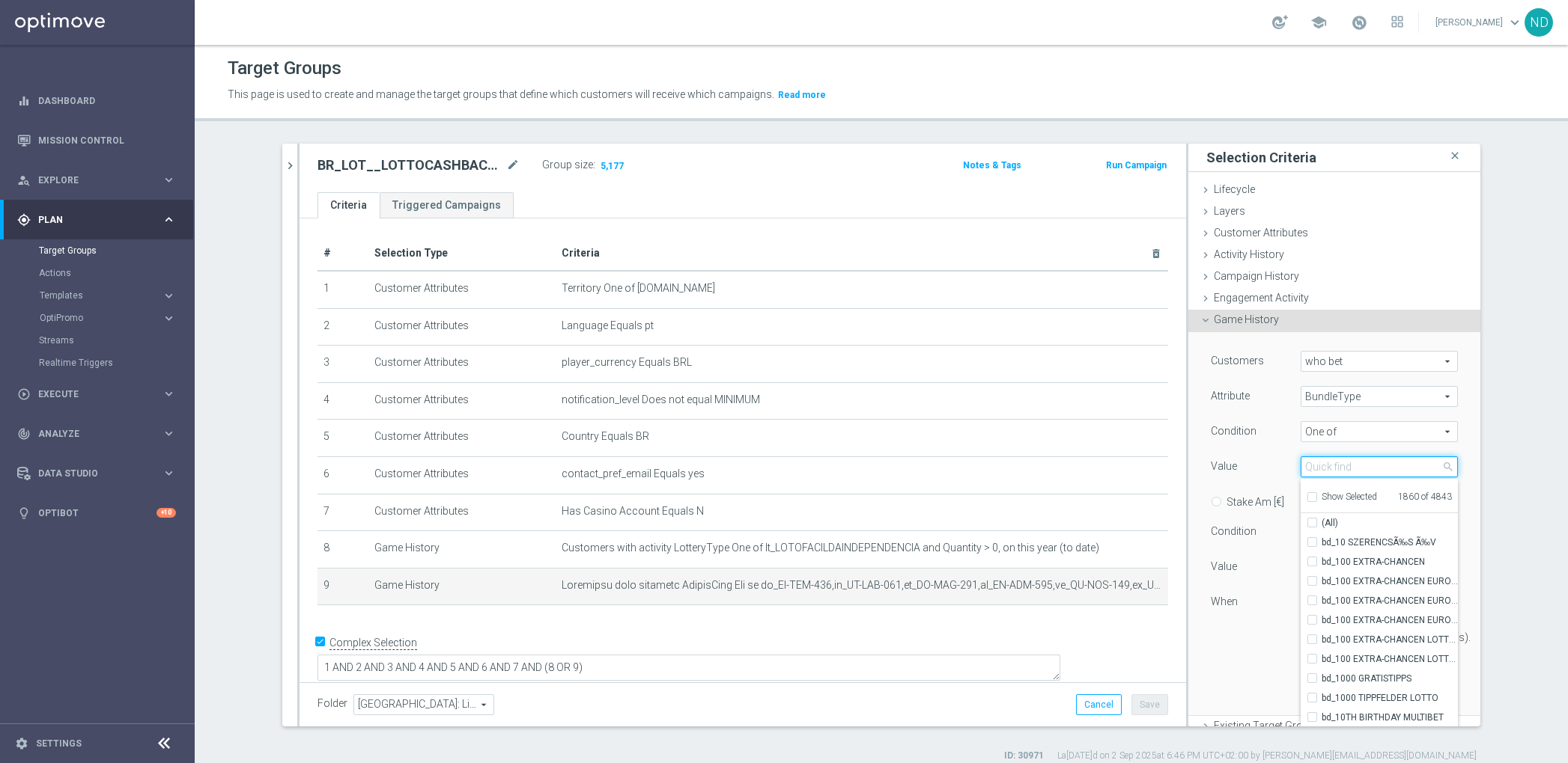
click at [1332, 464] on input "search" at bounding box center [1380, 467] width 157 height 21
type input "ind"
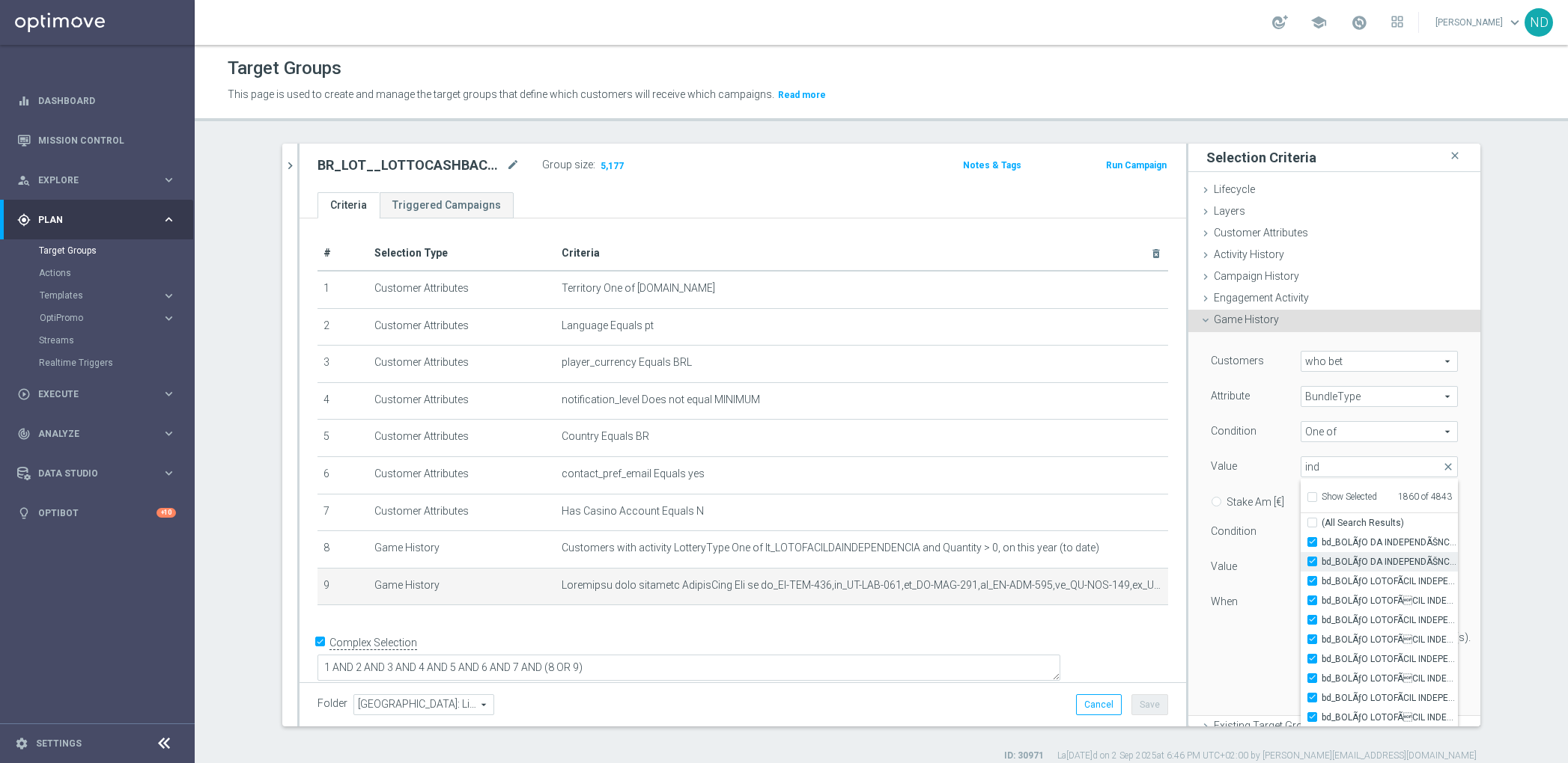
click at [1370, 556] on span "bd_BOLÃƒO DA INDEPENDÃŠNCIA50" at bounding box center [1390, 562] width 136 height 12
click at [1322, 557] on input "bd_BOLÃƒO DA INDEPENDÃŠNCIA50" at bounding box center [1316, 562] width 10 height 10
checkbox input "false"
type input "Selected 1859 of 4843"
click at [1370, 556] on span "bd_BOLÃƒO DA INDEPENDÃŠNCIA50" at bounding box center [1390, 562] width 136 height 12
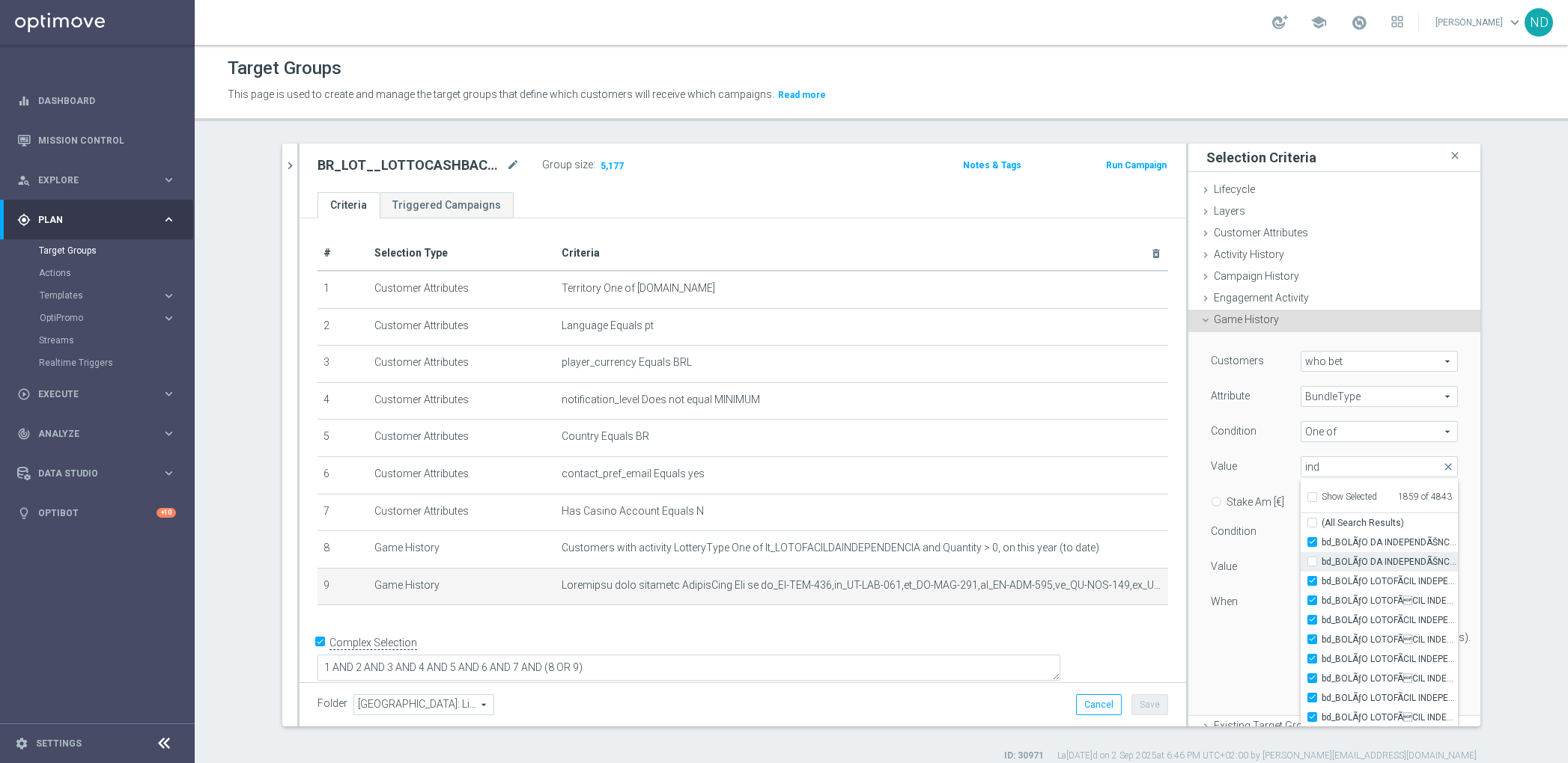
click at [1322, 557] on input "bd_BOLÃƒO DA INDEPENDÃŠNCIA50" at bounding box center [1316, 562] width 10 height 10
checkbox input "true"
type input "Selected 1860 of 4843"
click at [1400, 559] on span "bd_BOLÃƒO DA INDEPENDÃŠNCIA50" at bounding box center [1390, 562] width 136 height 12
click at [1322, 559] on input "bd_BOLÃƒO DA INDEPENDÃŠNCIA50" at bounding box center [1316, 562] width 10 height 10
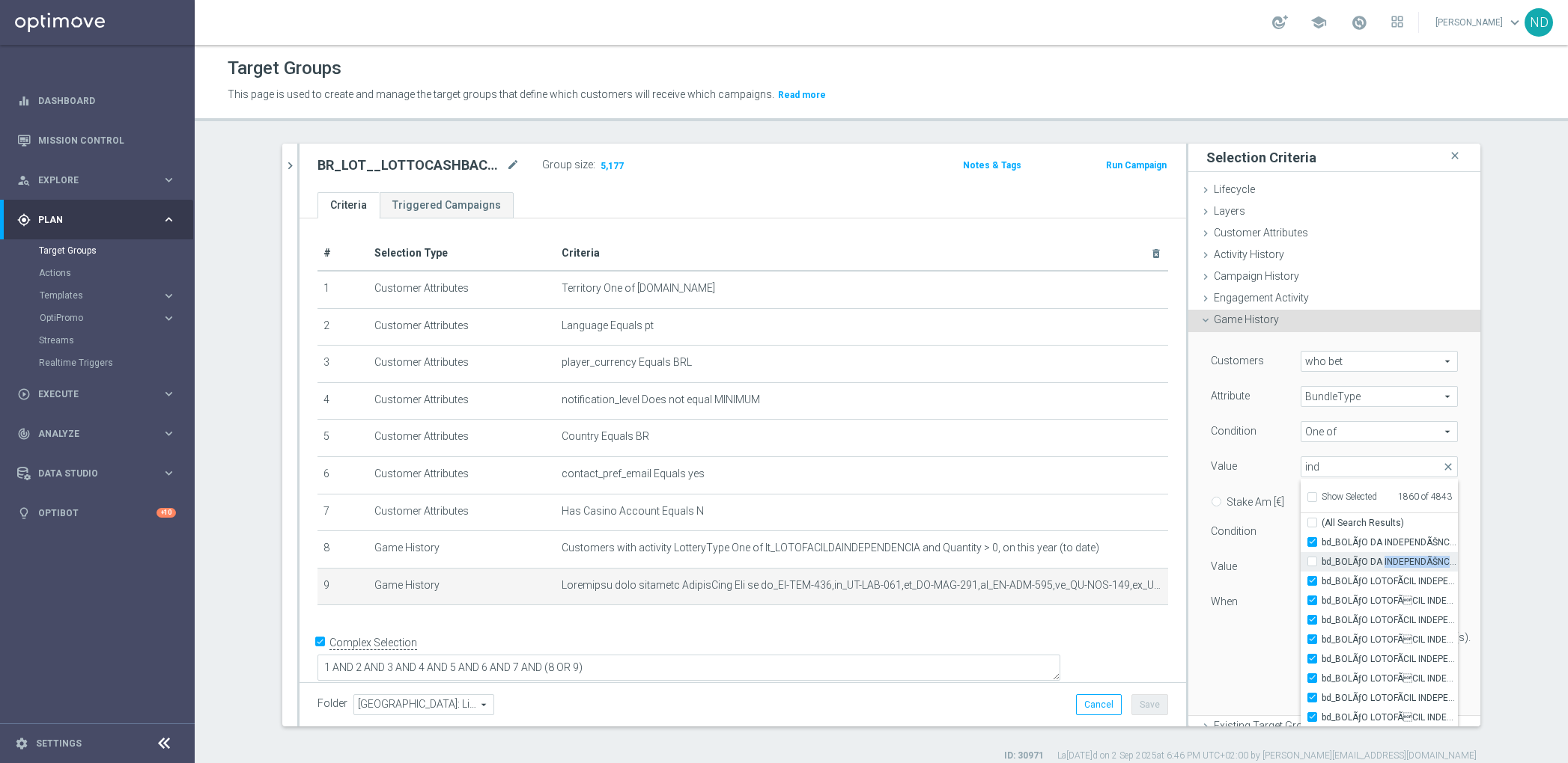
checkbox input "false"
type input "Selected 1859 of 4843"
drag, startPoint x: 1407, startPoint y: 560, endPoint x: 1309, endPoint y: 560, distance: 98.0
click at [1322, 560] on span "bd_BOLÃƒO DA INDEPENDÃŠNCIA50" at bounding box center [1390, 562] width 136 height 12
copy span "bd_BOLÃƒO DA INDEPEN"
